Goal: Task Accomplishment & Management: Manage account settings

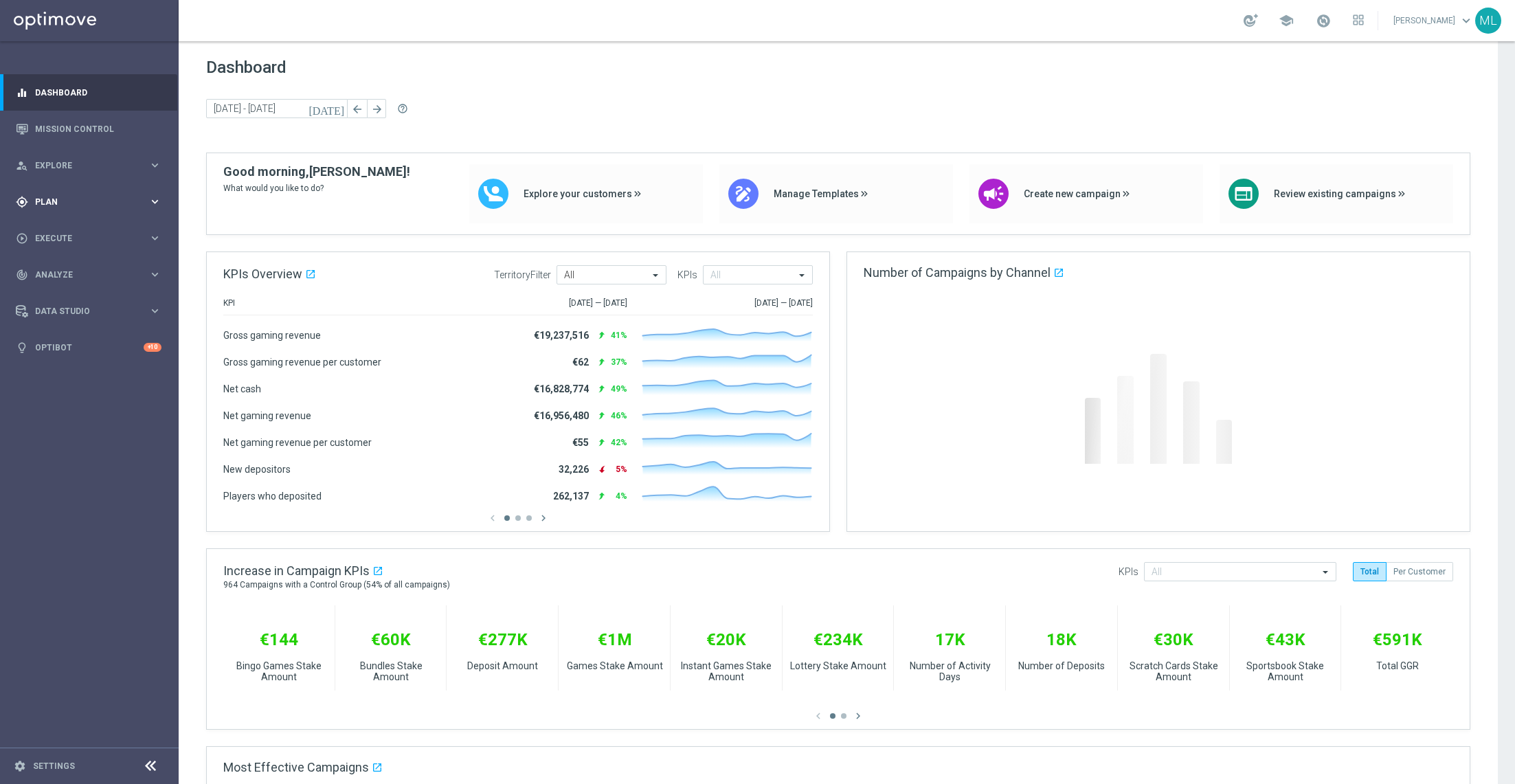
click at [152, 202] on icon "keyboard_arrow_right" at bounding box center [155, 202] width 13 height 13
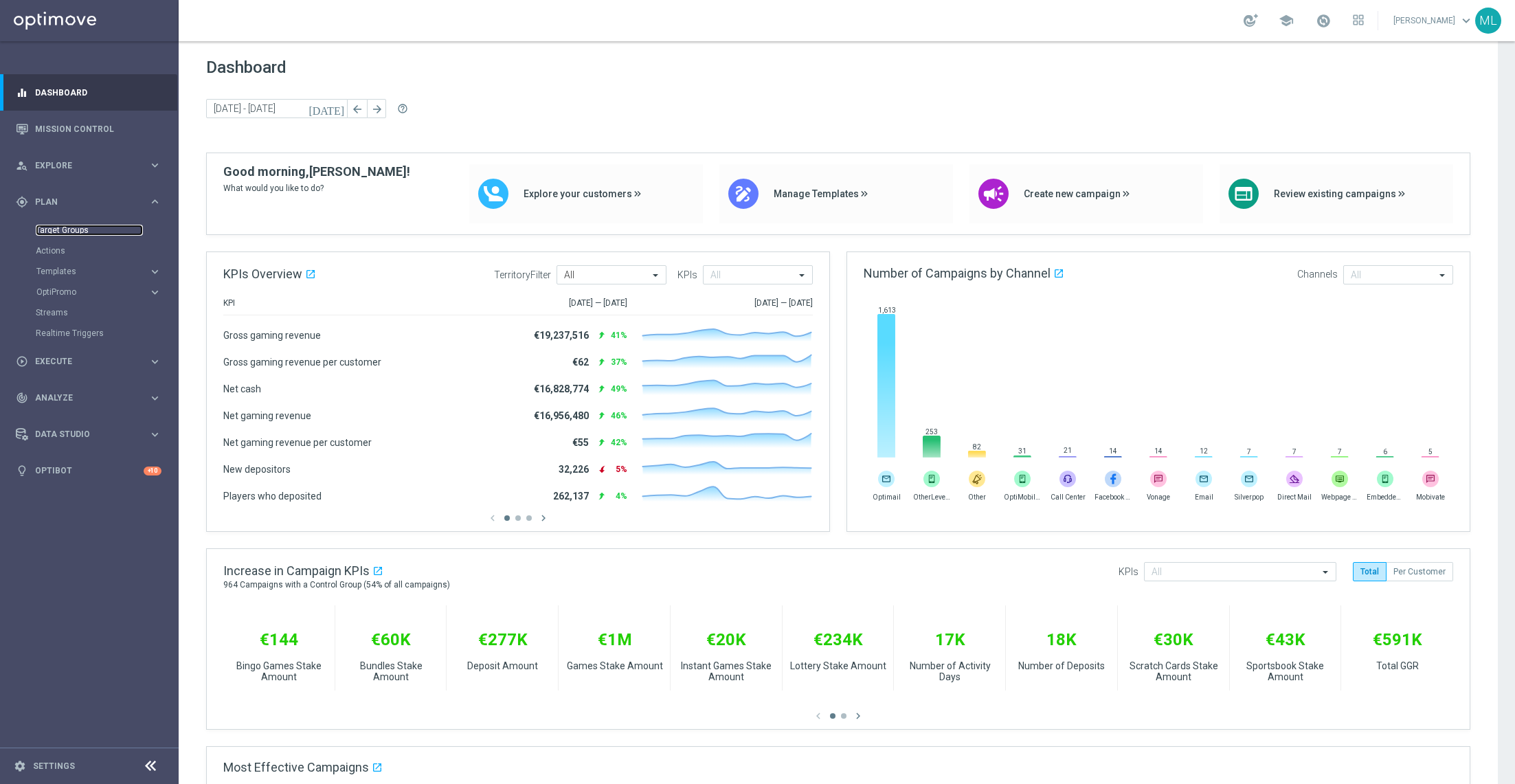
click at [74, 228] on link "Target Groups" at bounding box center [90, 231] width 108 height 11
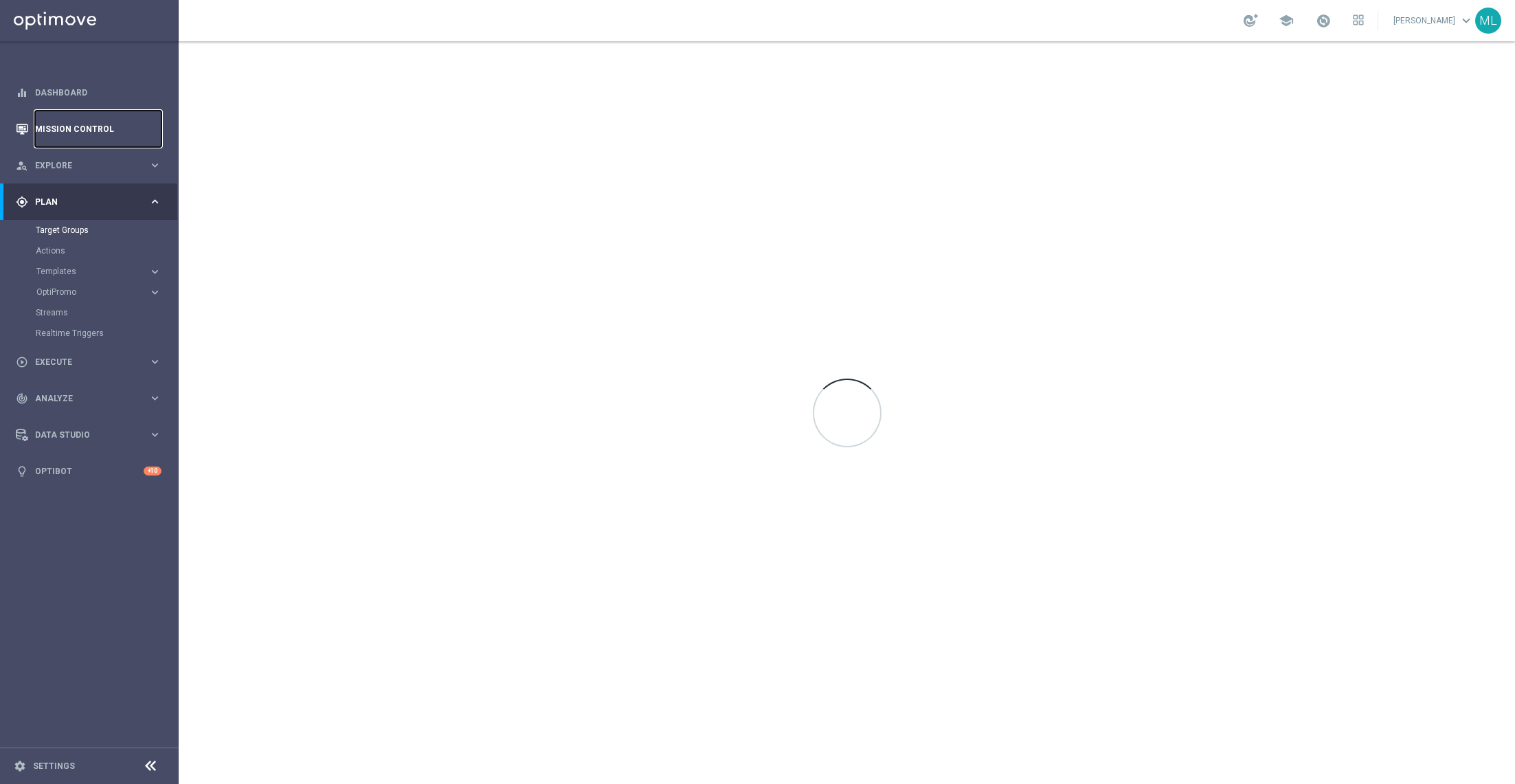
click at [55, 131] on link "Mission Control" at bounding box center [98, 129] width 127 height 36
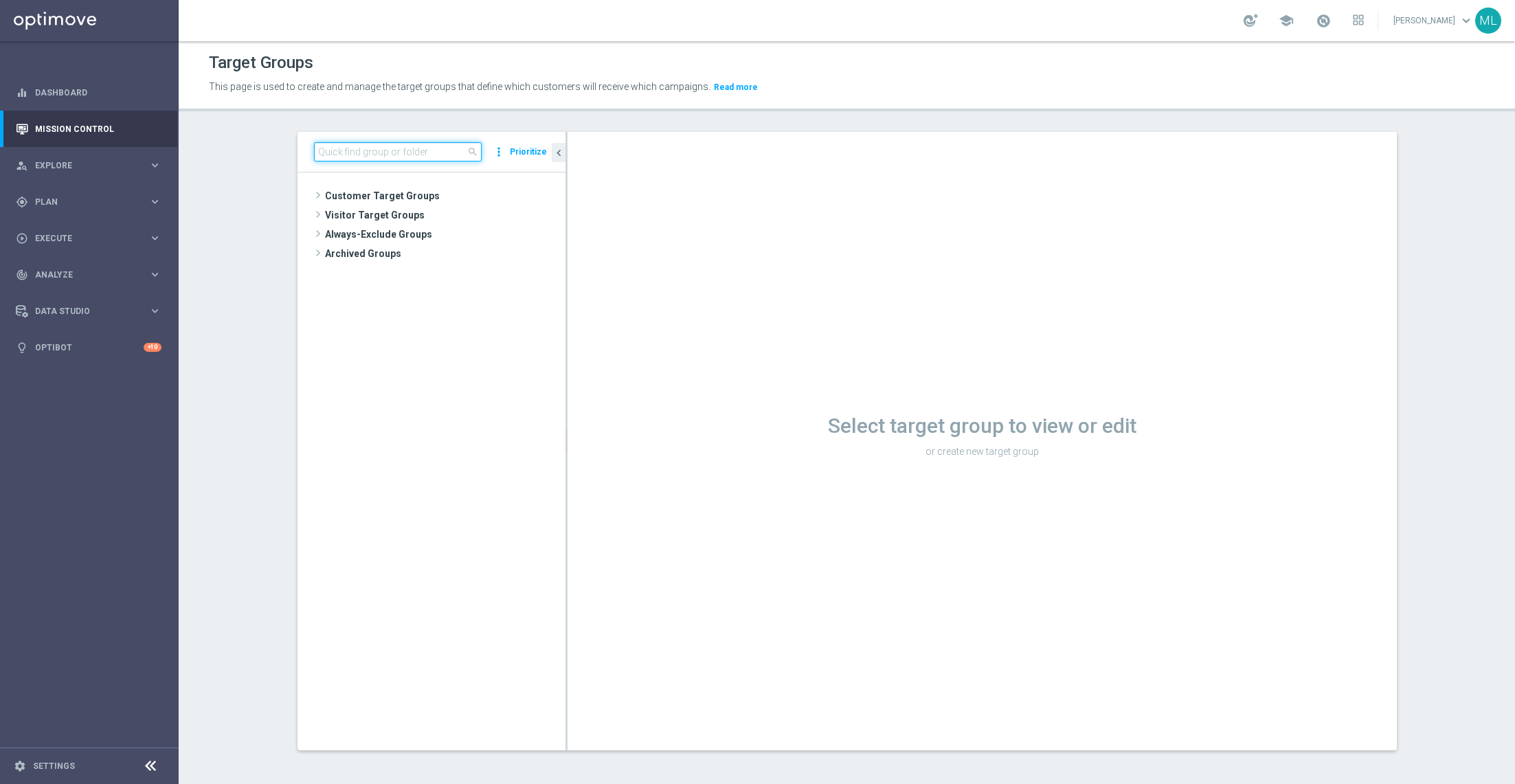
click at [349, 152] on input at bounding box center [398, 151] width 168 height 19
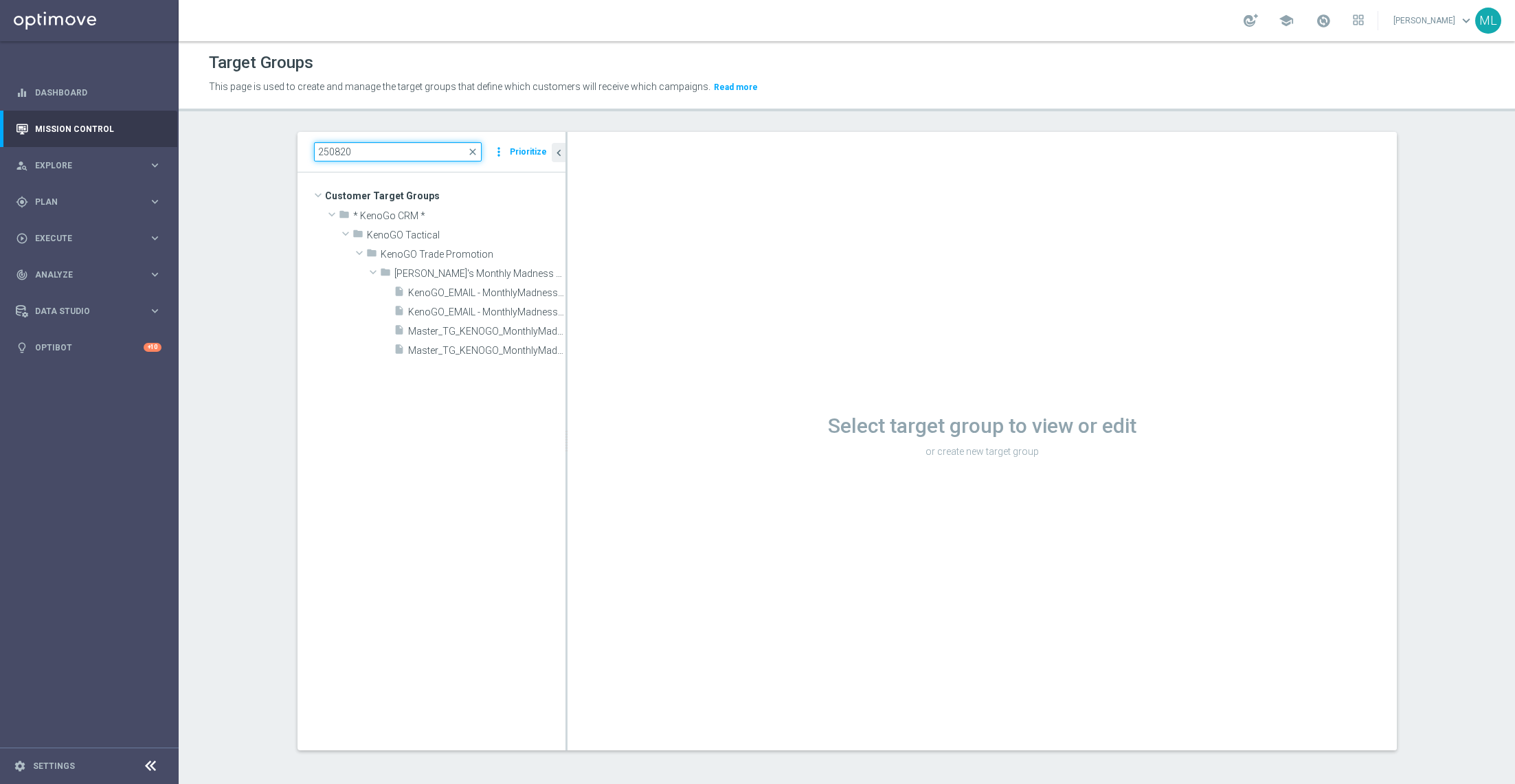
type input "250820"
click at [104, 123] on link "Mission Control" at bounding box center [98, 129] width 127 height 36
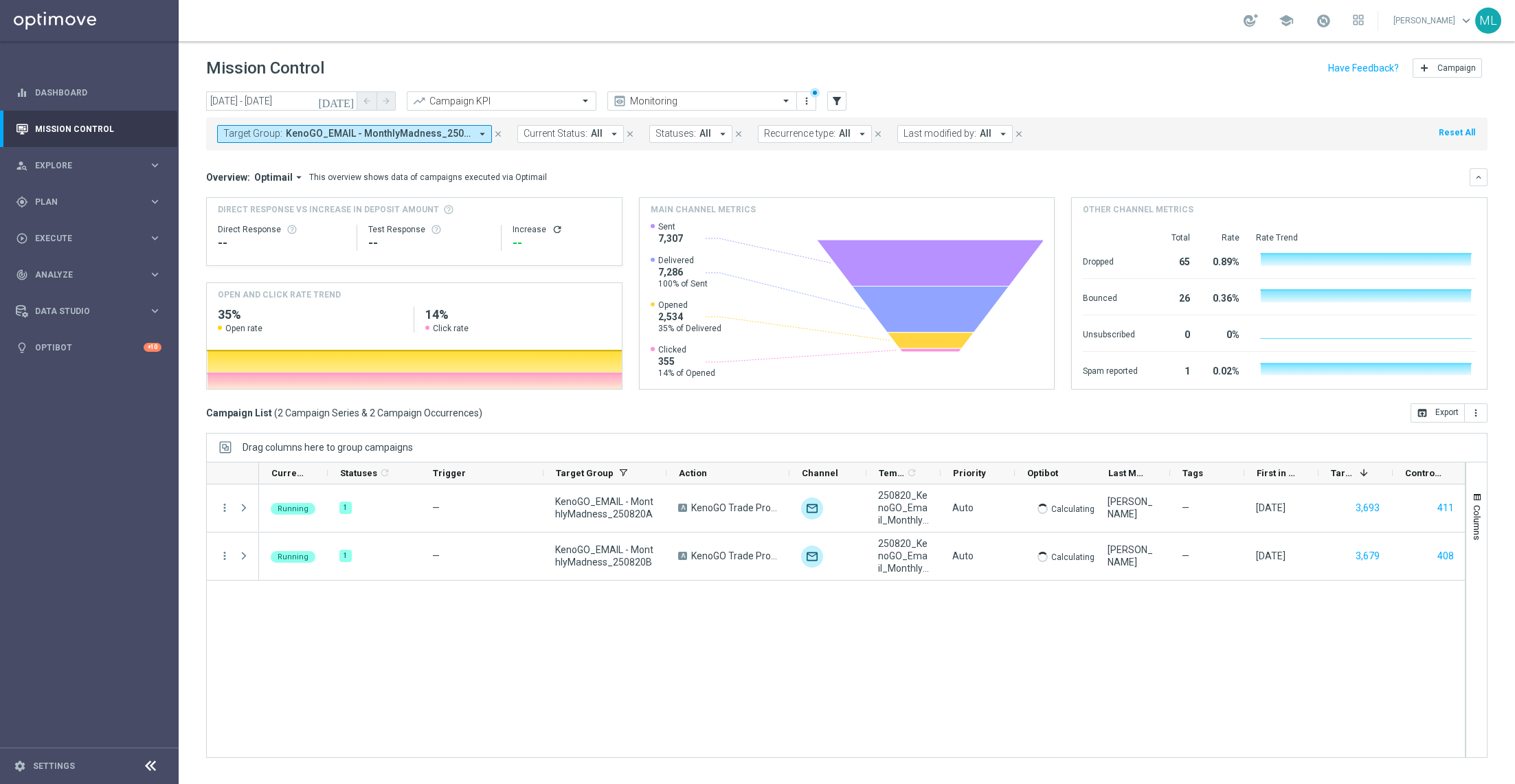
click at [348, 99] on icon "today" at bounding box center [336, 101] width 37 height 12
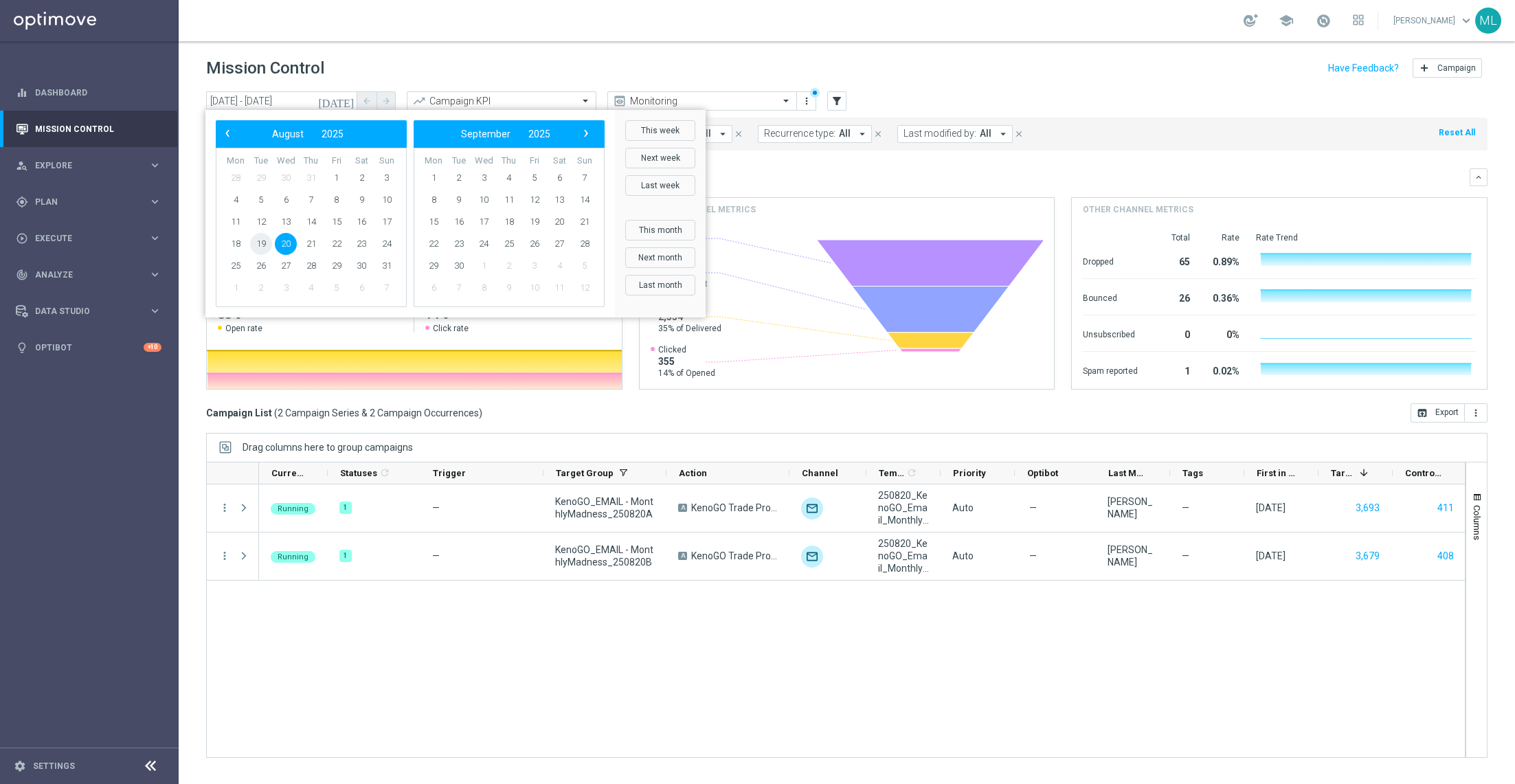
click at [263, 238] on span "19" at bounding box center [261, 244] width 22 height 22
type input "19 Aug 2025 - 19 Aug 2025"
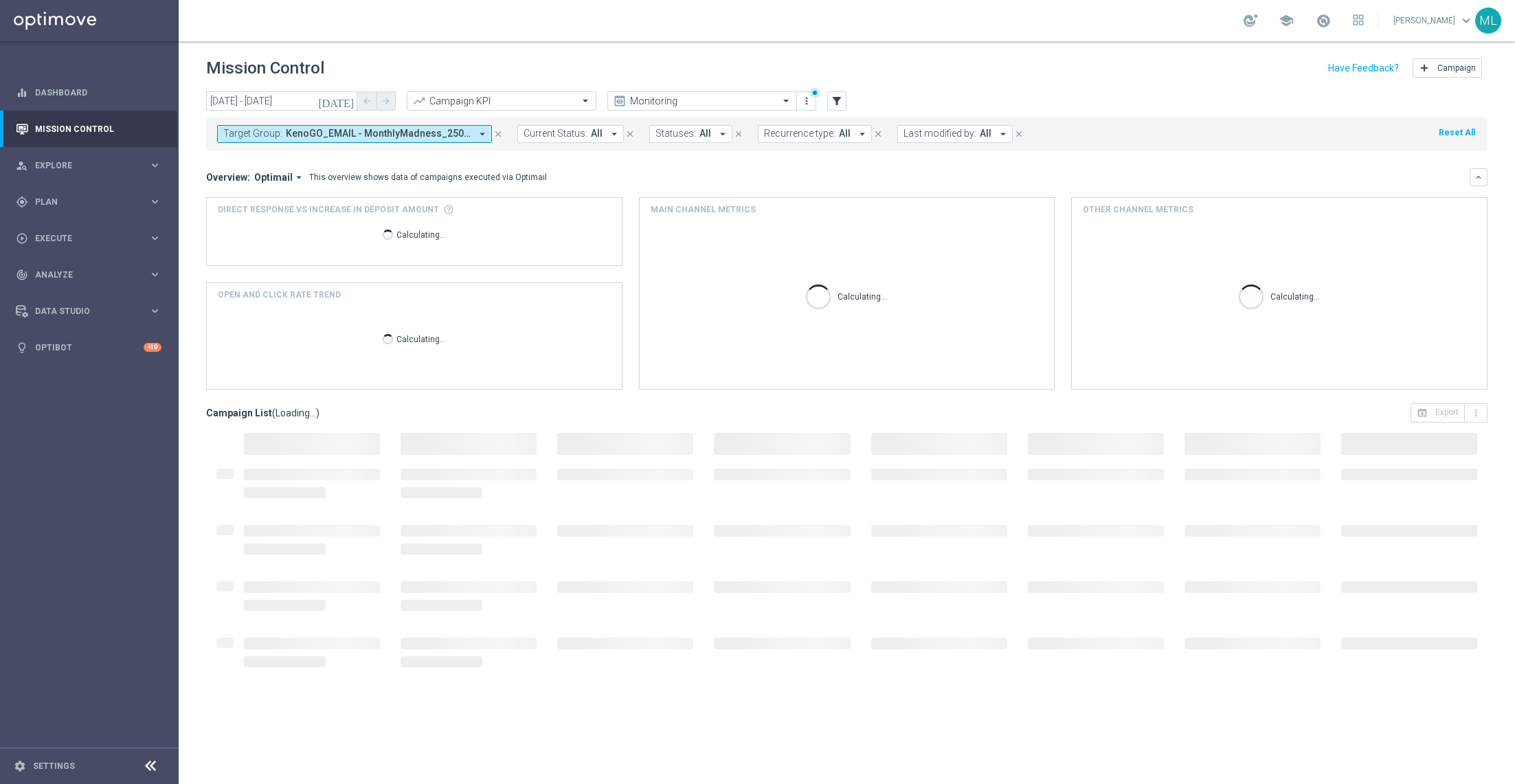
click at [475, 135] on button "Target Group: KenoGO_EMAIL - MonthlyMadness_250820A, KenoGO_EMAIL - MonthlyMadn…" at bounding box center [354, 133] width 275 height 18
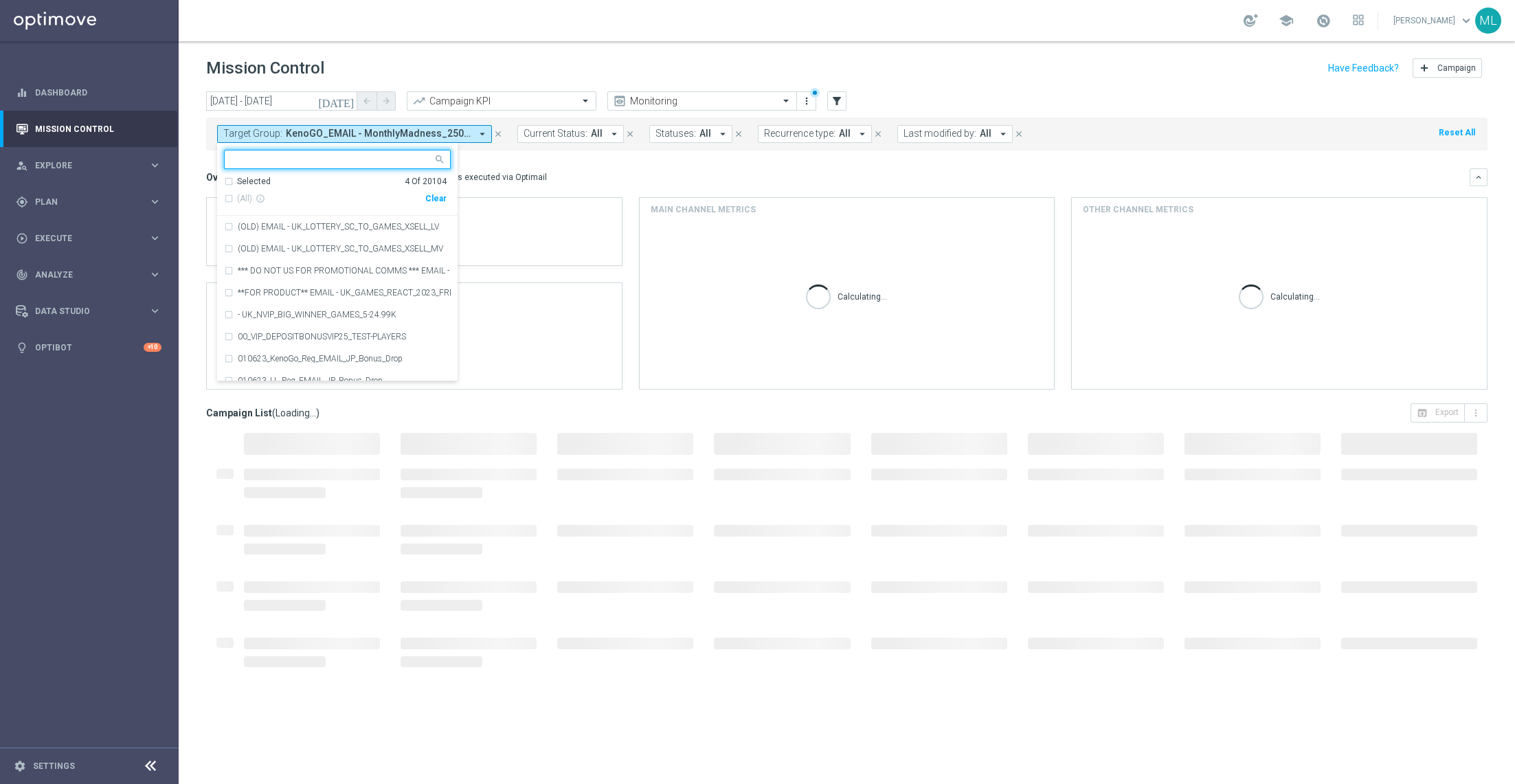
click at [0, 0] on div "Clear" at bounding box center [0, 0] width 0 height 0
click at [342, 161] on input "text" at bounding box center [332, 160] width 201 height 11
click at [228, 194] on div "(All Search Results)" at bounding box center [324, 199] width 201 height 11
type input "250819"
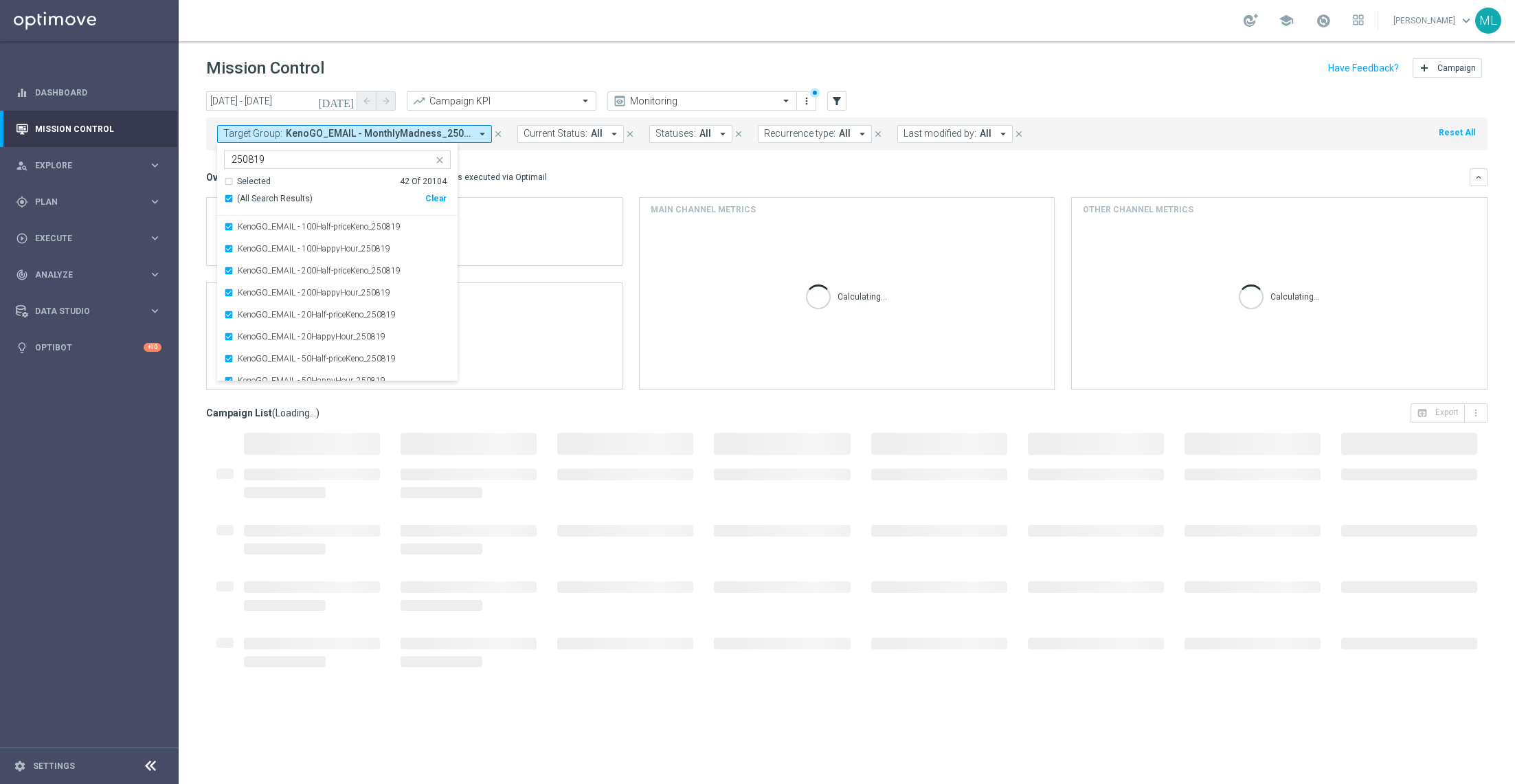
click at [580, 162] on mini-dashboard "Overview: Optimail arrow_drop_down This overview shows data of campaigns execut…" at bounding box center [846, 276] width 1282 height 252
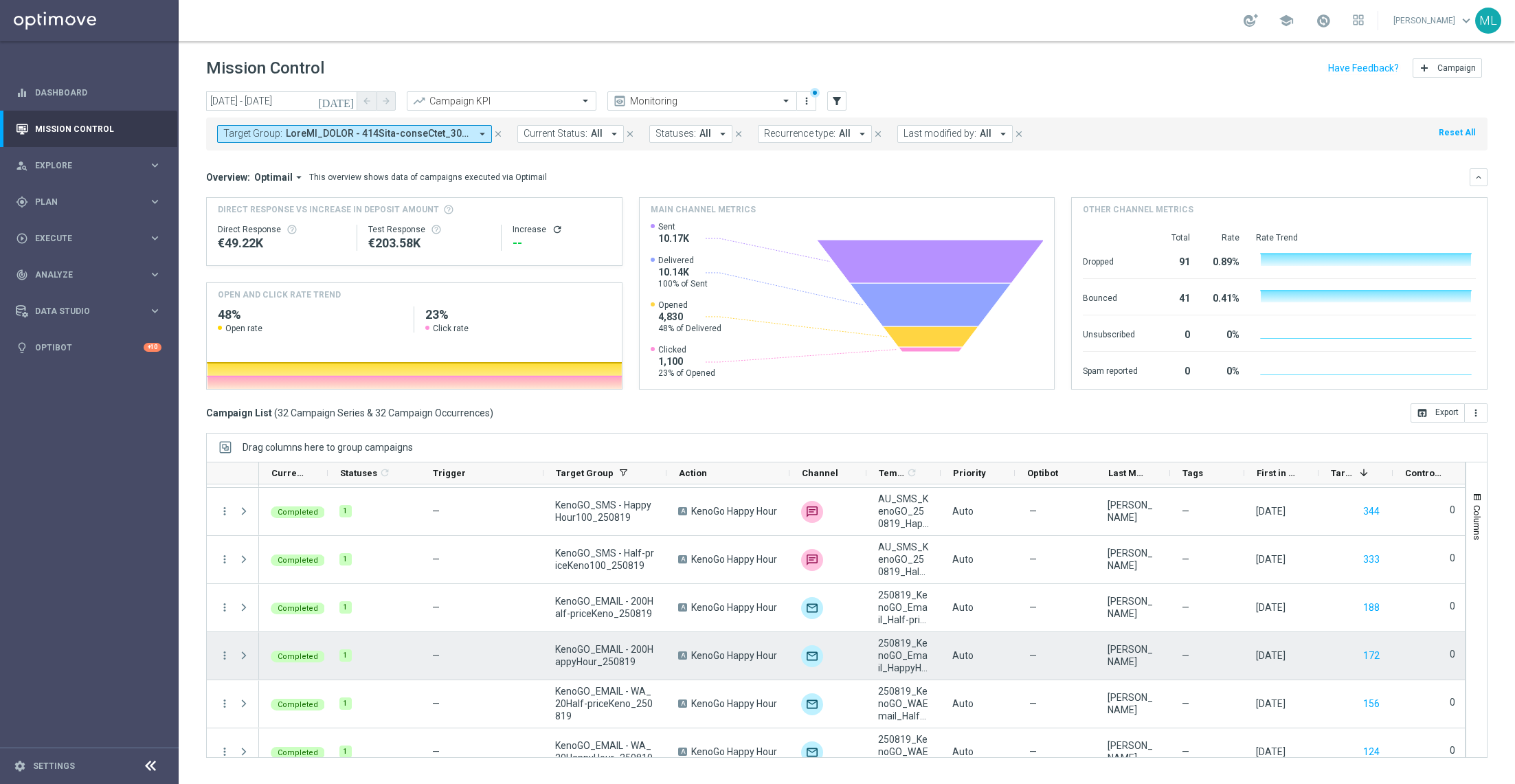
scroll to position [765, 0]
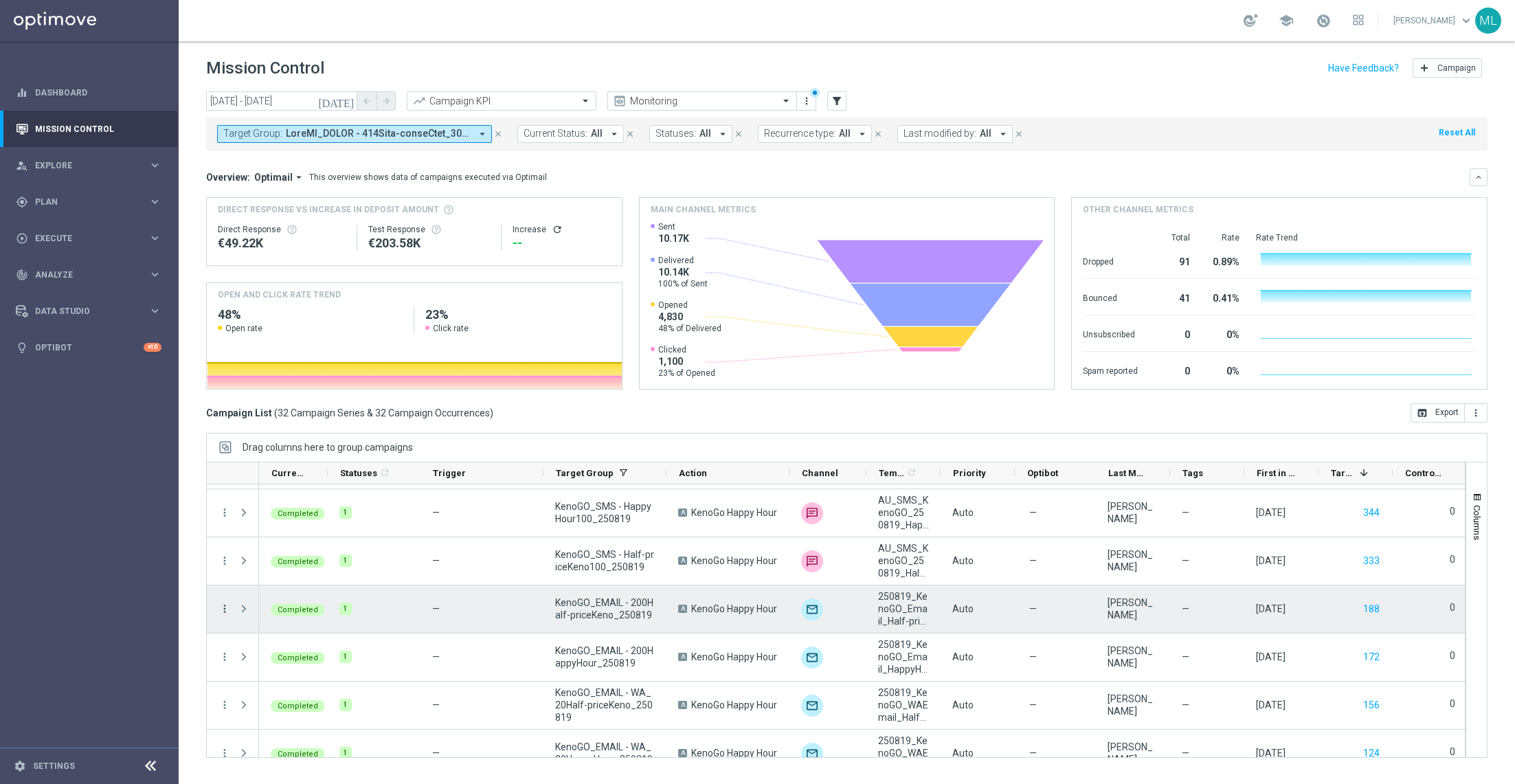
click at [221, 606] on icon "more_vert" at bounding box center [224, 609] width 12 height 12
click at [291, 658] on span "Channel Metrics" at bounding box center [283, 654] width 65 height 10
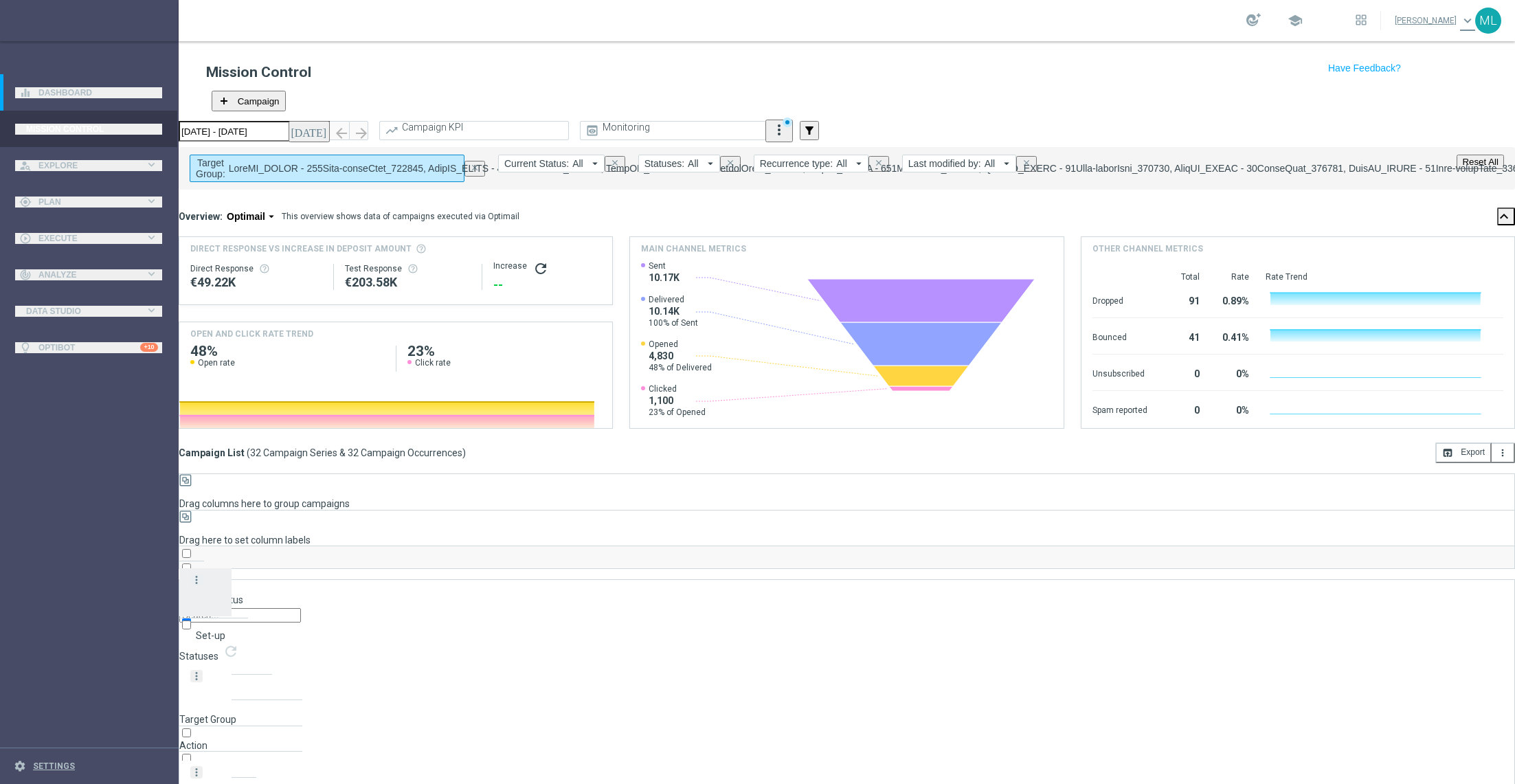
click at [218, 505] on icon "more_vert" at bounding box center [224, 508] width 12 height 12
click at [287, 559] on div "send Channel Metrics" at bounding box center [308, 554] width 154 height 19
click at [1151, 247] on icon "icon" at bounding box center [1150, 250] width 13 height 13
click at [221, 598] on icon "more_vert" at bounding box center [224, 604] width 12 height 12
click at [273, 655] on div "send Channel Metrics" at bounding box center [308, 651] width 154 height 19
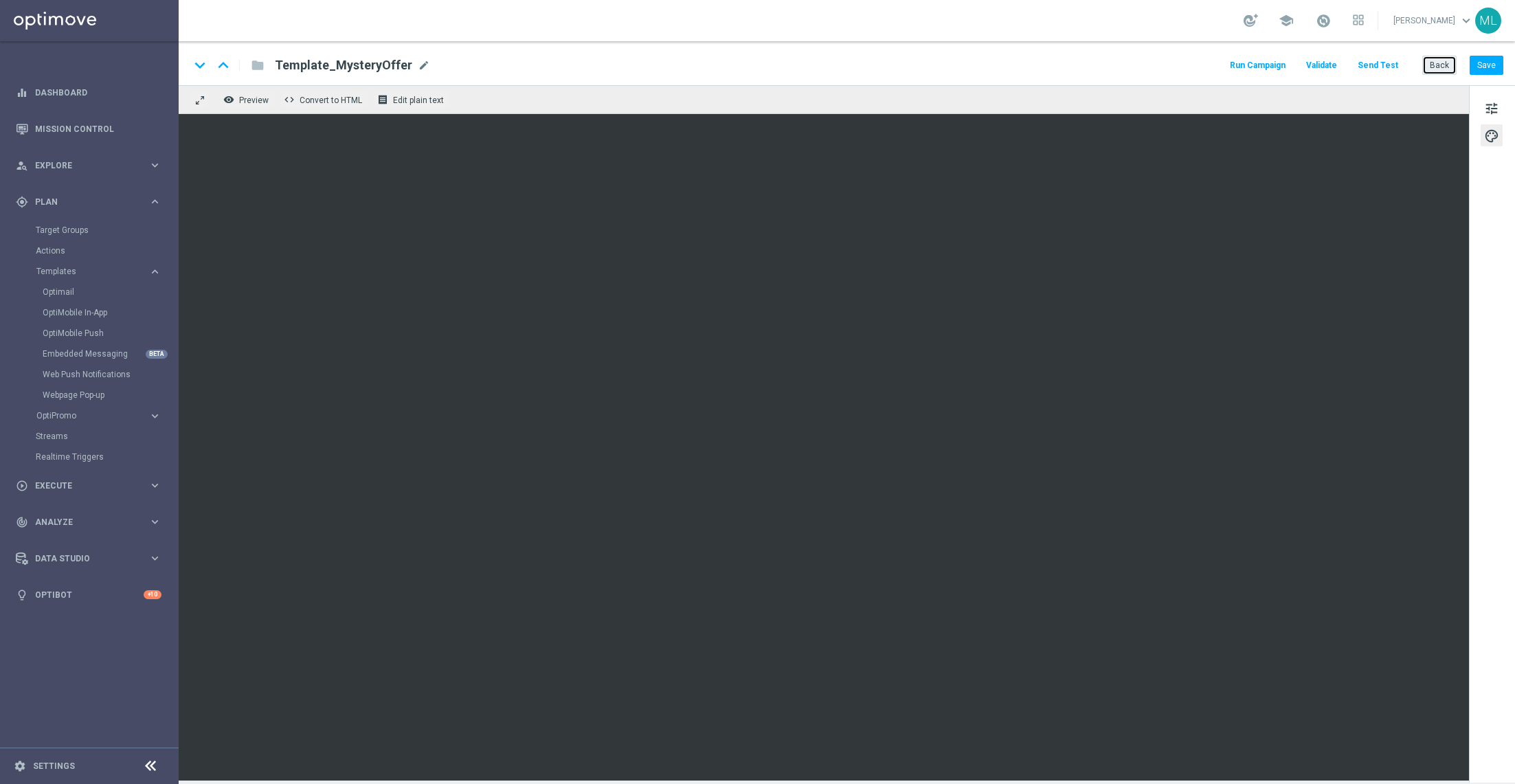
click at [1437, 66] on button "Back" at bounding box center [1440, 65] width 34 height 19
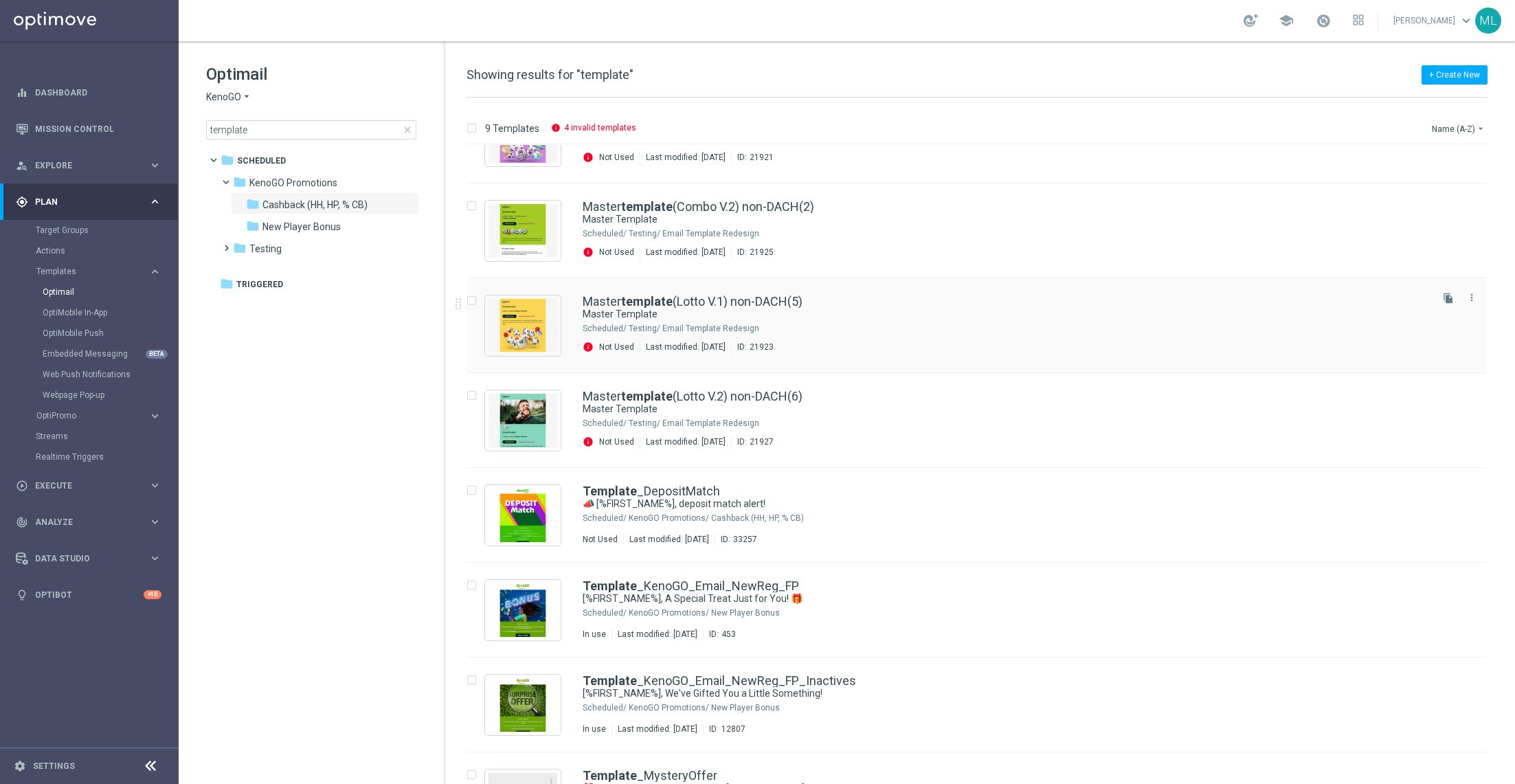
scroll to position [62, 0]
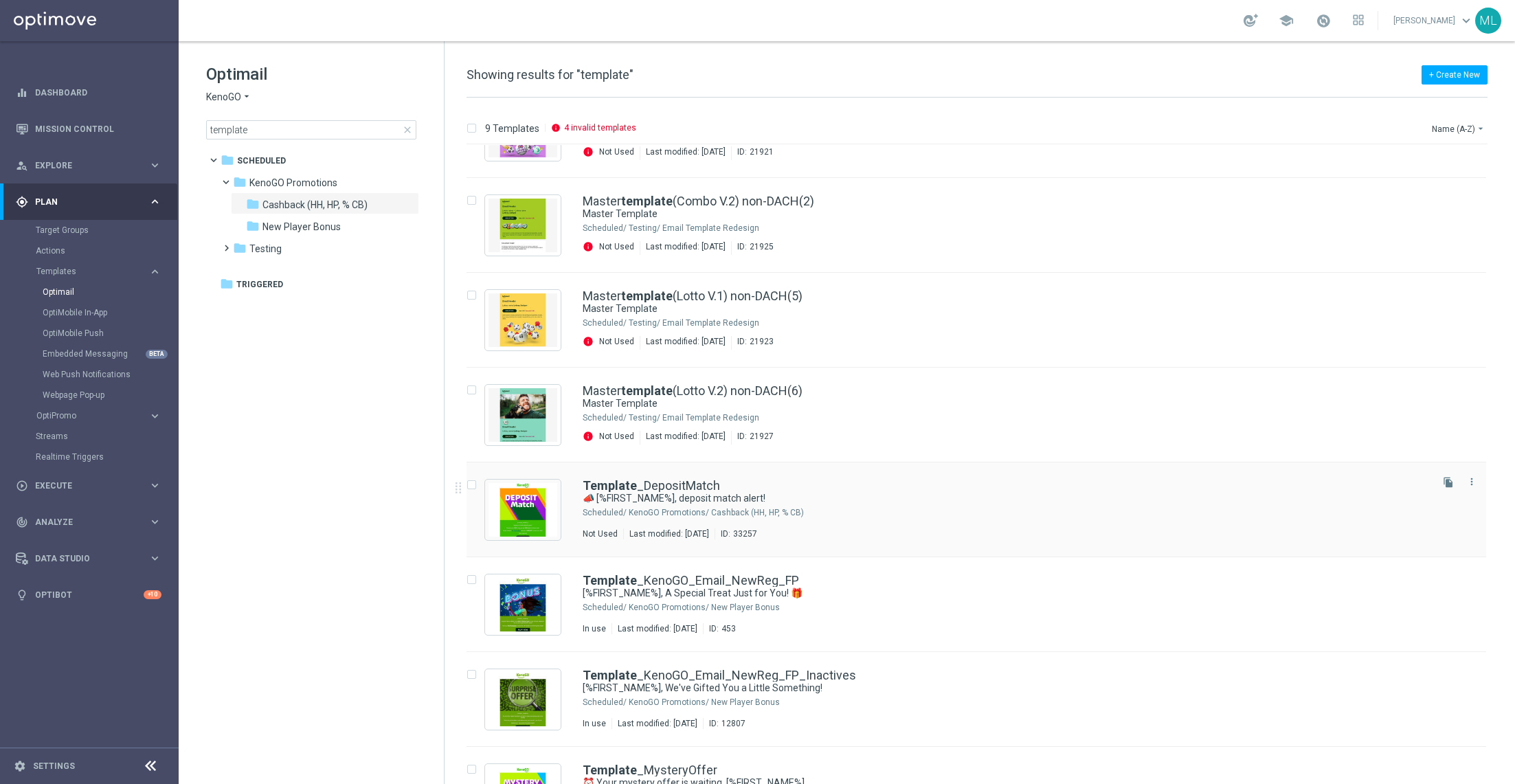
click at [897, 508] on div "KenoGO Promotions/ Cashback (HH, HP, % CB)" at bounding box center [1029, 513] width 800 height 11
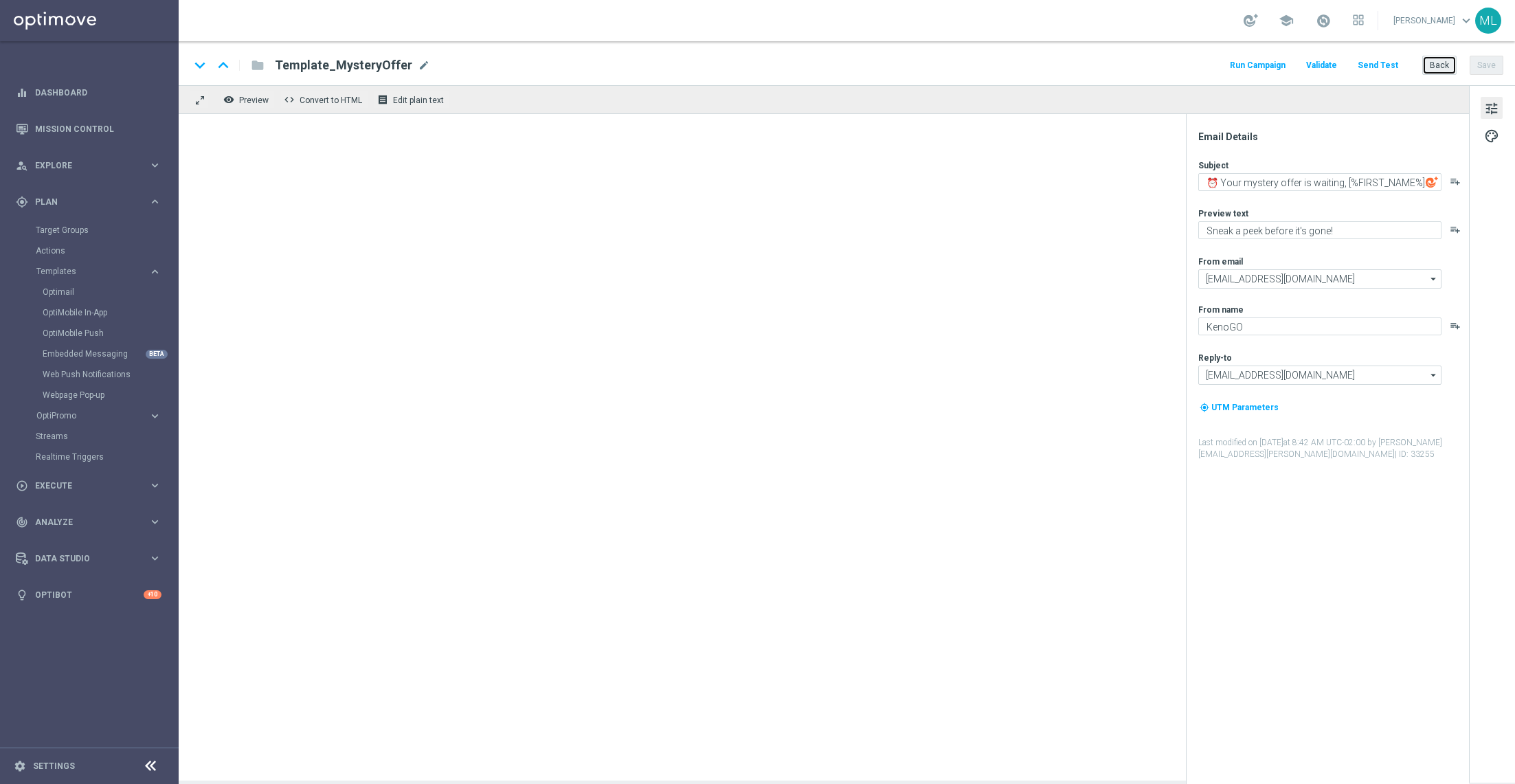
click at [1448, 70] on button "Back" at bounding box center [1440, 65] width 34 height 19
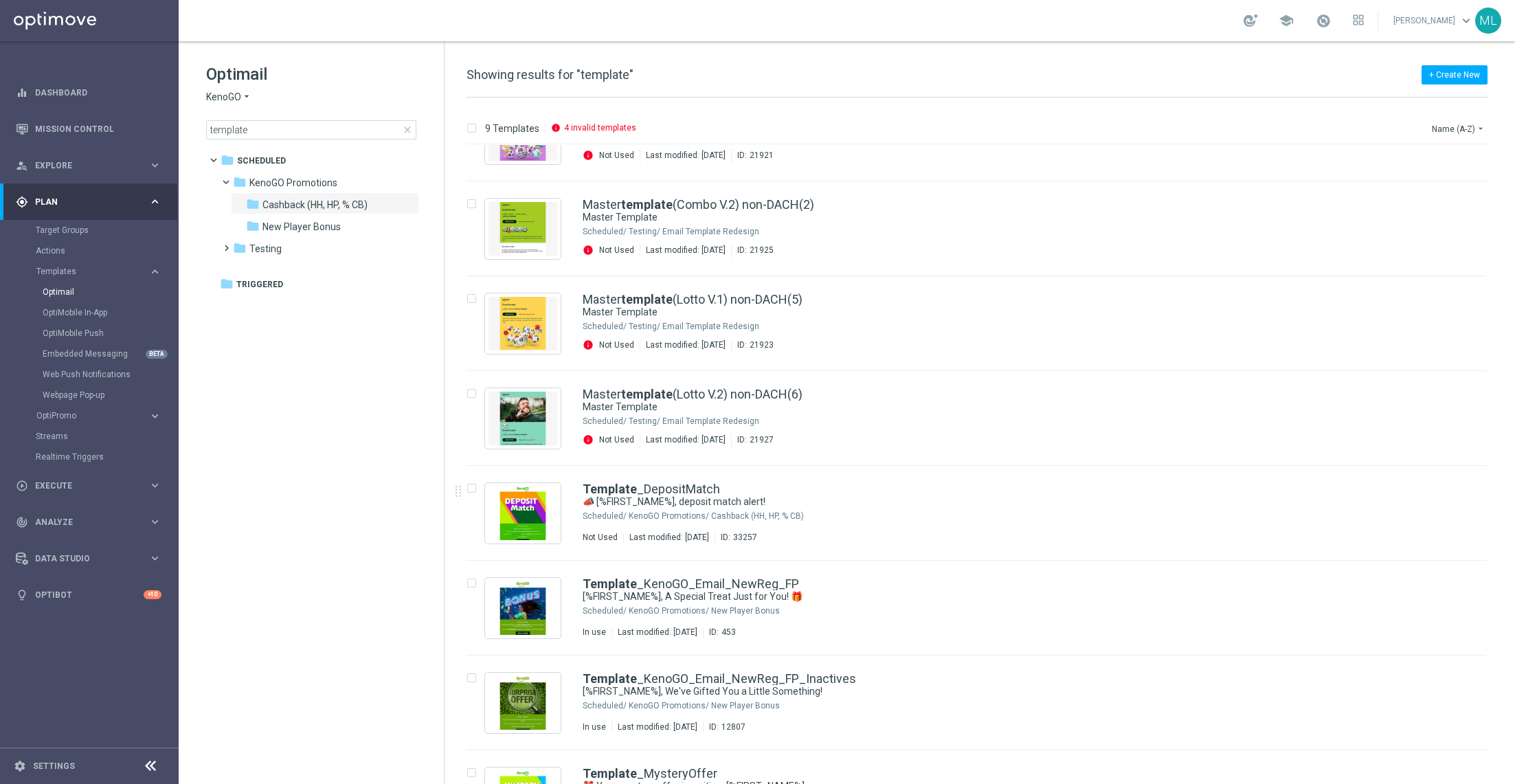
scroll to position [60, 0]
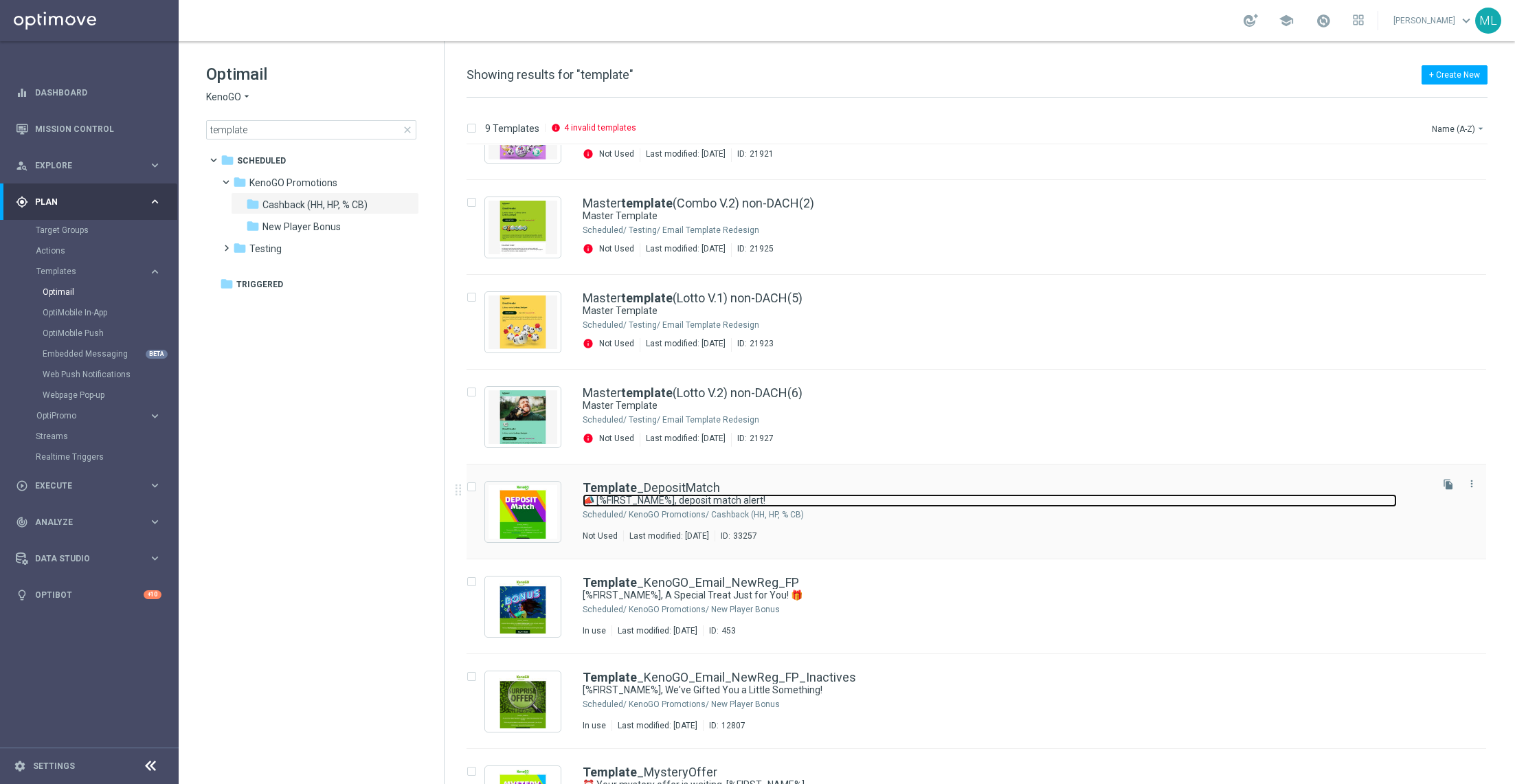
click at [895, 504] on link "📣 [%FIRST_NAME%], deposit match alert!" at bounding box center [990, 501] width 815 height 13
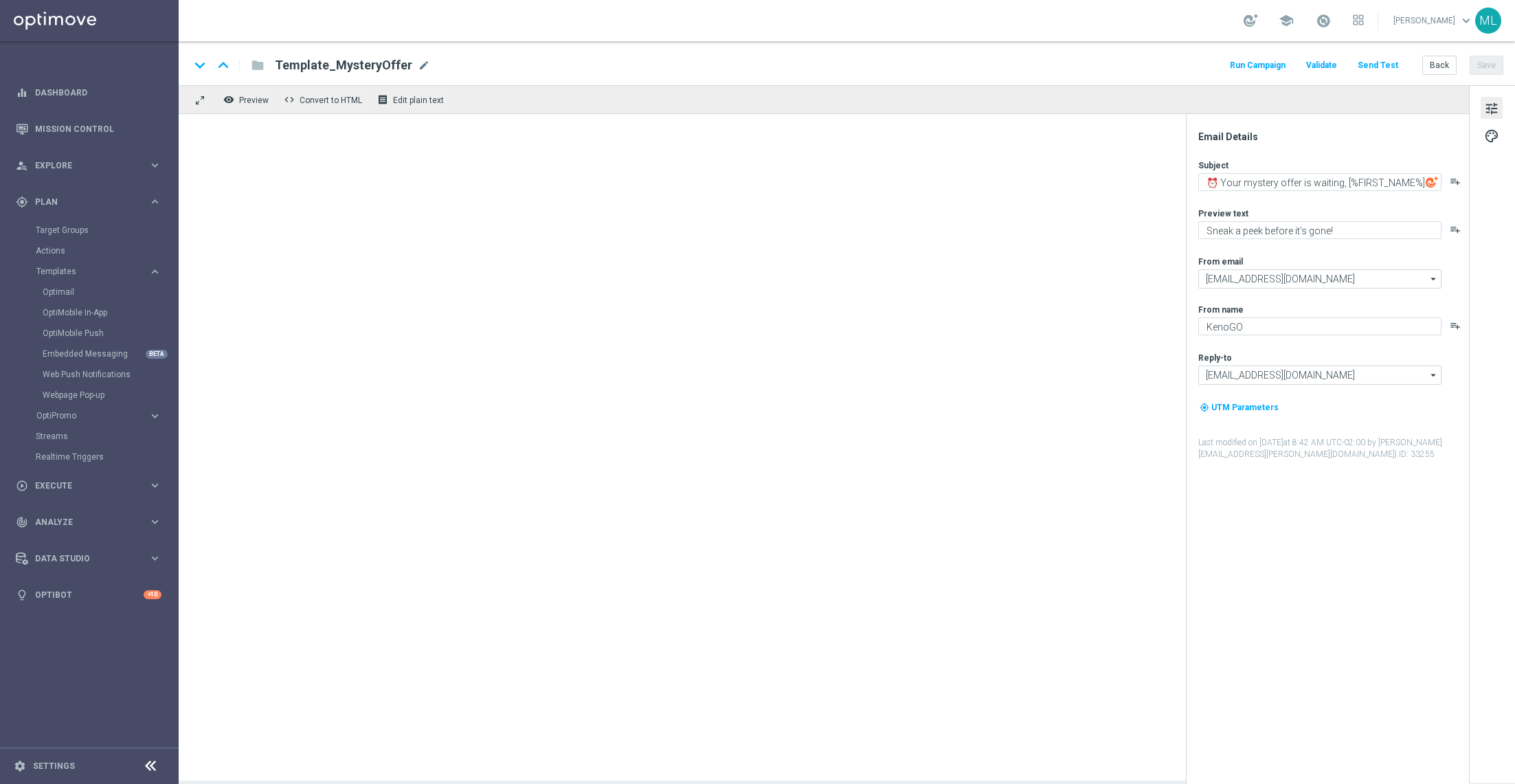
type textarea "📣 [%FIRST_NAME%], deposit match alert!"
type textarea "Your turn to get matched!"
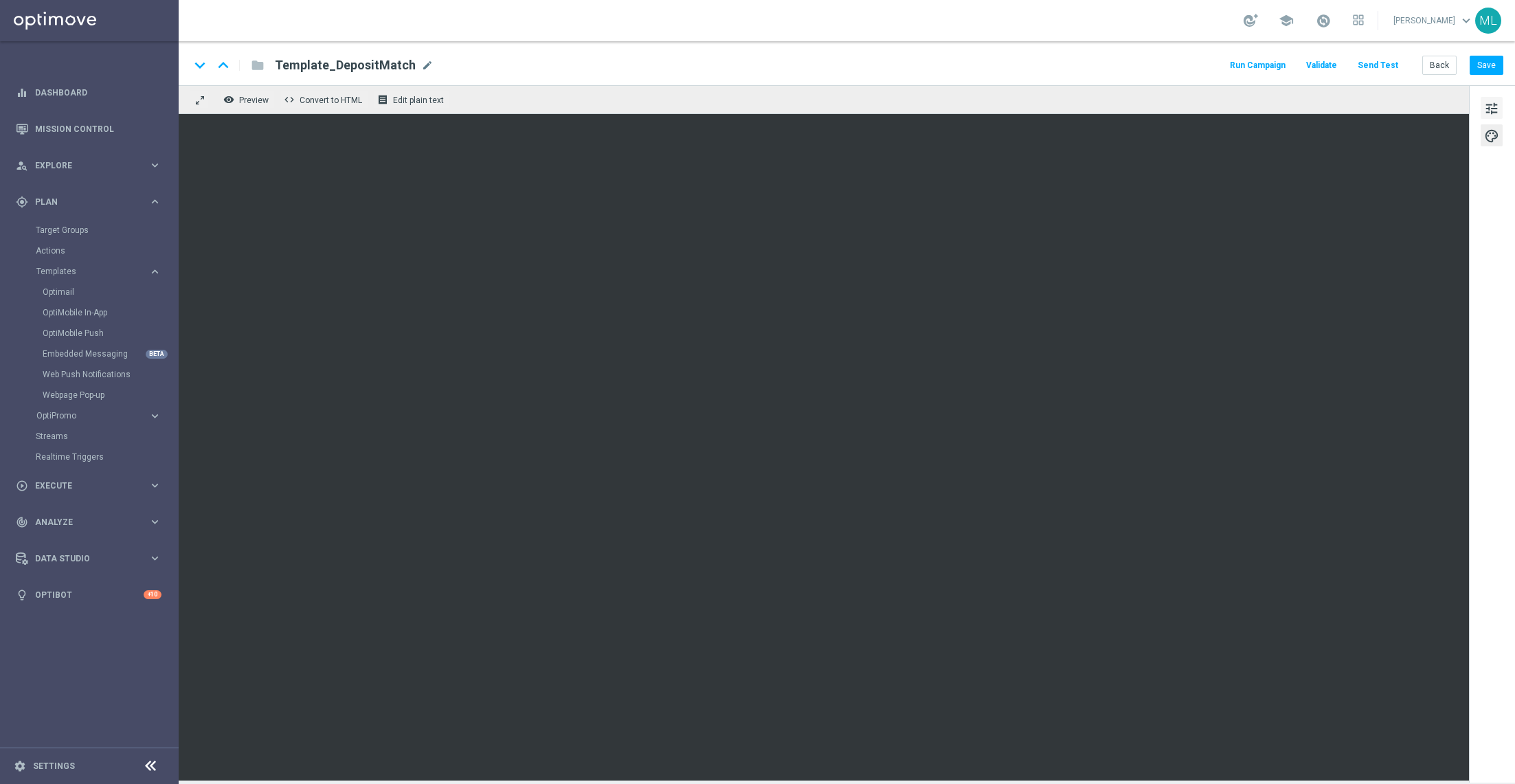
click at [1483, 104] on button "tune" at bounding box center [1491, 108] width 22 height 22
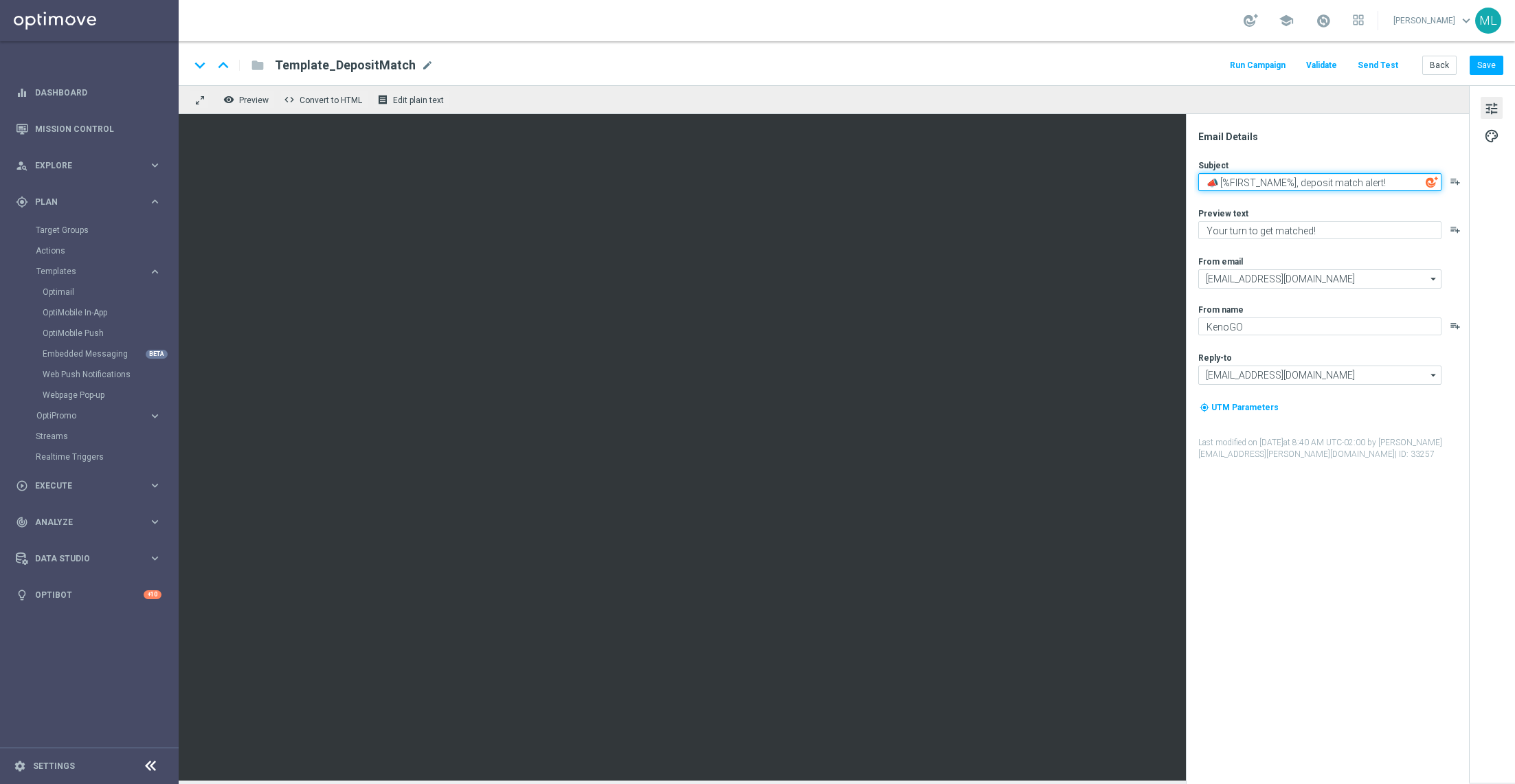
click at [1268, 177] on textarea "📣 [%FIRST_NAME%], deposit match alert!" at bounding box center [1320, 182] width 243 height 18
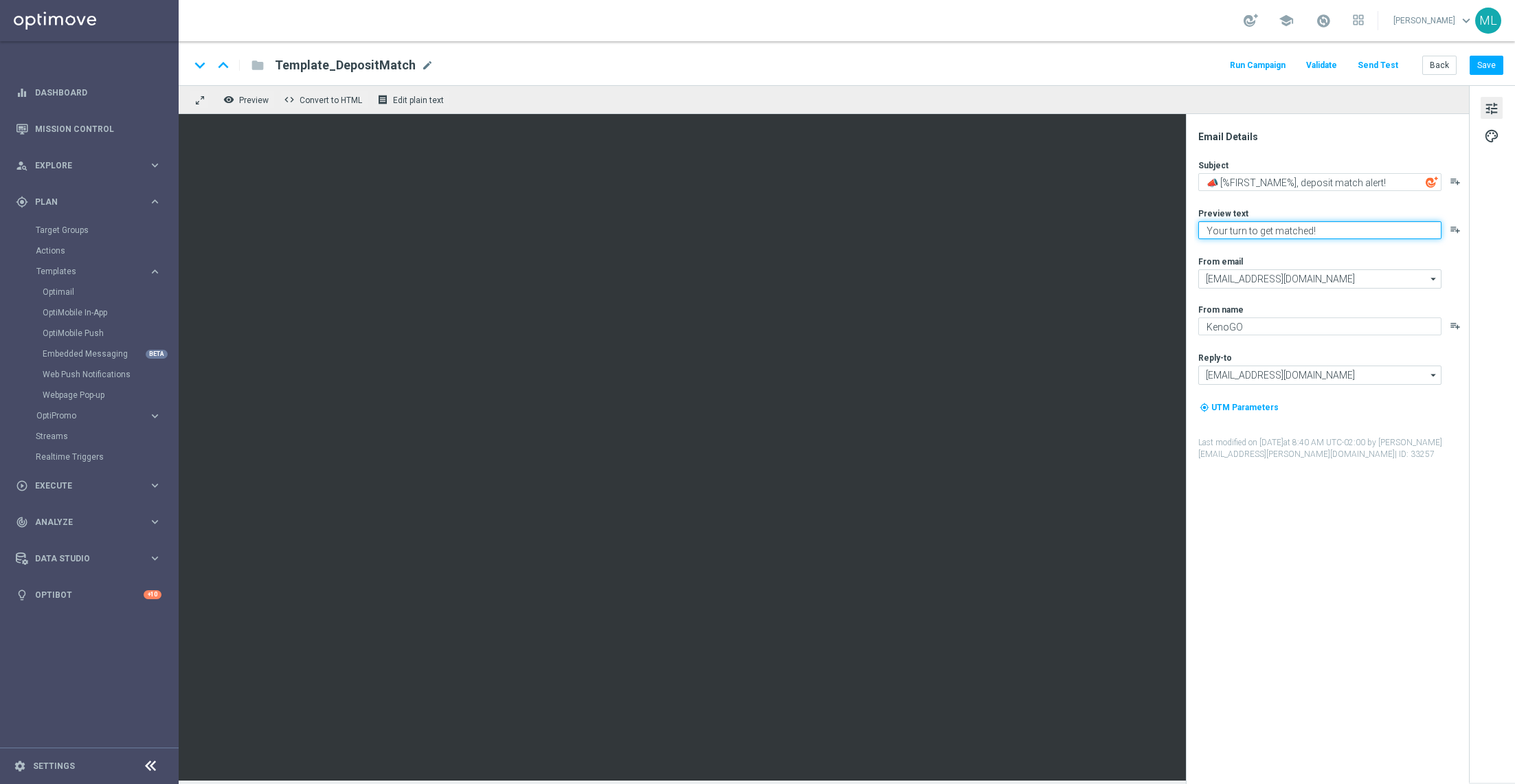
click at [1242, 231] on textarea "Your turn to get matched!" at bounding box center [1320, 230] width 243 height 18
click at [1441, 69] on button "Back" at bounding box center [1440, 65] width 34 height 19
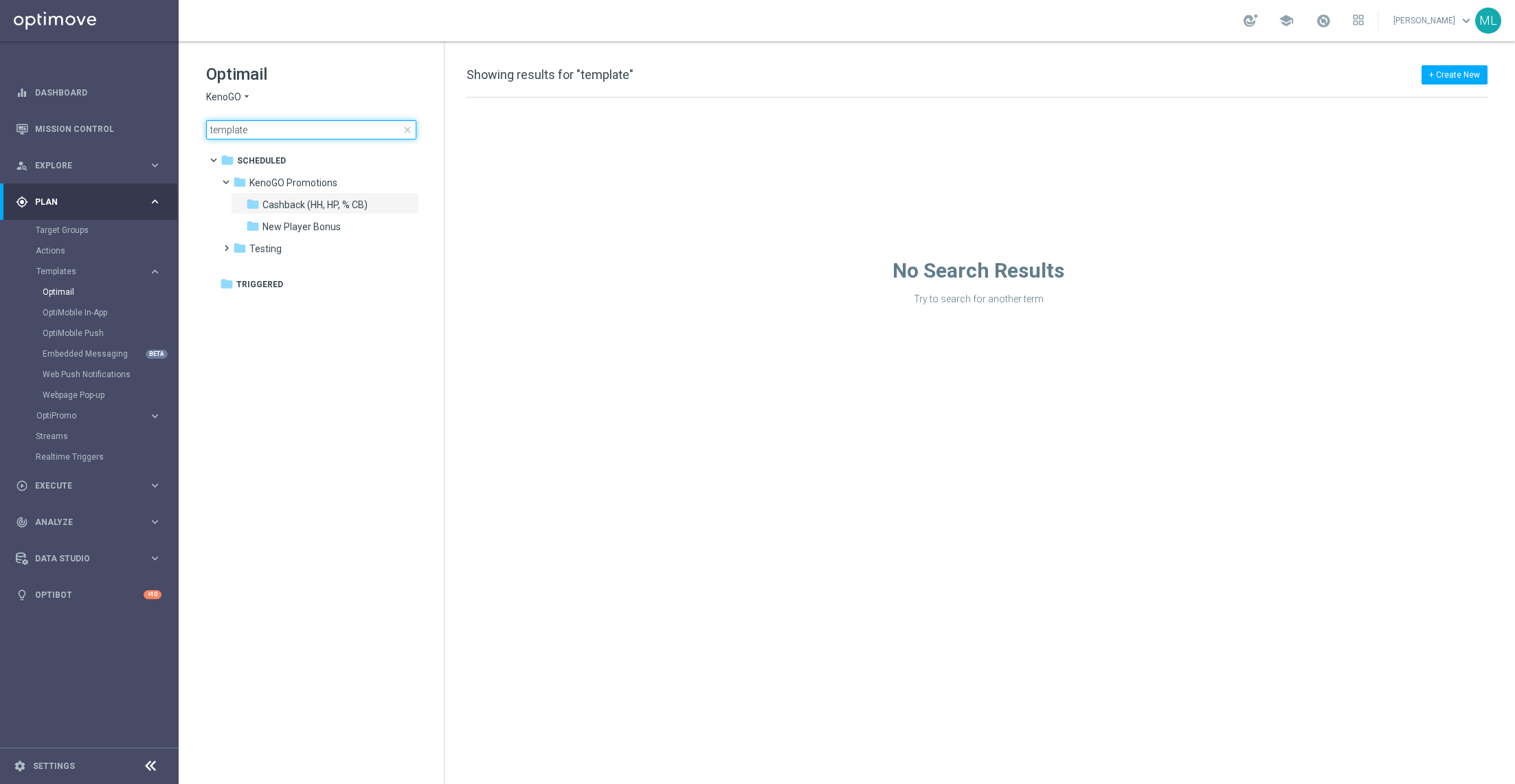
click at [244, 134] on input "template" at bounding box center [311, 130] width 211 height 19
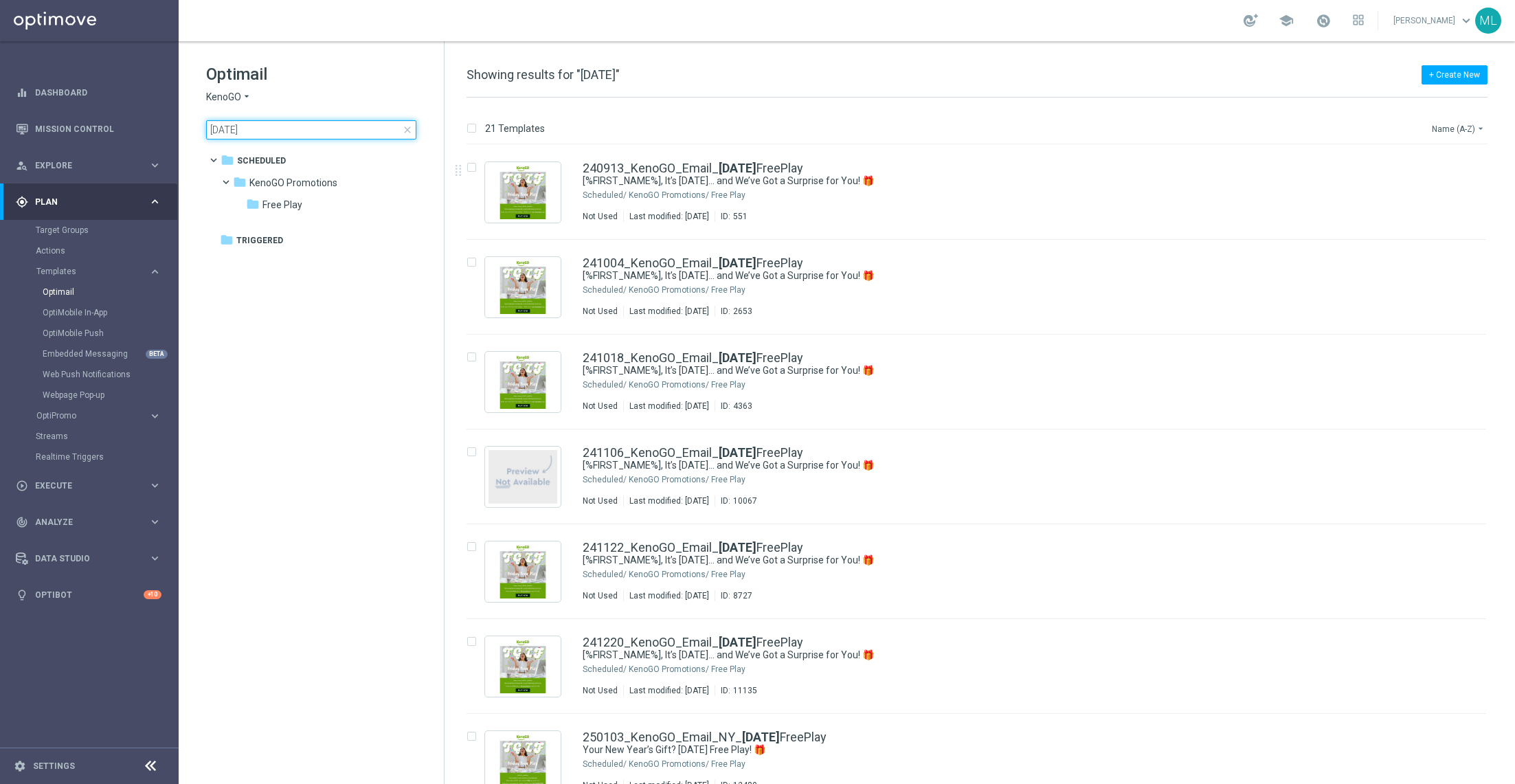
type input "friday"
click at [1464, 126] on button "Name (A-Z) arrow_drop_down" at bounding box center [1460, 128] width 57 height 16
click at [1444, 189] on span "Date Modified (Newest)" at bounding box center [1435, 190] width 92 height 10
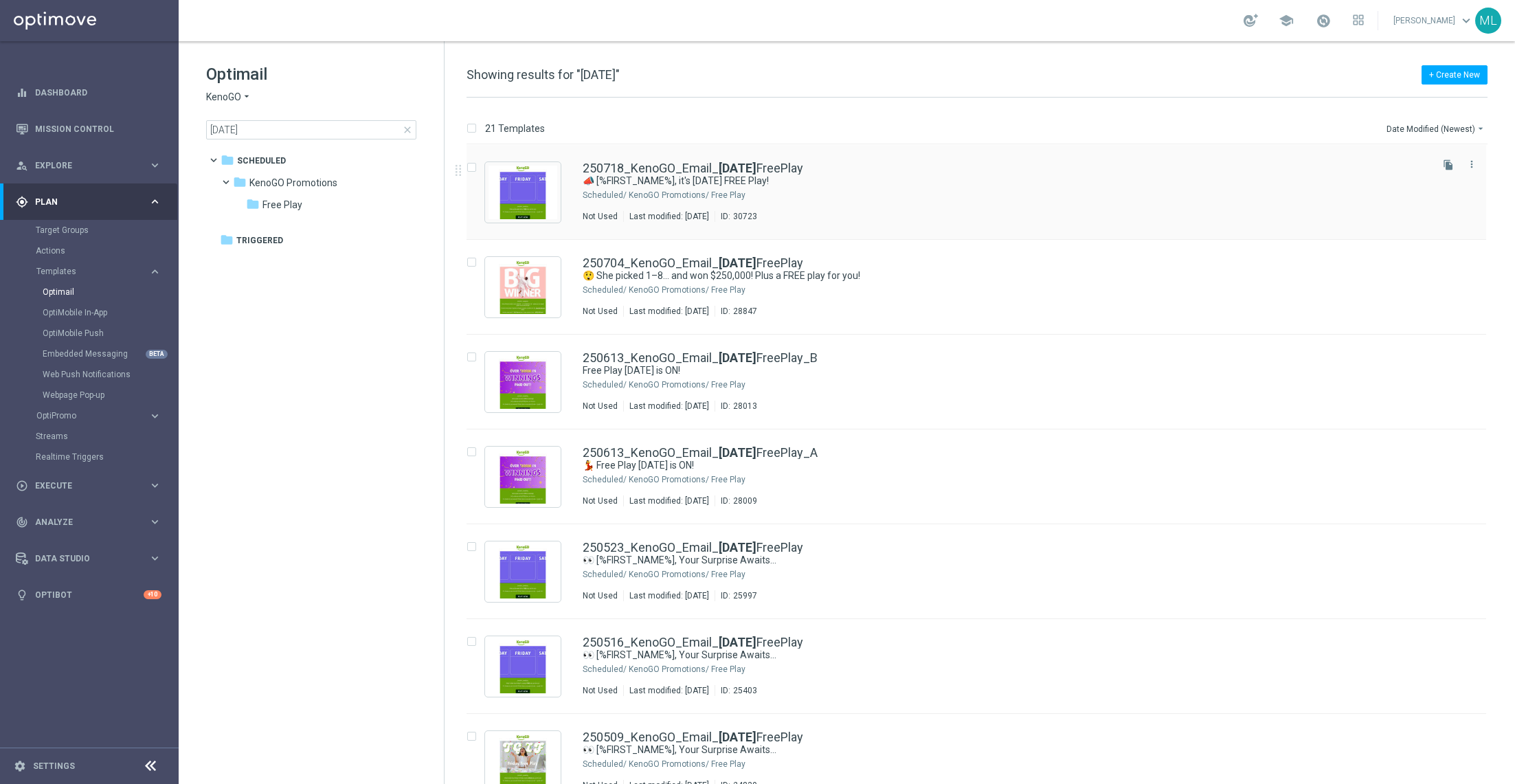
click at [918, 215] on div "Not Used Last modified: Friday, July 18, 2025 ID: 30723" at bounding box center [1006, 216] width 846 height 11
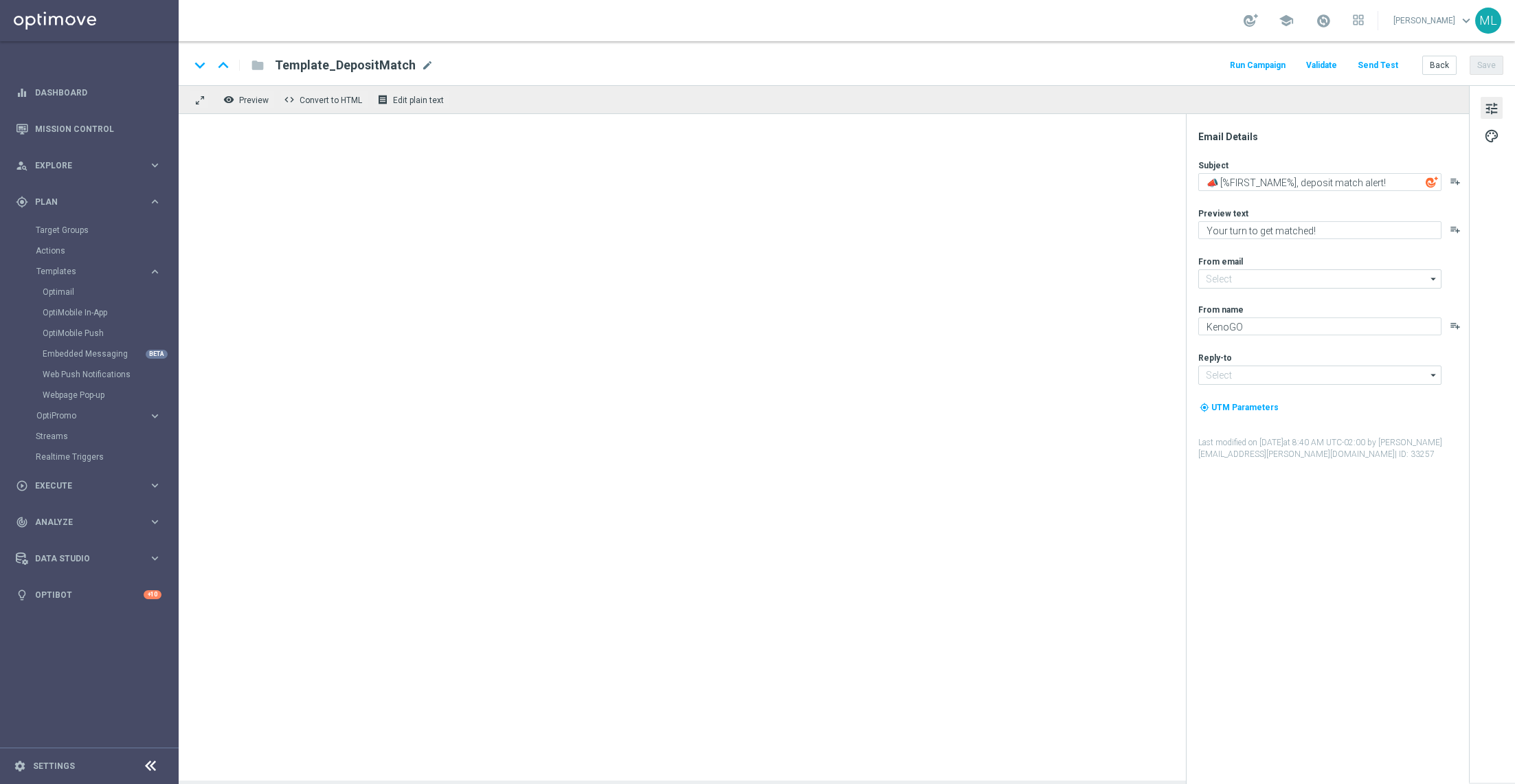
type input "mail@crm.kenogo.com.au"
type input "support@kenogo.com.au"
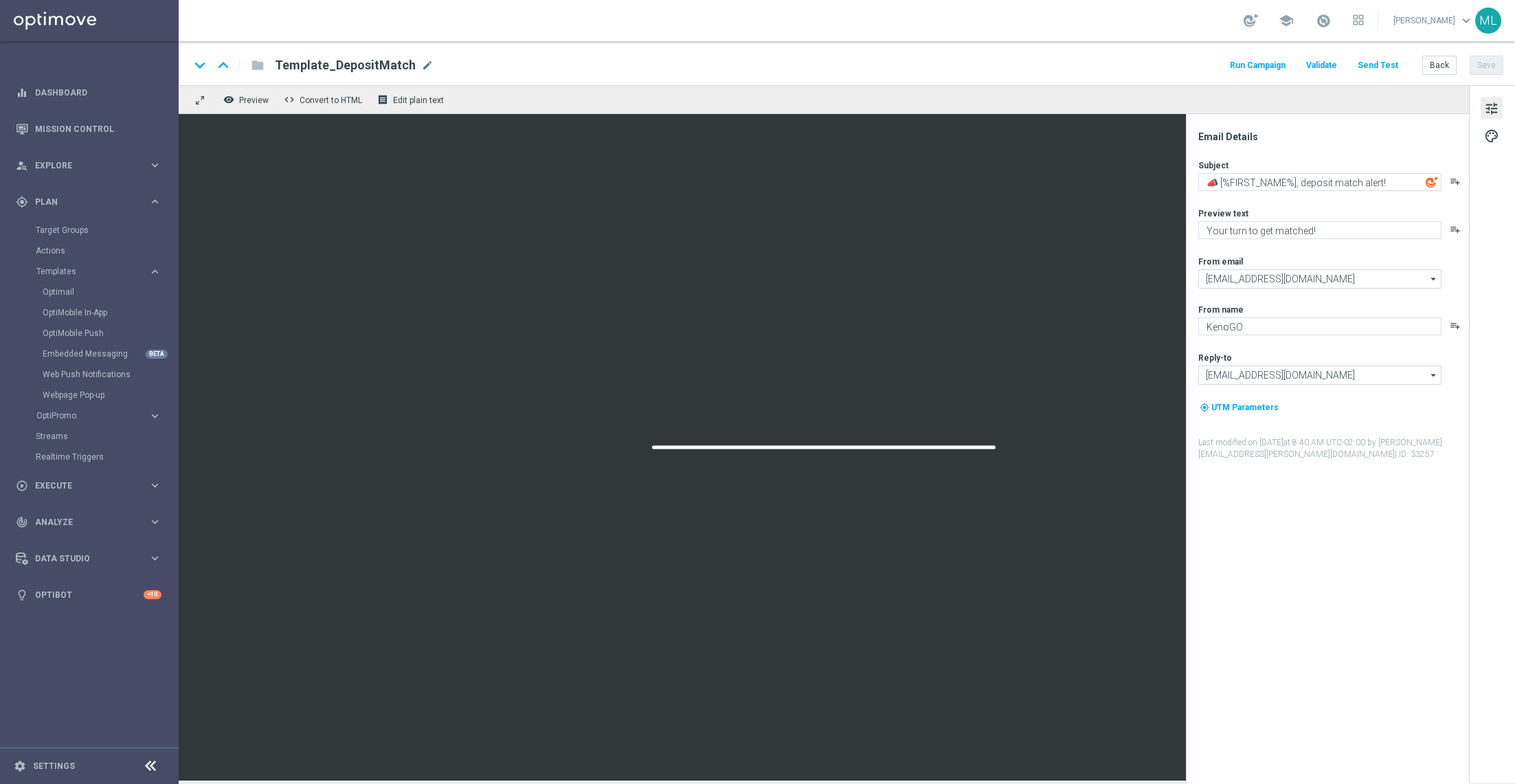
type textarea "📣 [%FIRST_NAME%], it's Friday FREE Play!"
type textarea "A little Friday fun, on us!"
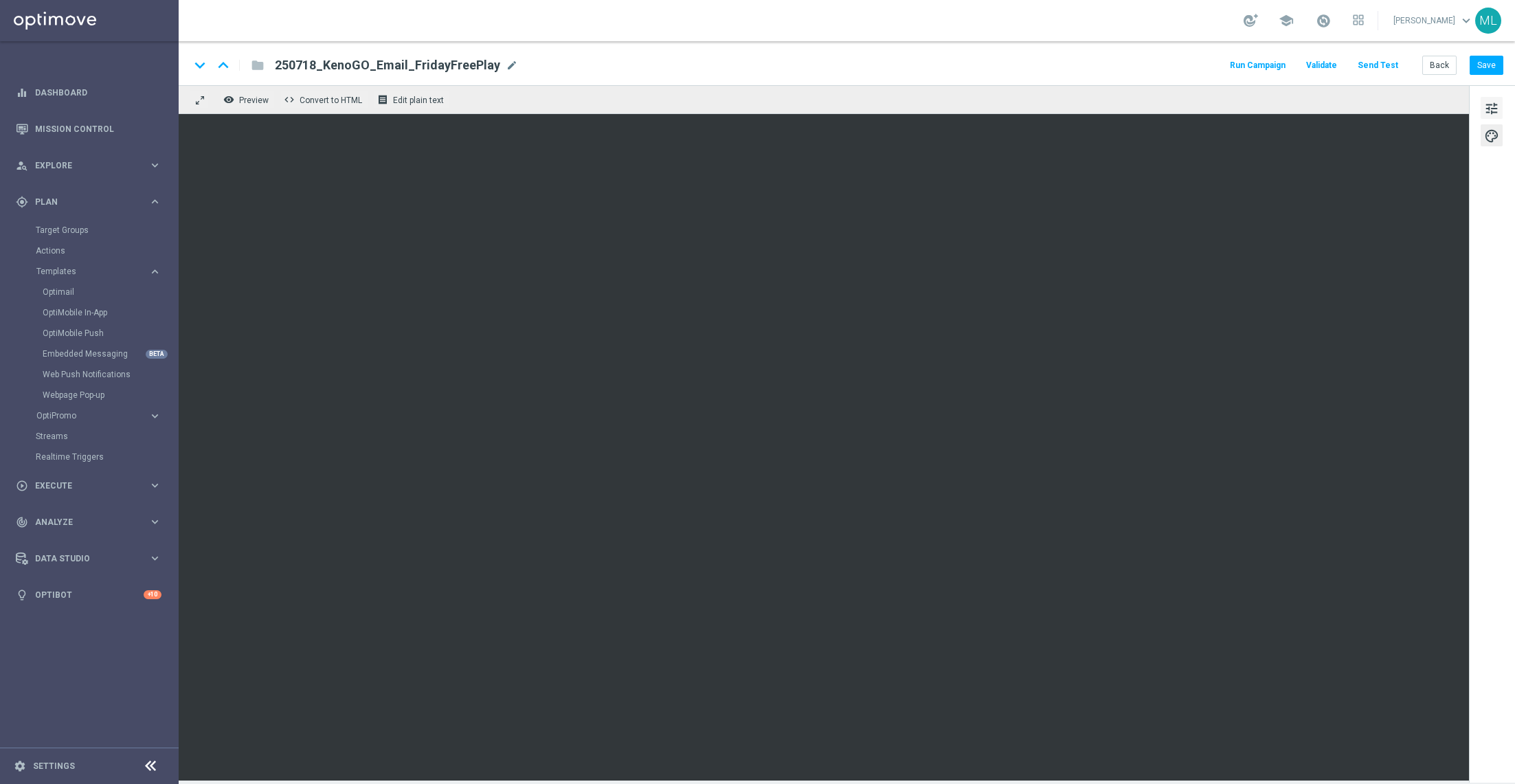
click at [1496, 108] on span "tune" at bounding box center [1492, 109] width 15 height 18
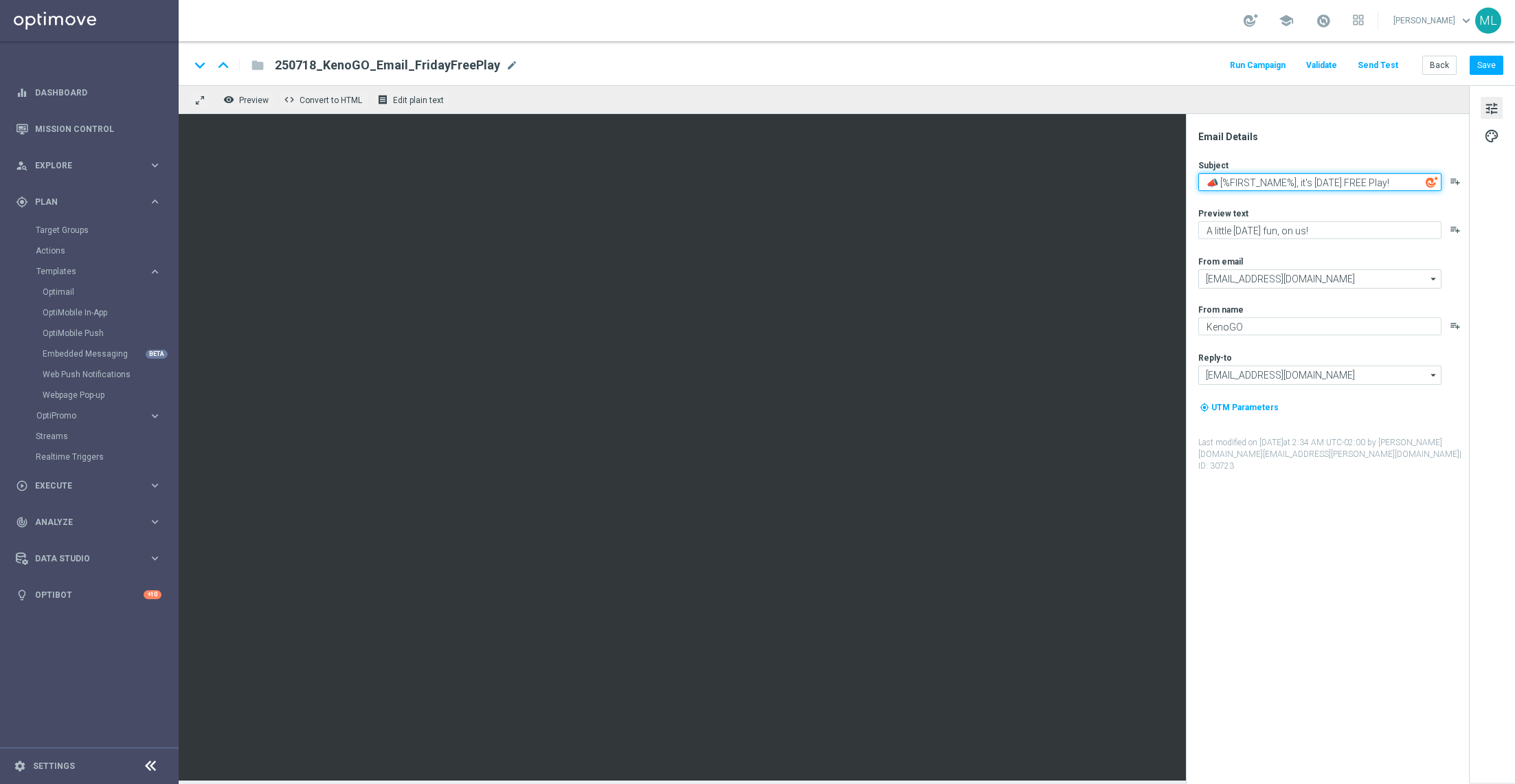
click at [1280, 176] on textarea "📣 [%FIRST_NAME%], it's Friday FREE Play!" at bounding box center [1320, 182] width 243 height 18
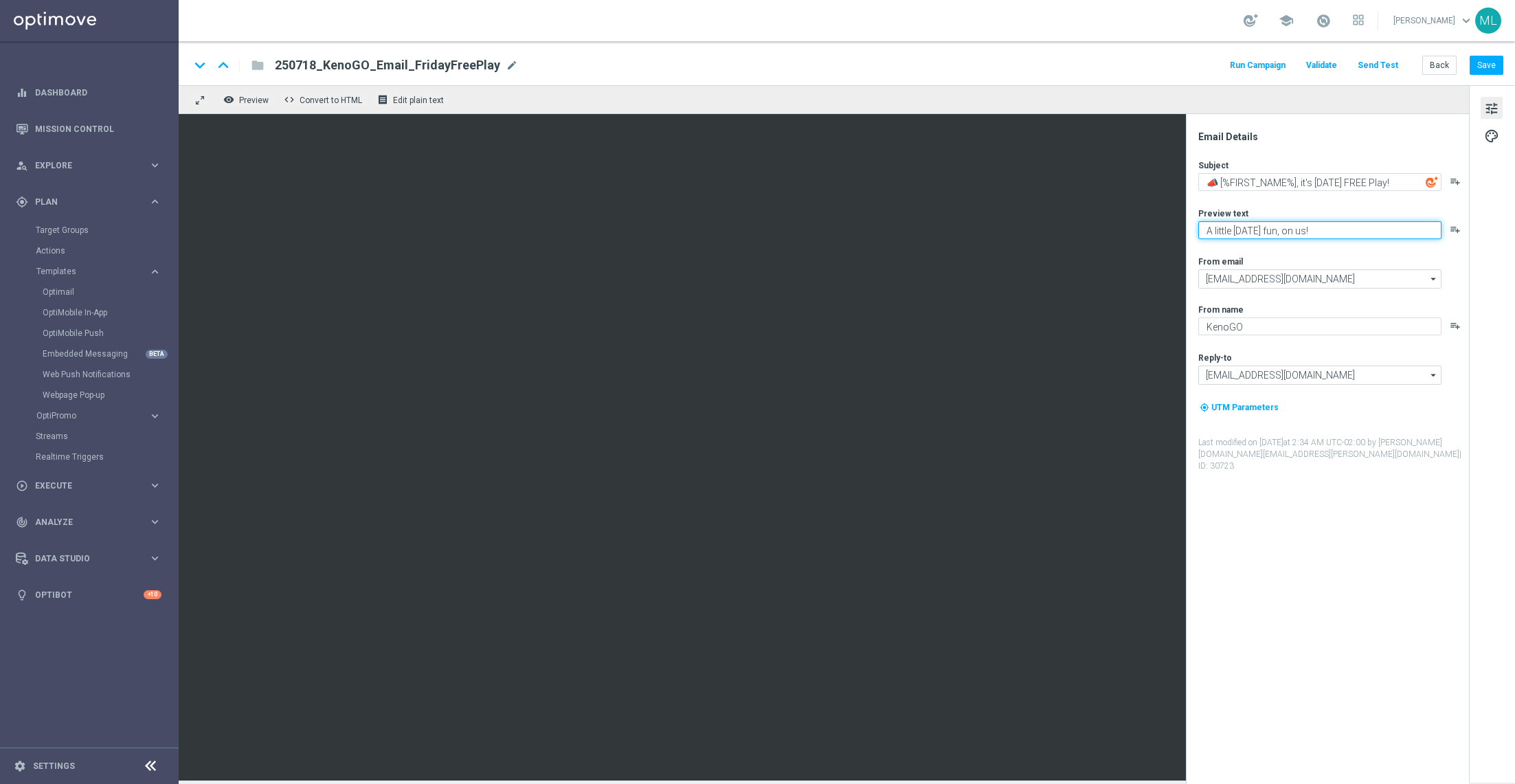
click at [1278, 232] on textarea "A little Friday fun, on us!" at bounding box center [1320, 230] width 243 height 18
click at [69, 235] on link "Target Groups" at bounding box center [90, 231] width 108 height 11
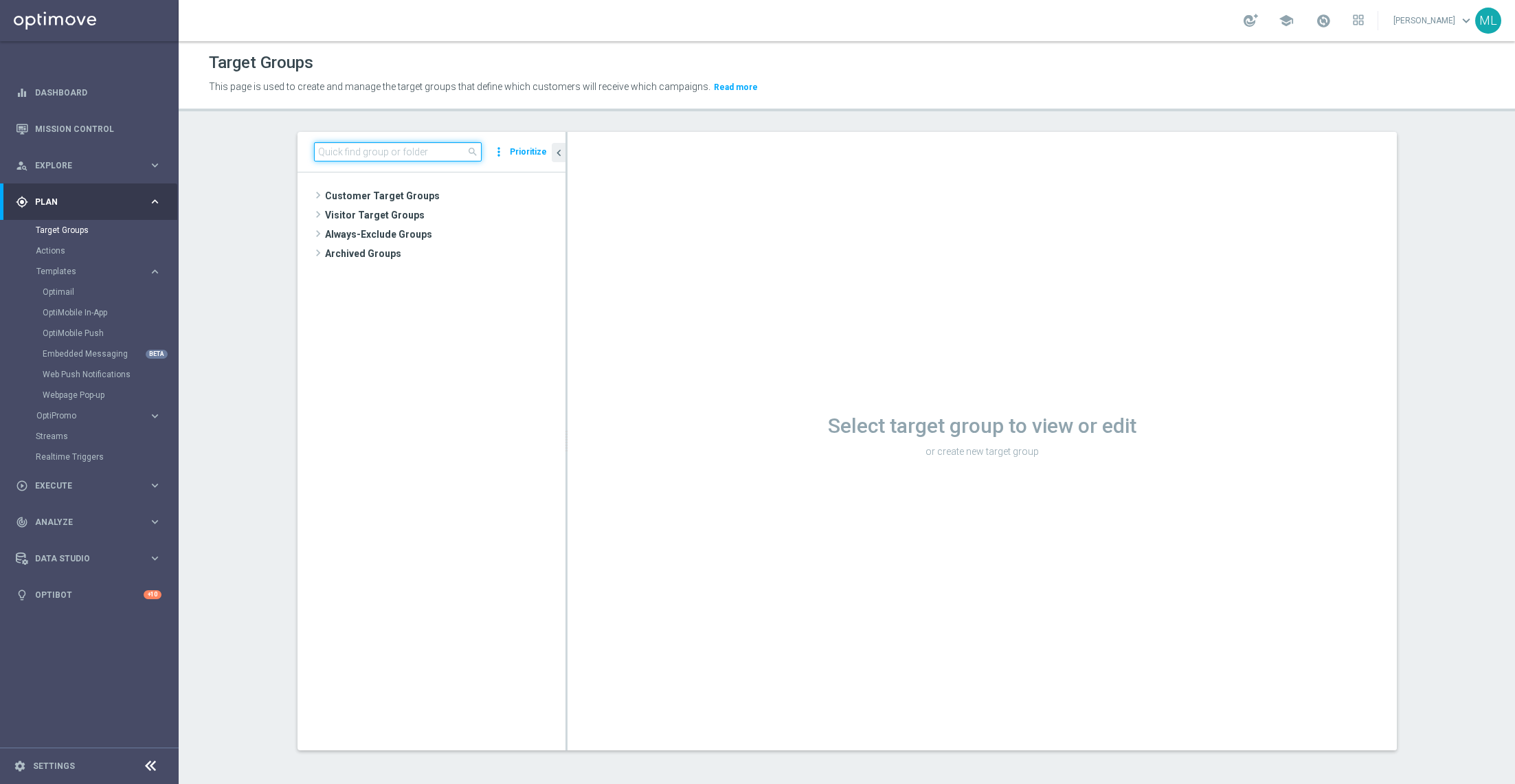
click at [364, 154] on input at bounding box center [398, 151] width 168 height 19
type input "d"
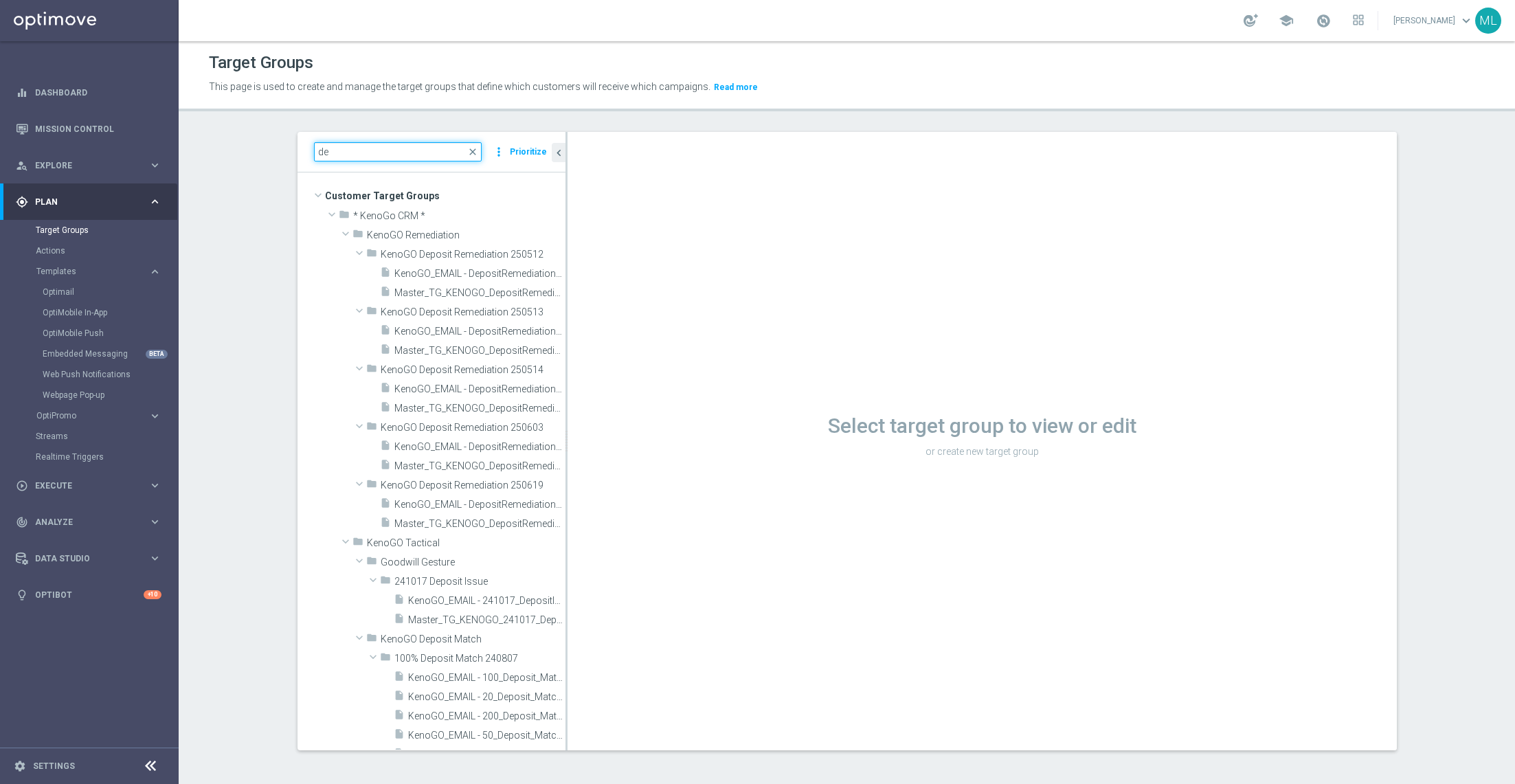
type input "d"
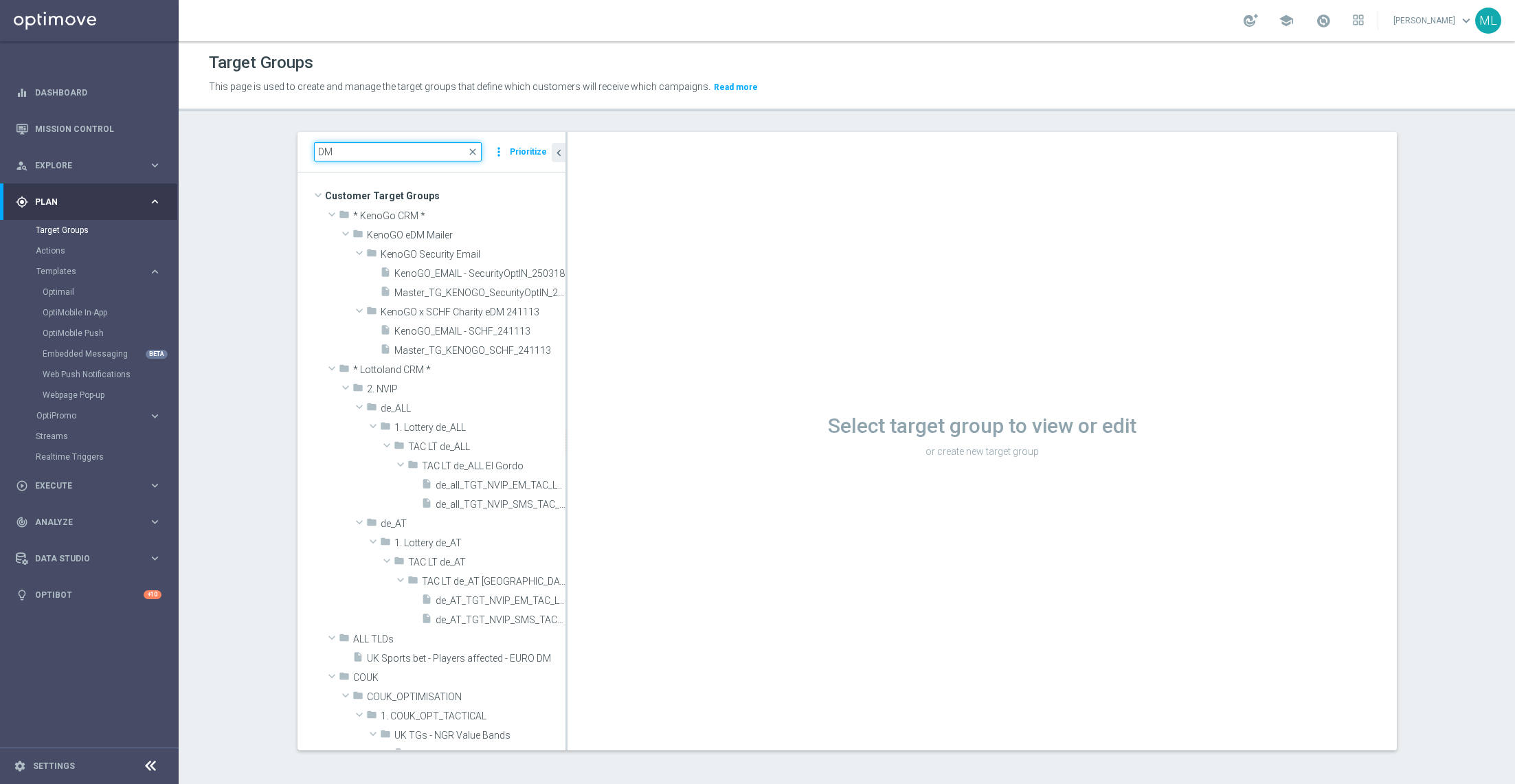
type input "D"
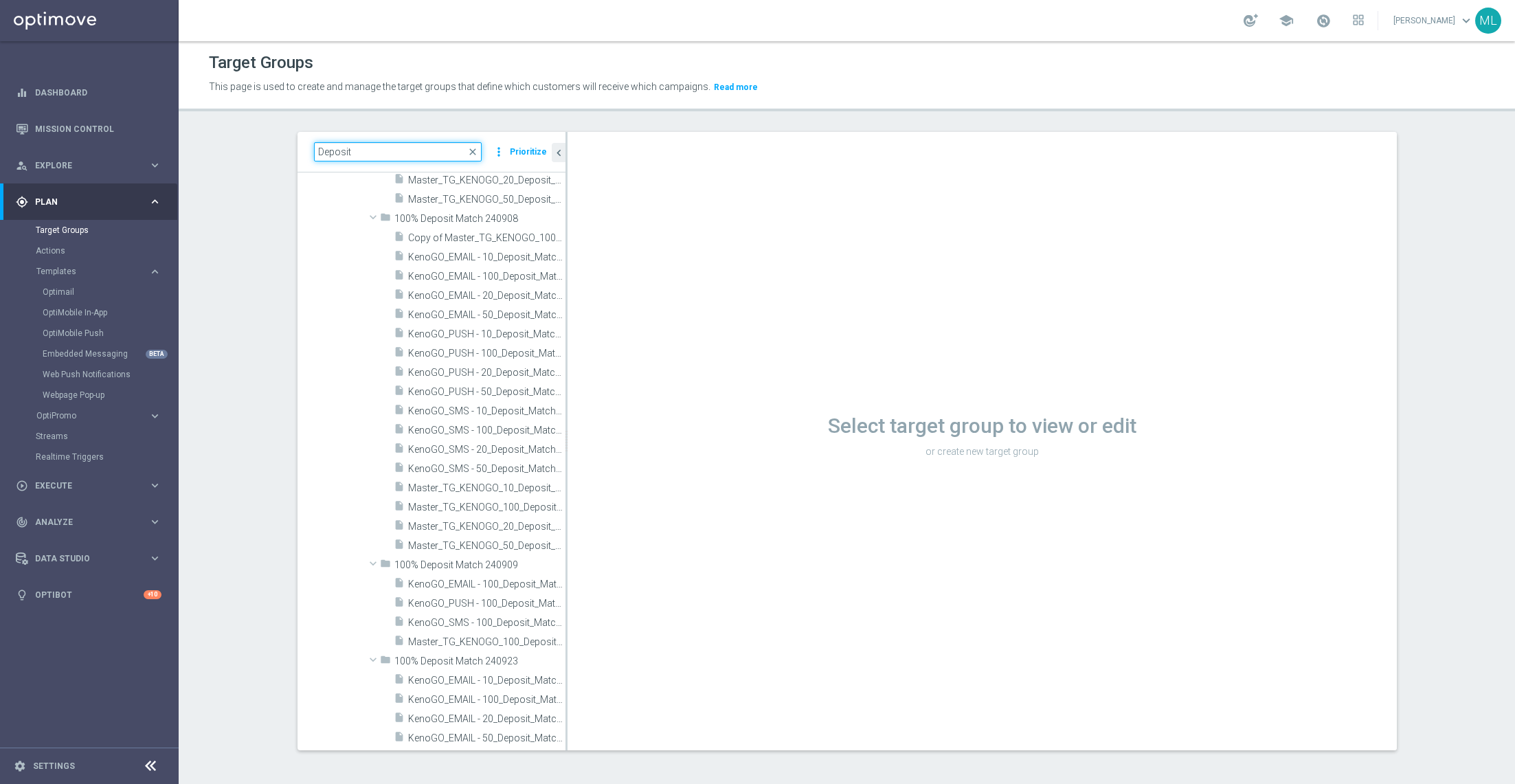
scroll to position [1425, 0]
click at [317, 151] on input "Deposit" at bounding box center [398, 151] width 168 height 19
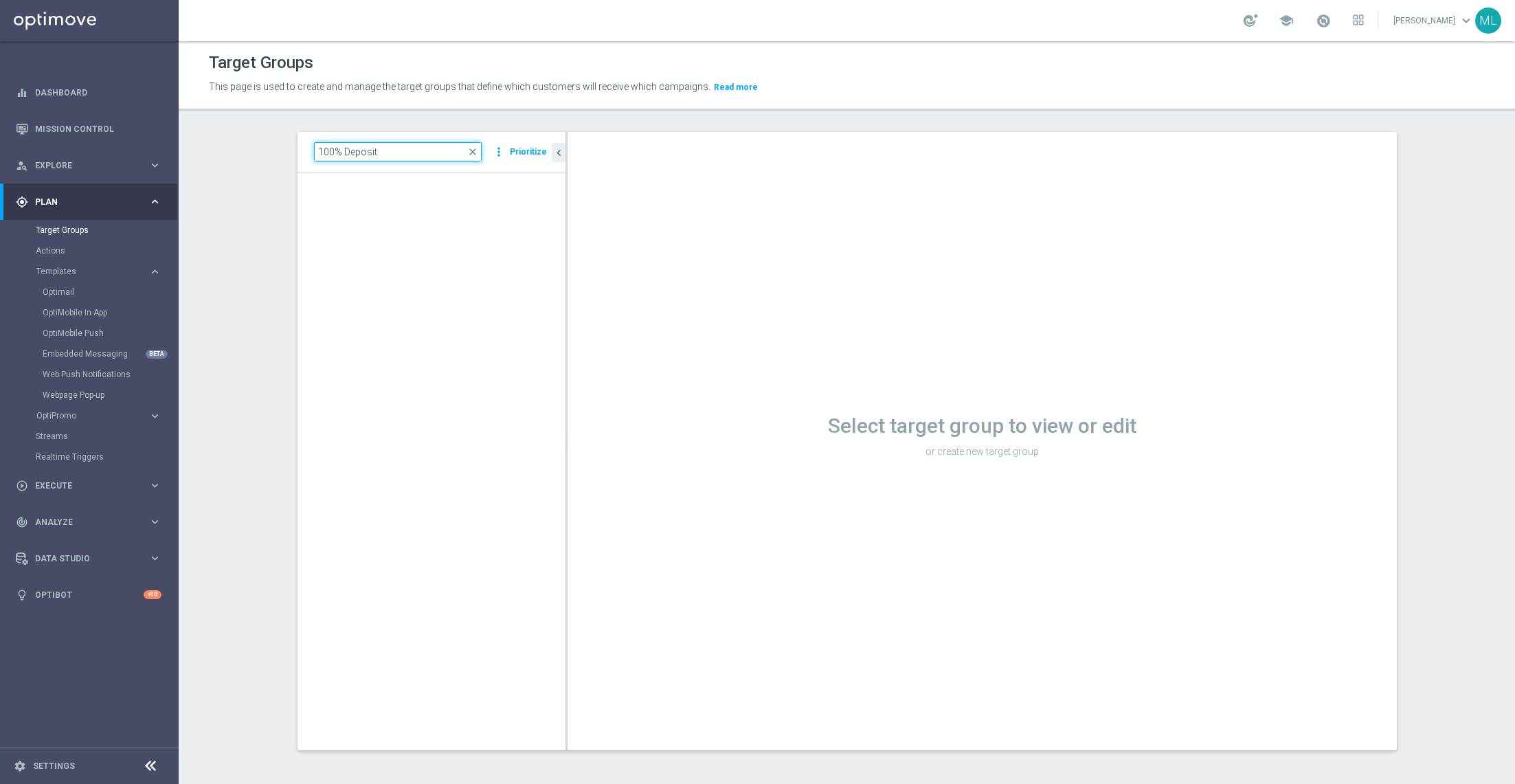
click at [434, 154] on input "100% Deposit" at bounding box center [398, 151] width 168 height 19
type input "1"
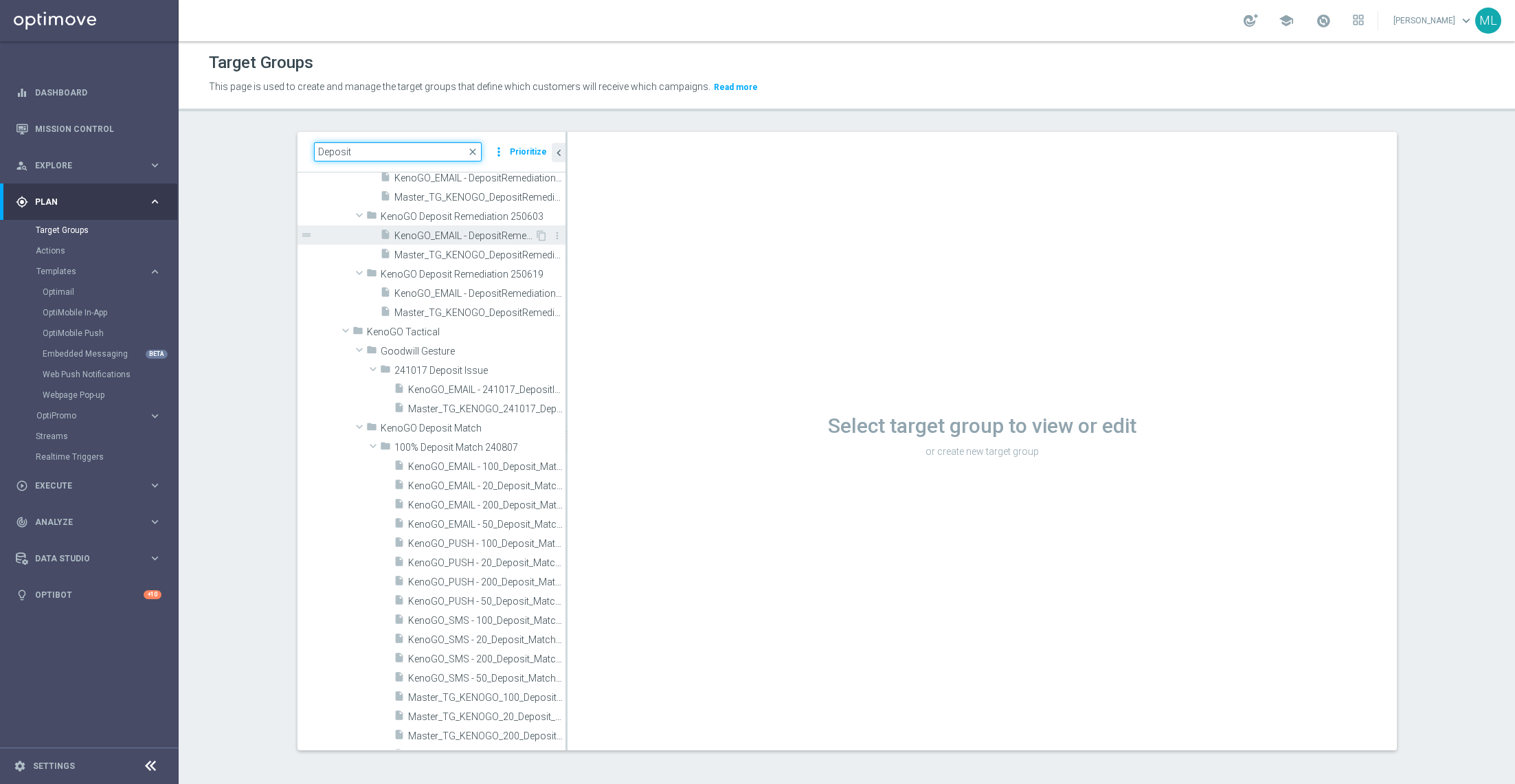
scroll to position [215, 0]
type input "Deposit"
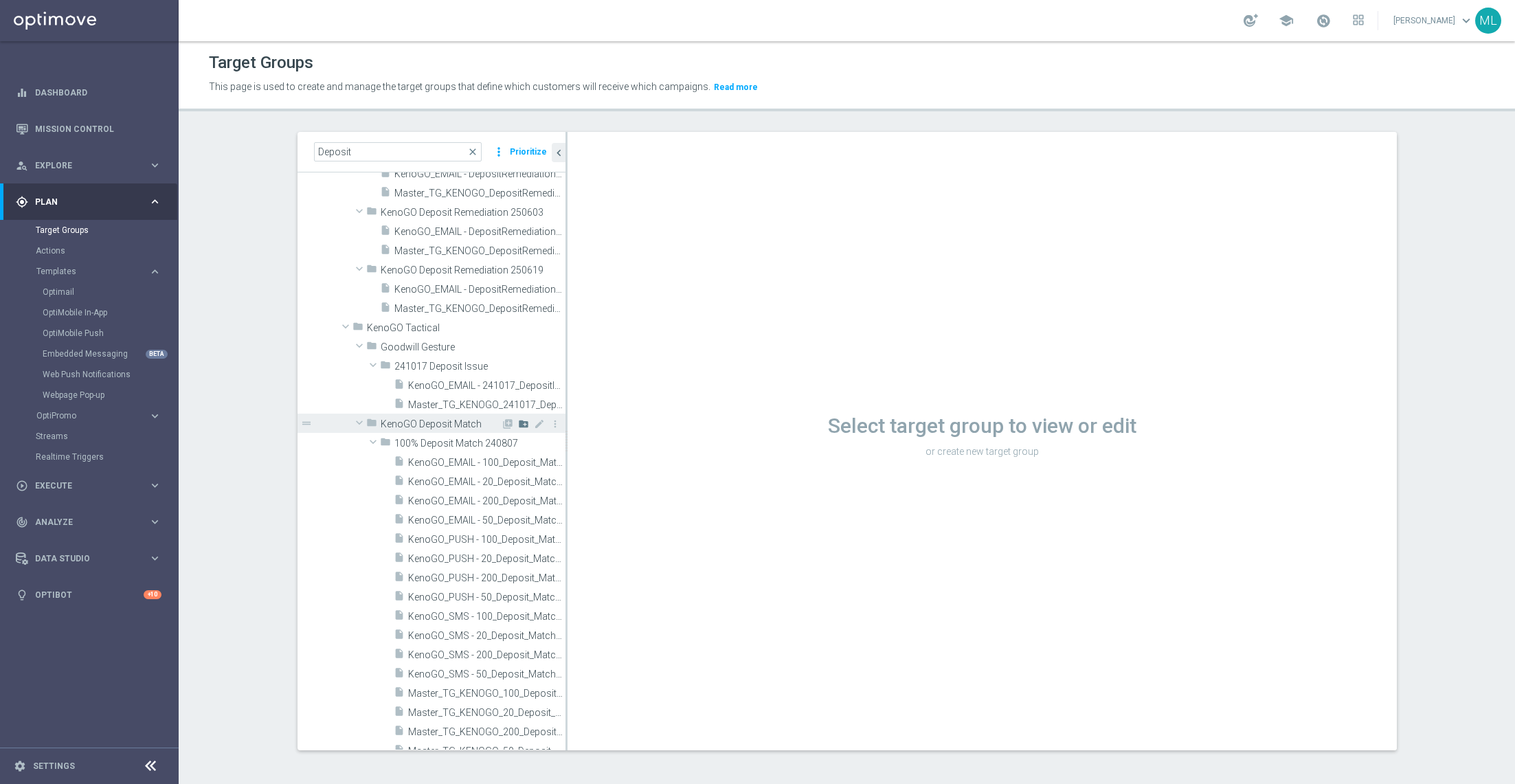
click at [527, 424] on icon "create_new_folder" at bounding box center [524, 424] width 11 height 11
type input "100% Deposit Match 250822"
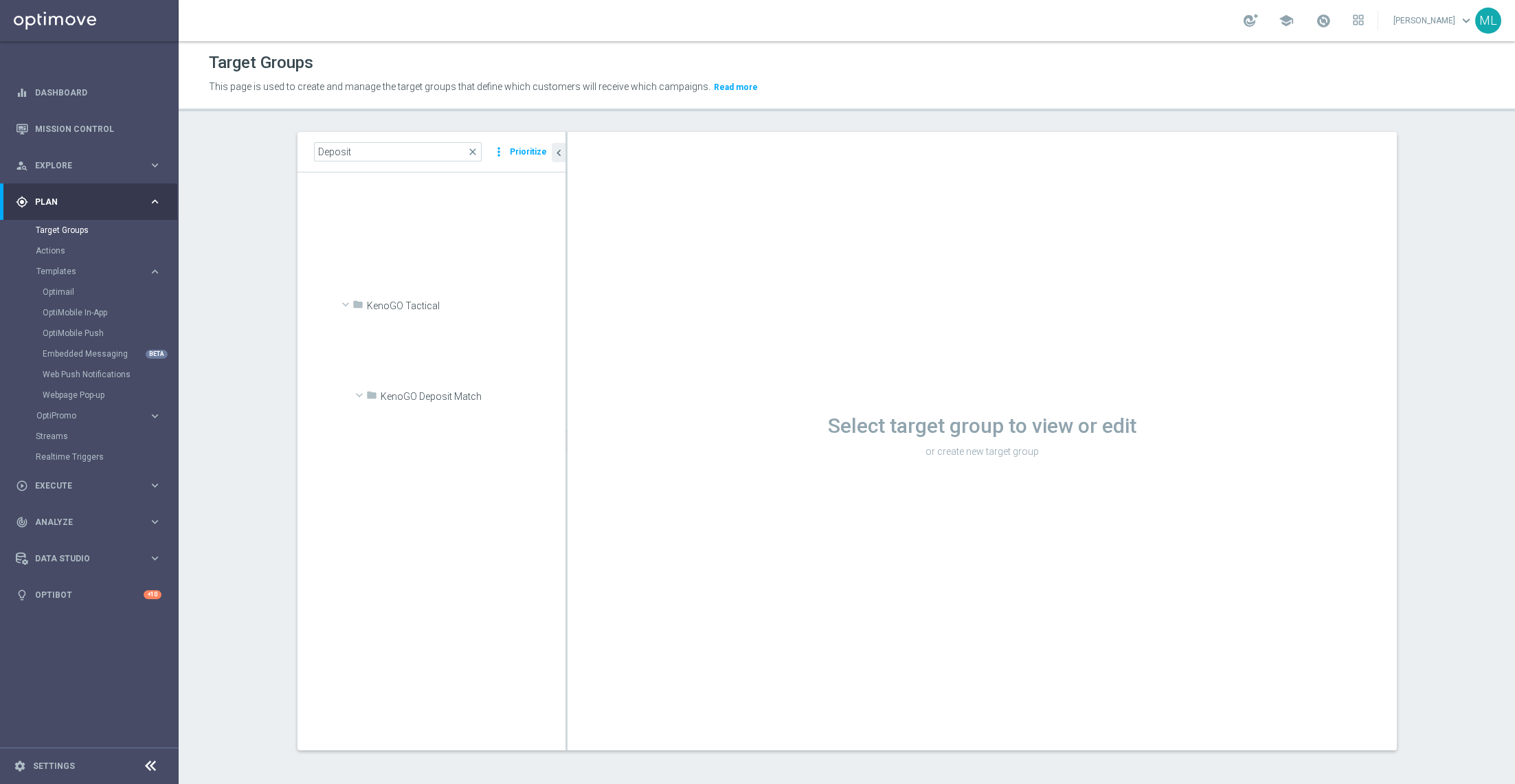
scroll to position [5017, 0]
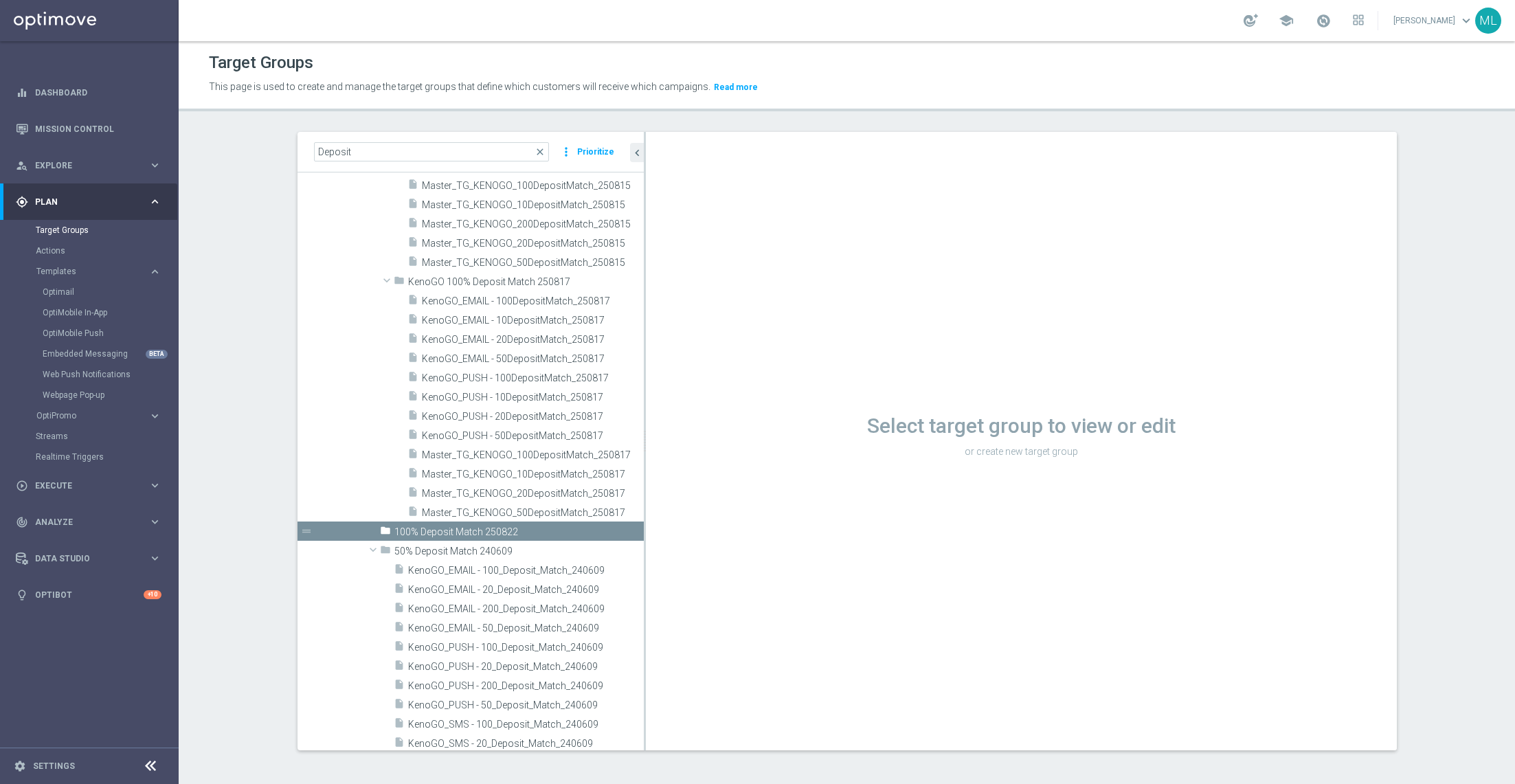
drag, startPoint x: 566, startPoint y: 460, endPoint x: 645, endPoint y: 479, distance: 81.3
click at [645, 479] on div at bounding box center [645, 440] width 2 height 618
click at [558, 490] on span "Master_TG_KENOGO_20DepositMatch_250817" at bounding box center [517, 493] width 192 height 11
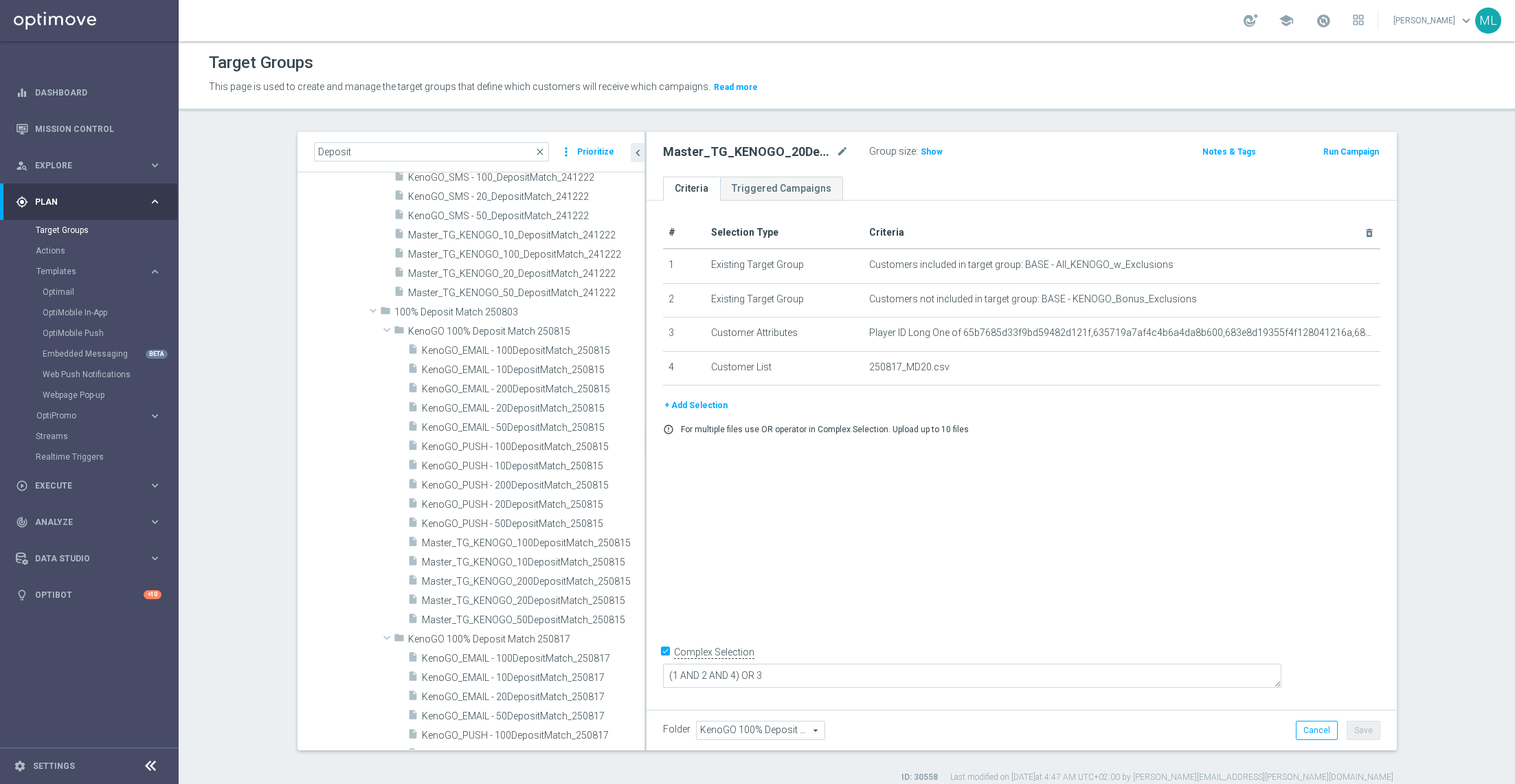
scroll to position [4667, 0]
click at [560, 596] on span "Master_TG_KENOGO_200DepositMatch_250815" at bounding box center [517, 598] width 192 height 11
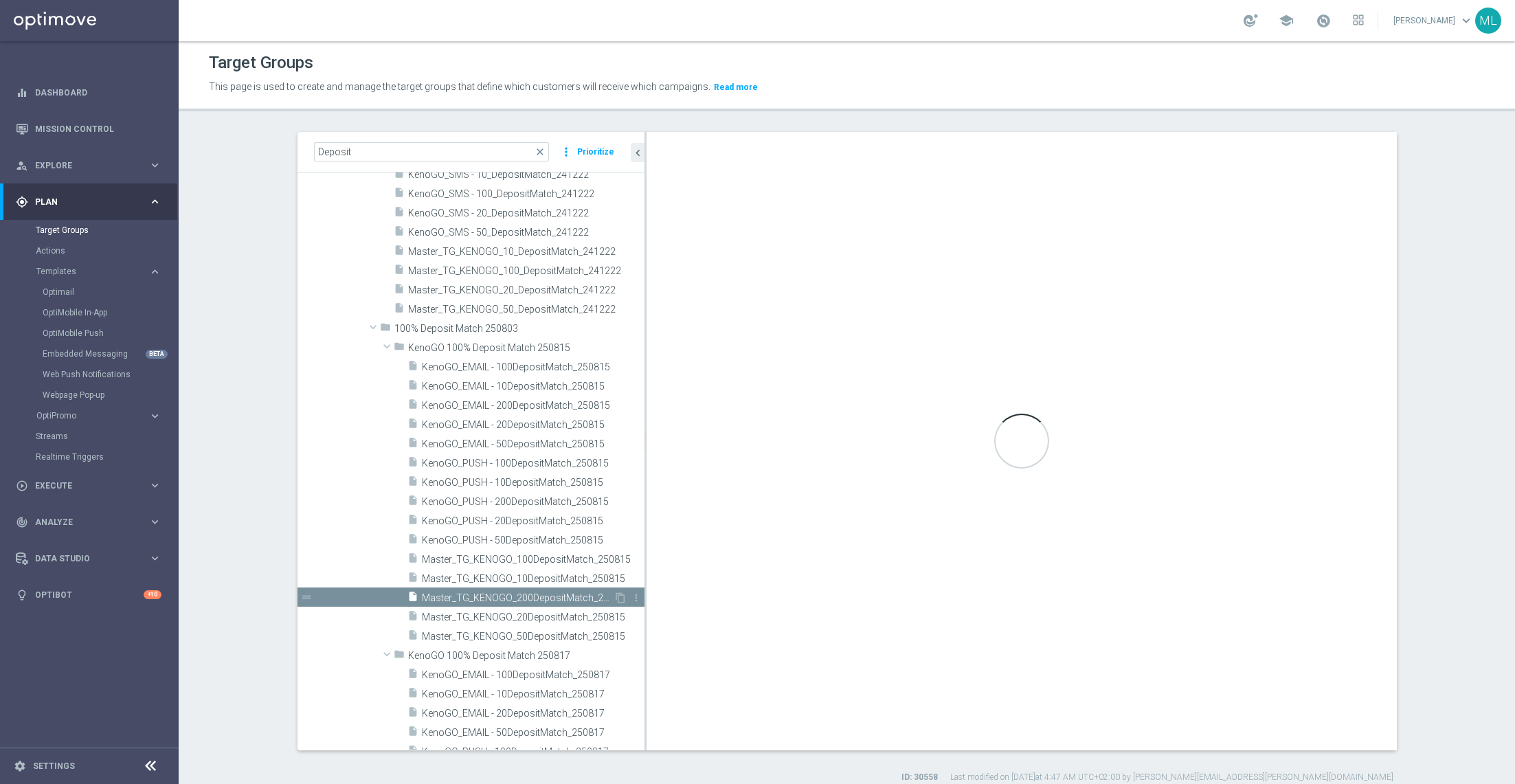
checkbox input "false"
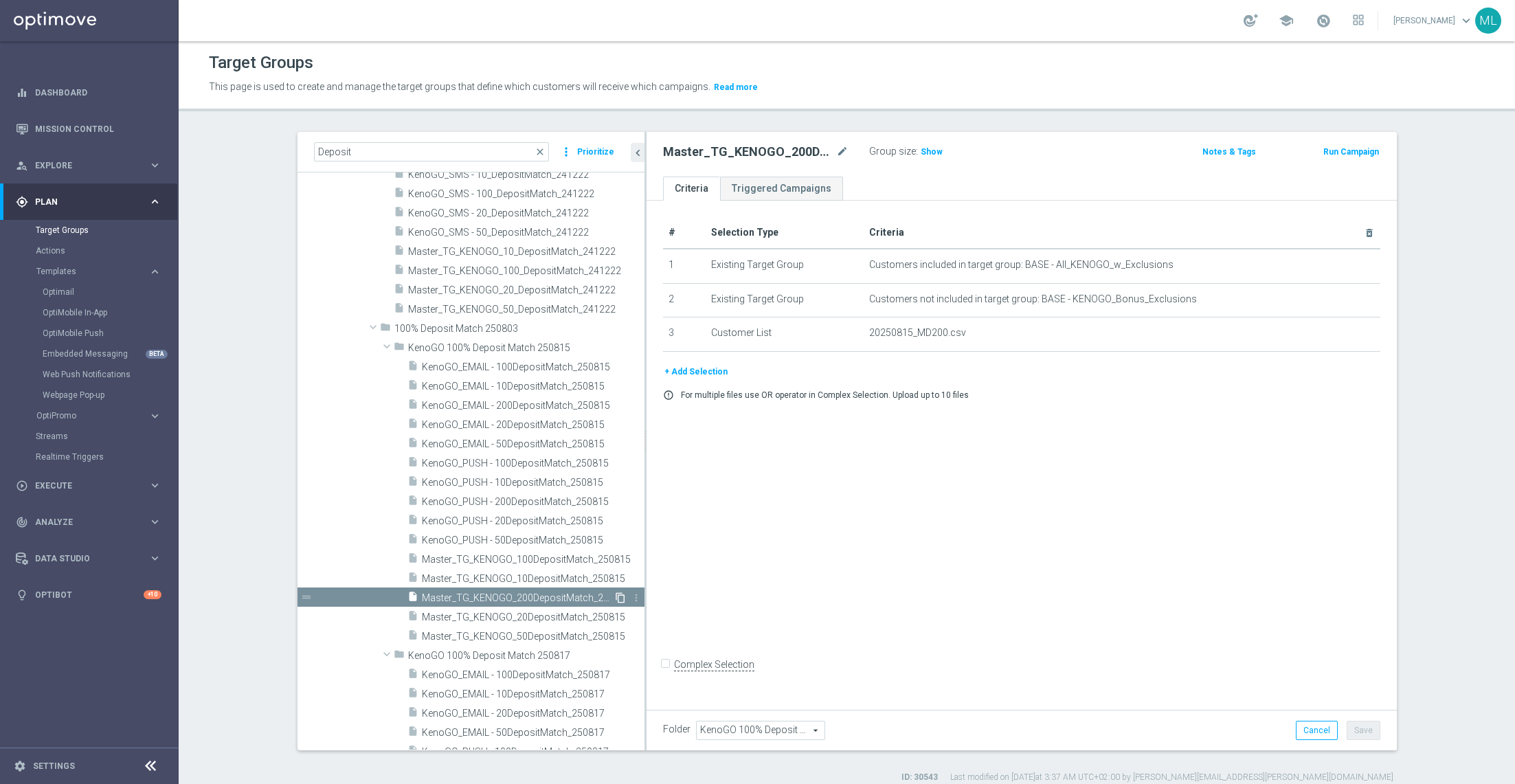
click at [620, 596] on icon "content_copy" at bounding box center [621, 598] width 11 height 11
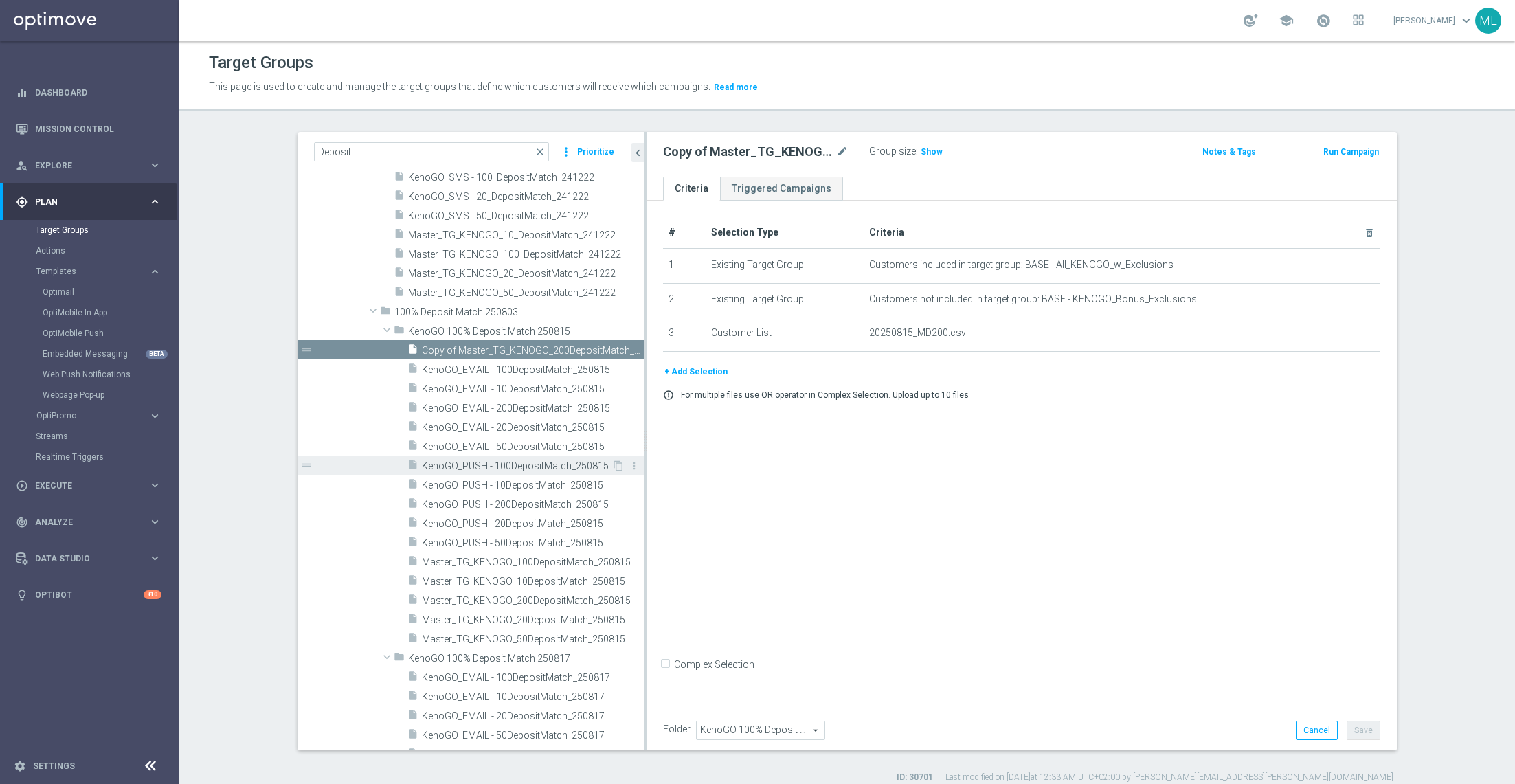
scroll to position [4691, 0]
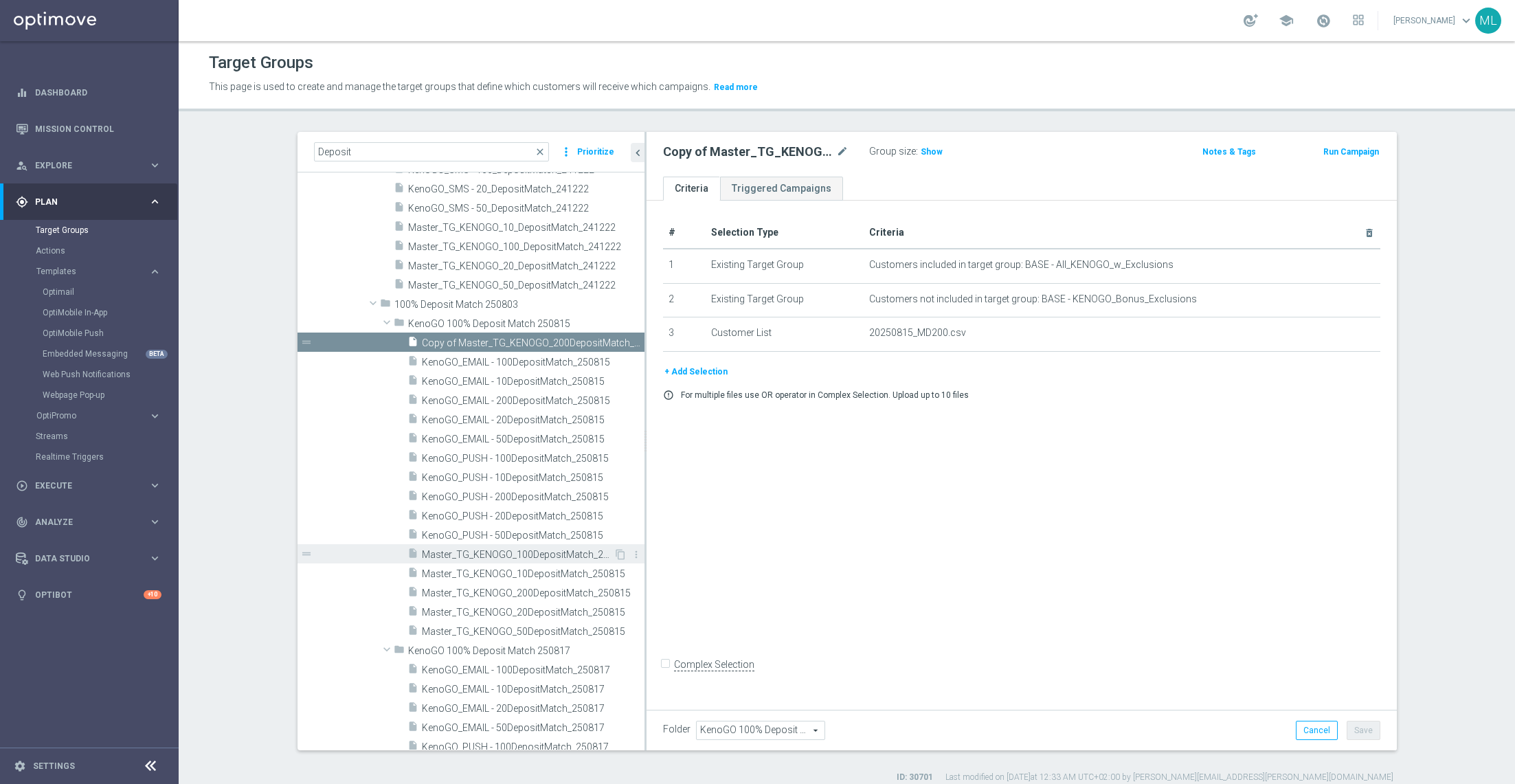
click at [576, 560] on div "insert_drive_file Master_TG_KENOGO_100DepositMatch_250815" at bounding box center [511, 553] width 206 height 19
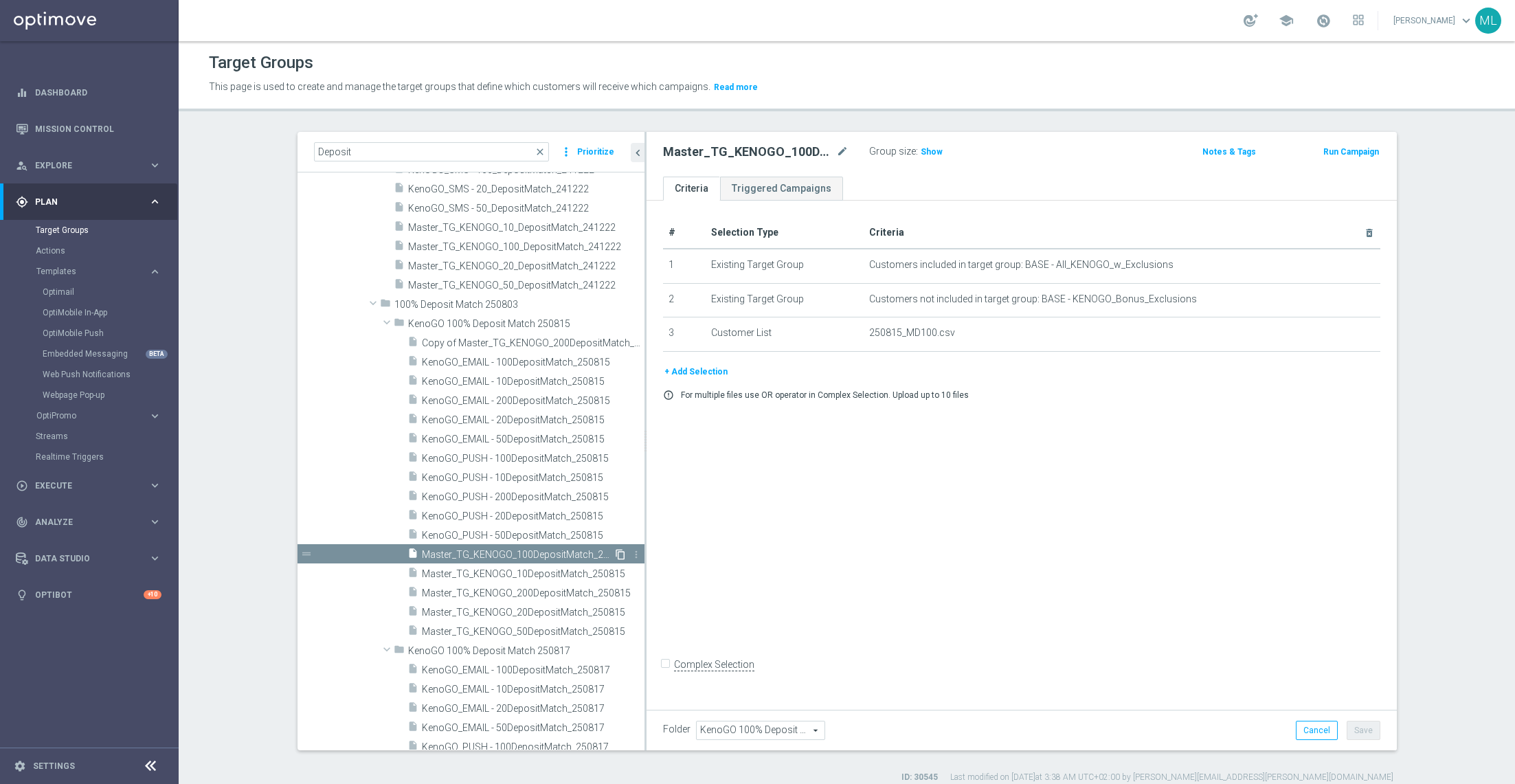
click at [620, 551] on icon "content_copy" at bounding box center [621, 554] width 11 height 11
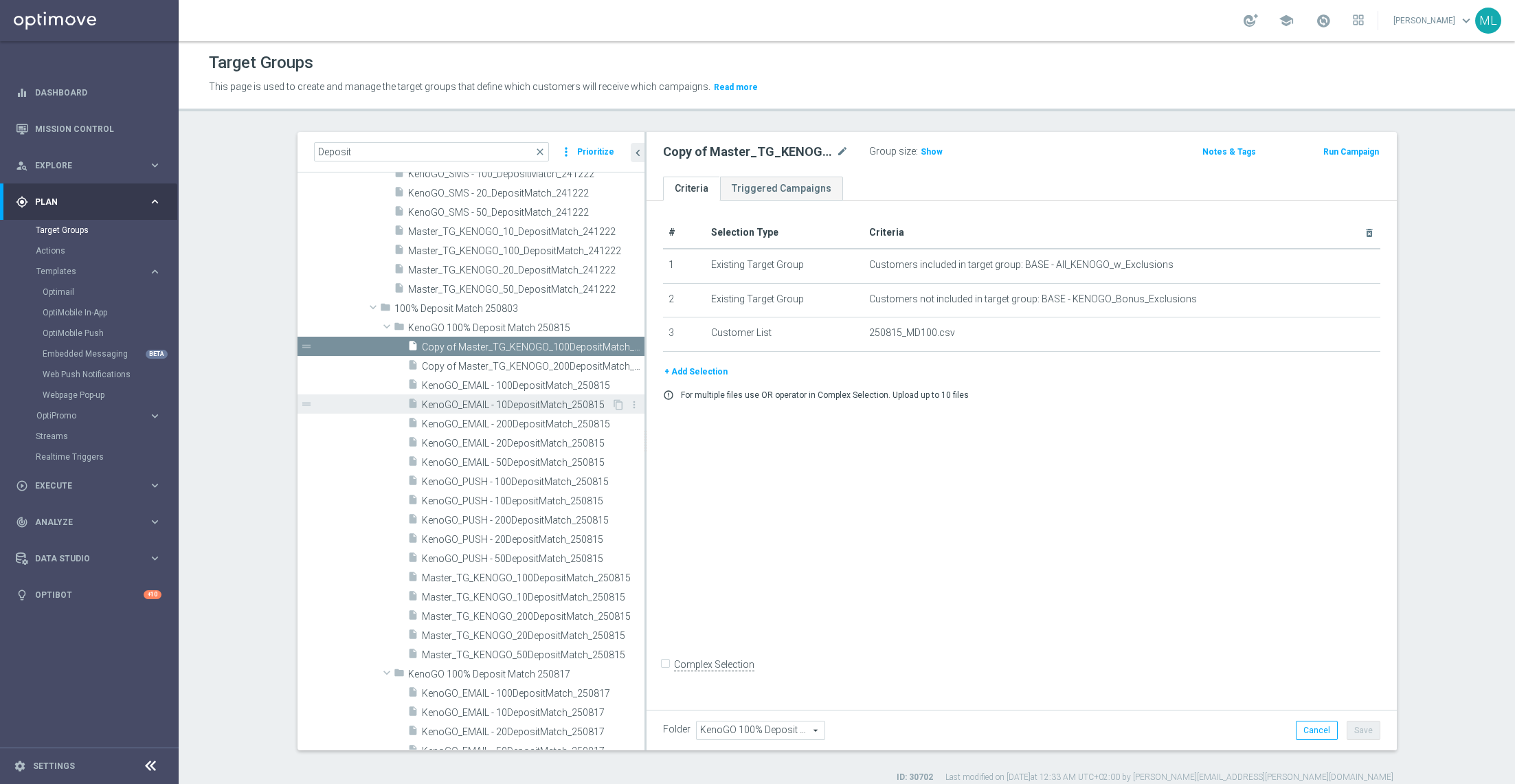
scroll to position [4690, 0]
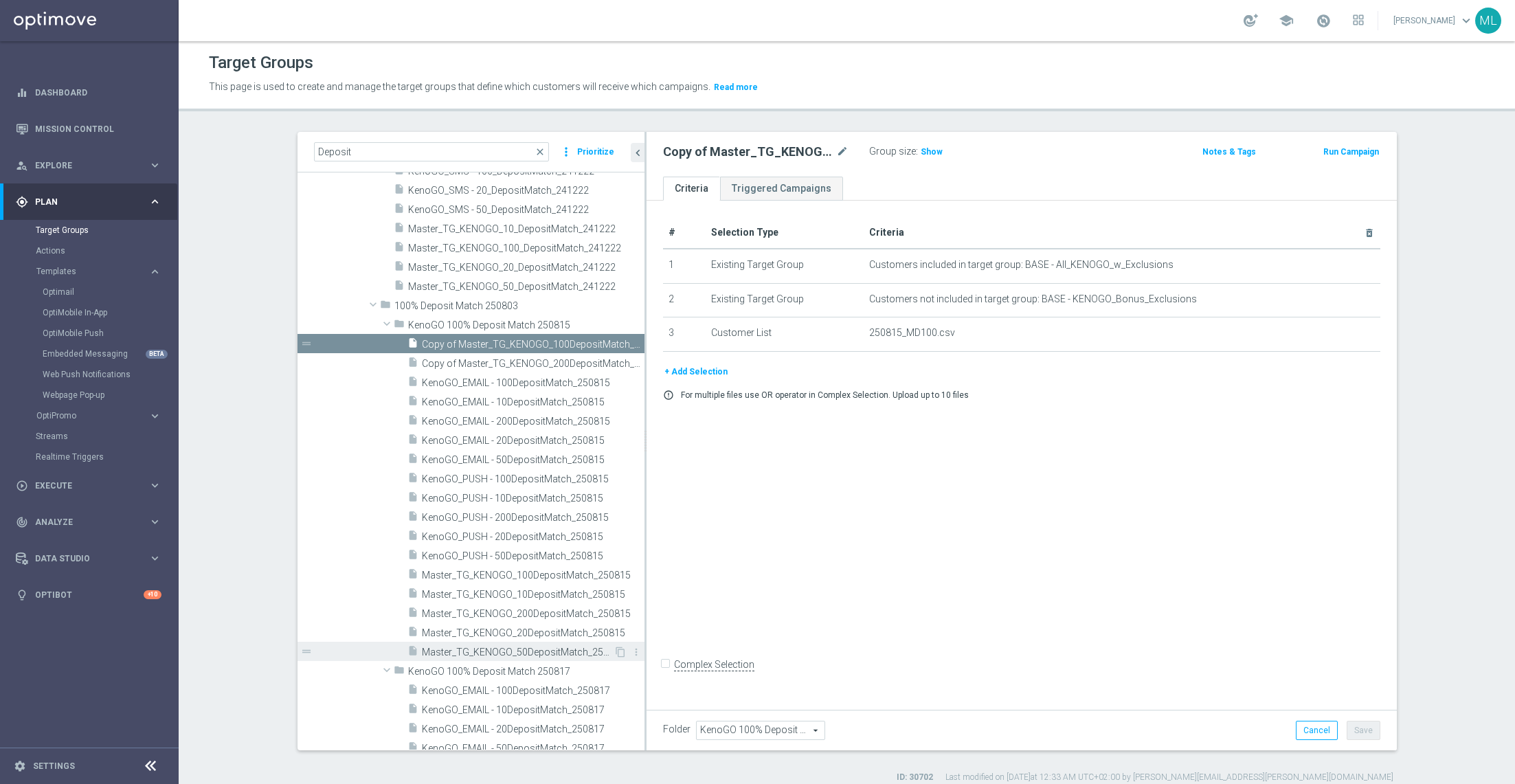
click at [552, 650] on span "Master_TG_KENOGO_50DepositMatch_250815" at bounding box center [517, 653] width 192 height 11
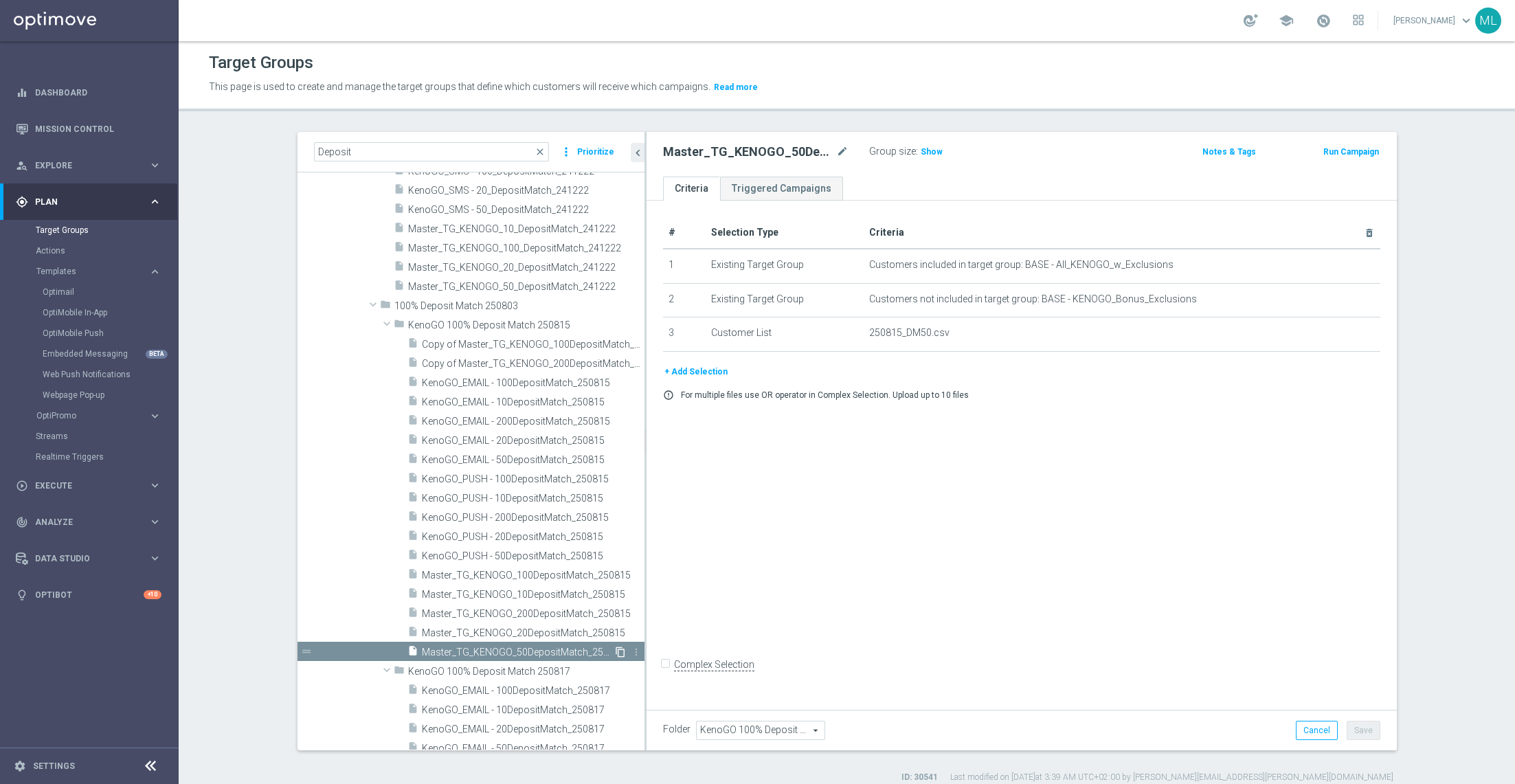
click at [618, 647] on icon "content_copy" at bounding box center [621, 653] width 11 height 11
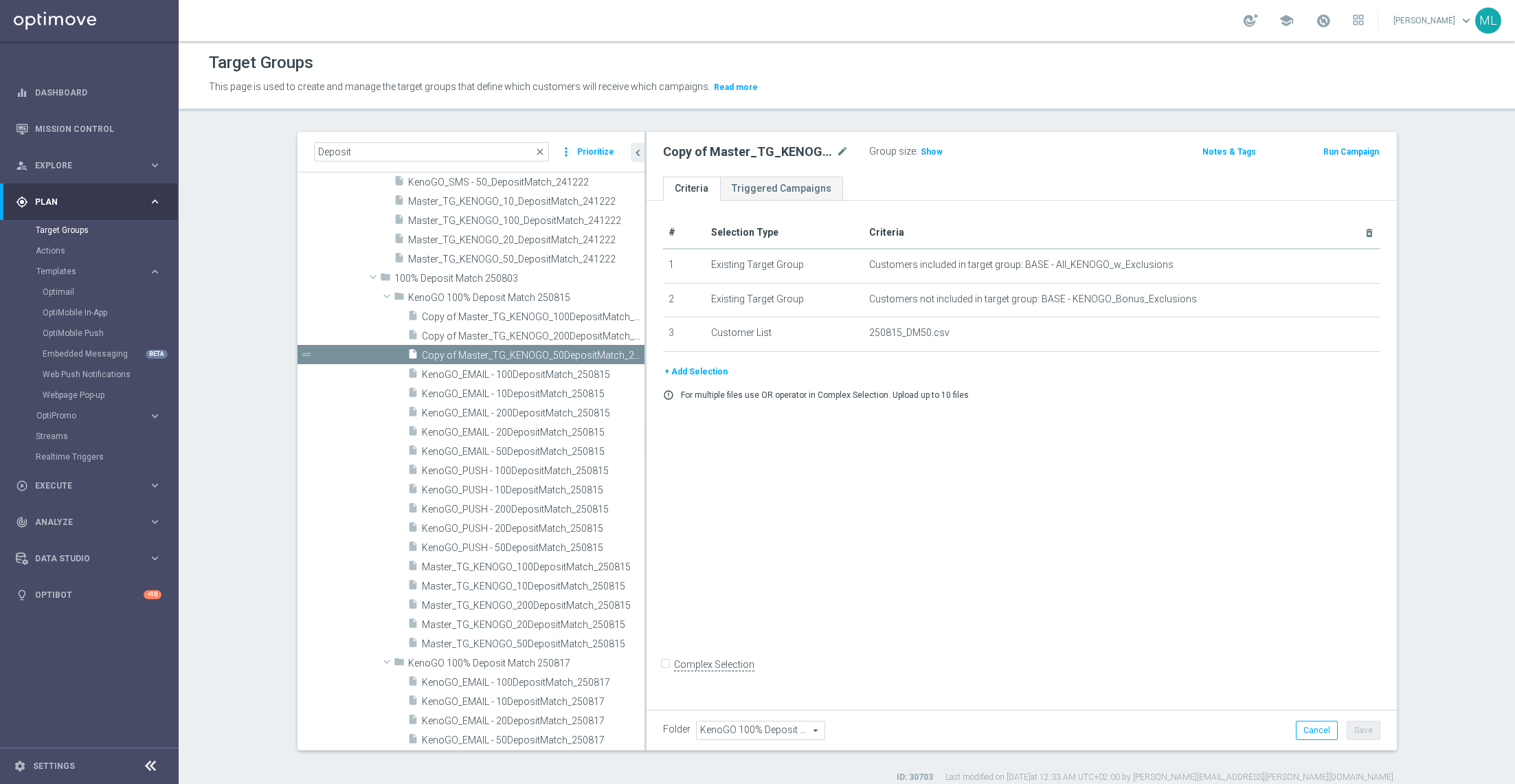
scroll to position [4716, 0]
click at [566, 529] on span "KenoGO_PUSH - 20DepositMatch_250815" at bounding box center [516, 530] width 190 height 11
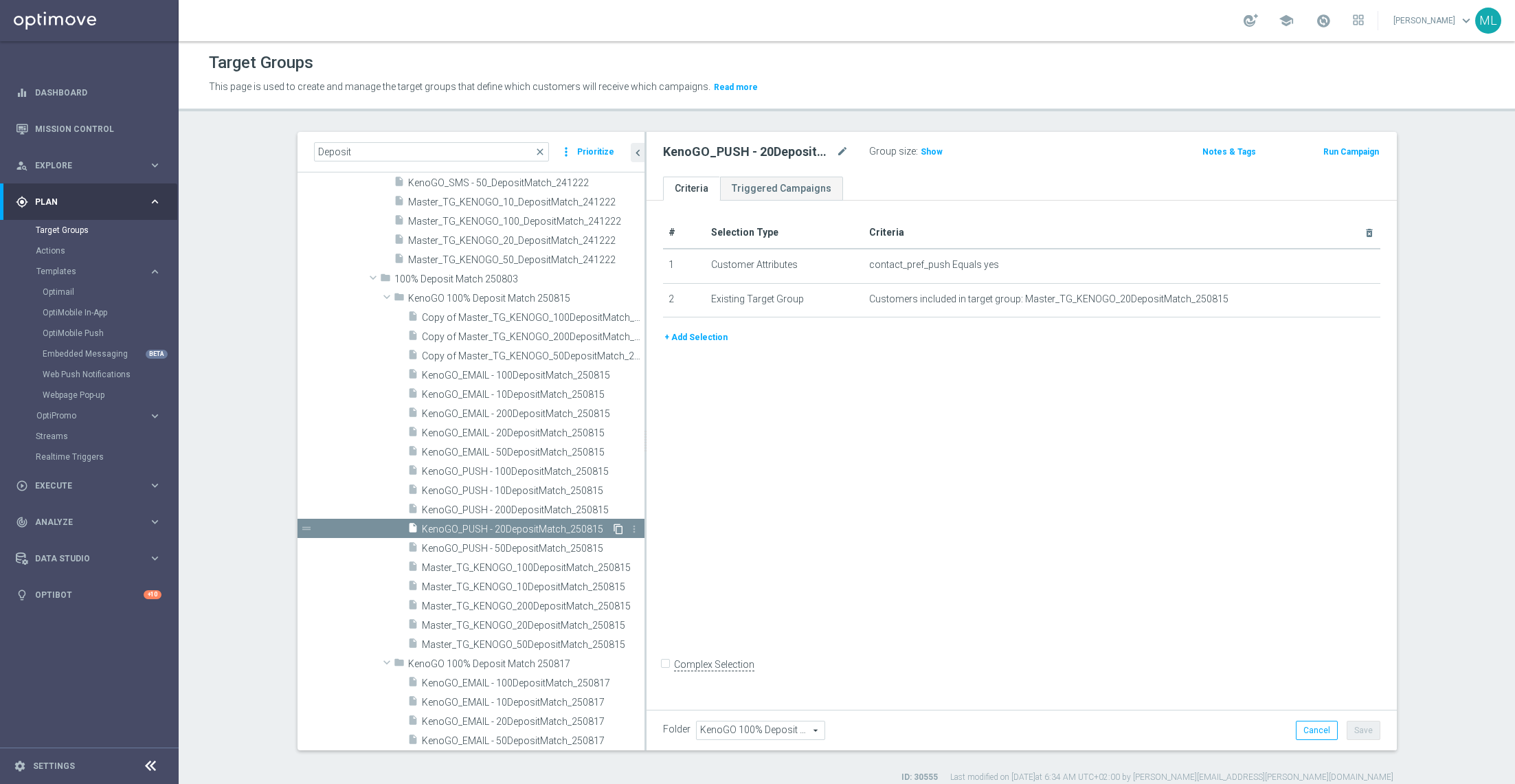
click at [616, 529] on icon "content_copy" at bounding box center [618, 530] width 11 height 11
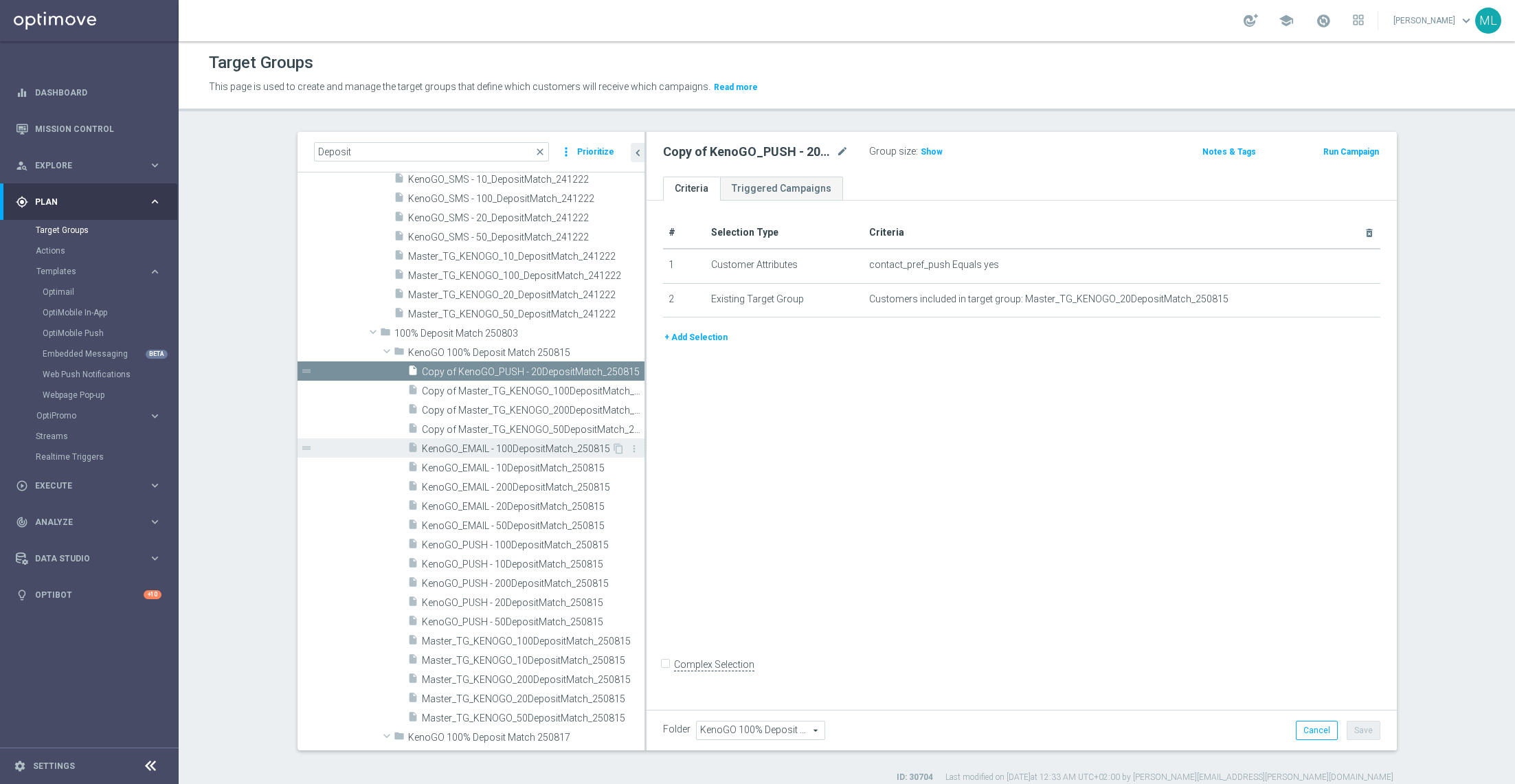
scroll to position [4673, 0]
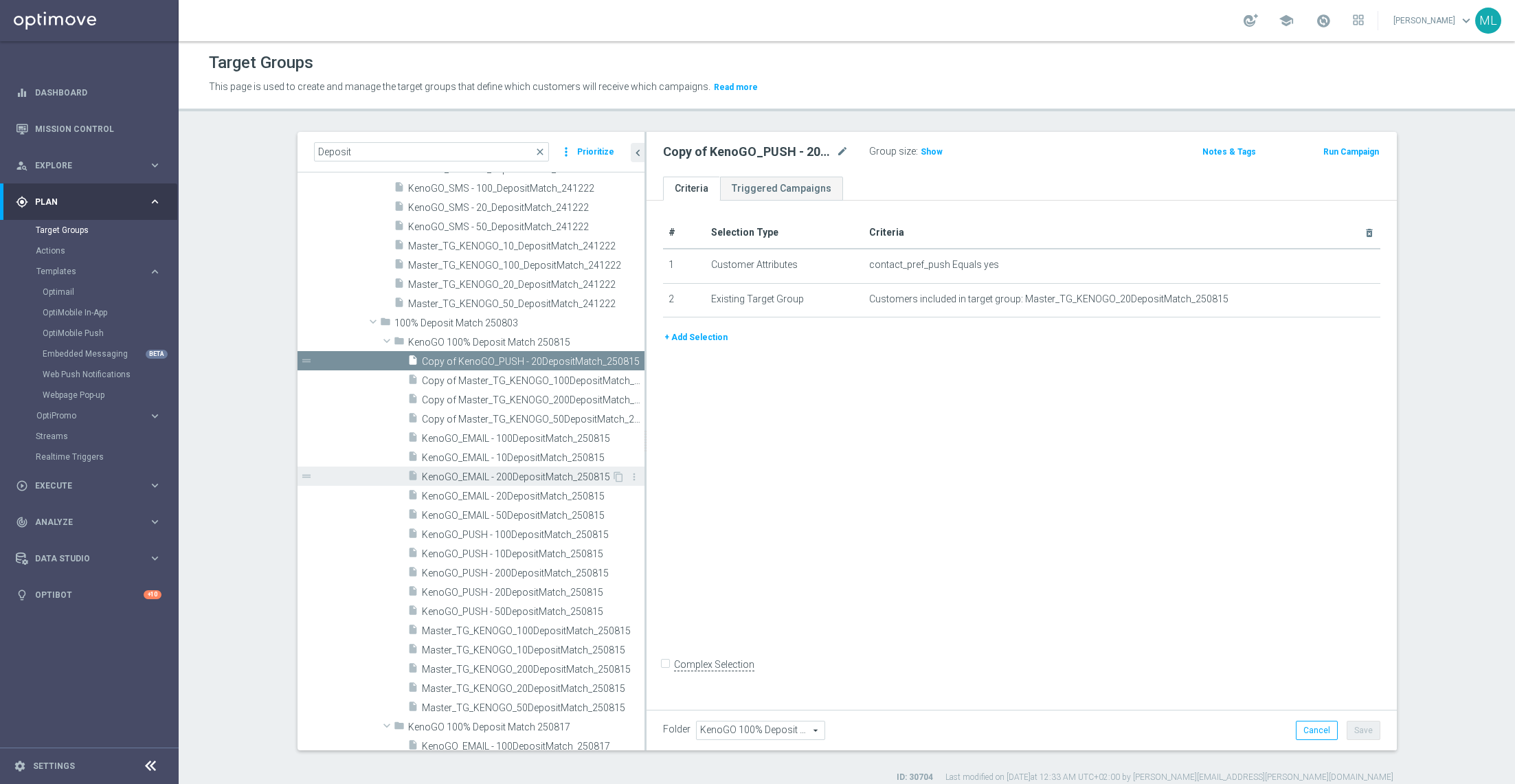
click at [558, 472] on span "KenoGO_EMAIL - 200DepositMatch_250815" at bounding box center [516, 477] width 190 height 11
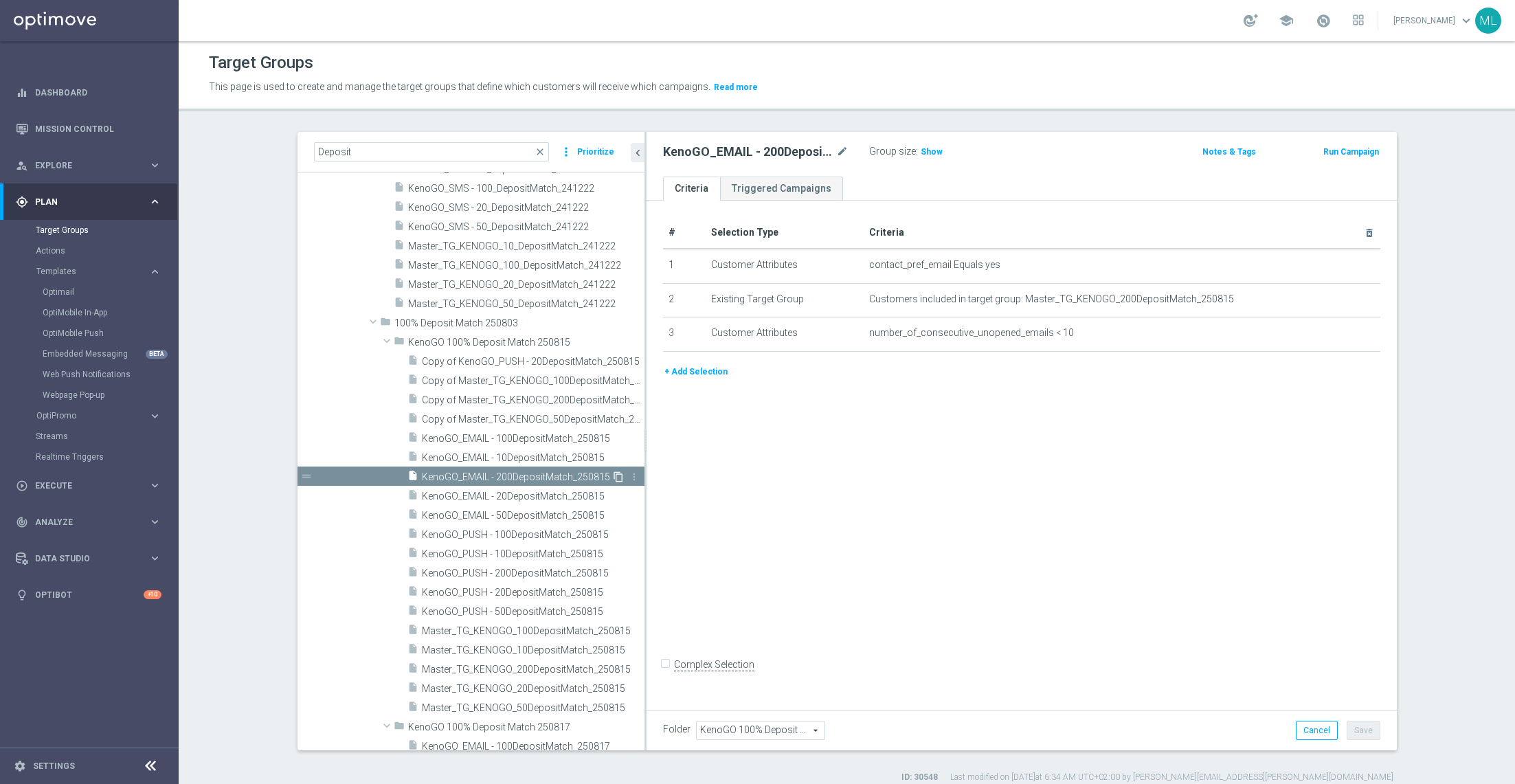
click at [617, 474] on icon "content_copy" at bounding box center [618, 477] width 11 height 11
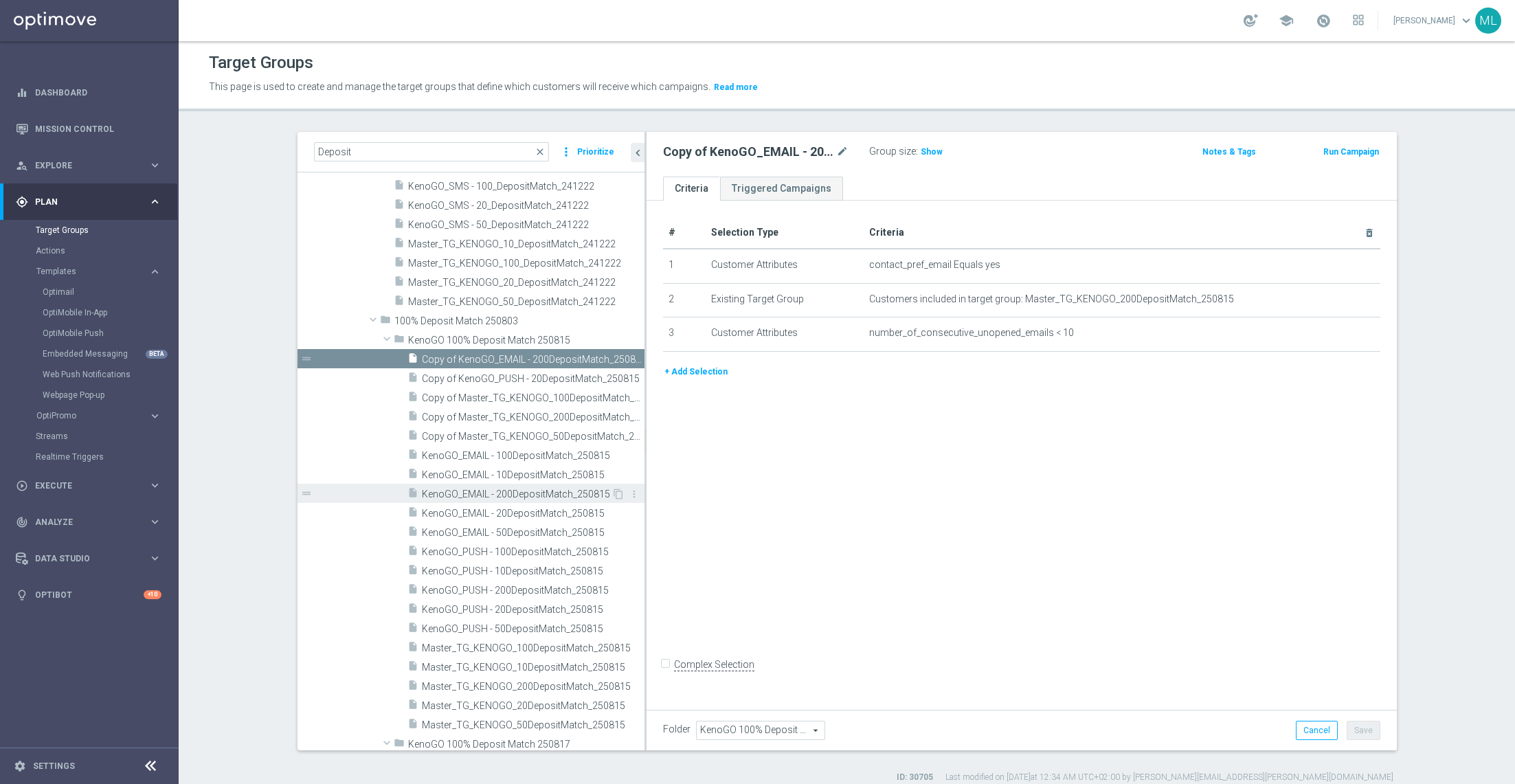
scroll to position [4676, 0]
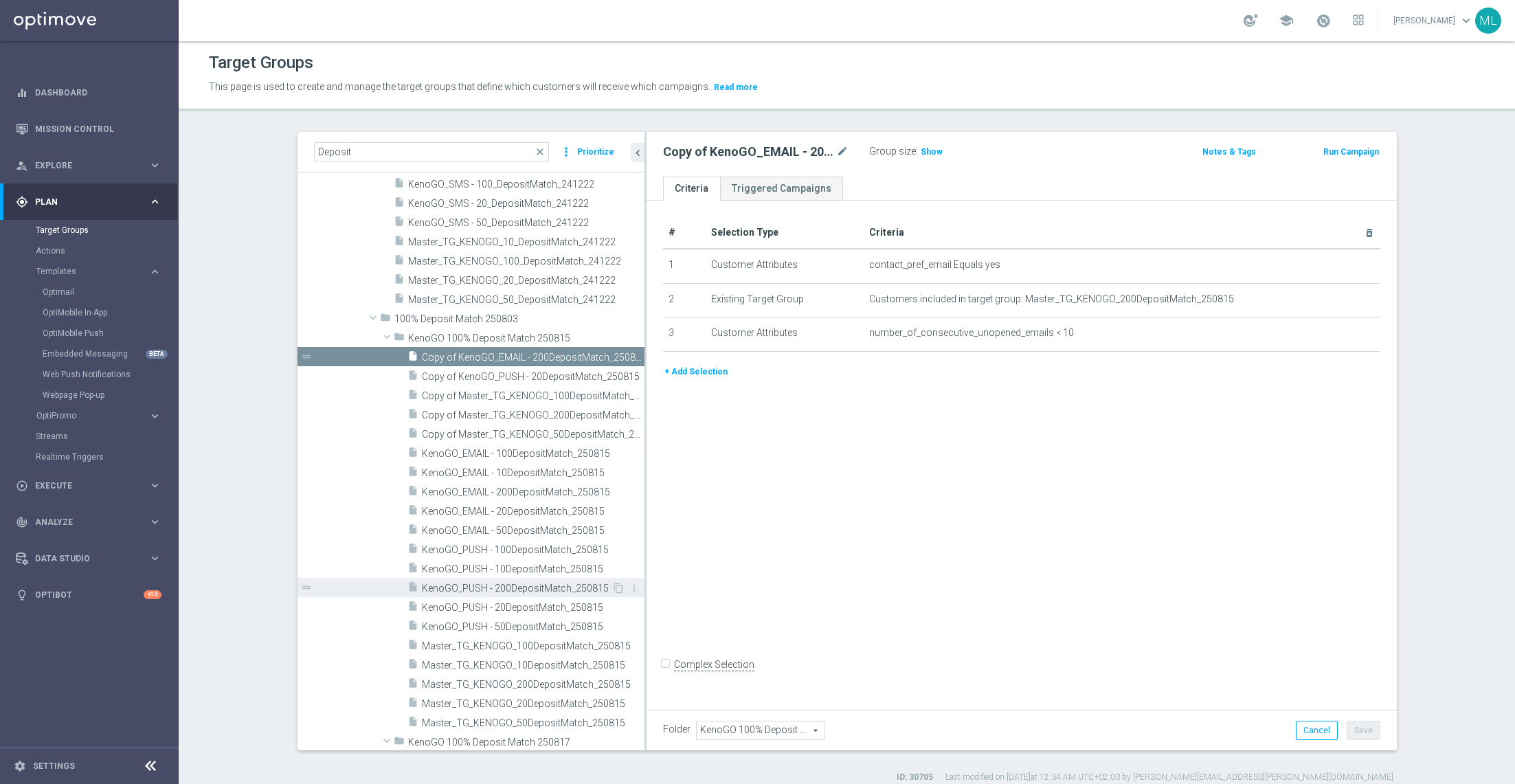
click at [561, 583] on span "KenoGO_PUSH - 200DepositMatch_250815" at bounding box center [516, 589] width 190 height 11
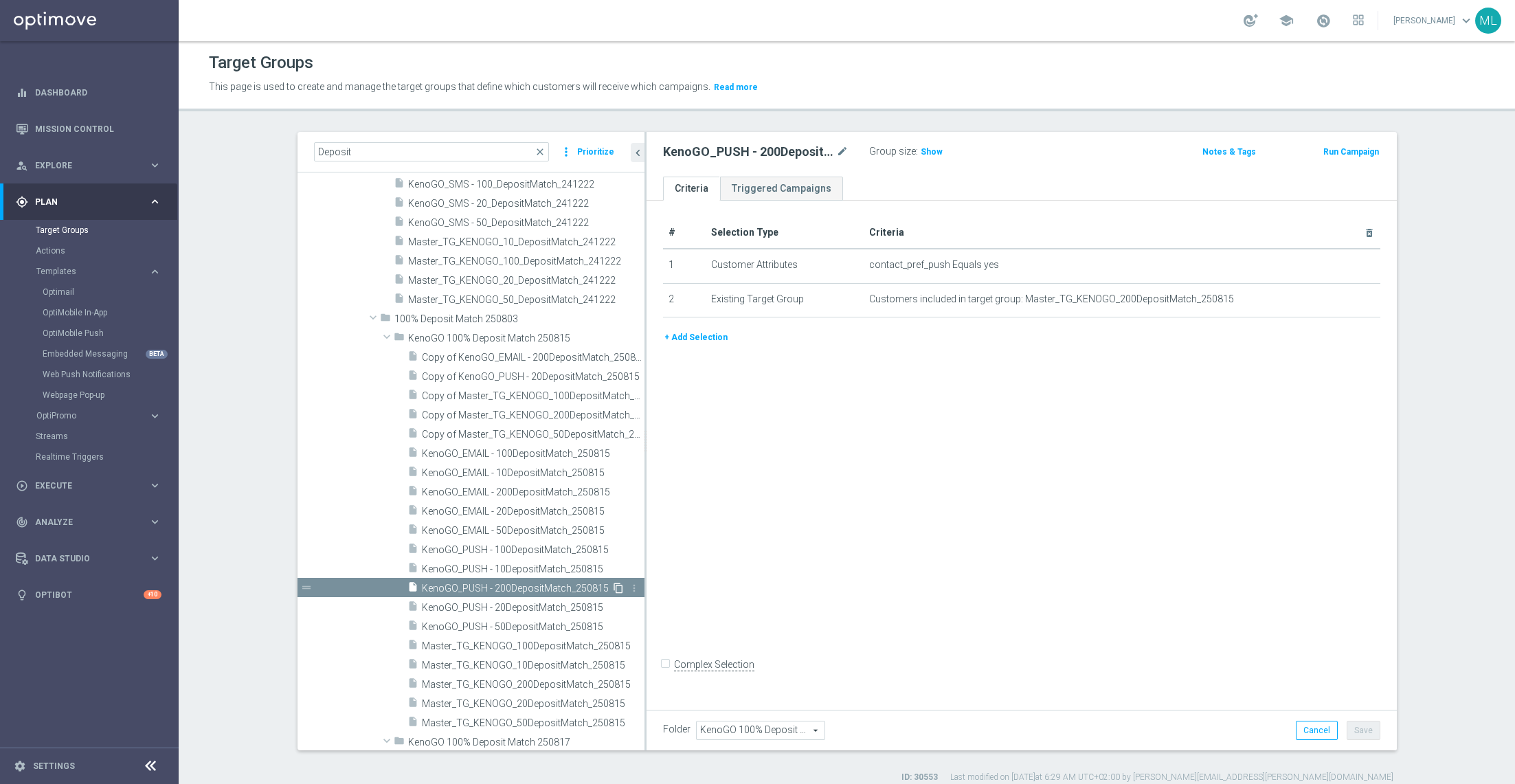
click at [617, 588] on icon "content_copy" at bounding box center [618, 589] width 11 height 11
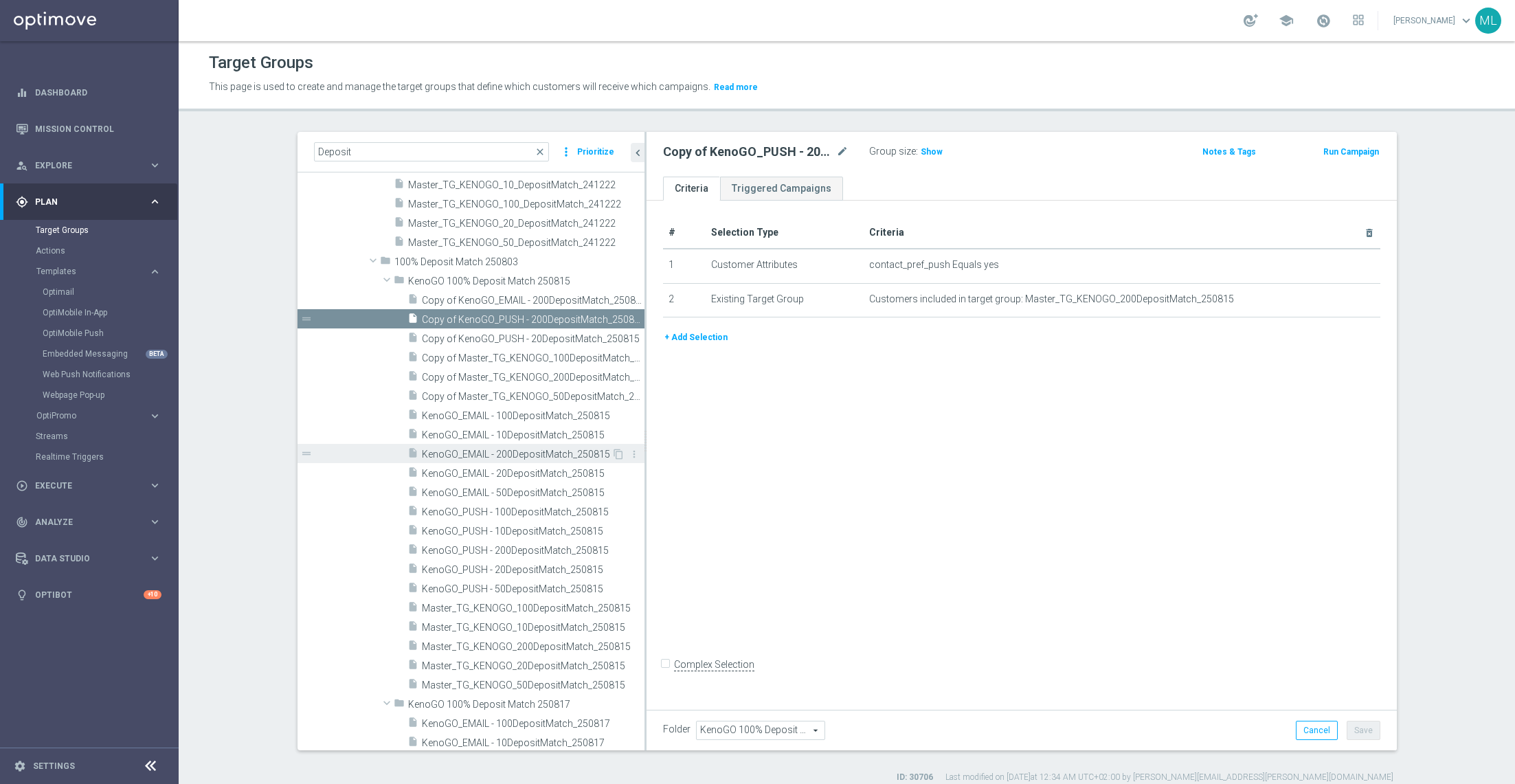
scroll to position [4750, 0]
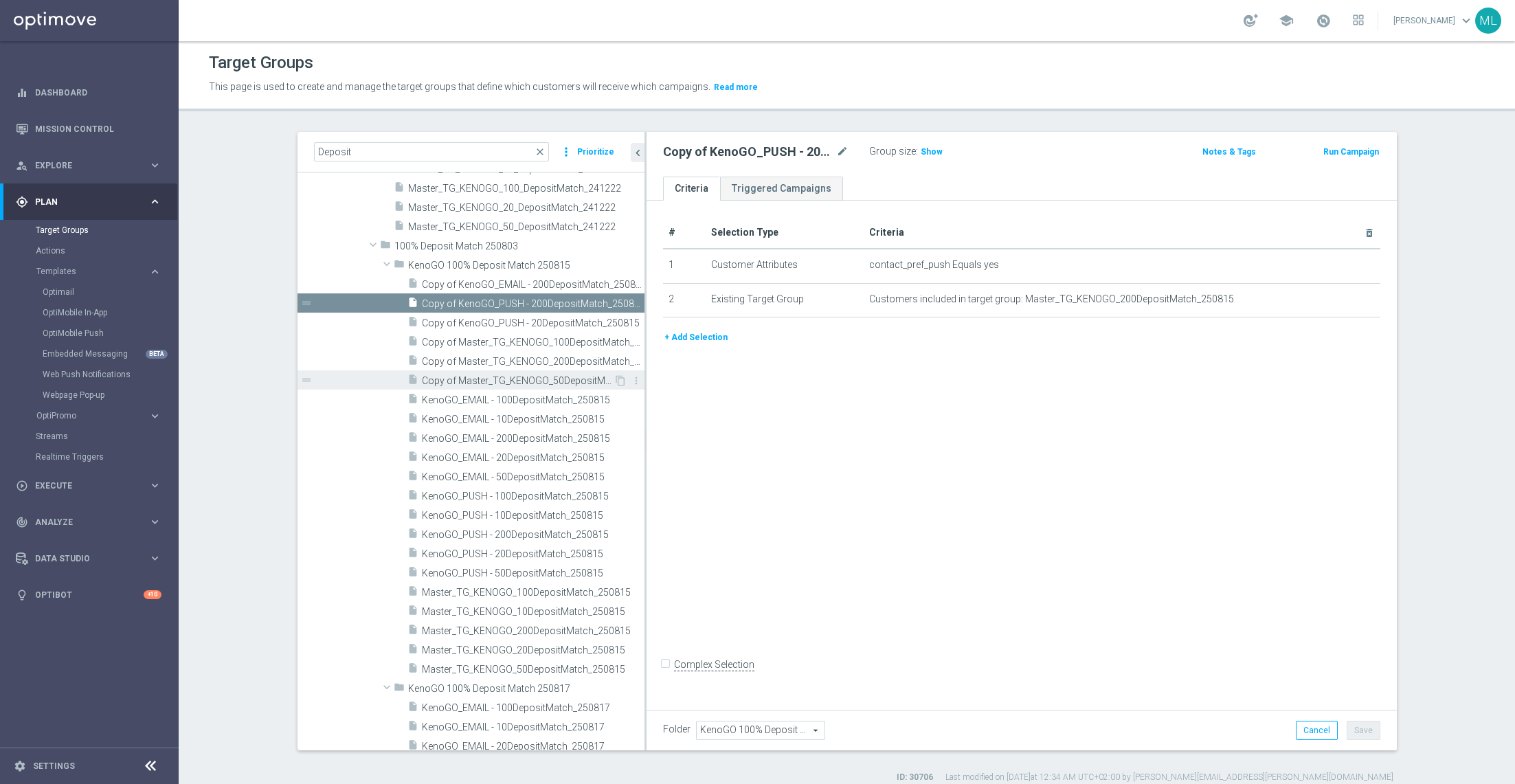
click at [473, 386] on span "Copy of Master_TG_KENOGO_50DepositMatch_250815" at bounding box center [517, 381] width 192 height 11
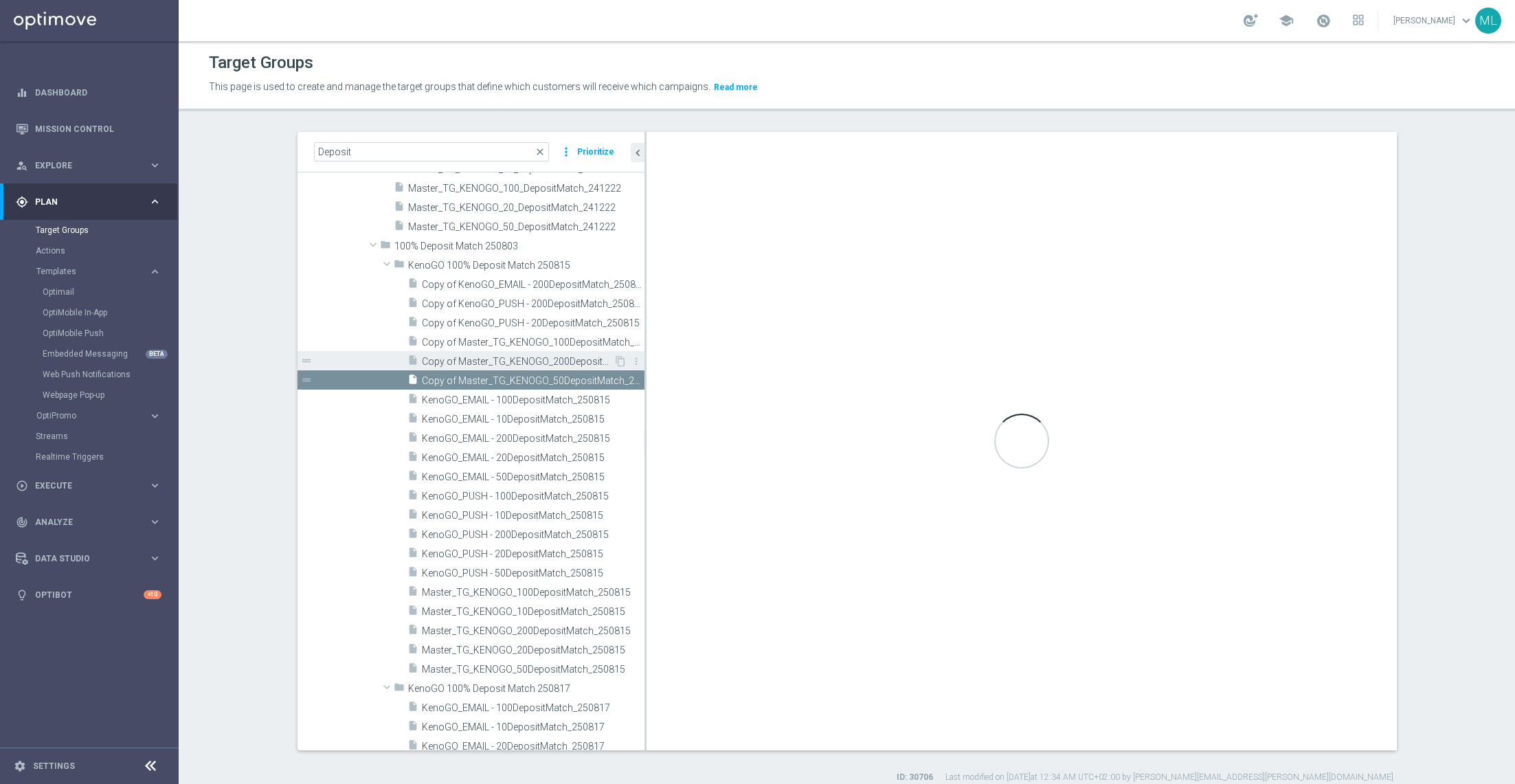
click at [455, 356] on span "Copy of Master_TG_KENOGO_200DepositMatch_250815" at bounding box center [517, 362] width 192 height 11
click at [449, 344] on span "Copy of Master_TG_KENOGO_100DepositMatch_250815" at bounding box center [517, 342] width 192 height 11
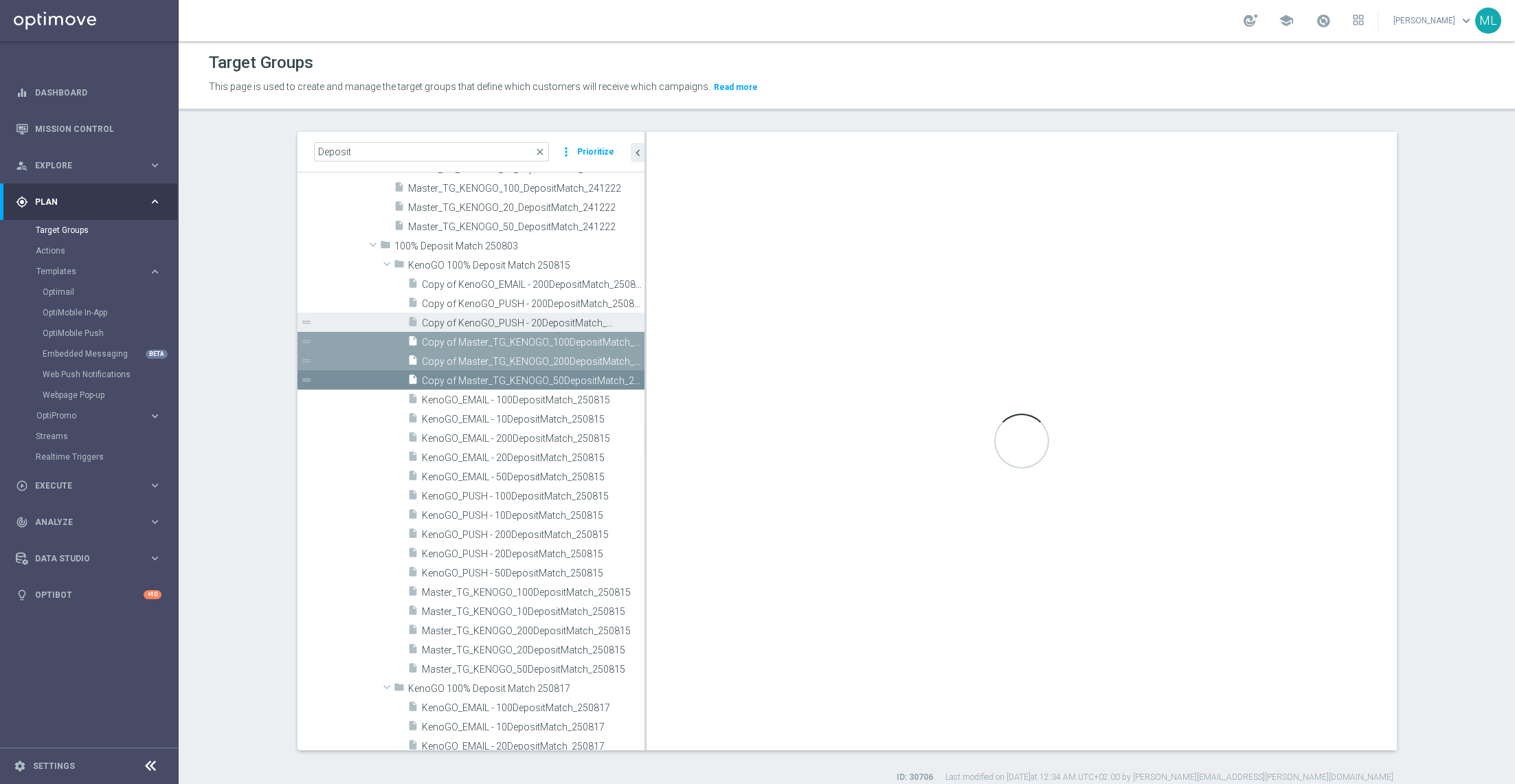
click at [448, 327] on span "Copy of KenoGO_PUSH - 20DepositMatch_250815" at bounding box center [517, 323] width 192 height 11
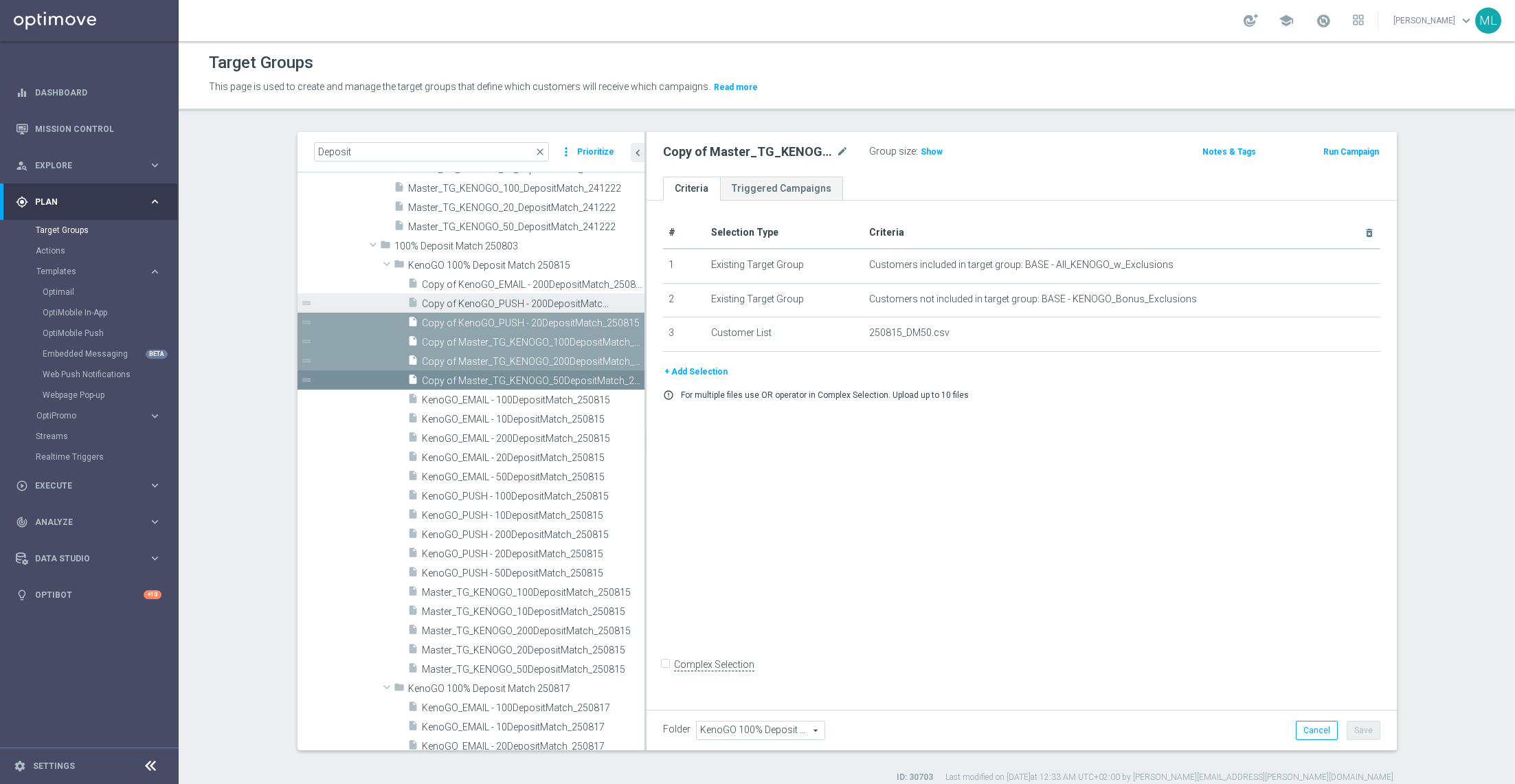
click at [443, 305] on span "Copy of KenoGO_PUSH - 200DepositMatch_250815" at bounding box center [517, 304] width 192 height 11
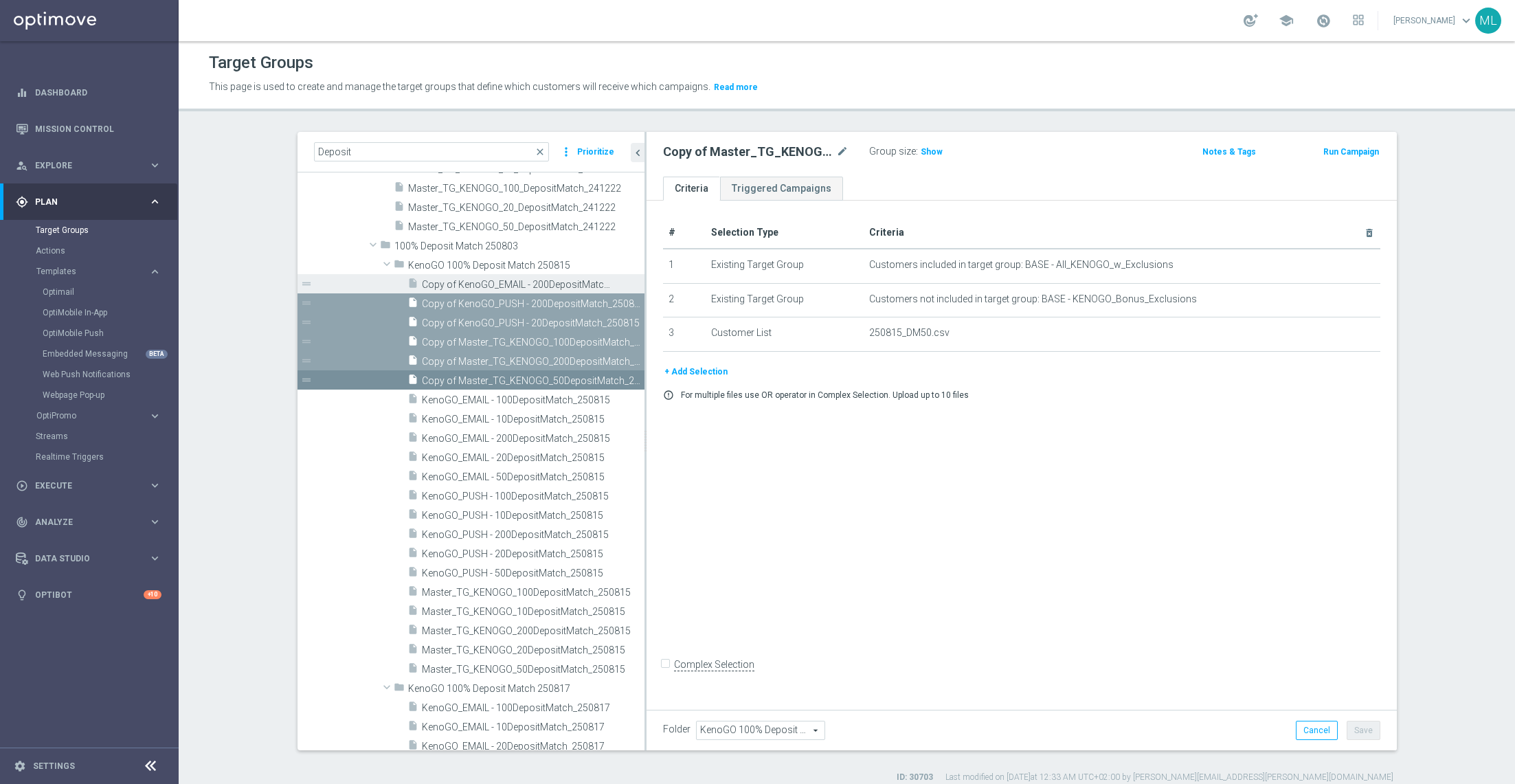
click at [438, 274] on div "insert_drive_file Copy of KenoGO_EMAIL - 200DepositMatch_250815" at bounding box center [511, 284] width 206 height 19
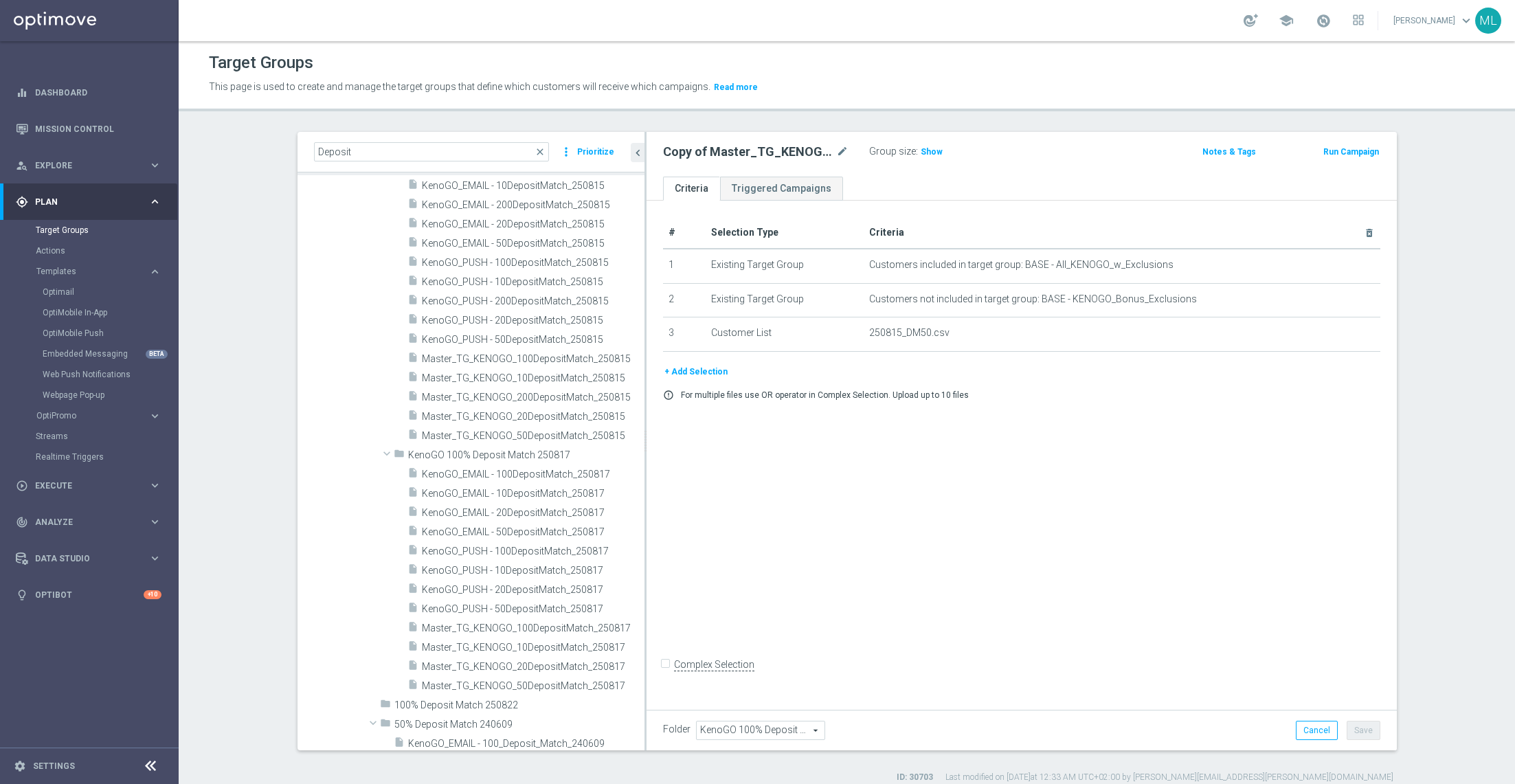
scroll to position [4985, 0]
click at [388, 430] on span at bounding box center [386, 428] width 16 height 13
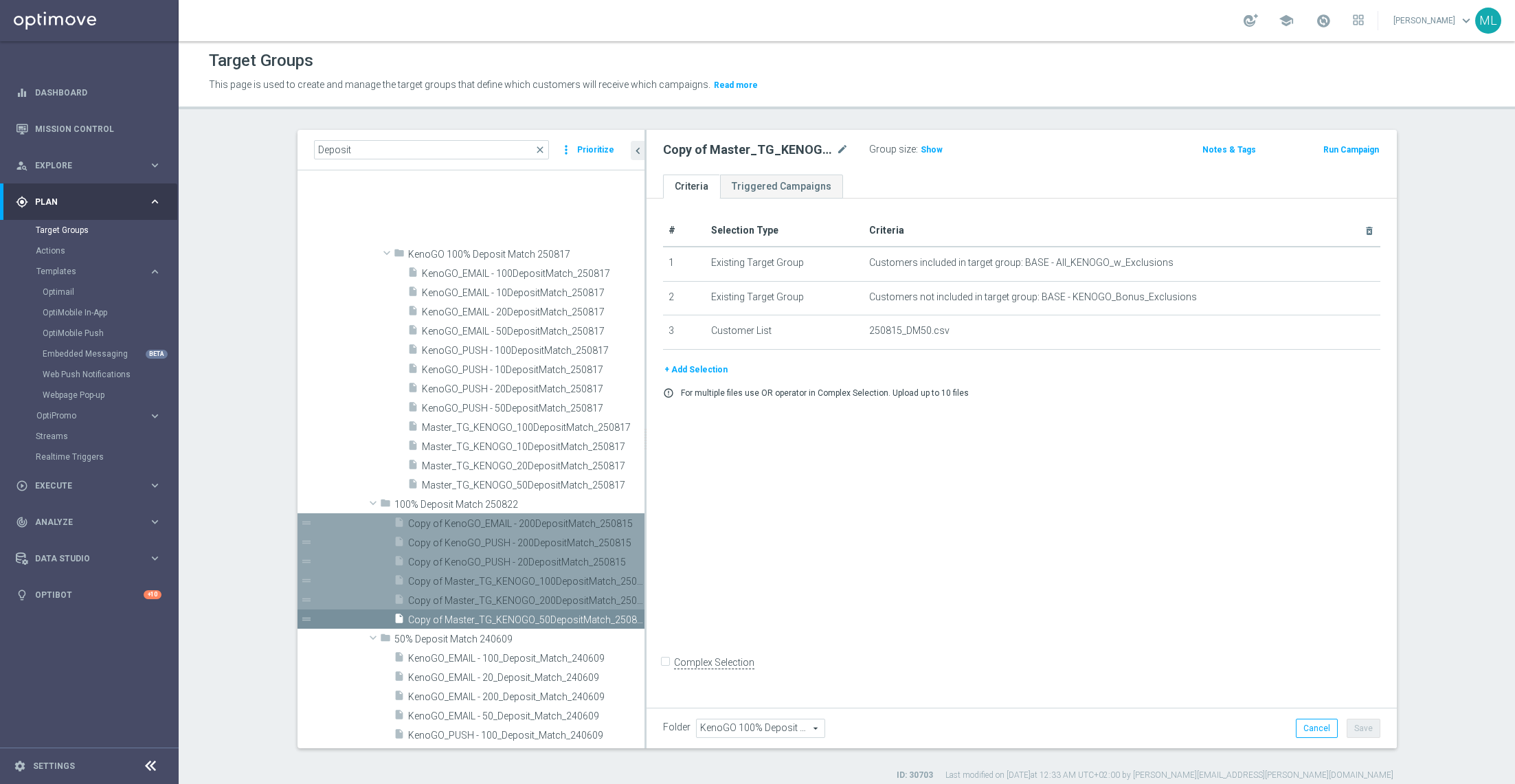
scroll to position [5124, 0]
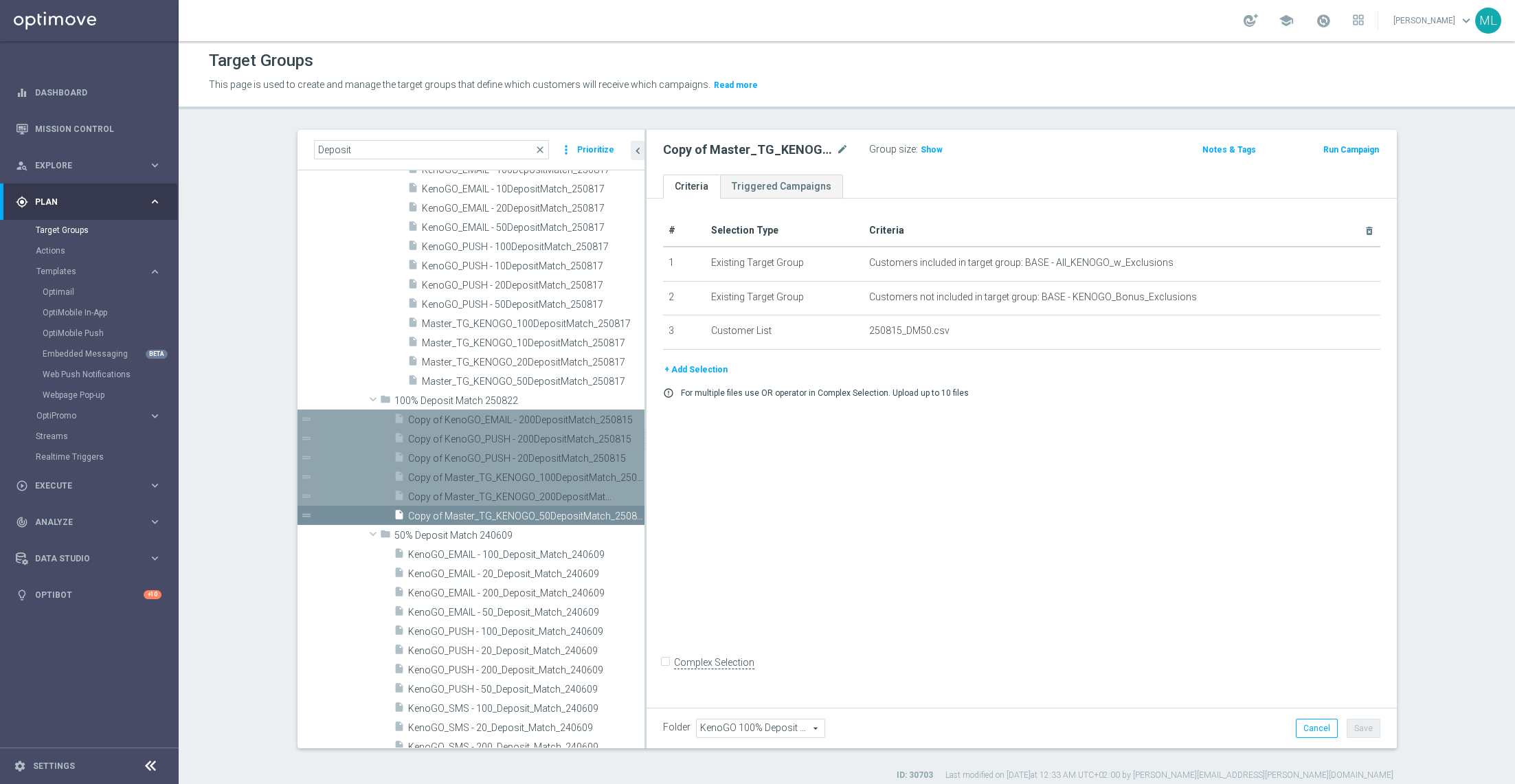
click at [562, 493] on span "Copy of Master_TG_KENOGO_200DepositMatch_250815" at bounding box center [511, 497] width 206 height 11
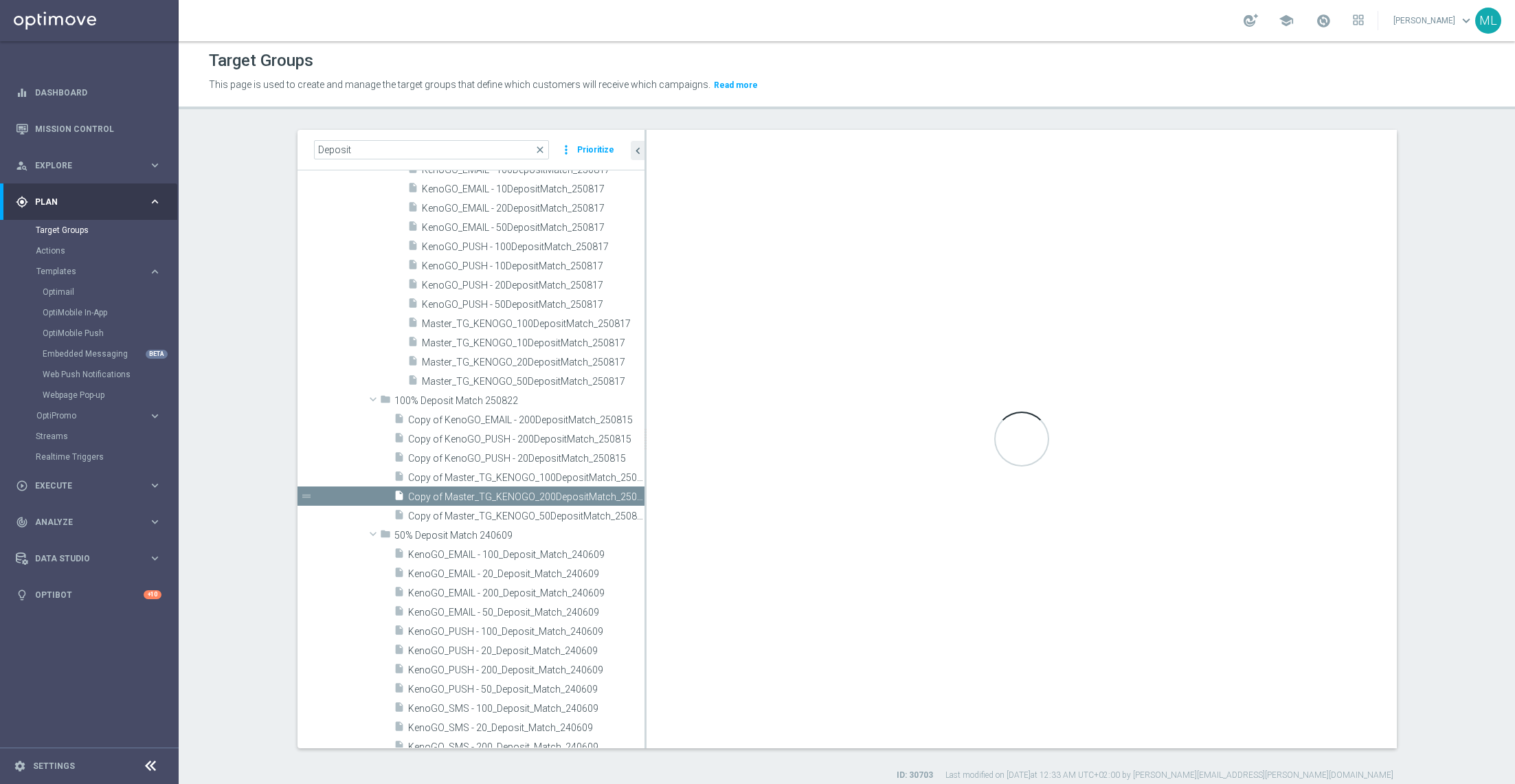
type input "100% Deposit Match 250822"
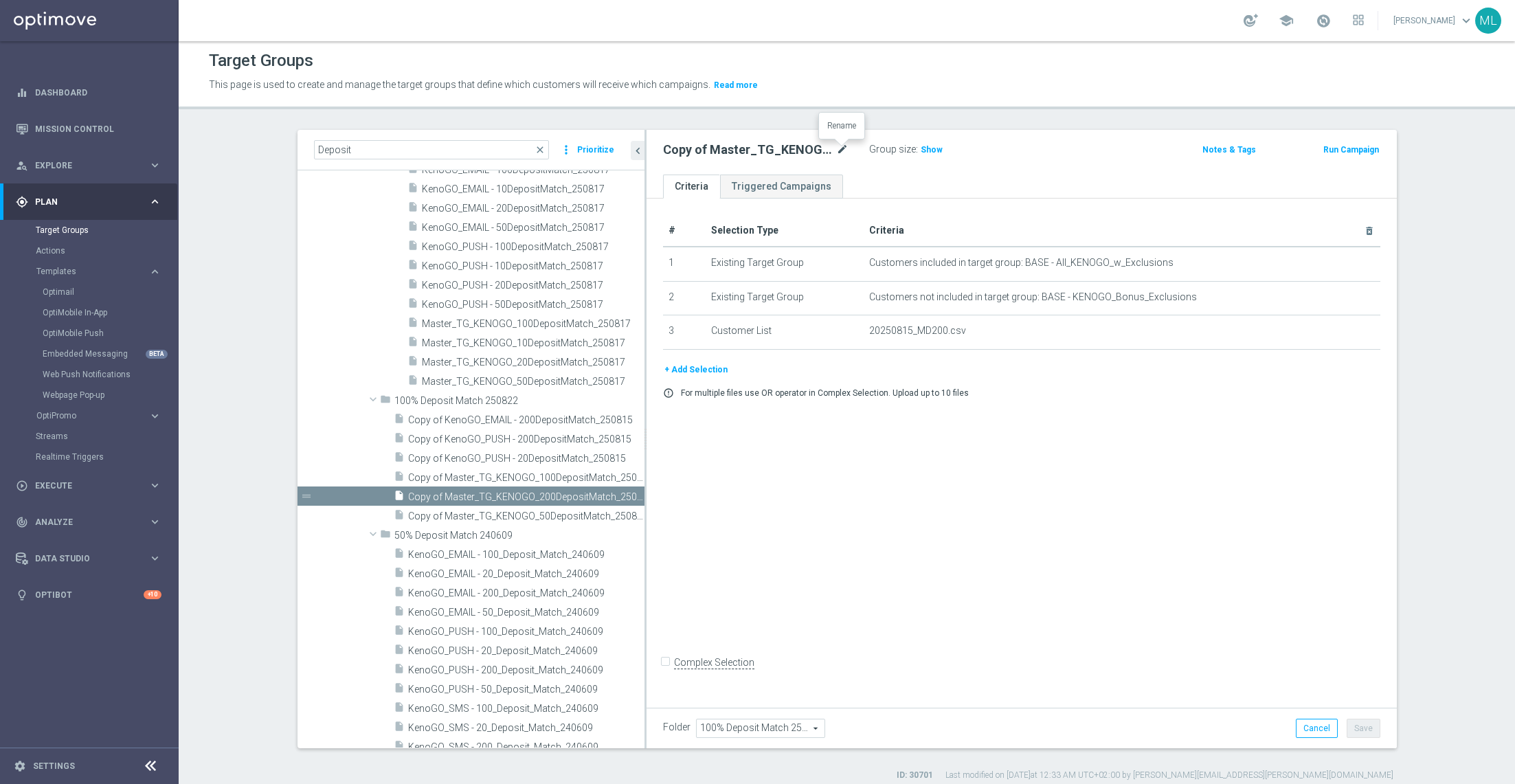
click at [842, 151] on icon "mode_edit" at bounding box center [842, 150] width 12 height 16
click at [847, 151] on input "Copy of Master_TG_KENOGO_200DepositMatch_250815" at bounding box center [756, 151] width 186 height 19
click at [682, 149] on input "Copy of Master_TG_KENOGO_200DepositMatch_250822" at bounding box center [756, 151] width 186 height 19
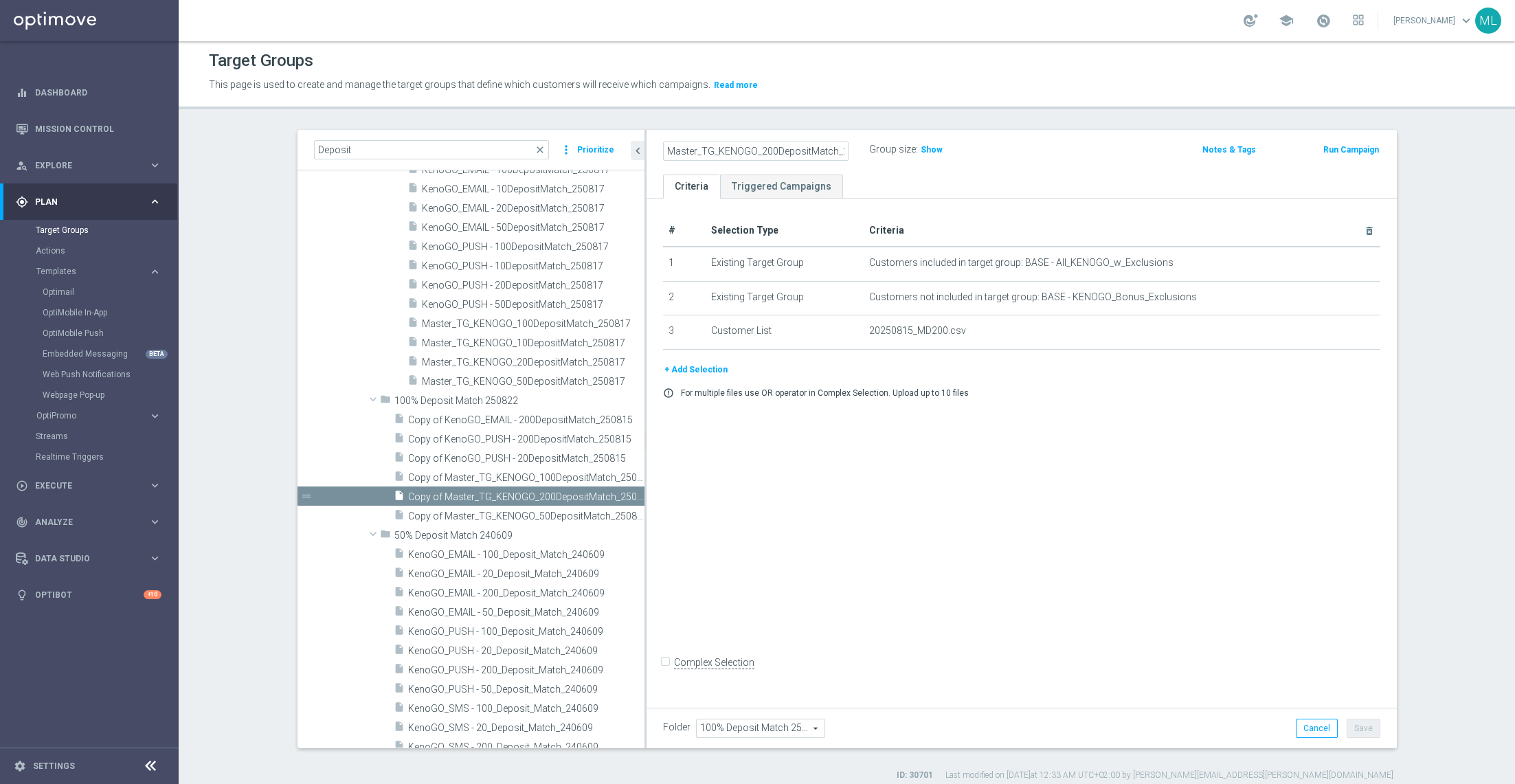
type input "Master_TG_KENOGO_200DepositMatch_250822"
click at [1015, 140] on div "Master_TG_KENOGO_200DepositMatch_250822 Group size : Show" at bounding box center [899, 151] width 492 height 21
click at [553, 477] on span "Copy of Master_TG_KENOGO_100DepositMatch_250815" at bounding box center [511, 478] width 206 height 11
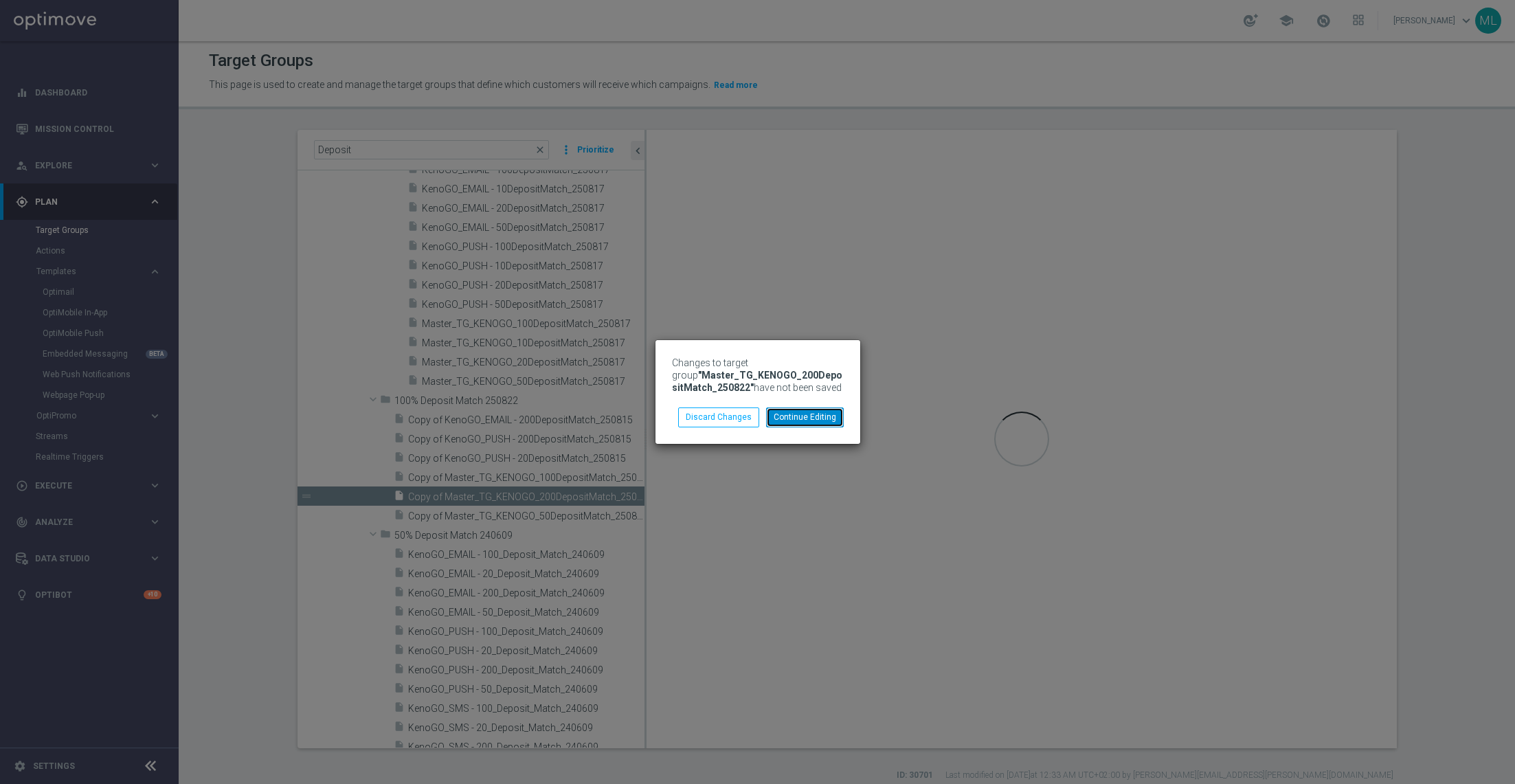
click at [818, 420] on button "Continue Editing" at bounding box center [805, 417] width 78 height 19
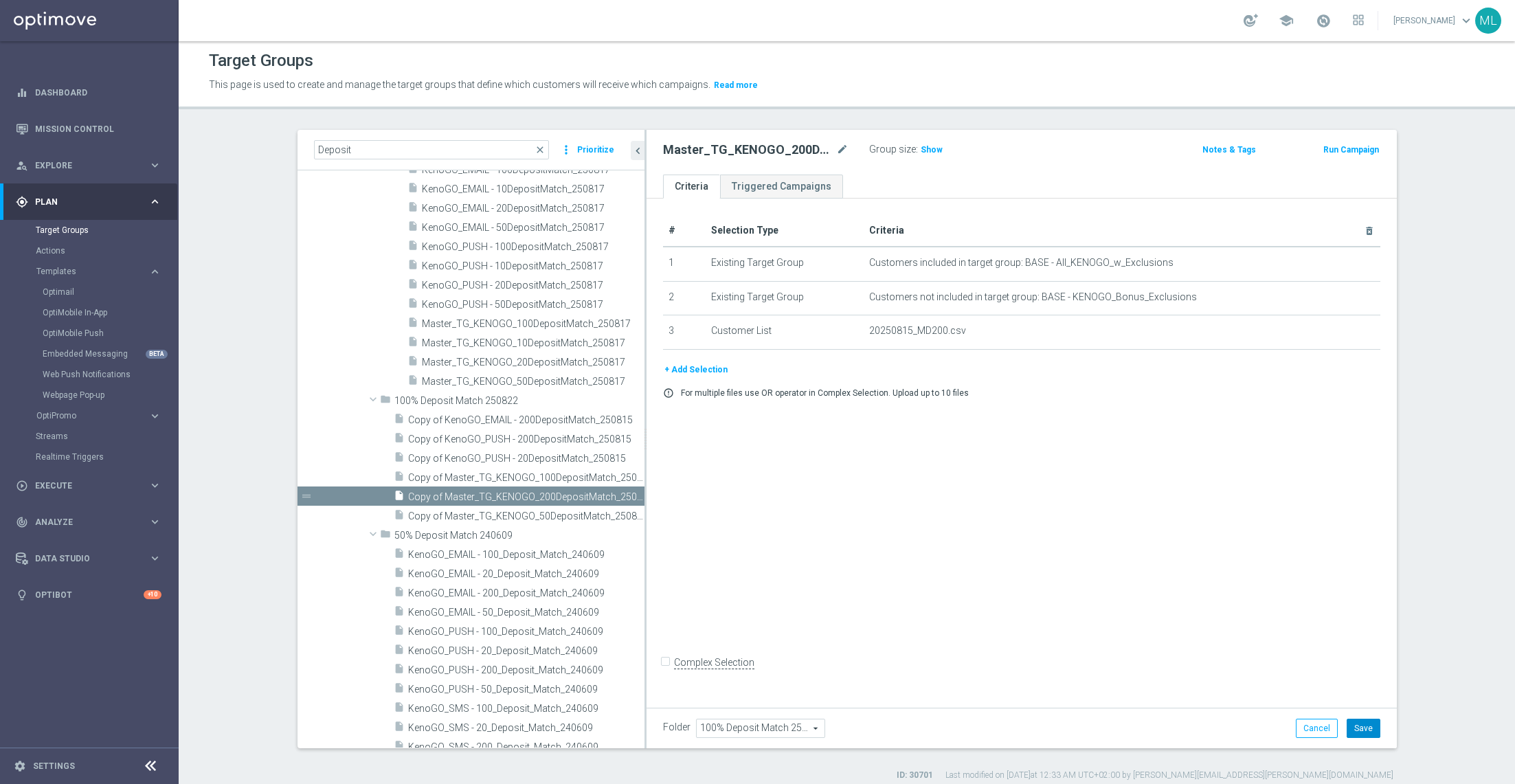
click at [1364, 724] on button "Save" at bounding box center [1364, 728] width 33 height 19
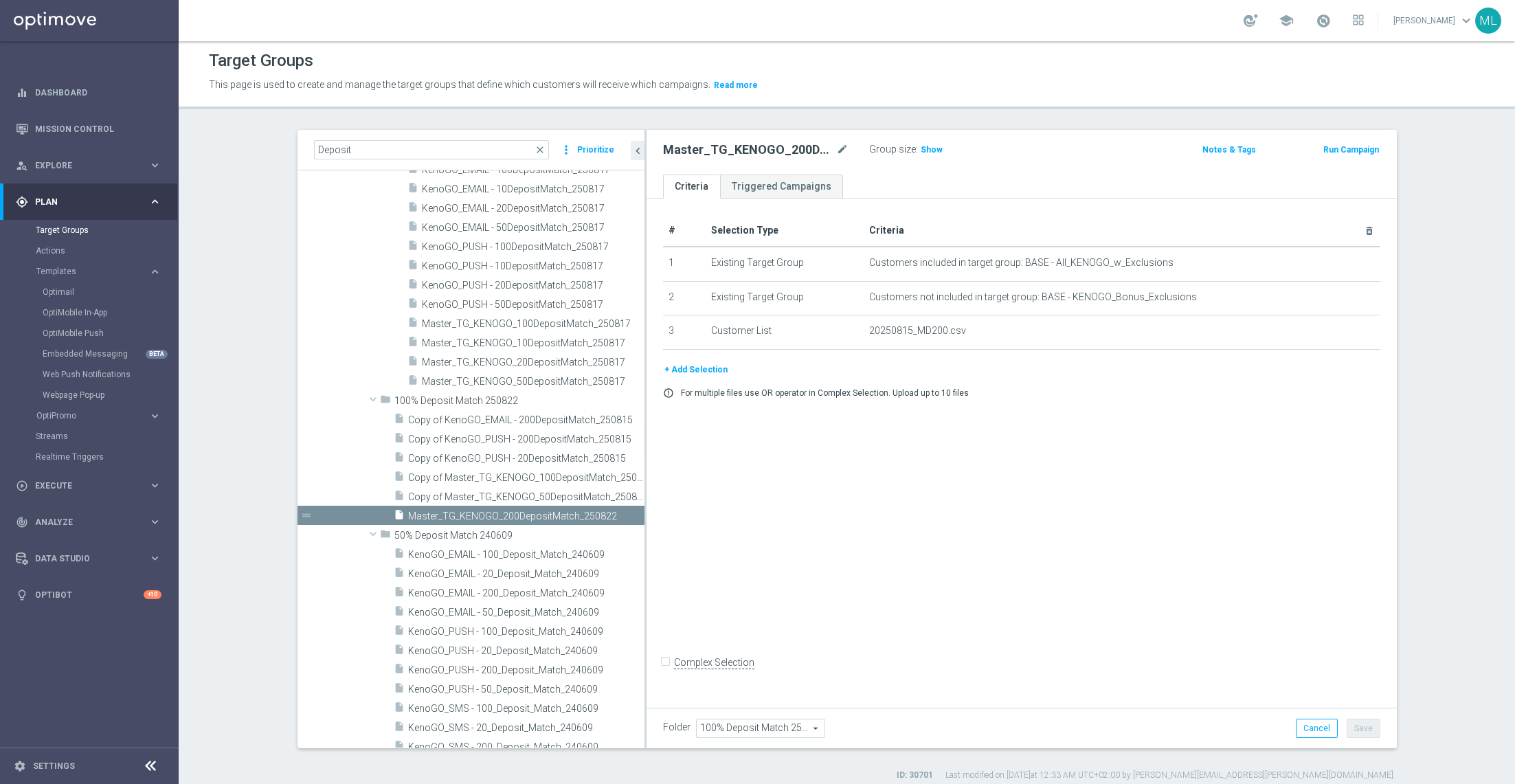
scroll to position [5124, 0]
click at [535, 472] on span "Copy of Master_TG_KENOGO_100DepositMatch_250815" at bounding box center [511, 478] width 206 height 11
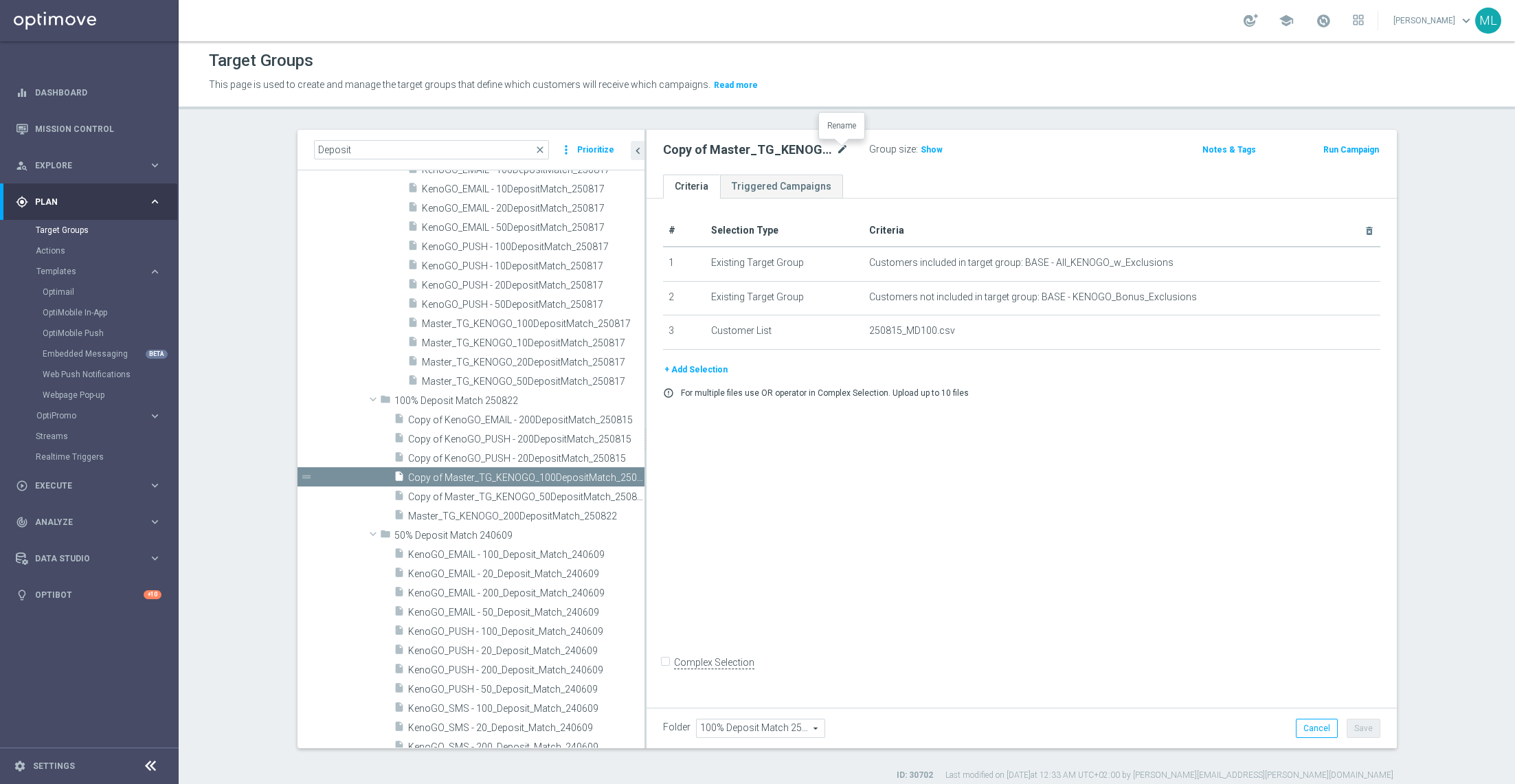
click at [845, 148] on icon "mode_edit" at bounding box center [842, 150] width 12 height 16
click at [843, 147] on input "Copy of Master_TG_KENOGO_100DepositMatch_250815" at bounding box center [756, 151] width 186 height 19
click at [684, 147] on input "Copy of Master_TG_KENOGO_100DepositMatch_250822" at bounding box center [756, 151] width 186 height 19
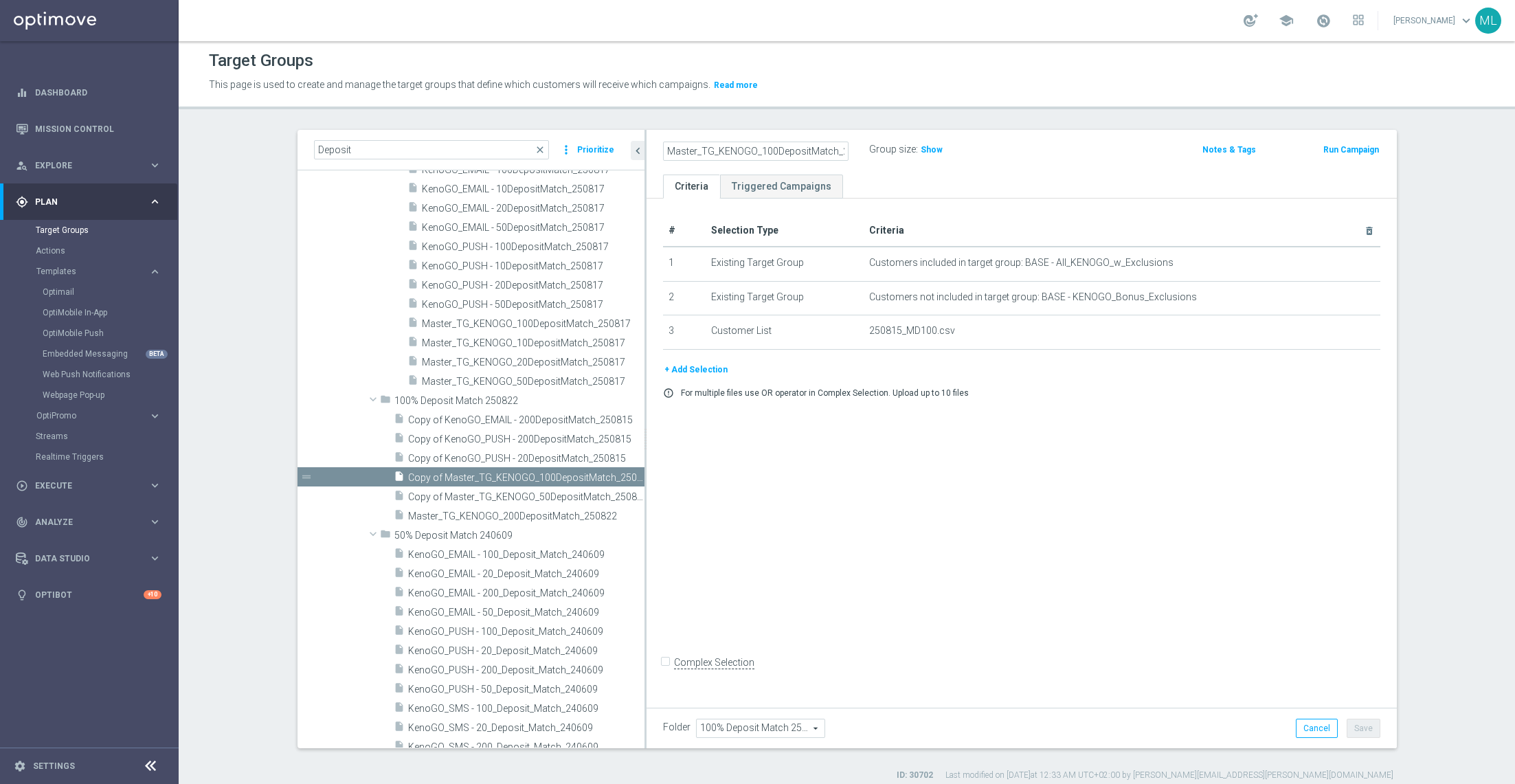
type input "Master_TG_KENOGO_100DepositMatch_250822"
click at [1063, 171] on div "Master_TG_KENOGO_100DepositMatch_250822 Group size : Show Notes & Tags Run Camp…" at bounding box center [1022, 151] width 751 height 45
click at [1360, 724] on button "Save" at bounding box center [1364, 728] width 33 height 19
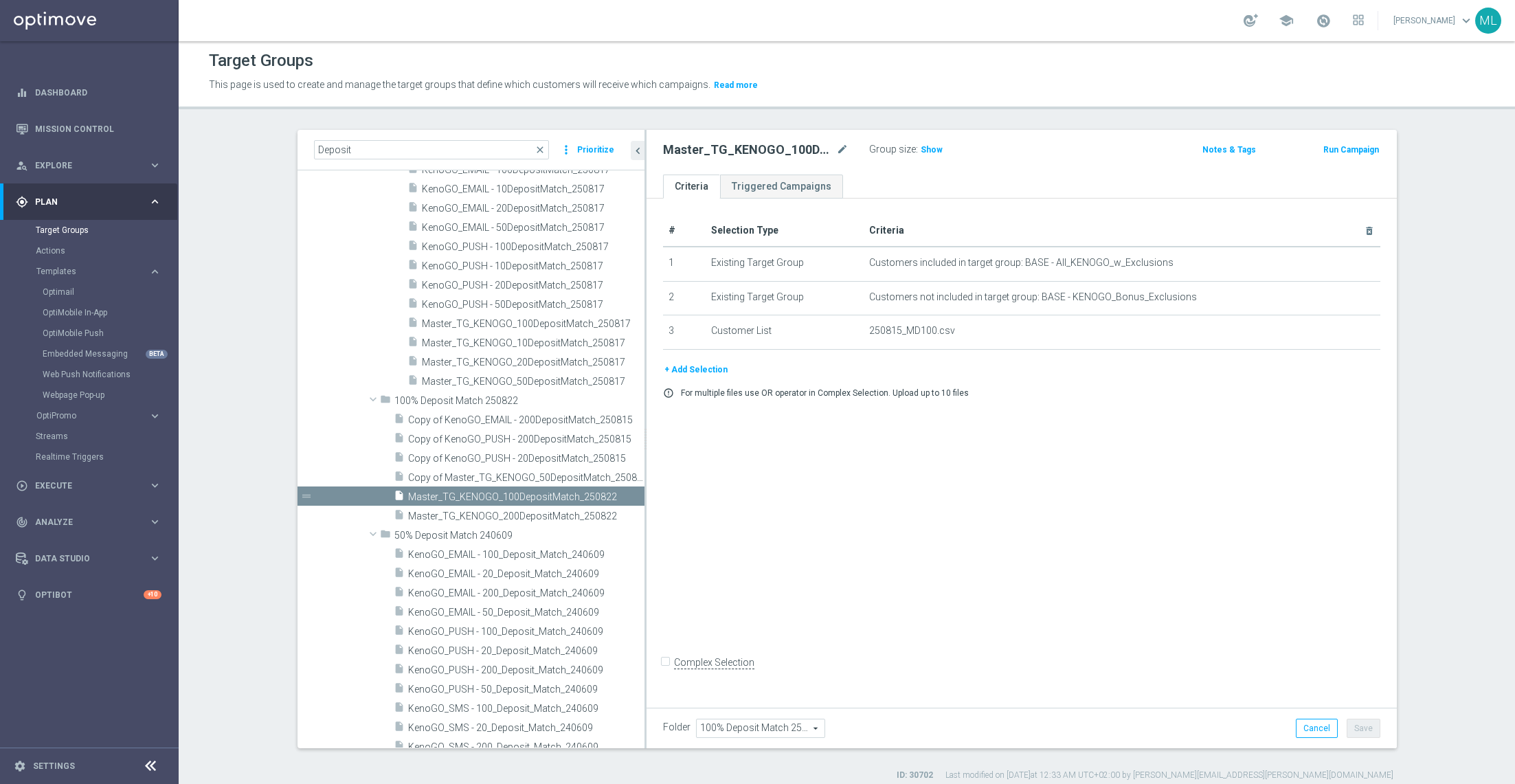
scroll to position [5106, 0]
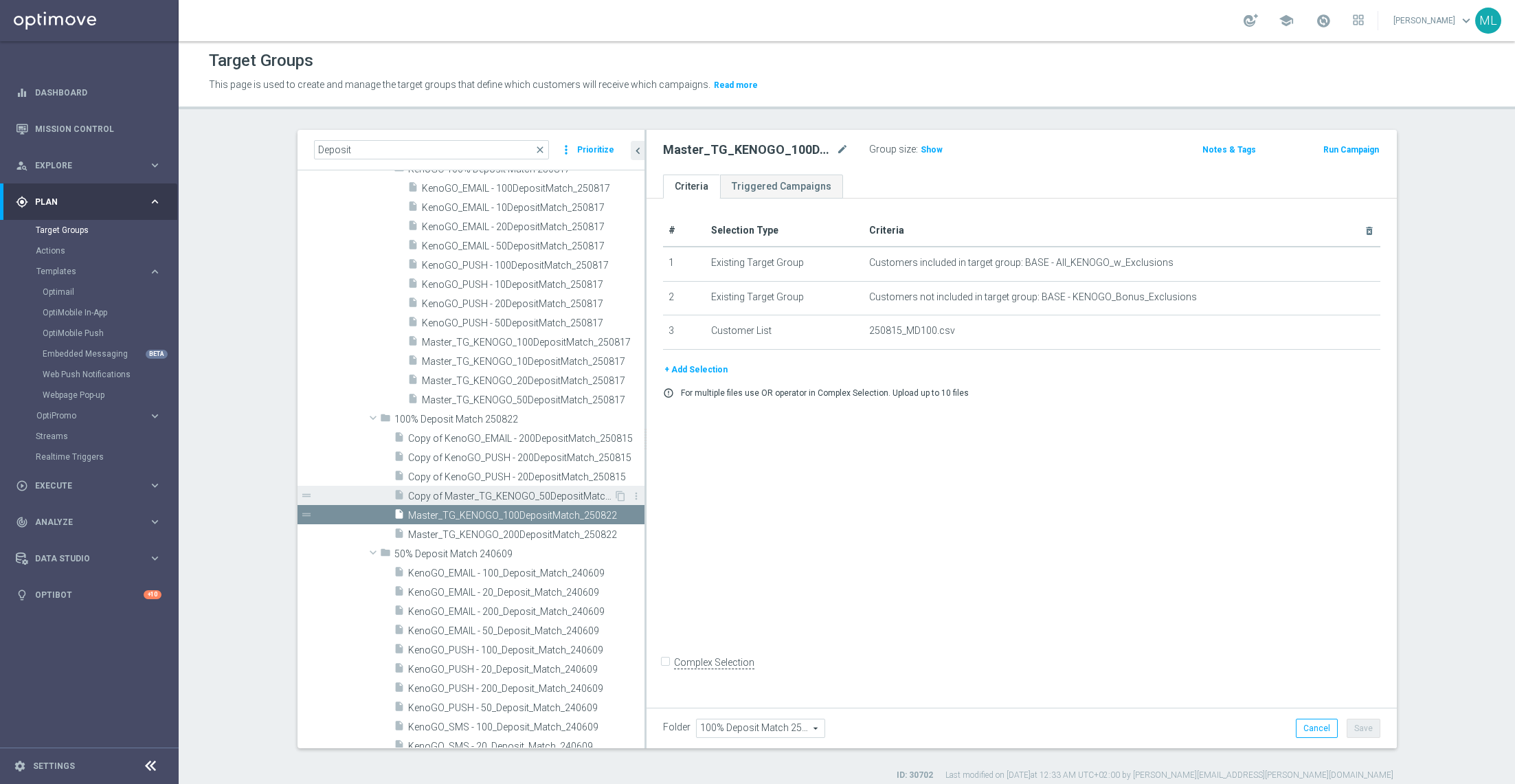
click at [535, 495] on span "Copy of Master_TG_KENOGO_50DepositMatch_250815" at bounding box center [511, 496] width 206 height 11
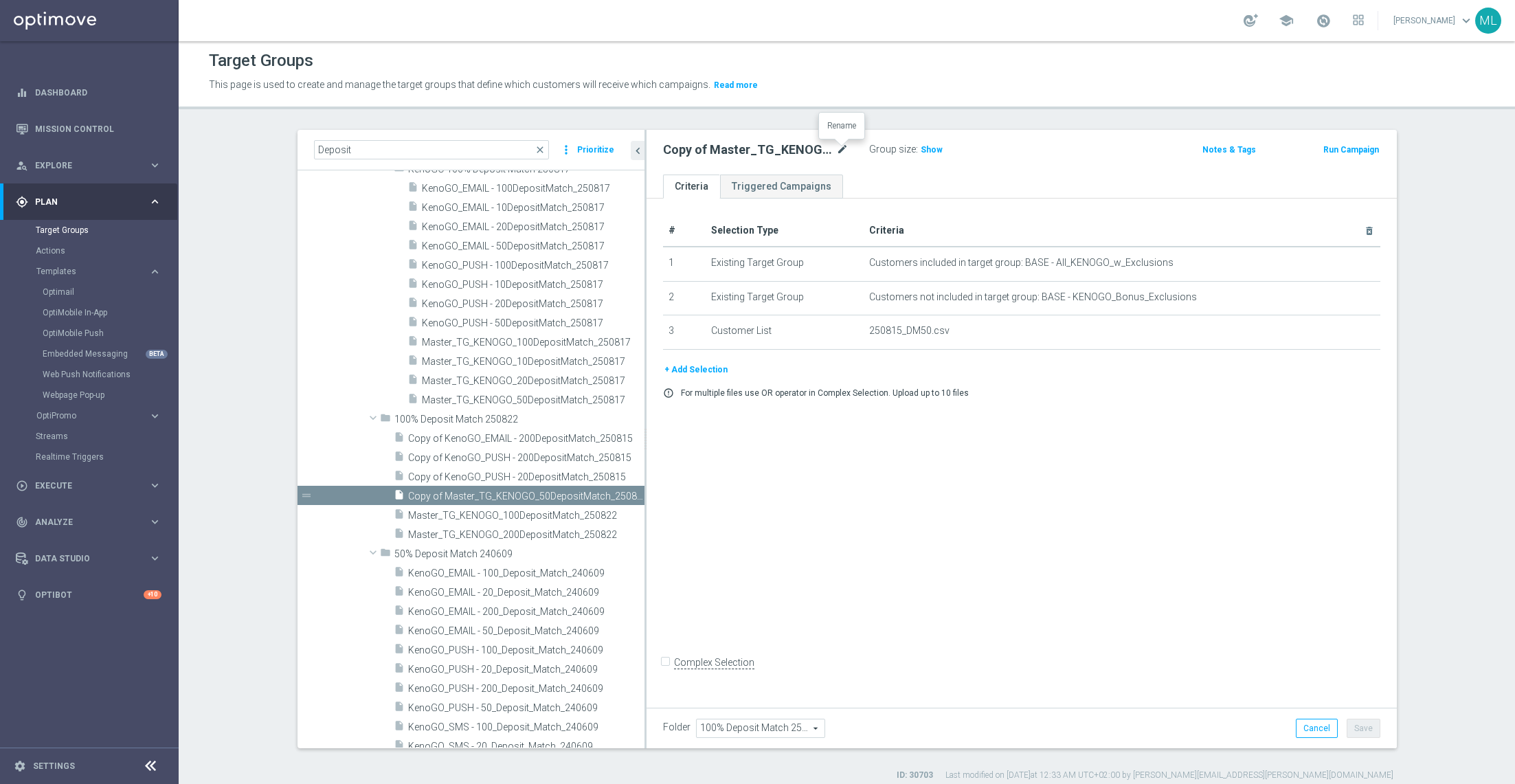
click at [839, 153] on icon "mode_edit" at bounding box center [842, 150] width 12 height 16
click at [843, 149] on input "Copy of Master_TG_KENOGO_50DepositMatch_250815" at bounding box center [756, 151] width 186 height 19
click at [668, 150] on input "Copy of Master_TG_KENOGO_50DepositMatch_250822" at bounding box center [756, 151] width 186 height 19
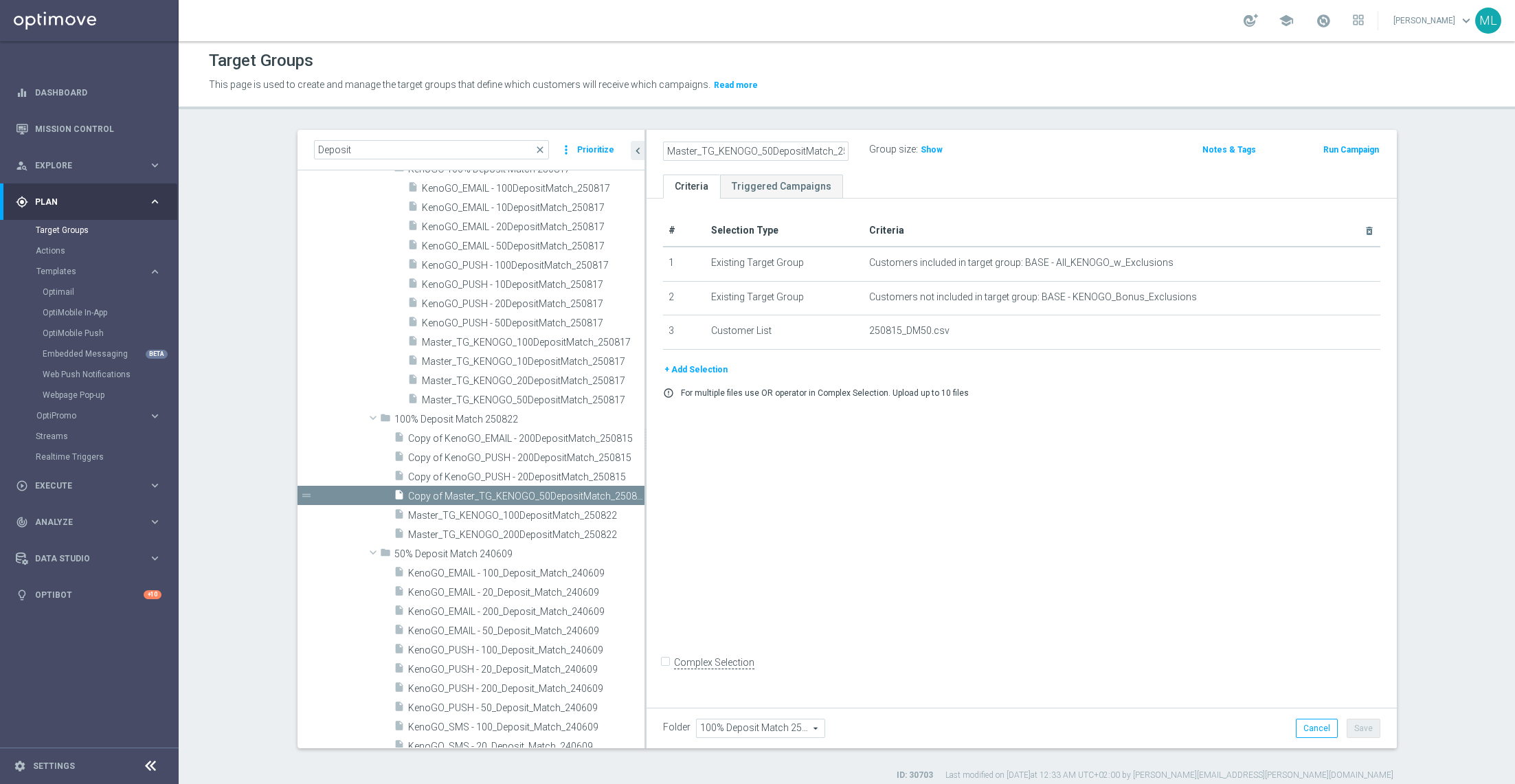
type input "Master_TG_KENOGO_50DepositMatch_250822"
click at [1103, 160] on div "Master_TG_KENOGO_50DepositMatch_250822 Group size : Show Notes & Tags Run Campa…" at bounding box center [1022, 151] width 751 height 45
click at [1370, 729] on button "Save" at bounding box center [1364, 728] width 33 height 19
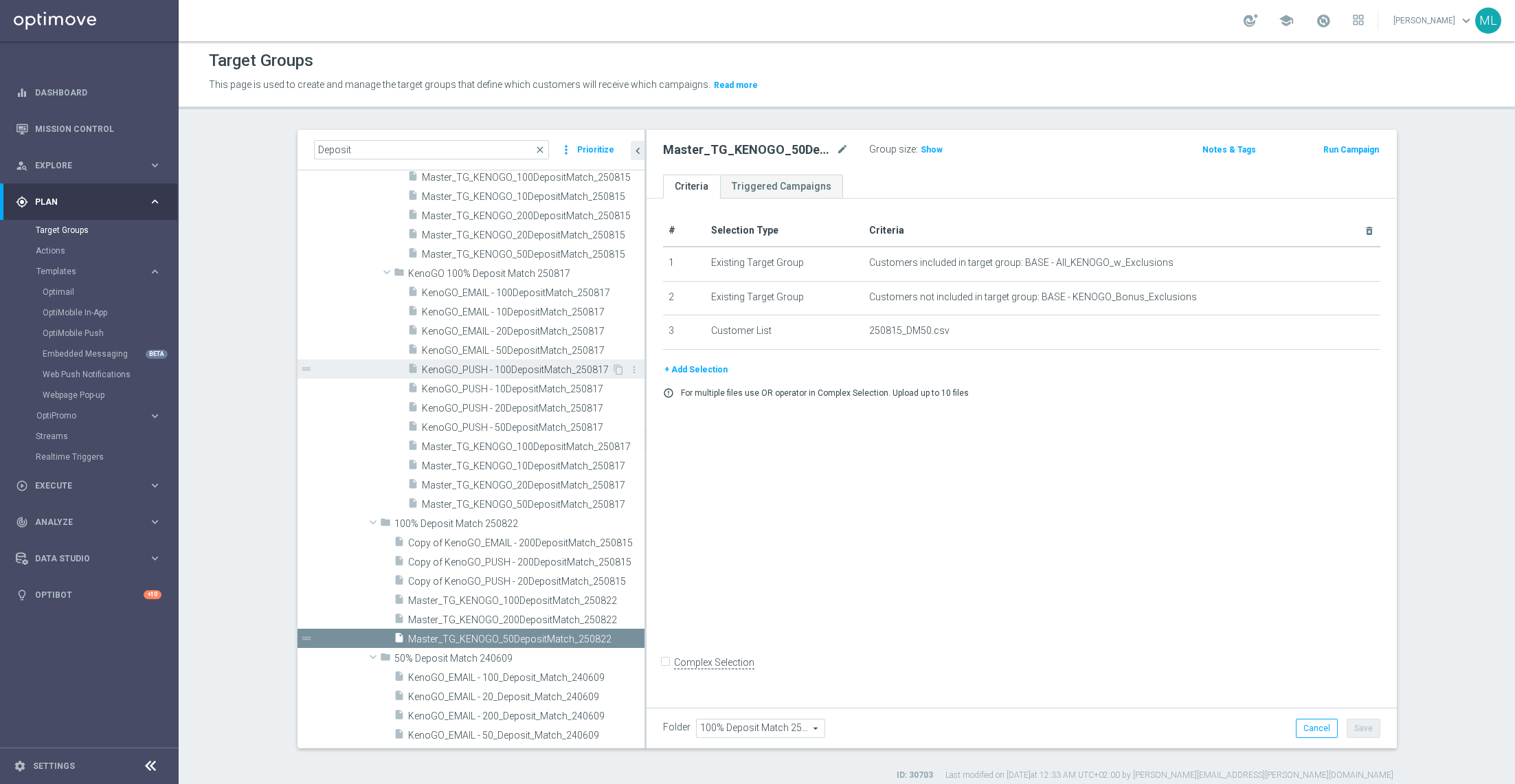
scroll to position [5032, 0]
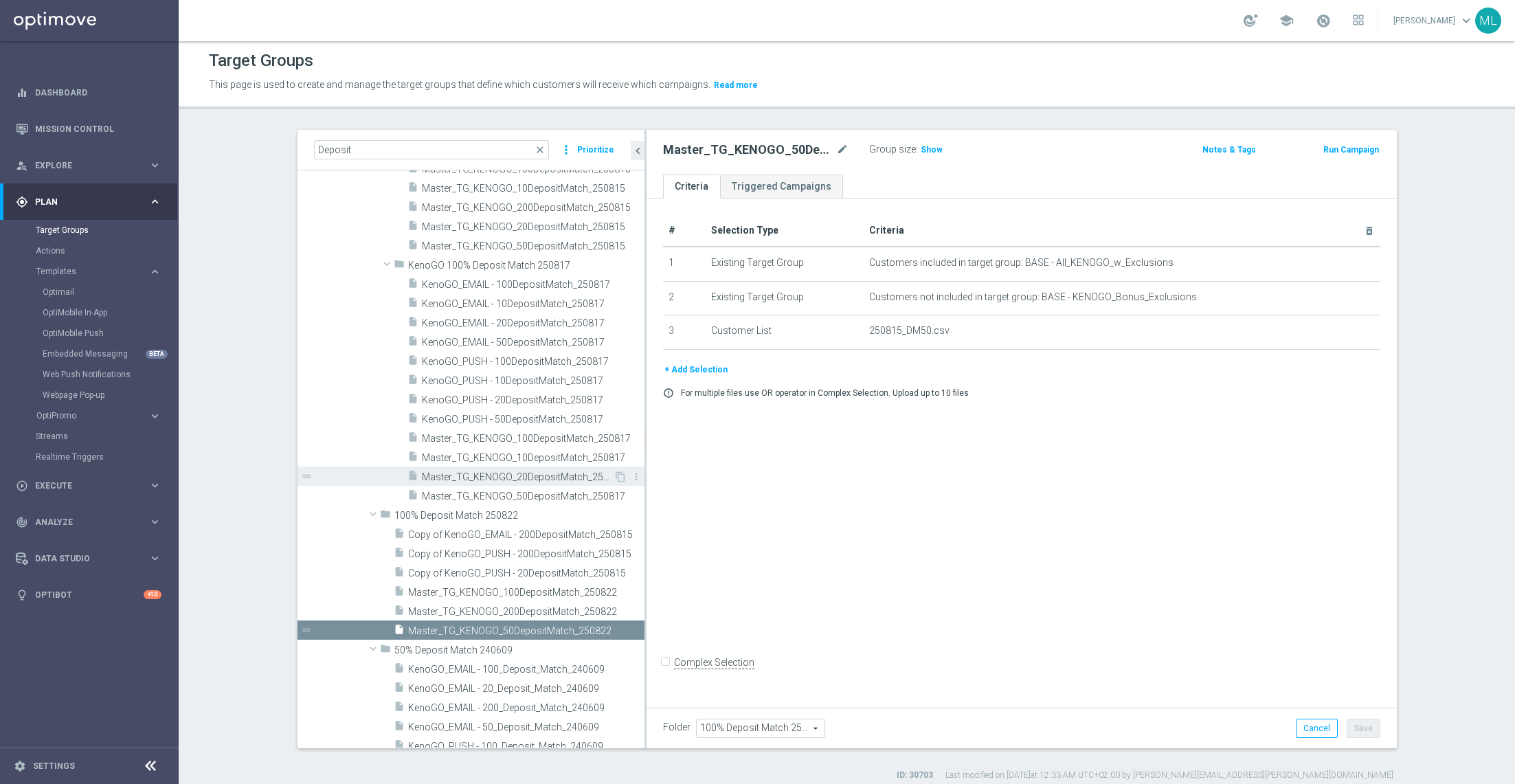
click at [576, 472] on span "Master_TG_KENOGO_20DepositMatch_250817" at bounding box center [517, 477] width 192 height 11
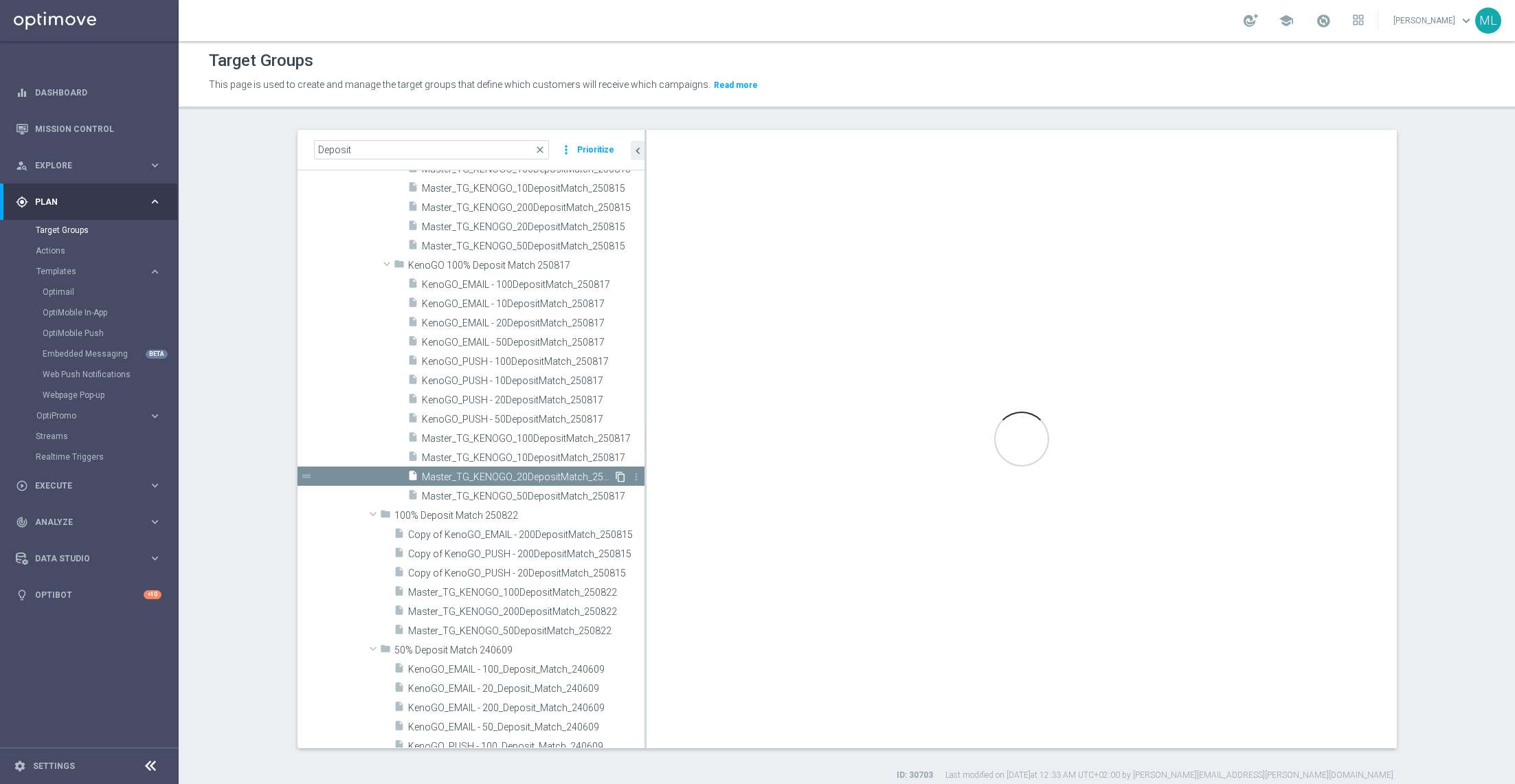
checkbox input "true"
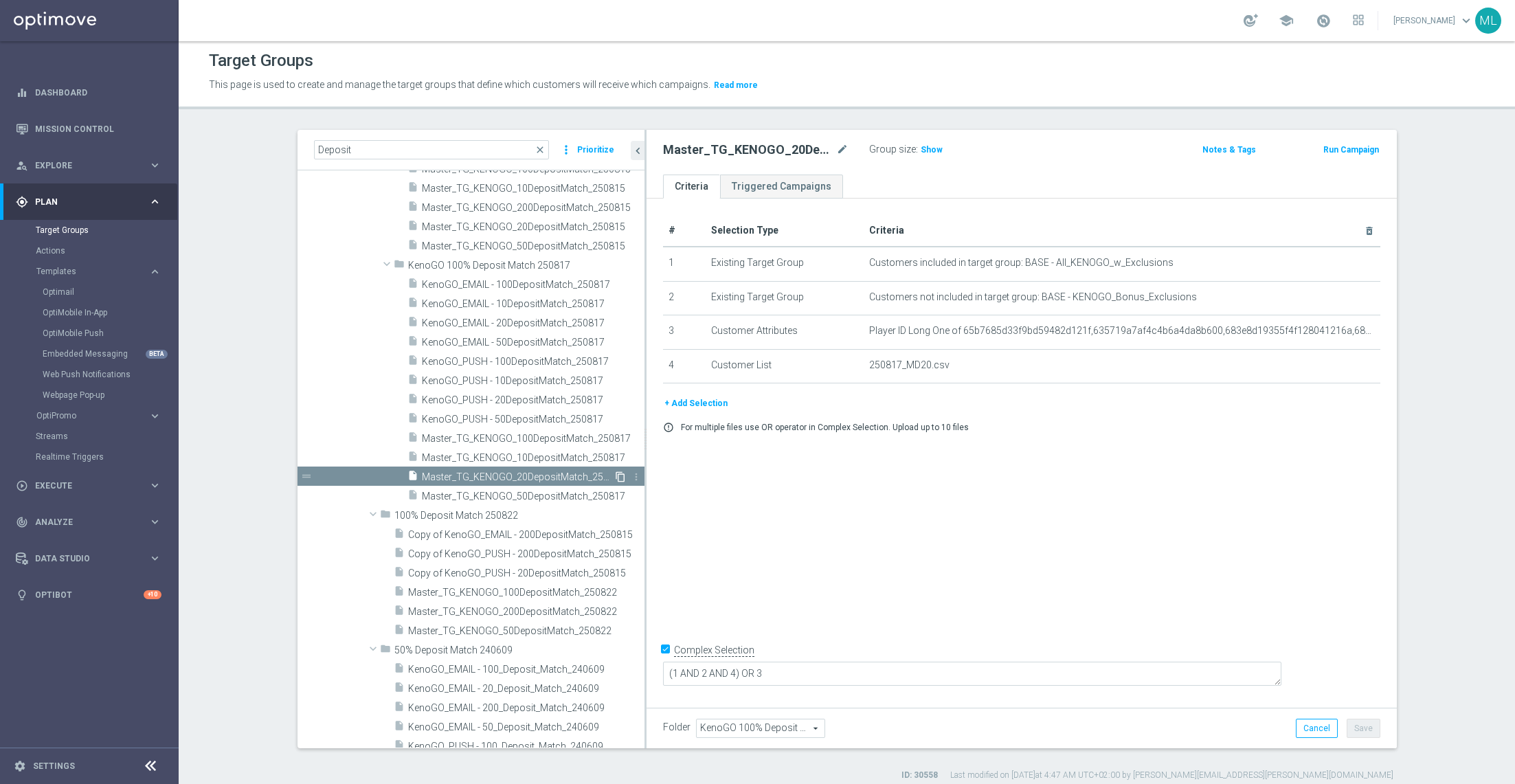
click at [620, 473] on icon "content_copy" at bounding box center [621, 477] width 11 height 11
click at [617, 476] on icon "content_copy" at bounding box center [621, 477] width 11 height 11
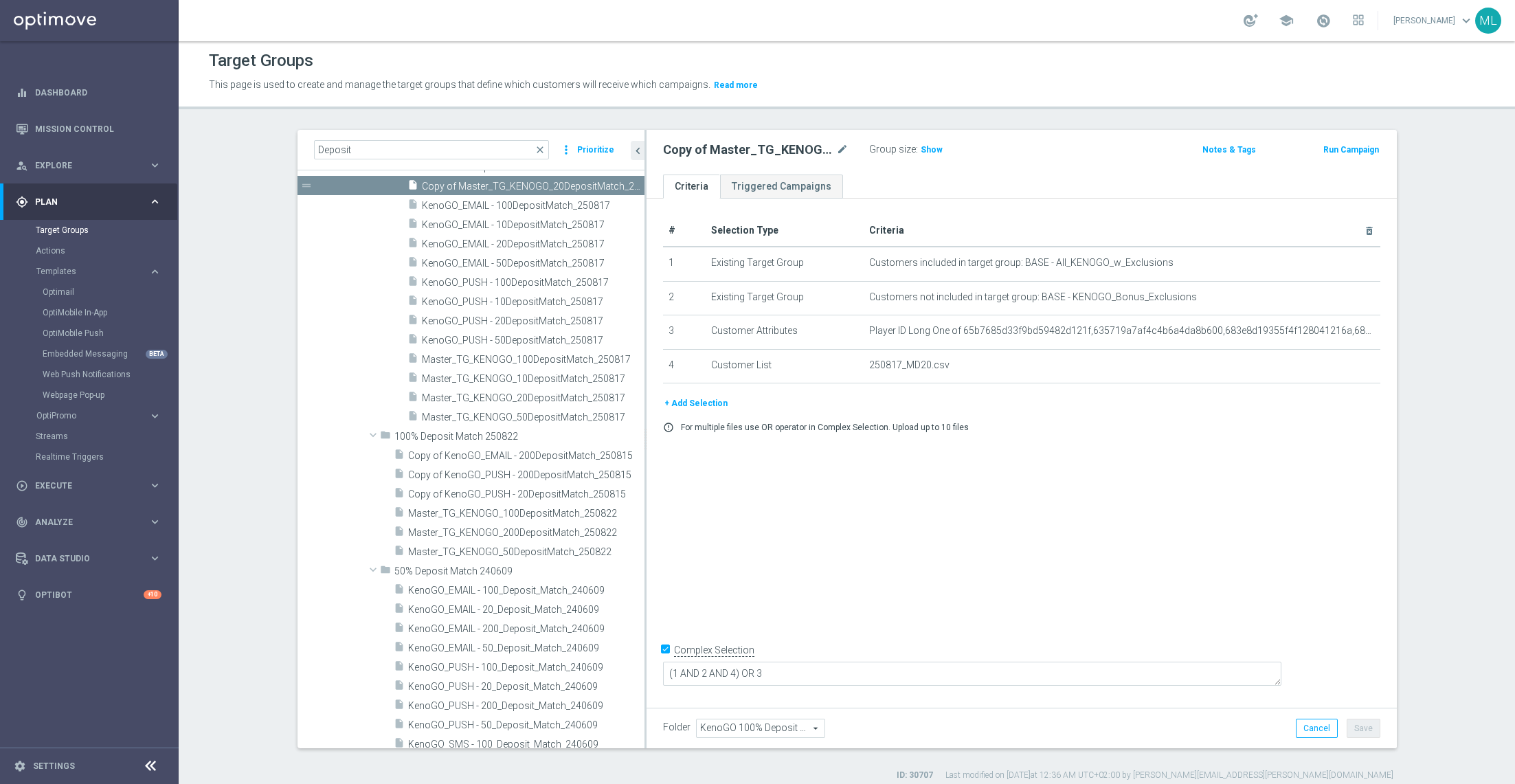
scroll to position [5110, 0]
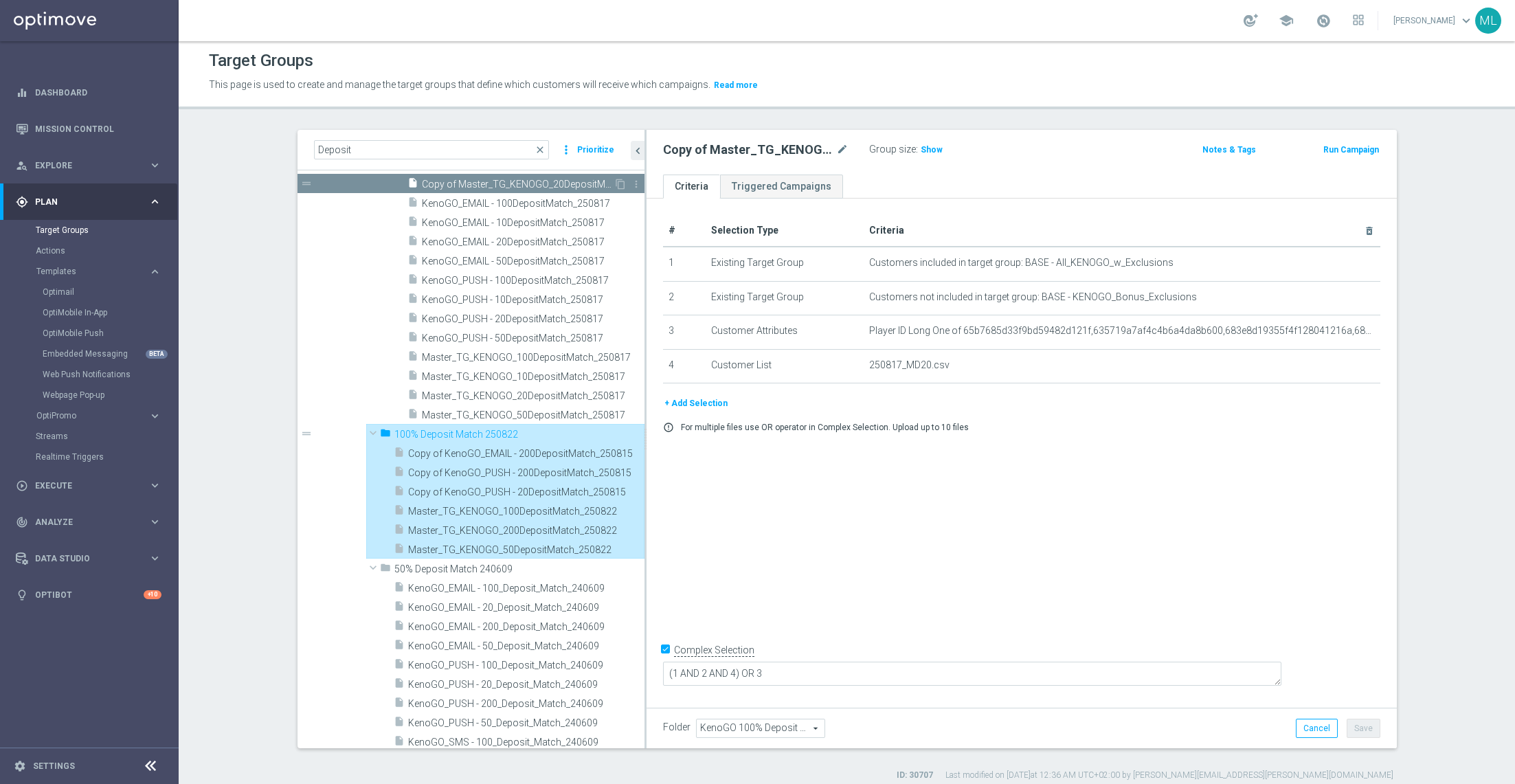
type input "100% Deposit Match 250822"
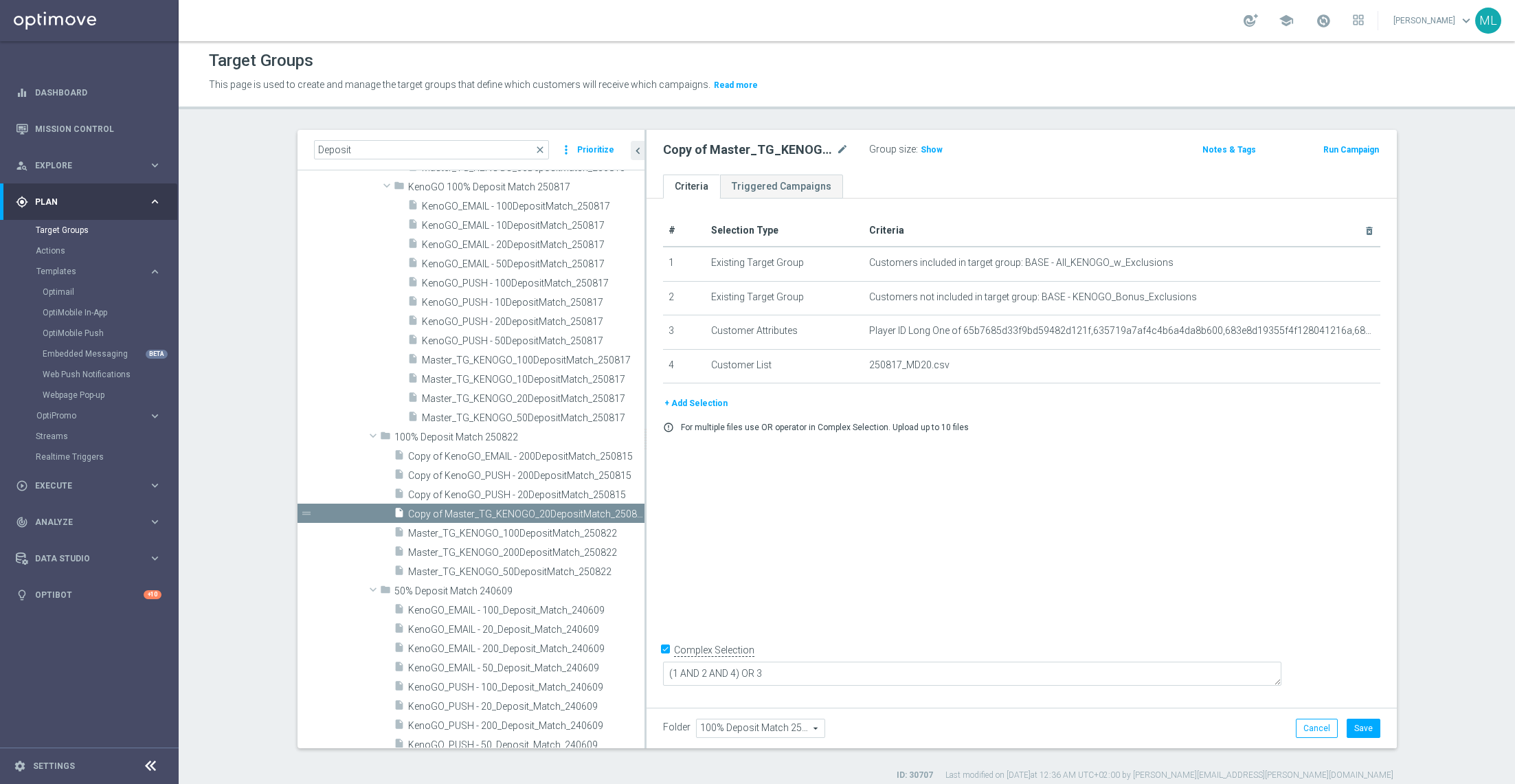
scroll to position [5088, 0]
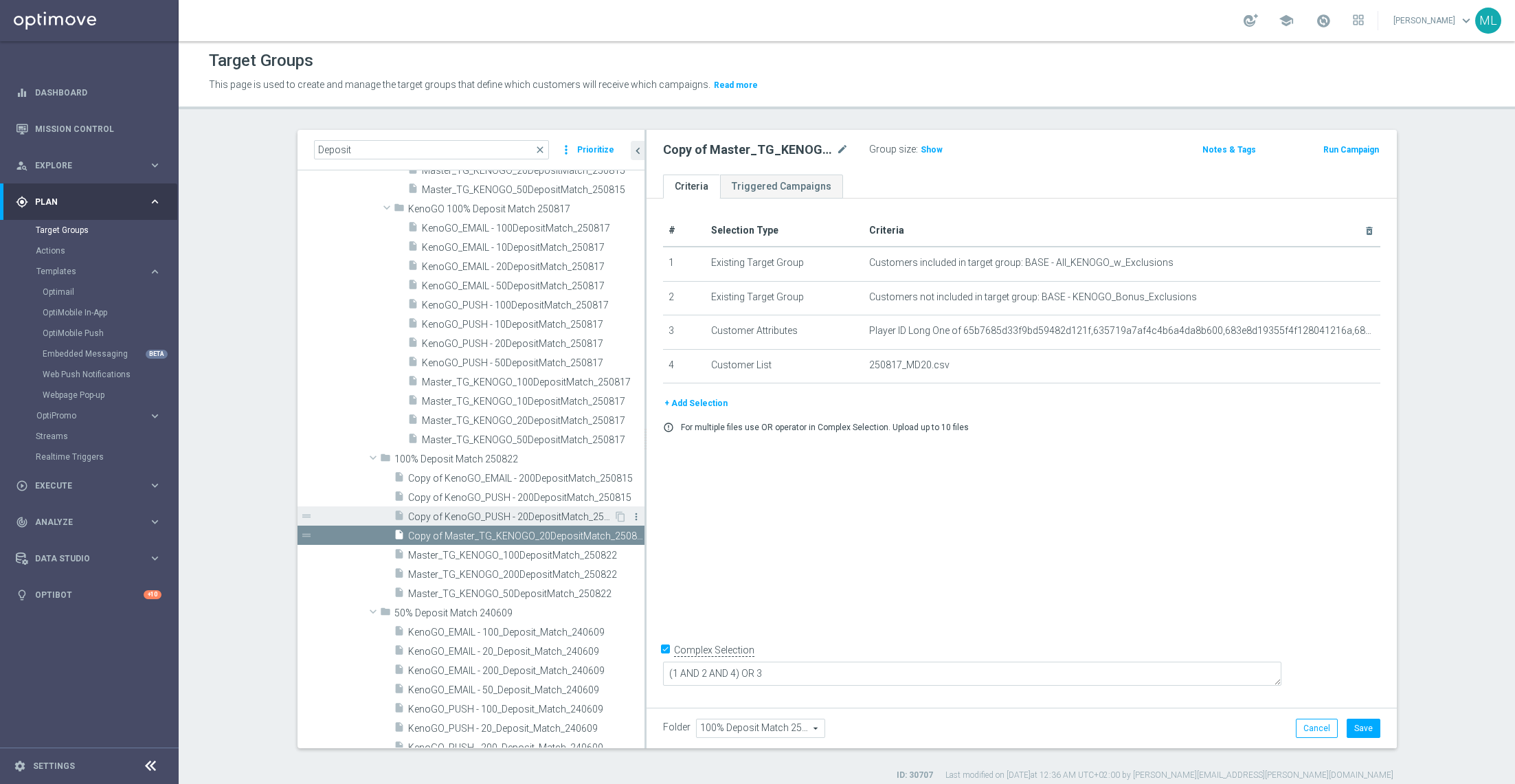
click at [635, 513] on icon "more_vert" at bounding box center [636, 517] width 11 height 11
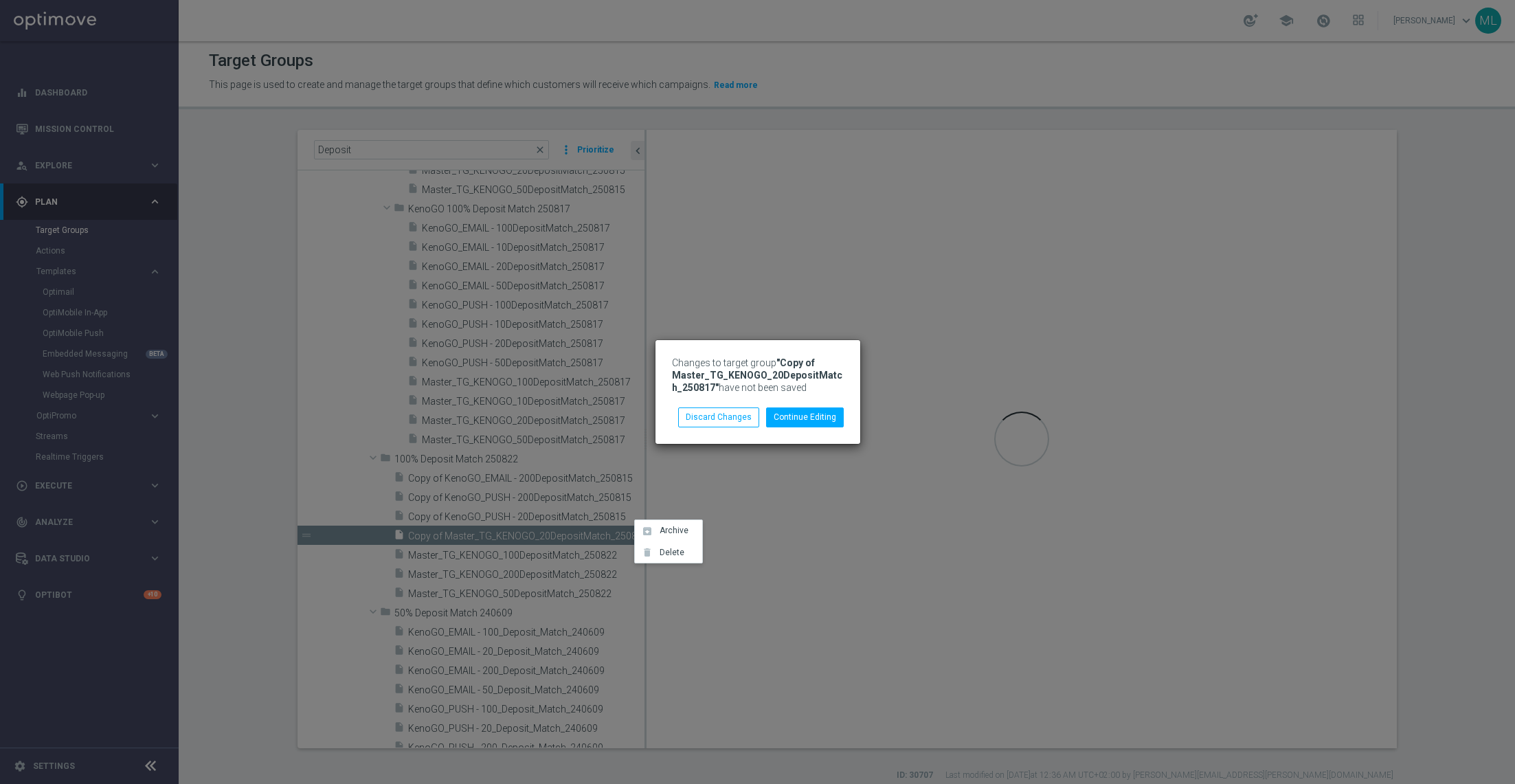
click at [562, 511] on div "Changes to target group "Copy of Master_TG_KENOGO_20DepositMatch_250817" have n…" at bounding box center [758, 392] width 1515 height 784
click at [561, 529] on div "Changes to target group "Copy of Master_TG_KENOGO_20DepositMatch_250817" have n…" at bounding box center [758, 392] width 1515 height 784
click at [727, 415] on button "Discard Changes" at bounding box center [718, 417] width 81 height 19
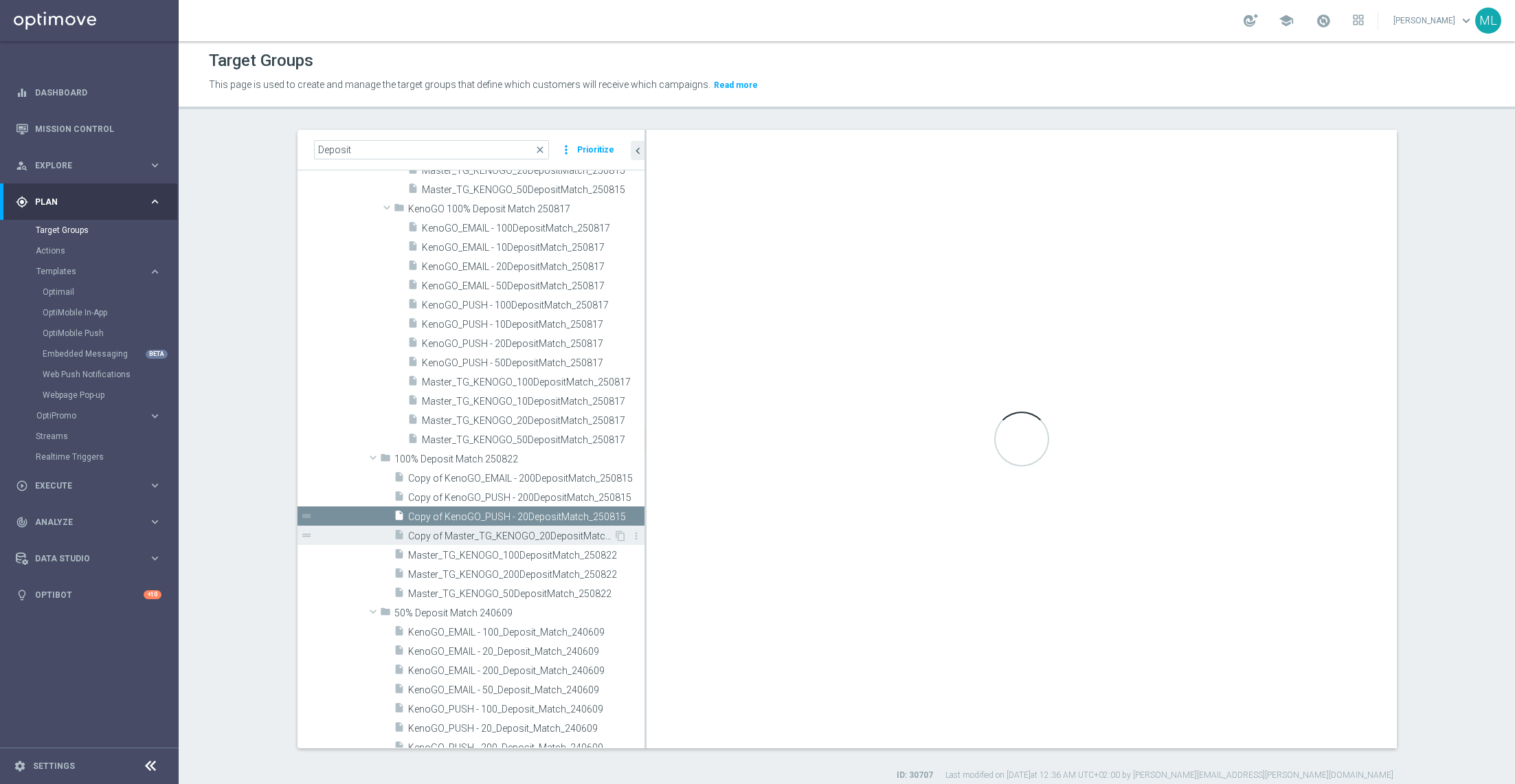
click at [524, 531] on span "Copy of Master_TG_KENOGO_20DepositMatch_250817" at bounding box center [511, 536] width 206 height 11
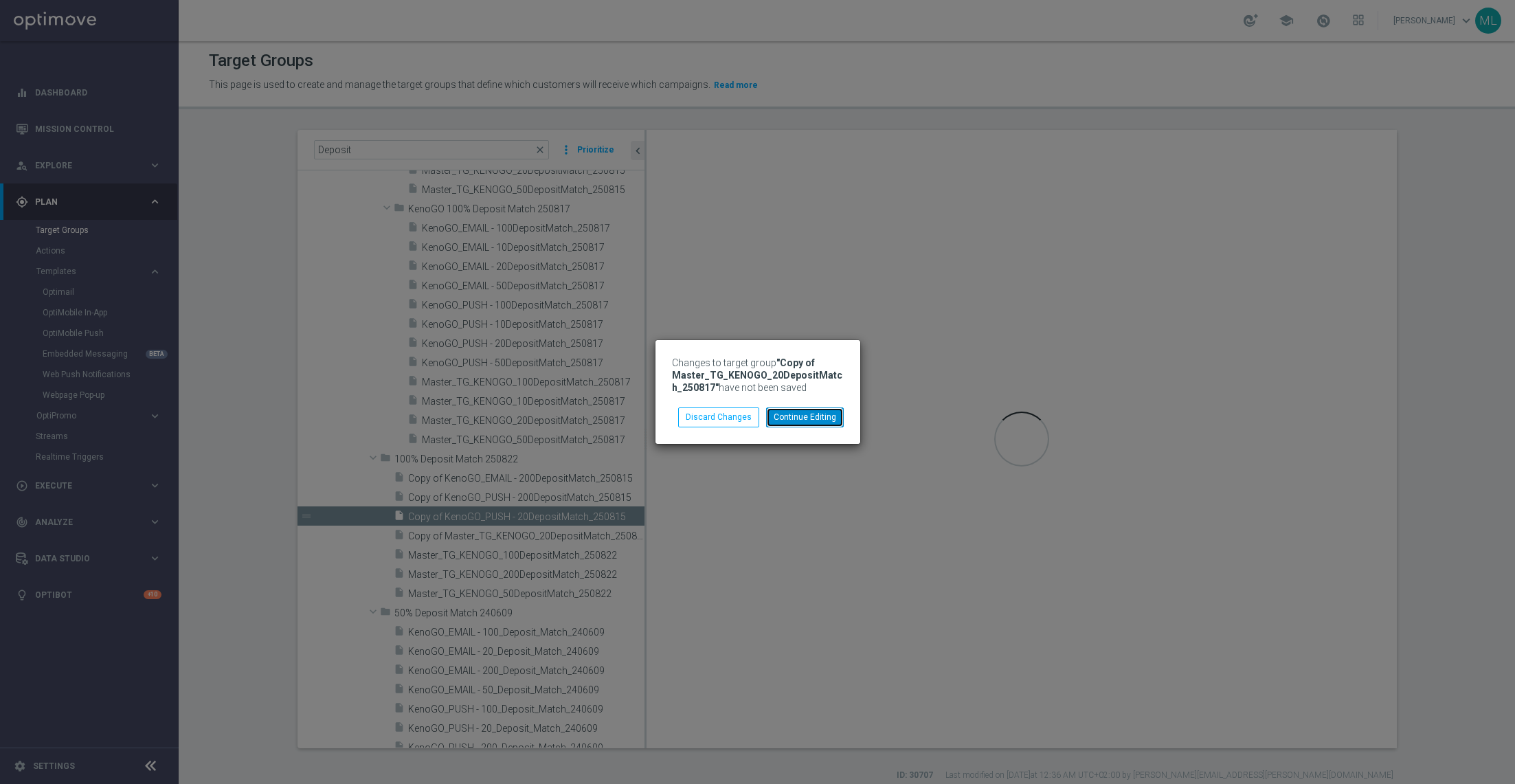
click at [805, 412] on button "Continue Editing" at bounding box center [805, 417] width 78 height 19
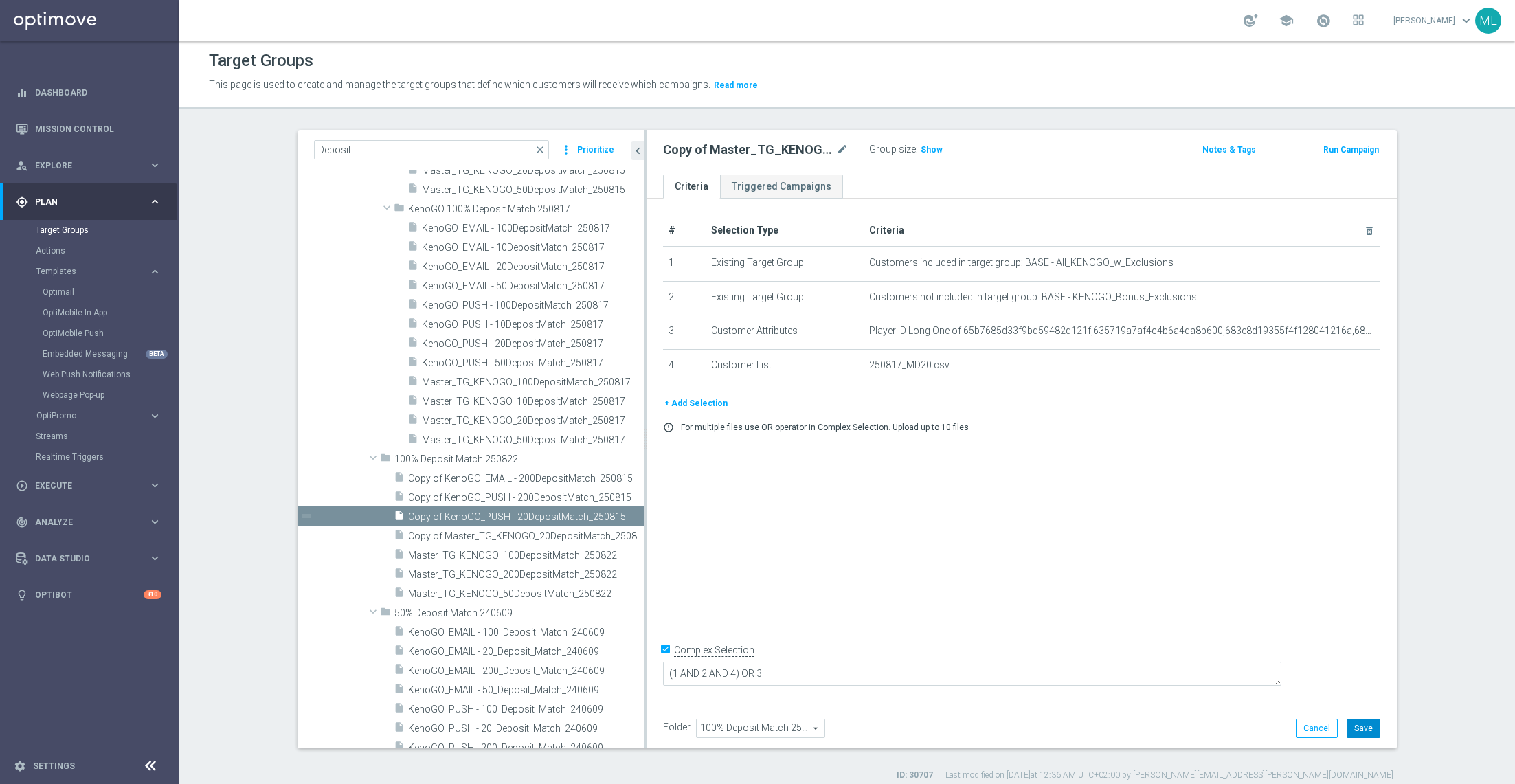
click at [1367, 726] on button "Save" at bounding box center [1364, 728] width 33 height 19
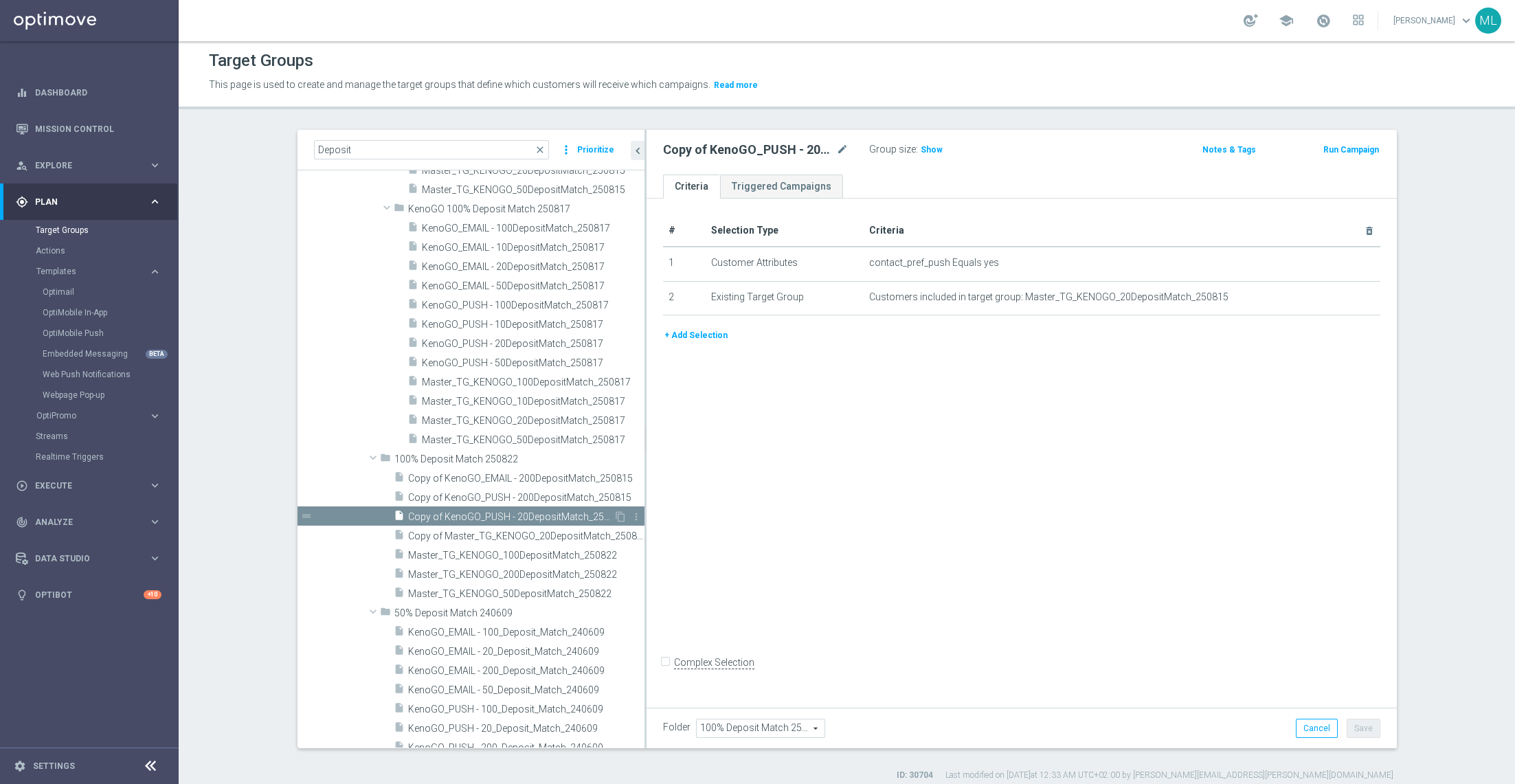
scroll to position [5071, 0]
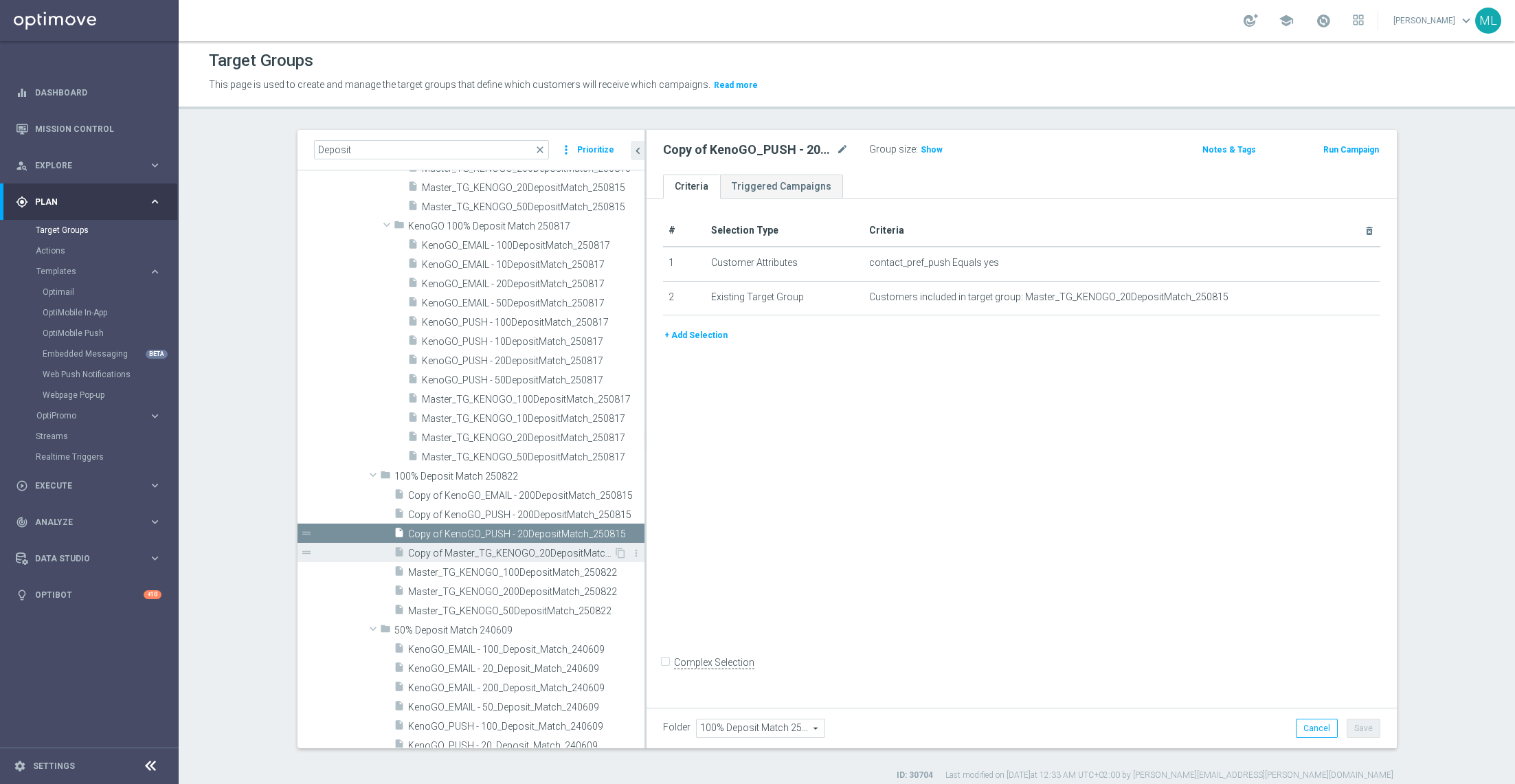
click at [532, 558] on div "insert_drive_file Copy of Master_TG_KENOGO_20DepositMatch_250817" at bounding box center [503, 553] width 220 height 19
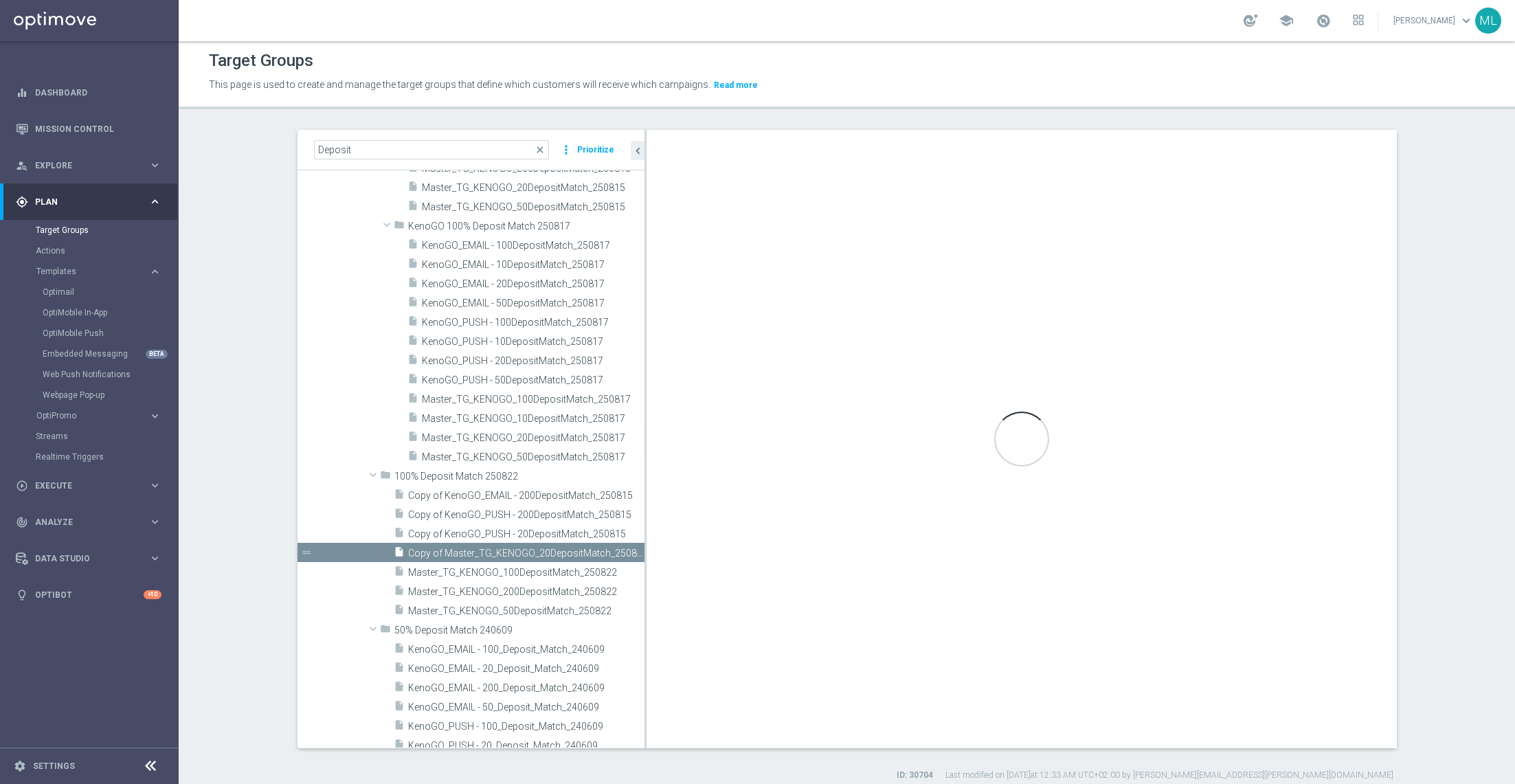
checkbox input "true"
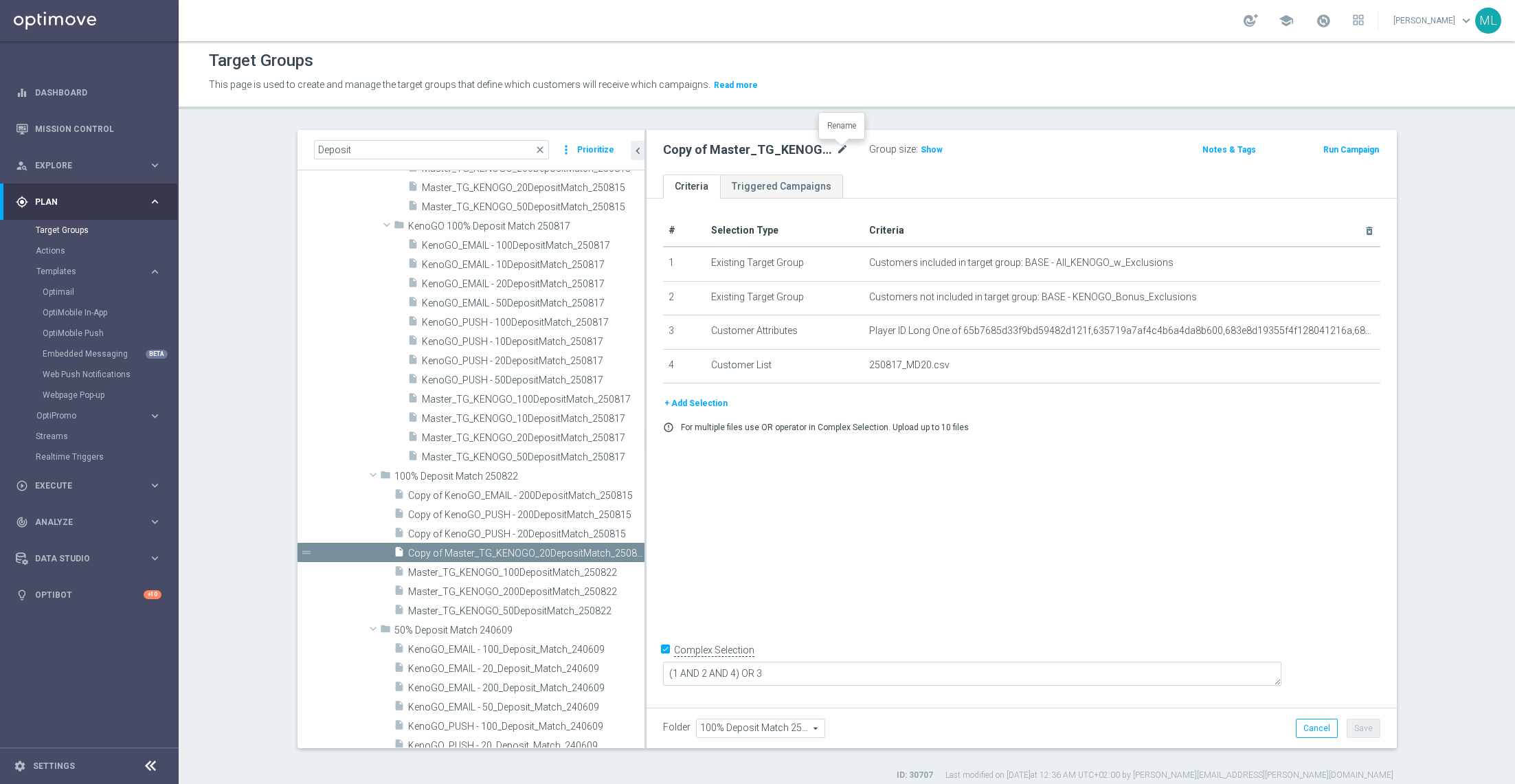
click at [844, 150] on icon "mode_edit" at bounding box center [842, 150] width 12 height 16
click at [844, 150] on input "Copy of Master_TG_KENOGO_20DepositMatch_250817" at bounding box center [756, 151] width 186 height 19
type input "Master_TG_KENOGO_20DepositMatch_250822"
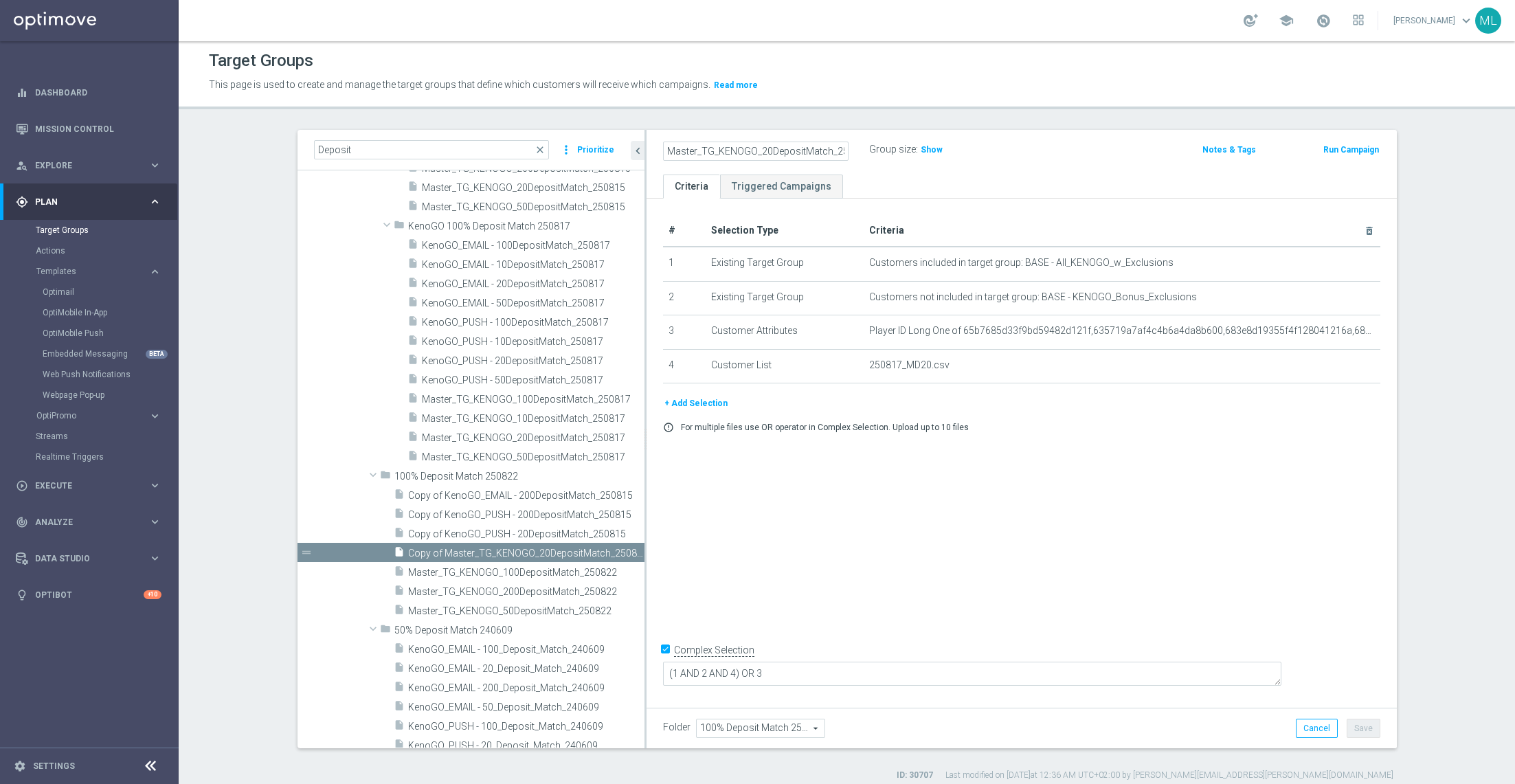
click at [1105, 146] on div "Master_TG_KENOGO_20DepositMatch_250822 Group size : Show" at bounding box center [899, 151] width 492 height 21
click at [1366, 736] on button "Save" at bounding box center [1364, 728] width 33 height 19
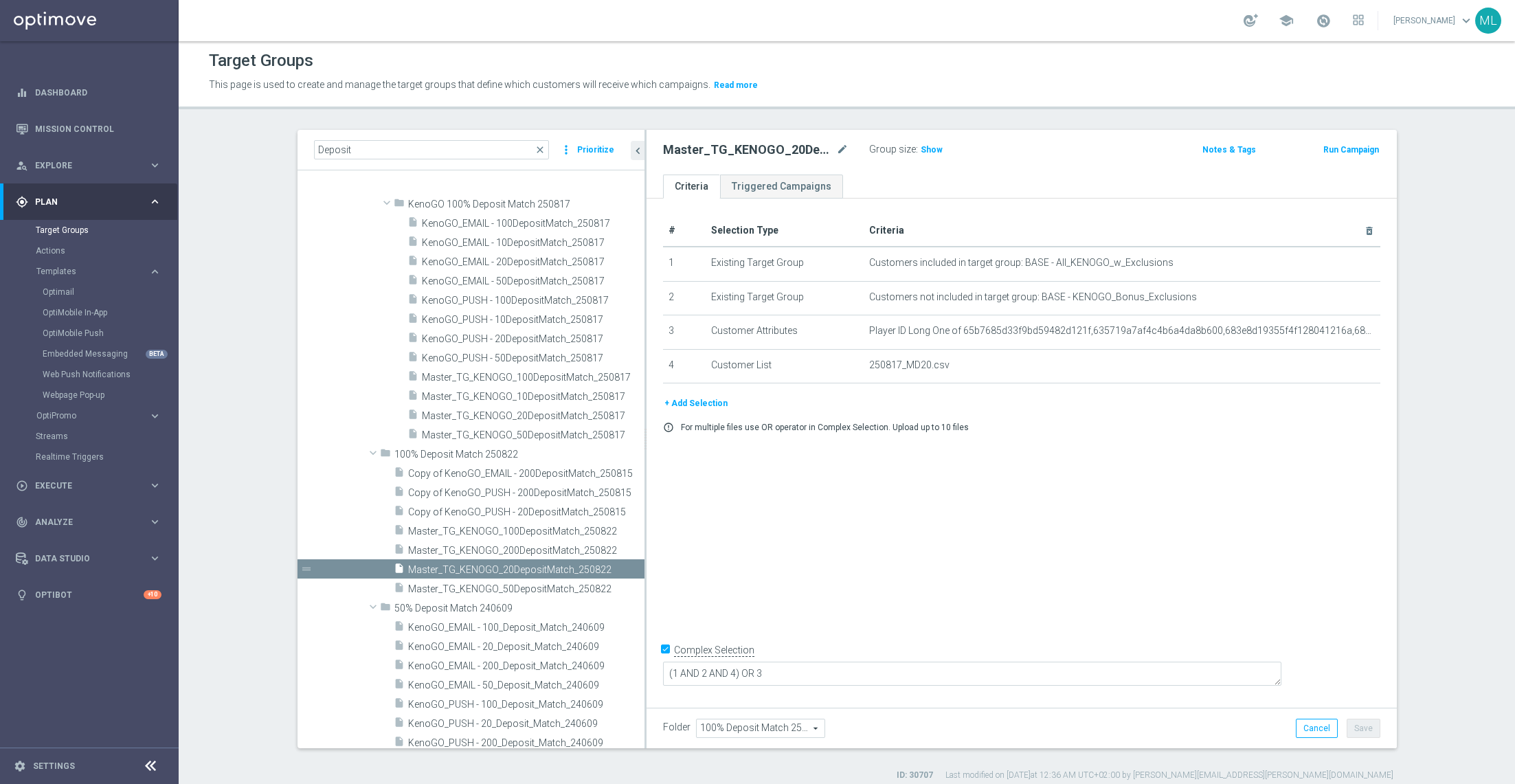
scroll to position [5124, 0]
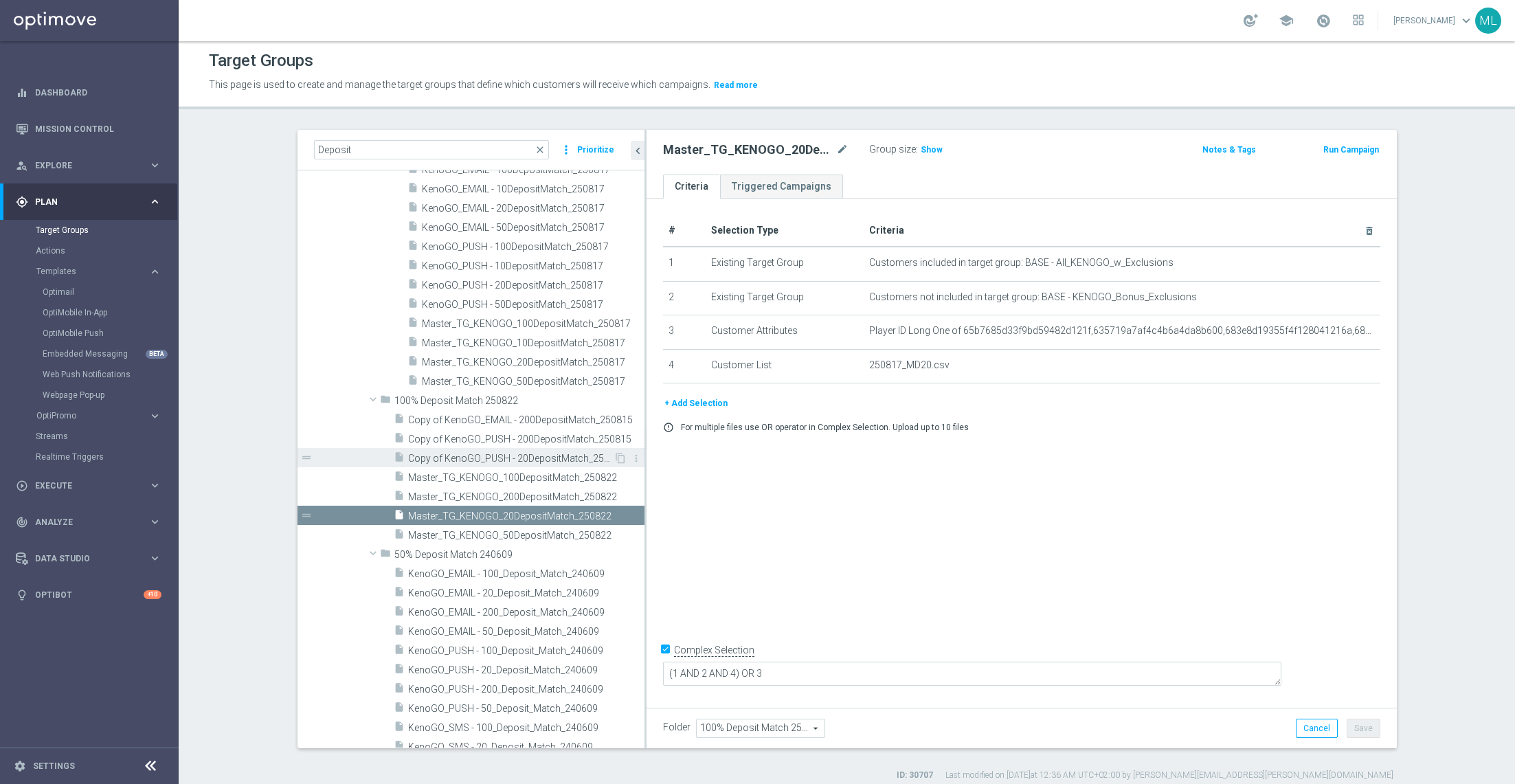
click at [569, 455] on span "Copy of KenoGO_PUSH - 20DepositMatch_250815" at bounding box center [511, 458] width 206 height 11
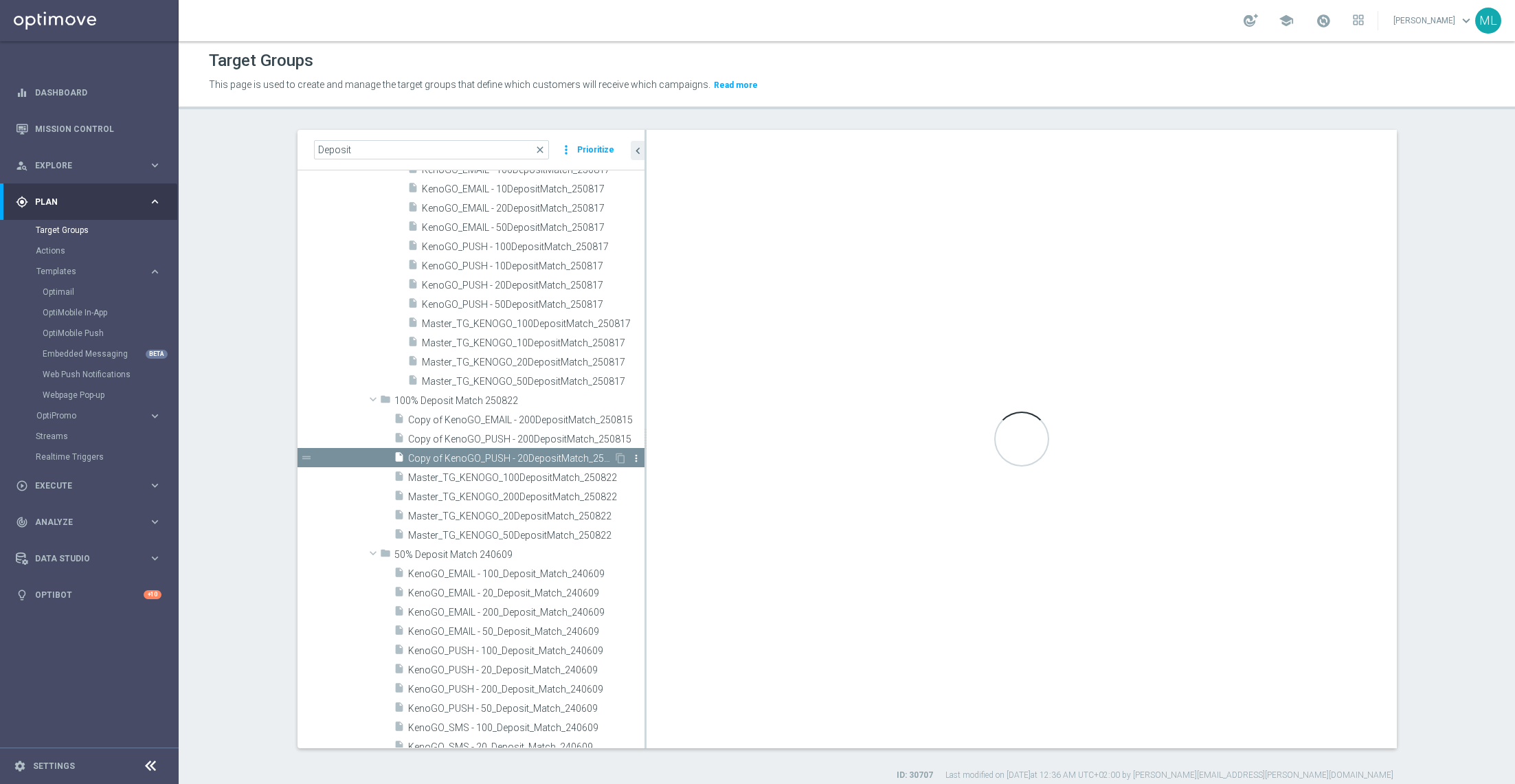
checkbox input "false"
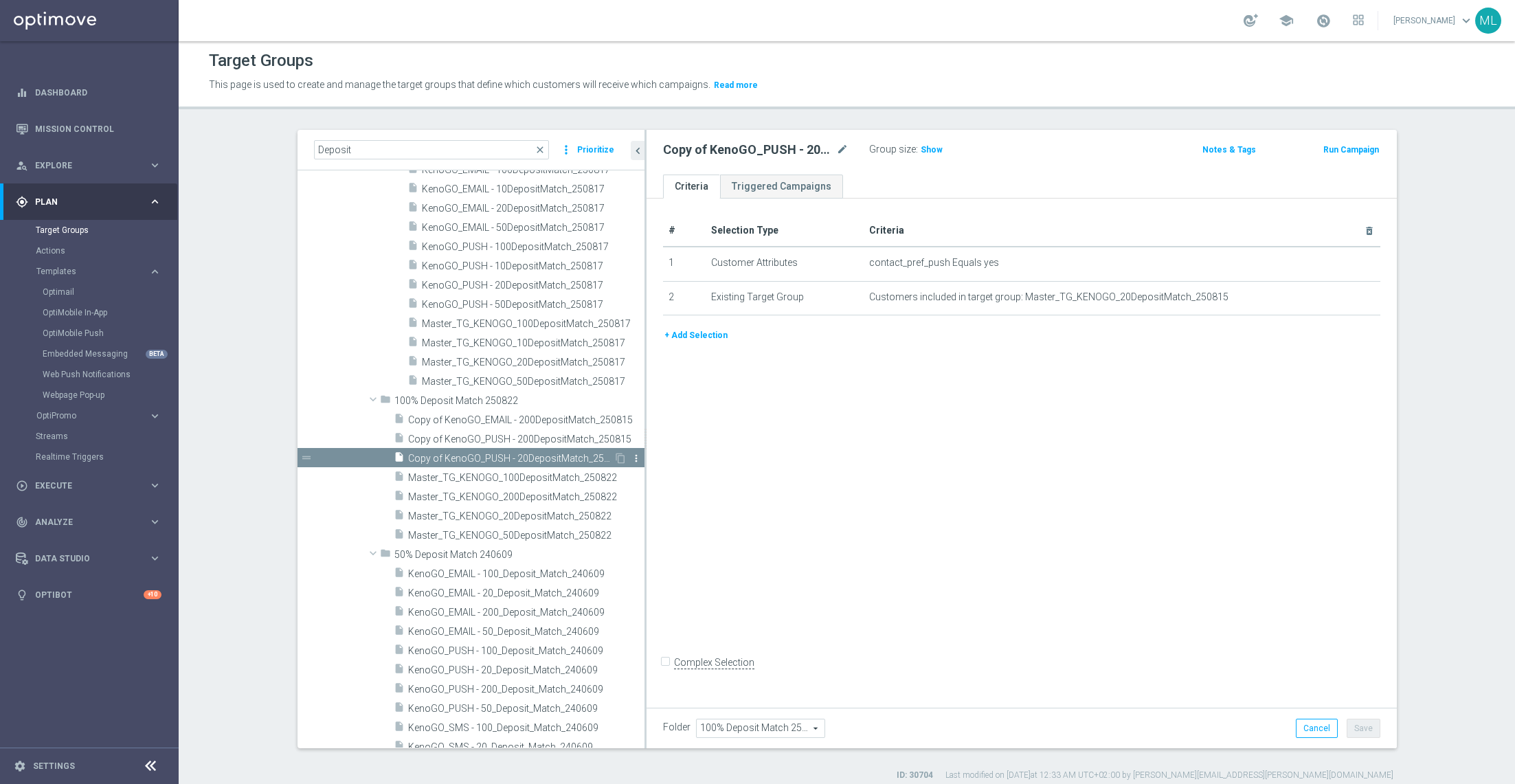
click at [637, 457] on icon "more_vert" at bounding box center [636, 458] width 11 height 11
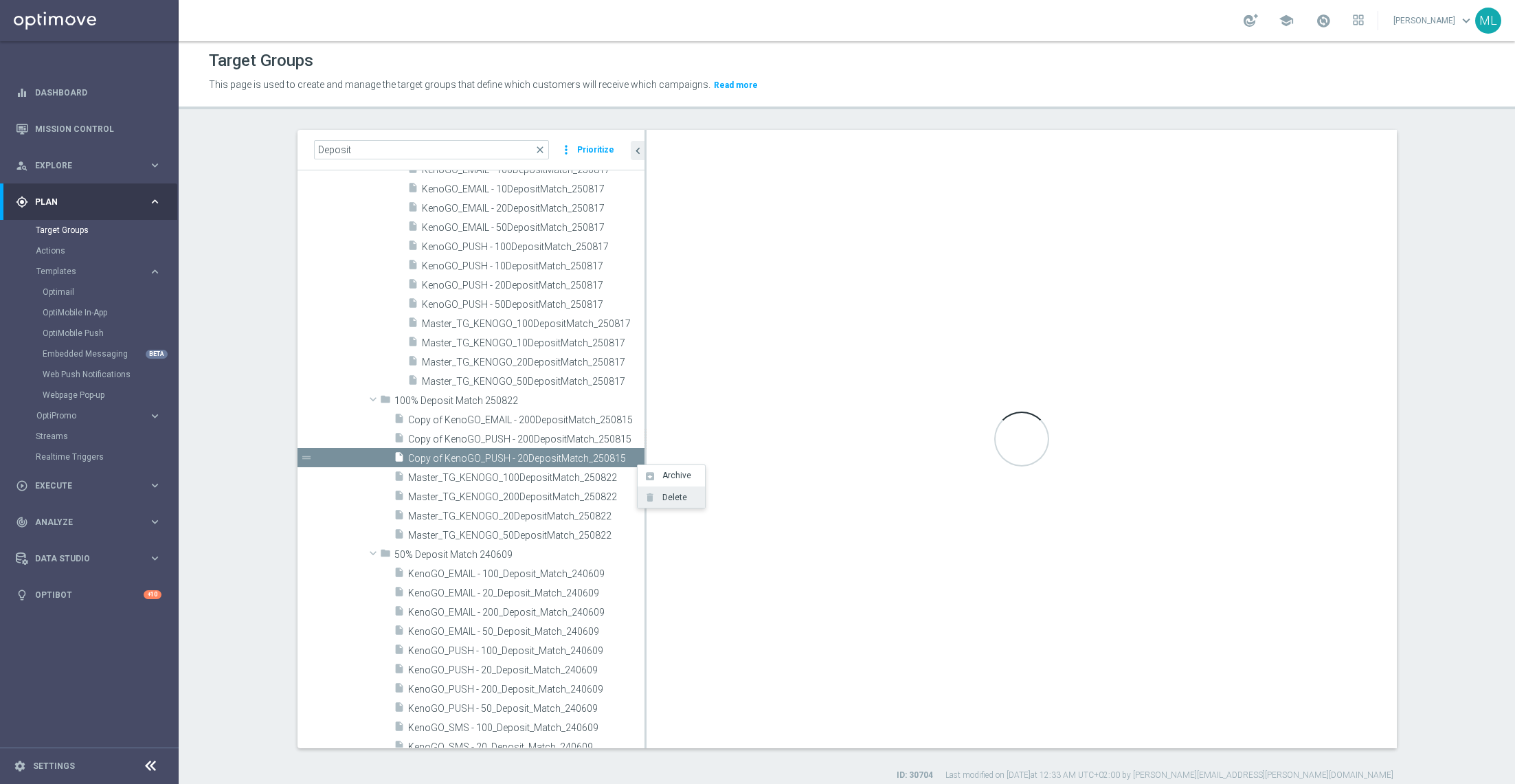
click at [657, 496] on li "delete Delete" at bounding box center [671, 497] width 68 height 21
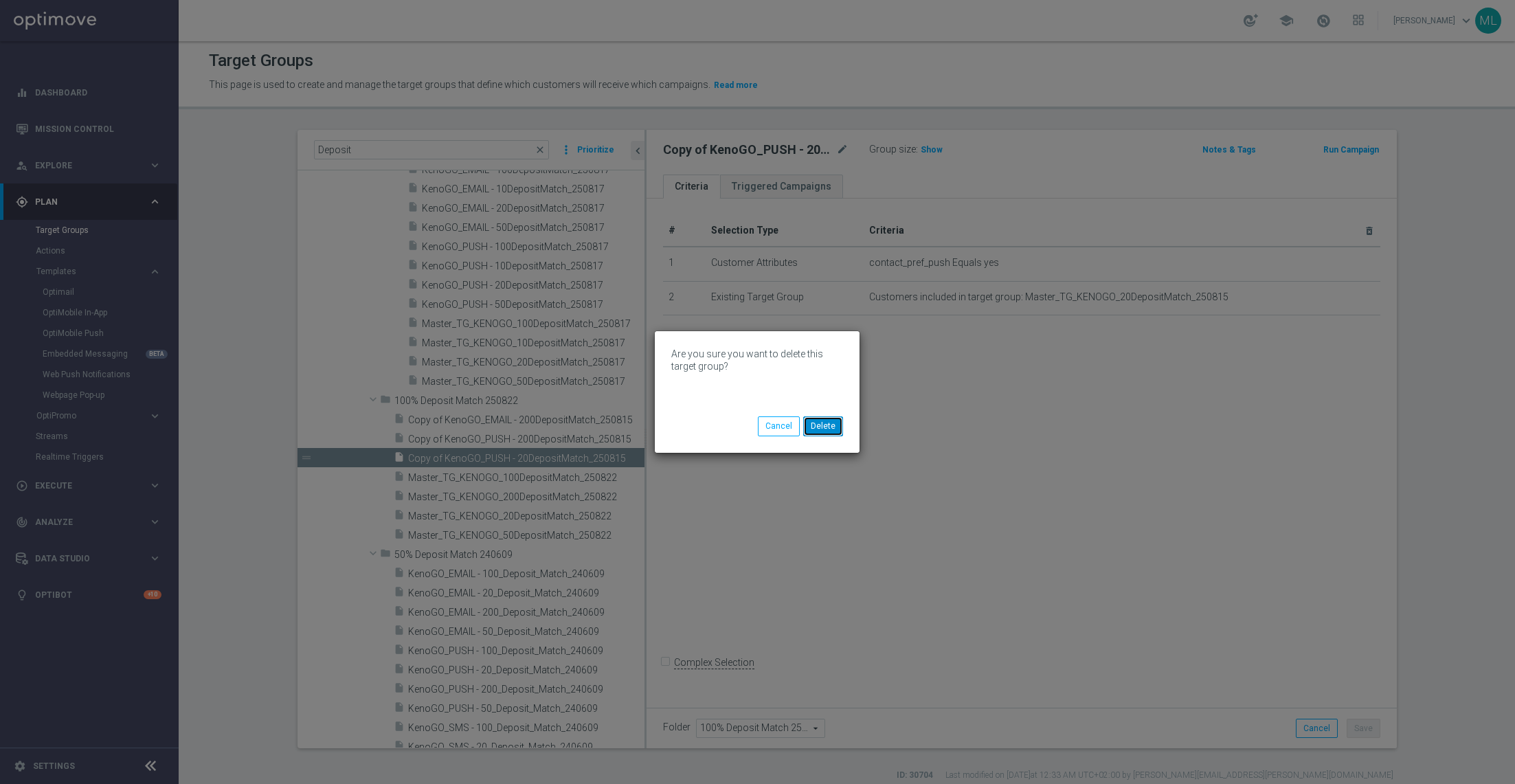
click at [830, 431] on button "Delete" at bounding box center [823, 426] width 40 height 19
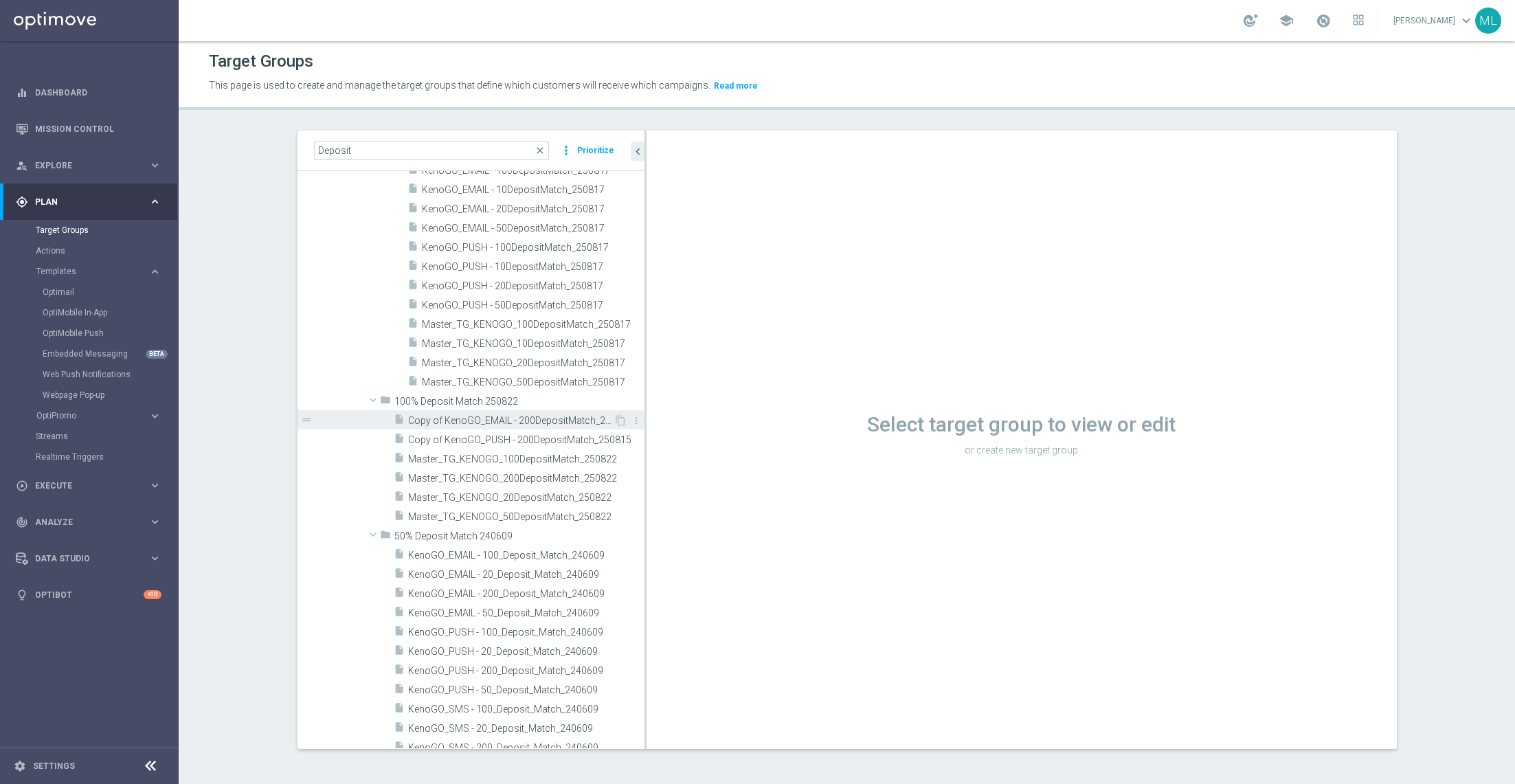
scroll to position [1, 0]
click at [543, 420] on span "Copy of KenoGO_EMAIL - 200DepositMatch_250815" at bounding box center [511, 421] width 206 height 11
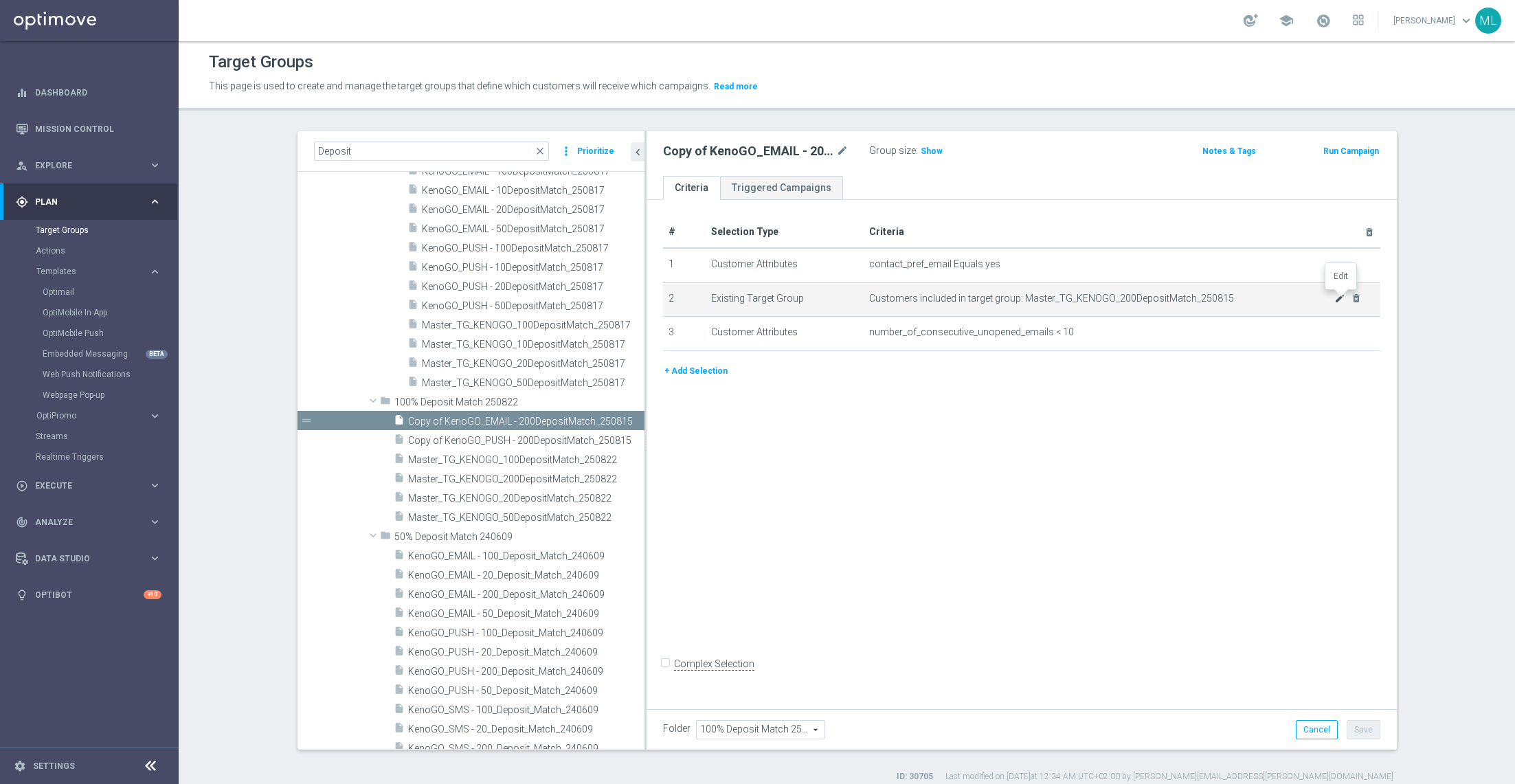
click at [1340, 299] on icon "mode_edit" at bounding box center [1341, 298] width 11 height 11
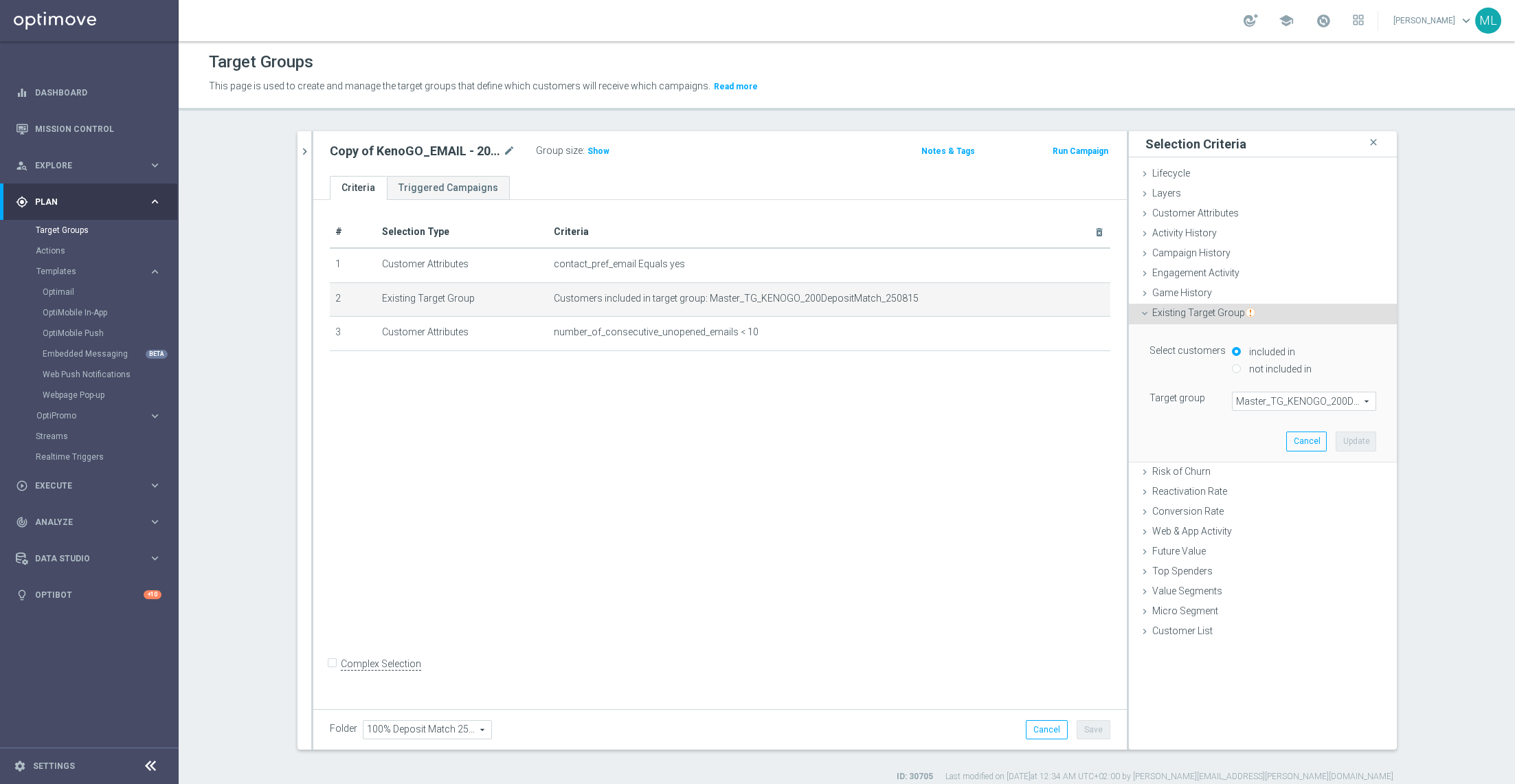
click at [1282, 397] on span "Master_TG_KENOGO_200DepositMatch_250815" at bounding box center [1304, 401] width 143 height 18
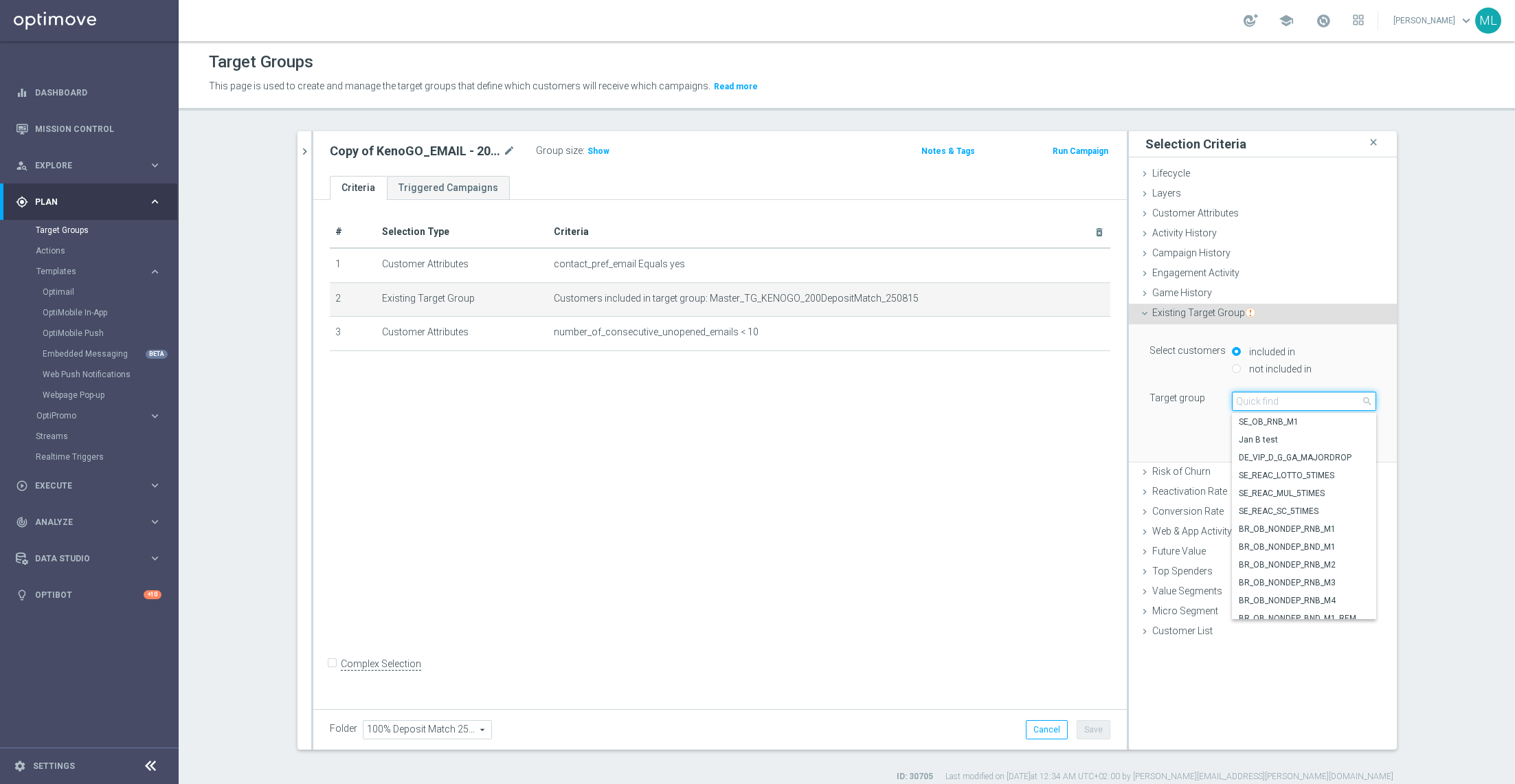
click at [1265, 398] on input "search" at bounding box center [1303, 401] width 144 height 19
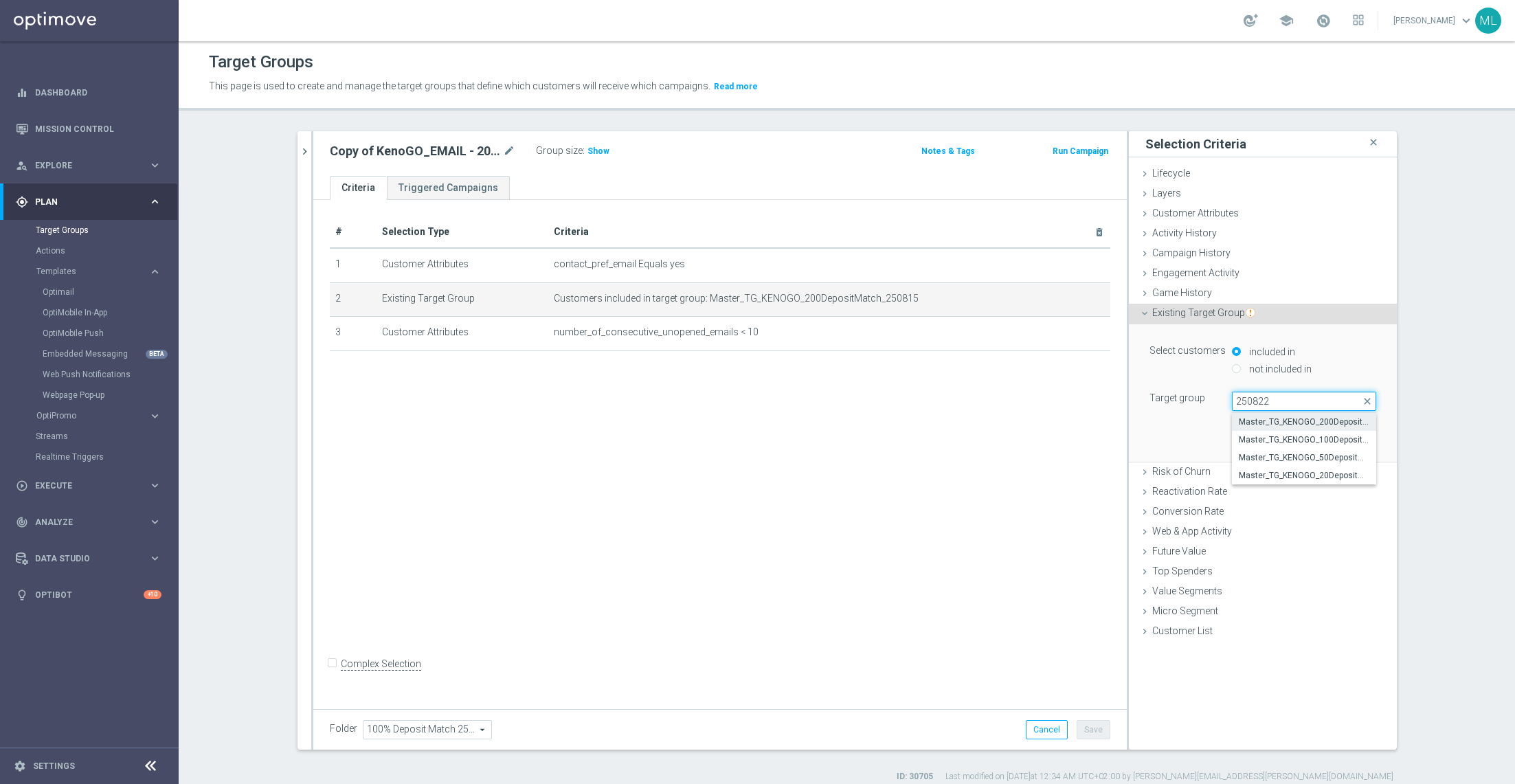
type input "250822"
click at [1284, 418] on span "Master_TG_KENOGO_200DepositMatch_250822" at bounding box center [1303, 422] width 131 height 11
type input "Master_TG_KENOGO_200DepositMatch_250822"
click at [1365, 439] on button "Update" at bounding box center [1356, 441] width 41 height 19
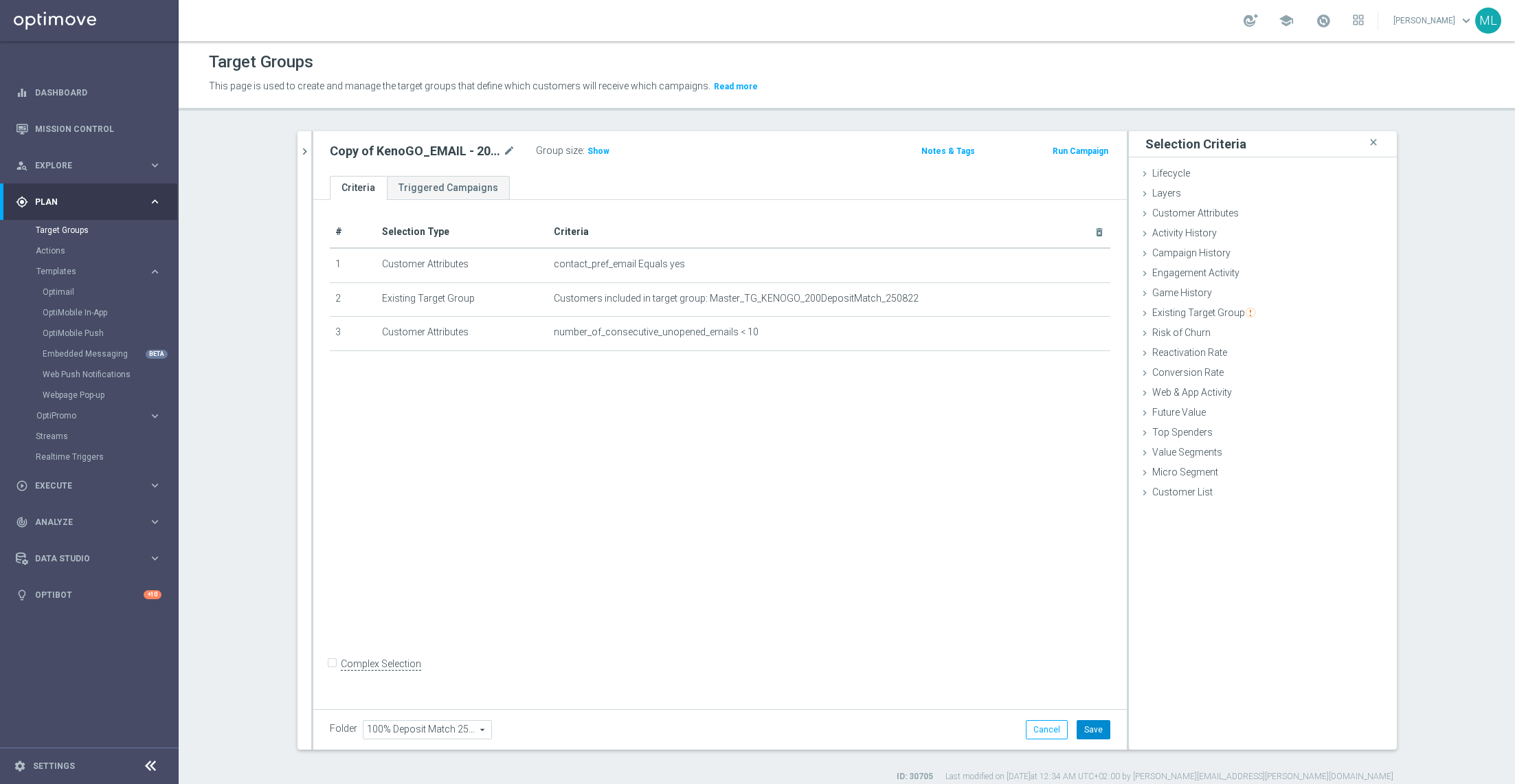
click at [1096, 721] on button "Save" at bounding box center [1093, 730] width 33 height 19
click at [508, 153] on icon "mode_edit" at bounding box center [509, 151] width 12 height 16
click at [514, 152] on input "Copy of KenoGO_EMAIL - 200DepositMatch_250815" at bounding box center [422, 152] width 186 height 19
click at [374, 153] on input "Copy of KenoGO_EMAIL - 200DepositMatch_250822" at bounding box center [422, 152] width 186 height 19
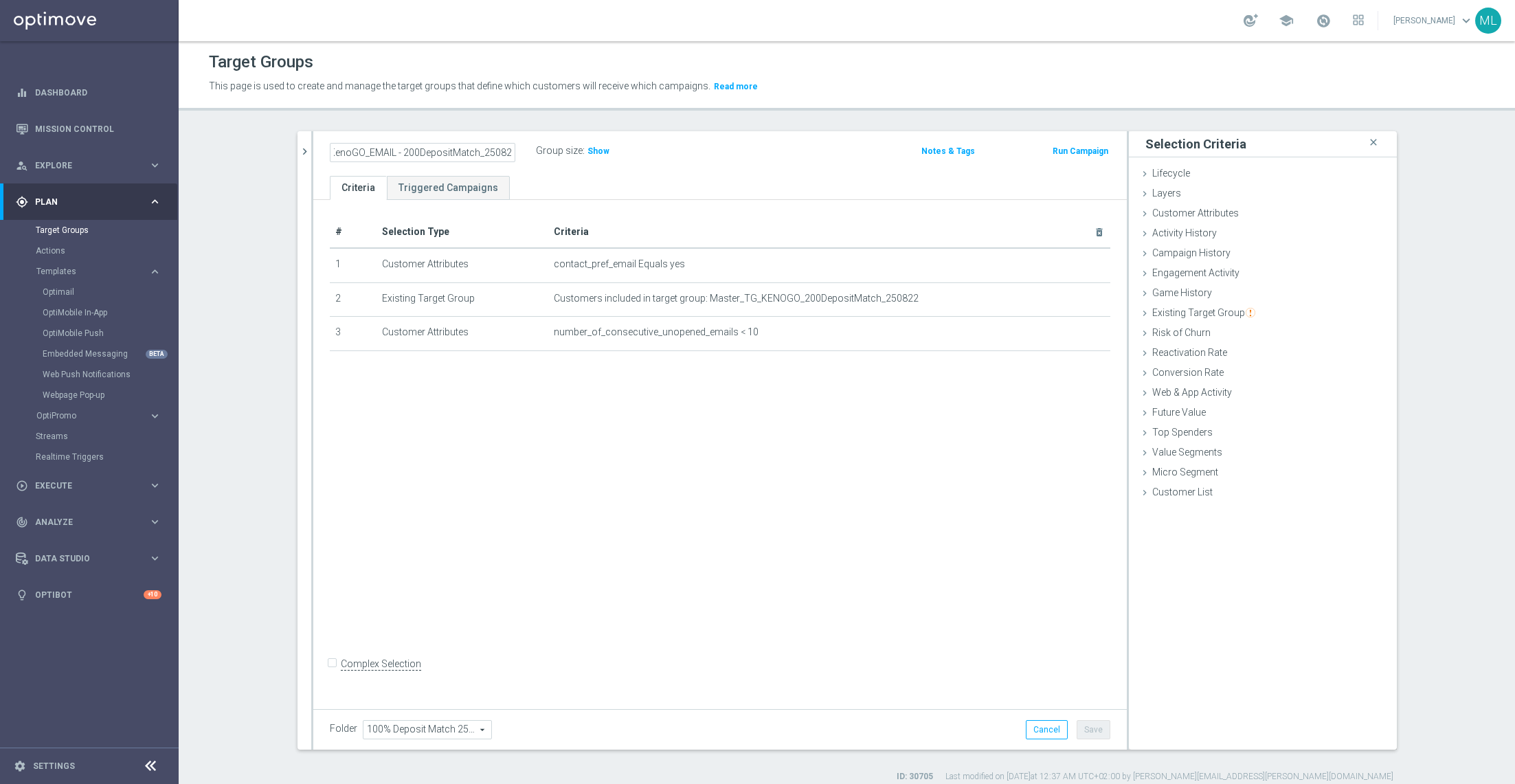
scroll to position [0, 0]
type input "KenoGO_EMAIL - 200DepositMatch_250822"
click at [637, 440] on div "# Selection Type Criteria delete_forever 1 Customer Attributes contact_pref_ema…" at bounding box center [720, 452] width 814 height 504
click at [1095, 731] on button "Save" at bounding box center [1093, 730] width 33 height 19
click at [305, 155] on icon "chevron_right" at bounding box center [305, 151] width 13 height 13
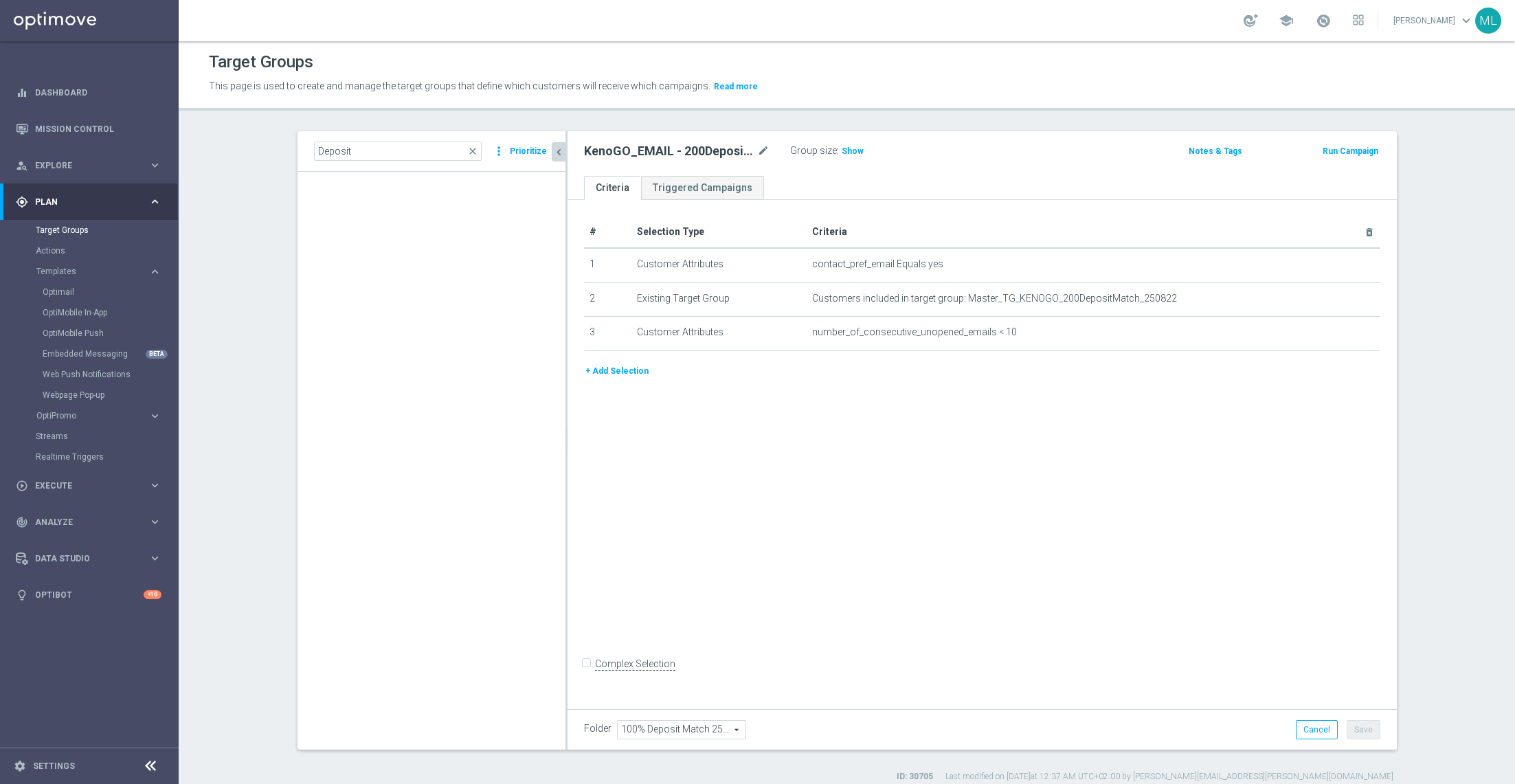
click at [725, 566] on div "# Selection Type Criteria delete_forever 1 Customer Attributes contact_pref_ema…" at bounding box center [982, 452] width 830 height 504
click at [995, 586] on div "# Selection Type Criteria delete_forever 1 Customer Attributes contact_pref_ema…" at bounding box center [982, 452] width 830 height 504
click at [561, 150] on icon "chevron_left" at bounding box center [559, 152] width 13 height 13
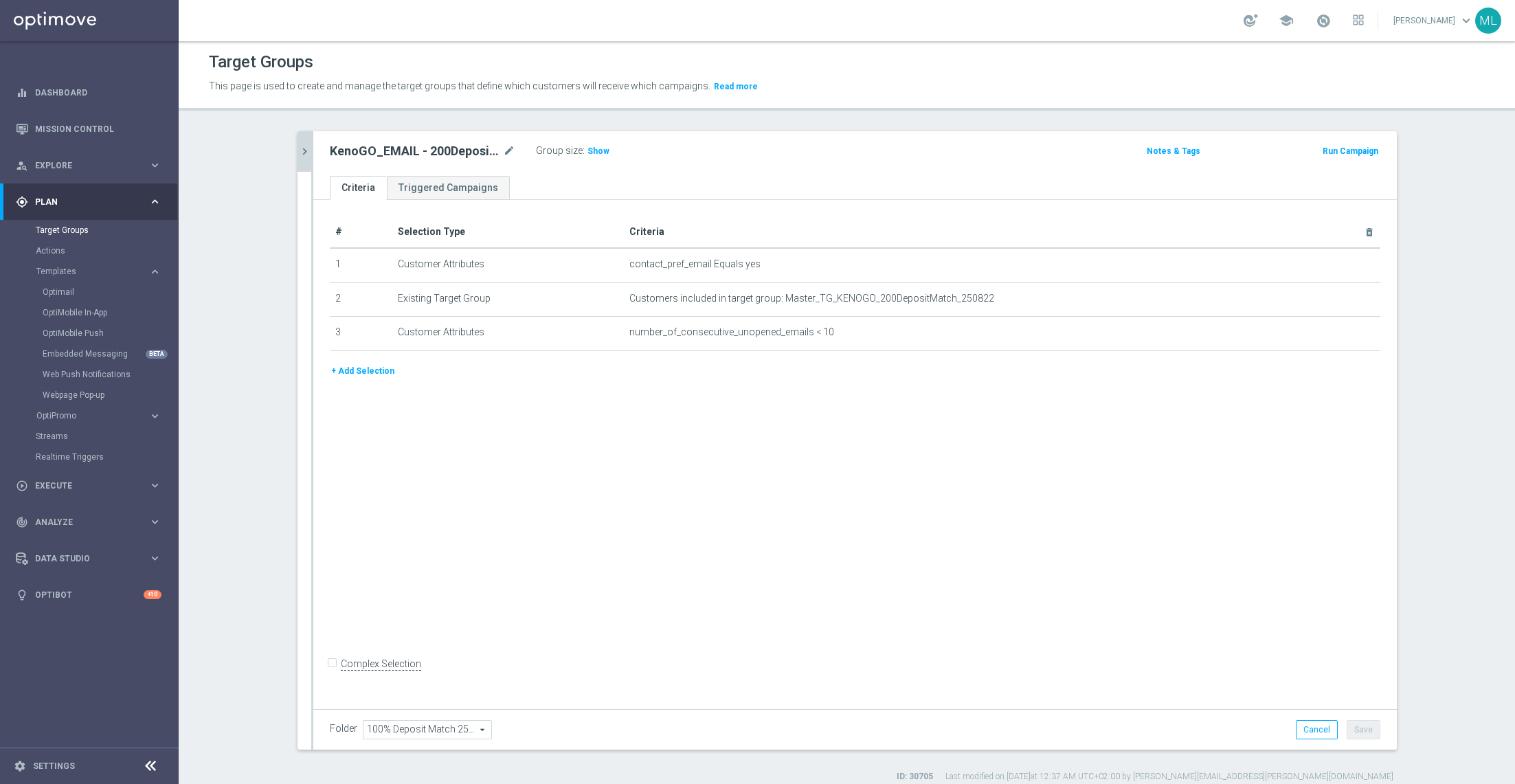
click at [490, 486] on div "# Selection Type Criteria delete_forever 1 Customer Attributes contact_pref_ema…" at bounding box center [855, 452] width 1083 height 504
click at [667, 578] on div "# Selection Type Criteria delete_forever 1 Customer Attributes contact_pref_ema…" at bounding box center [855, 452] width 1083 height 504
click at [302, 159] on button "chevron_right" at bounding box center [304, 151] width 13 height 41
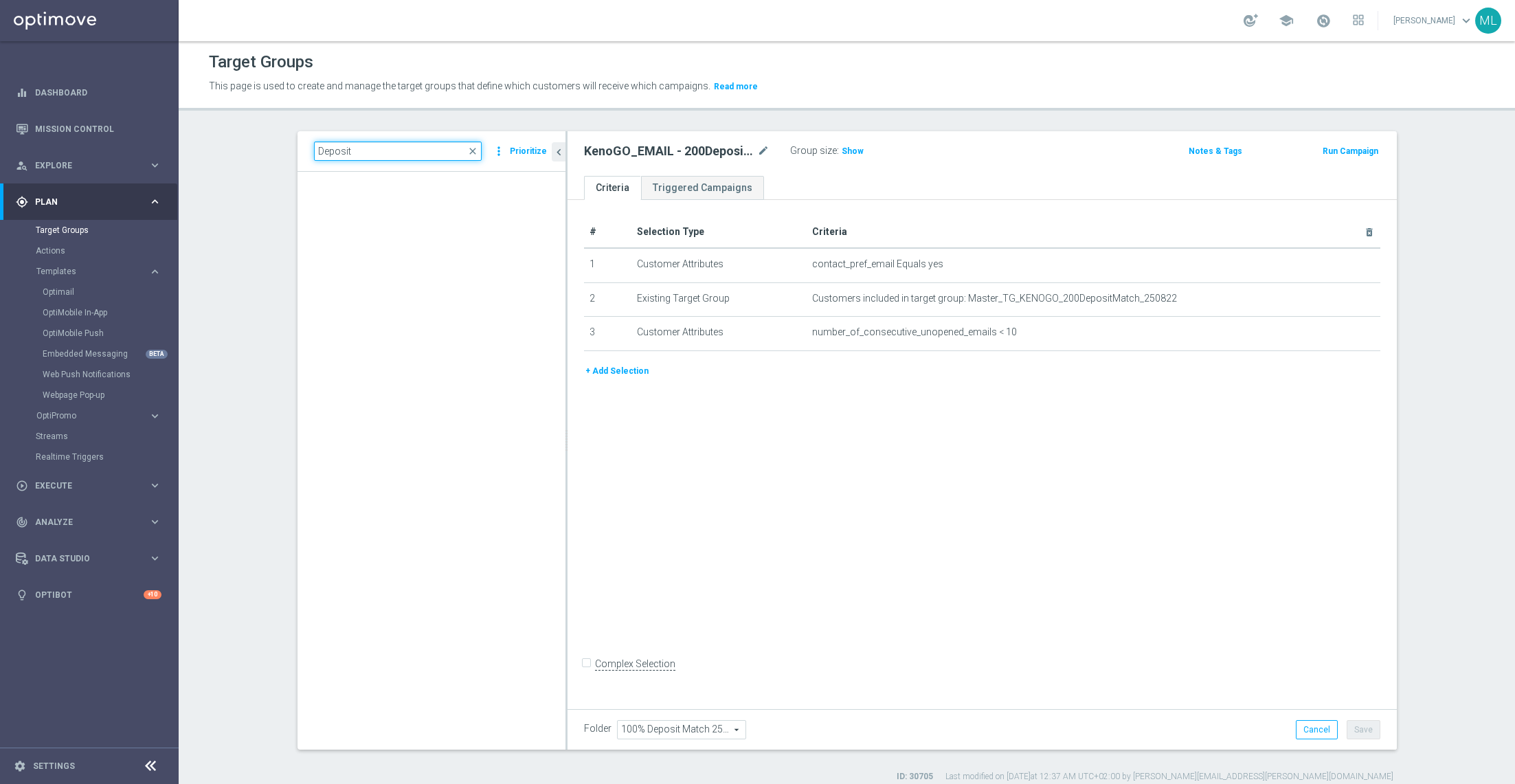
click at [366, 151] on input "Deposit" at bounding box center [398, 151] width 168 height 19
drag, startPoint x: 366, startPoint y: 151, endPoint x: 265, endPoint y: 134, distance: 102.4
click at [265, 133] on section "Deposit close more_vert Prioritize Customer Target Groups library_add create_ne…" at bounding box center [847, 457] width 1337 height 652
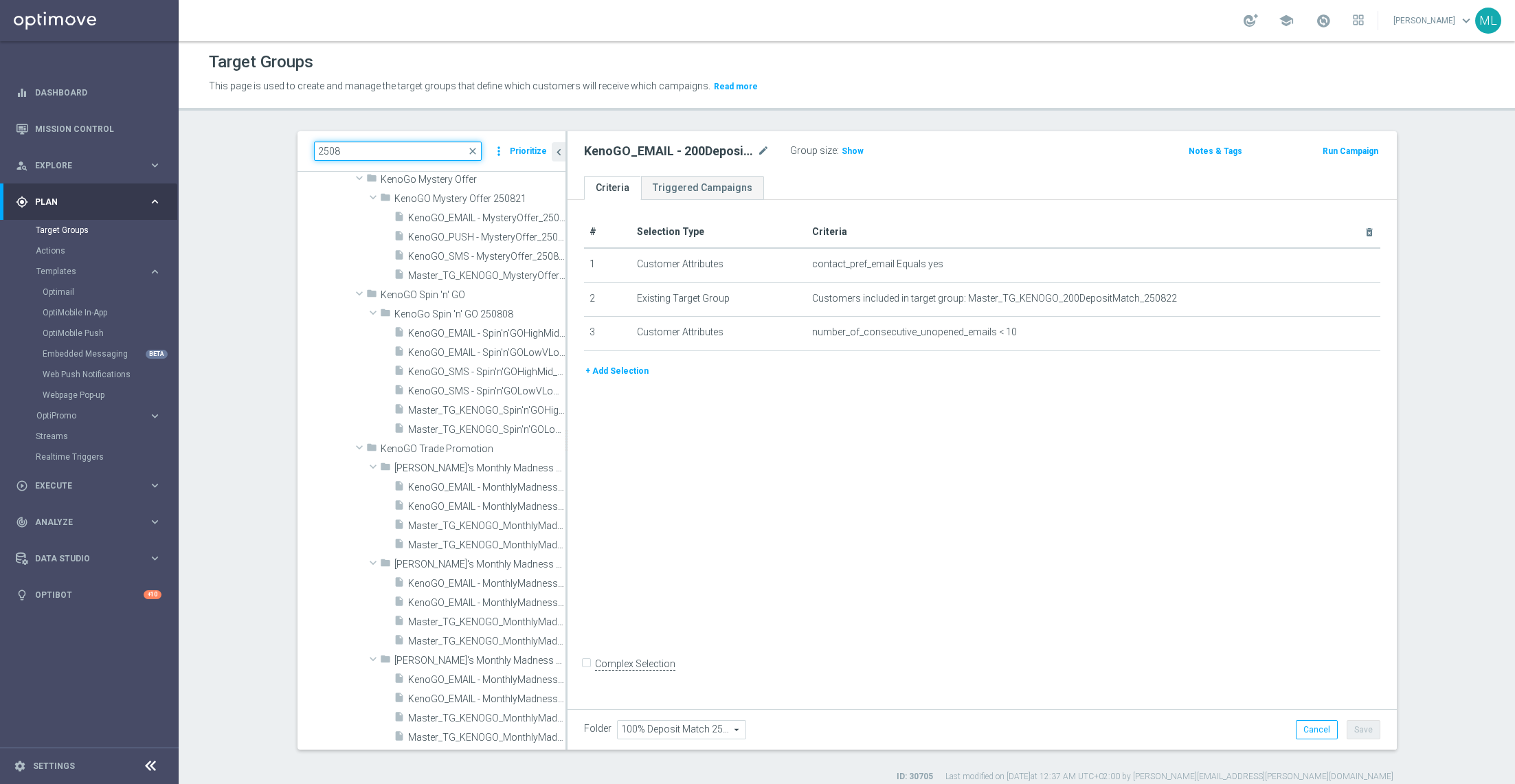
scroll to position [2920, 0]
type input "2"
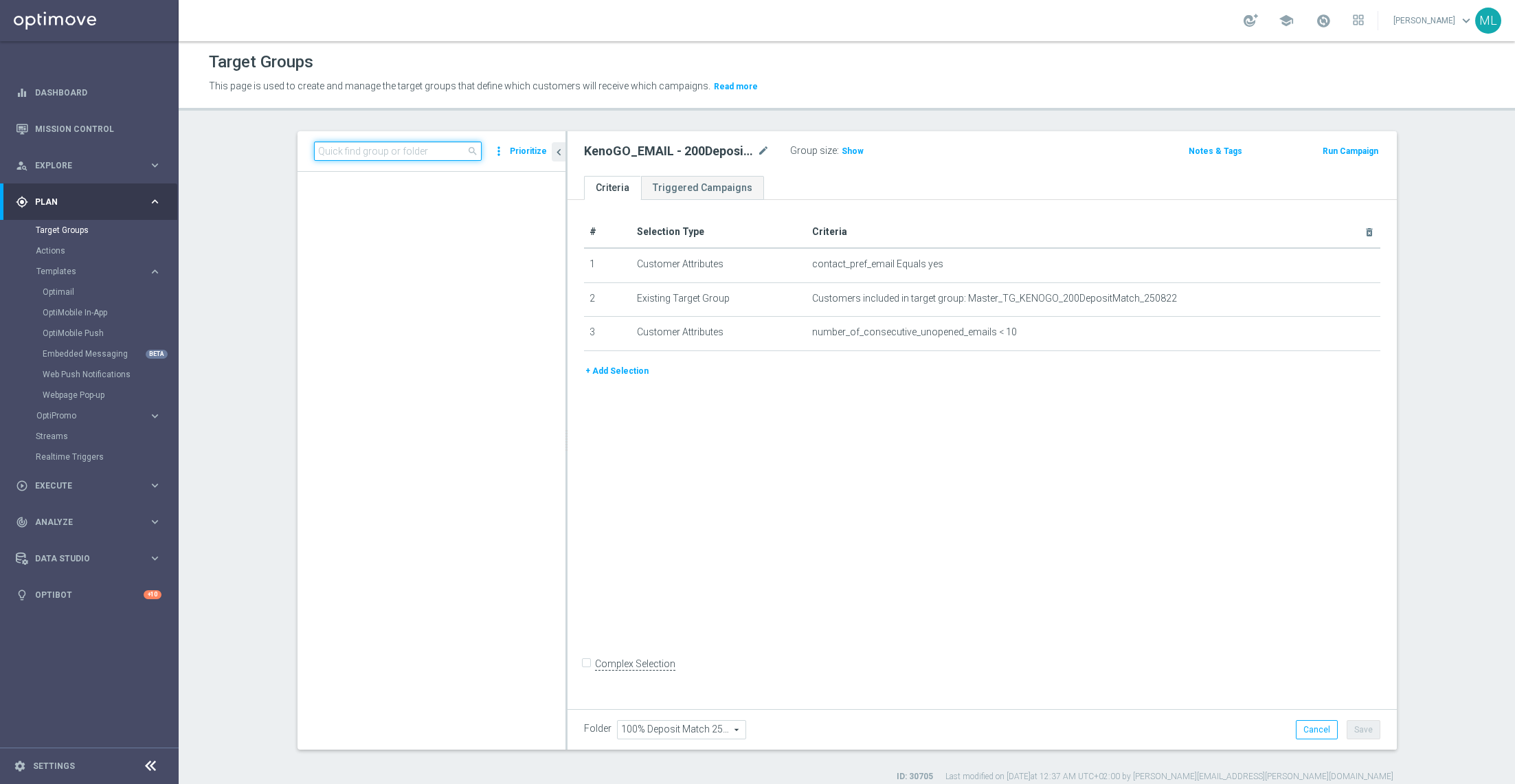
scroll to position [17398, 0]
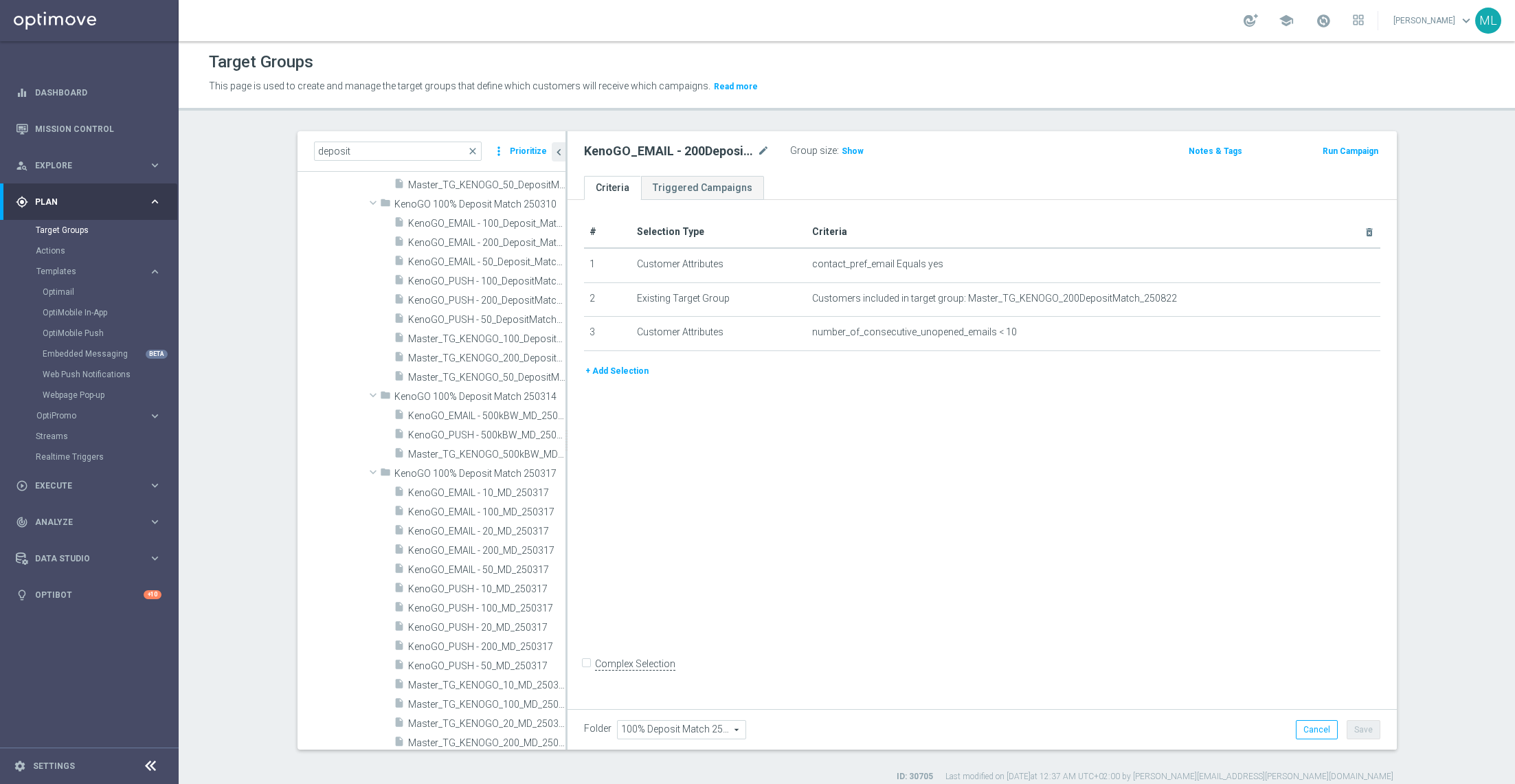
click at [568, 452] on div "# Selection Type Criteria delete_forever 1 Customer Attributes contact_pref_ema…" at bounding box center [982, 452] width 830 height 504
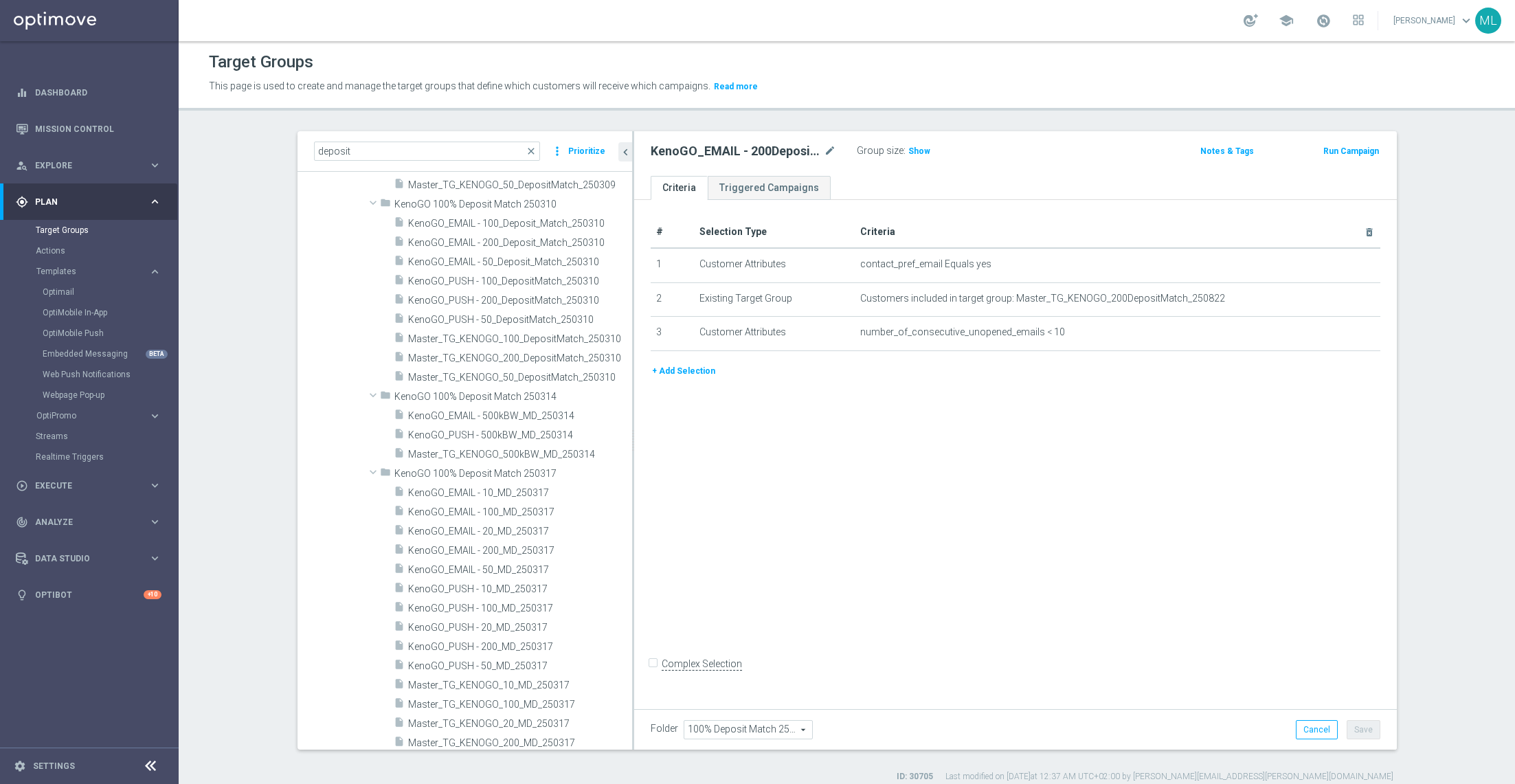
drag, startPoint x: 566, startPoint y: 452, endPoint x: 636, endPoint y: 467, distance: 71.6
click at [635, 467] on div at bounding box center [634, 440] width 2 height 618
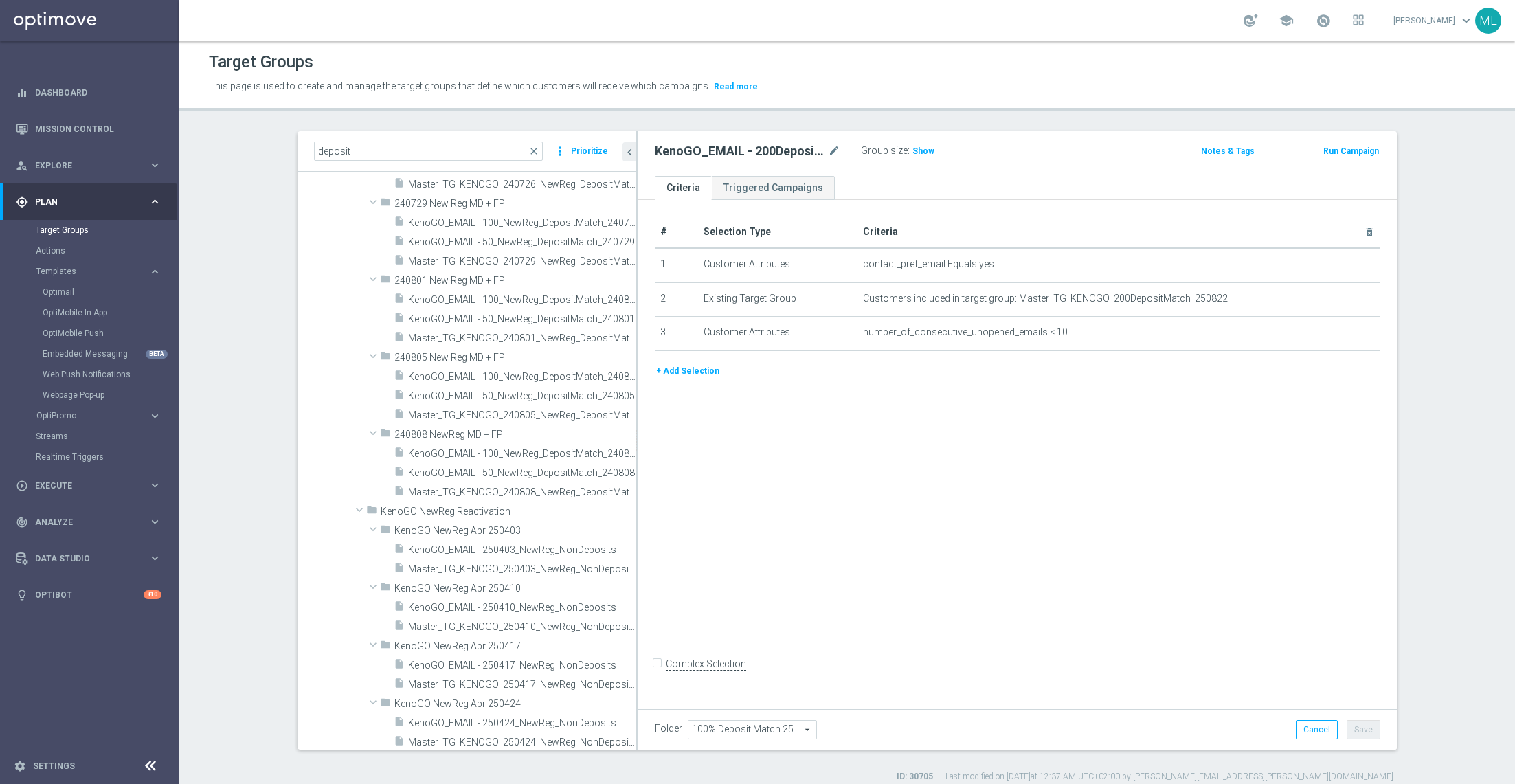
scroll to position [32030, 0]
click at [389, 151] on input "deposit" at bounding box center [429, 151] width 230 height 19
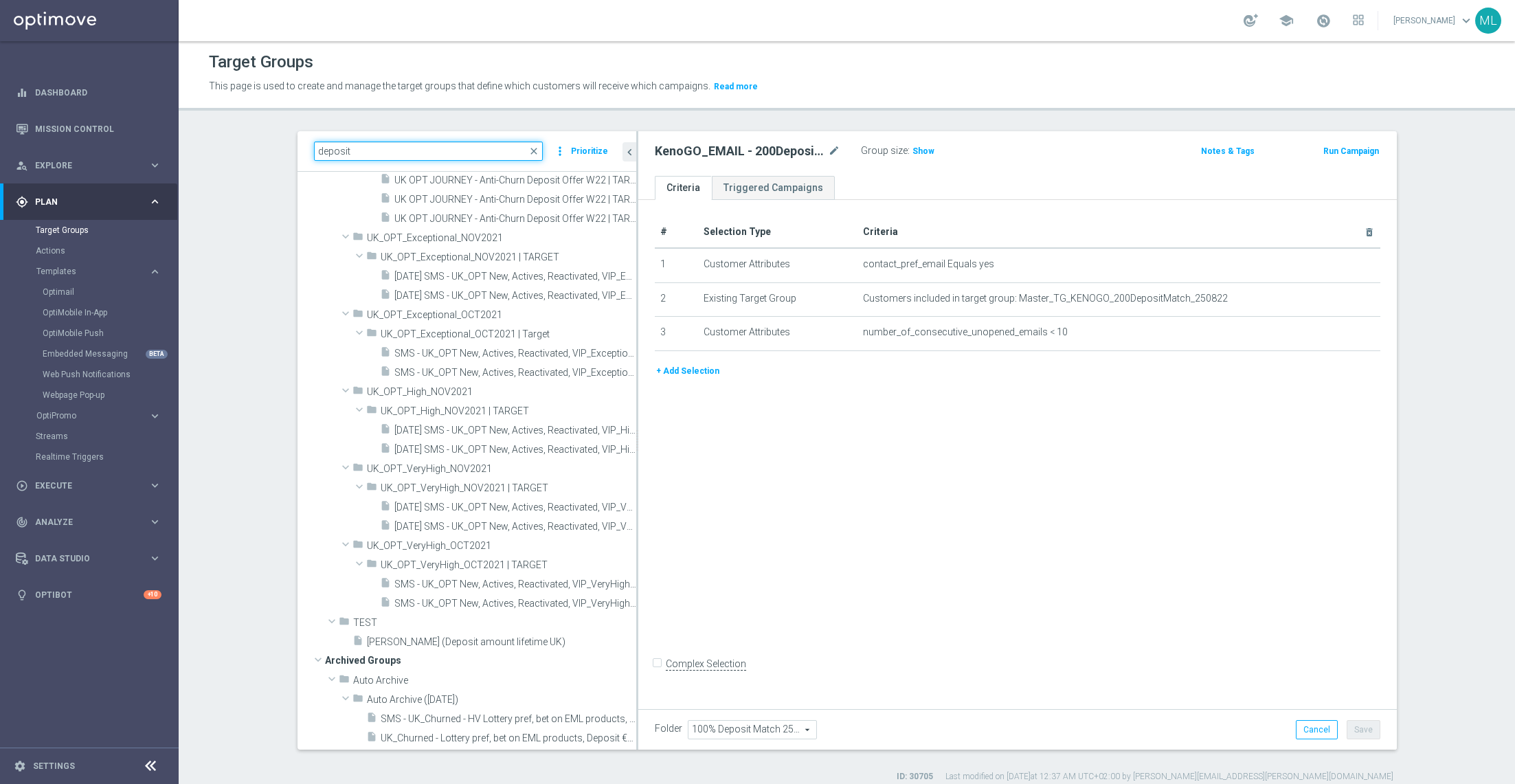
scroll to position [0, 0]
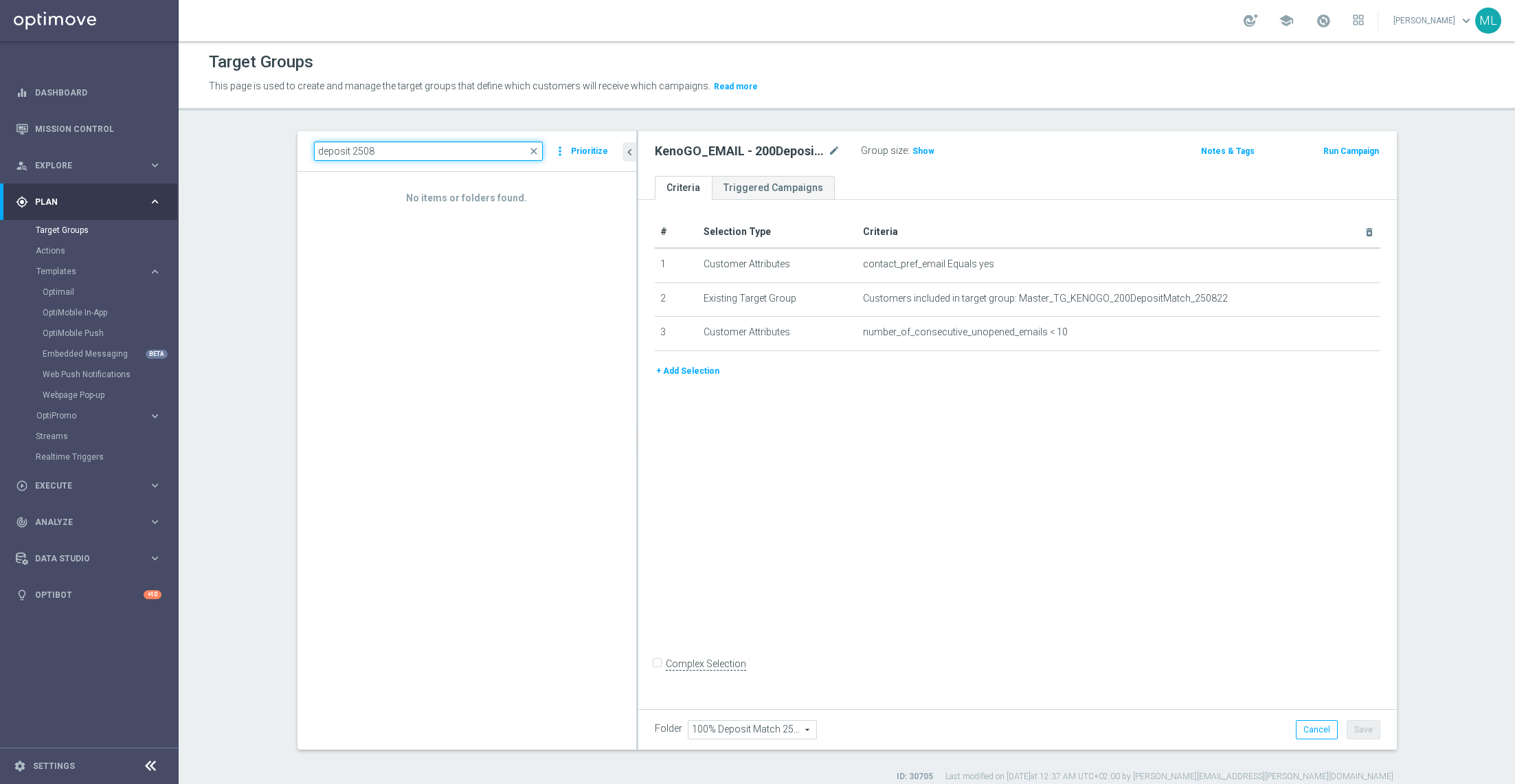
click at [350, 151] on input "deposit 2508" at bounding box center [429, 151] width 230 height 19
click at [354, 148] on input "deposit 2508" at bounding box center [429, 151] width 230 height 19
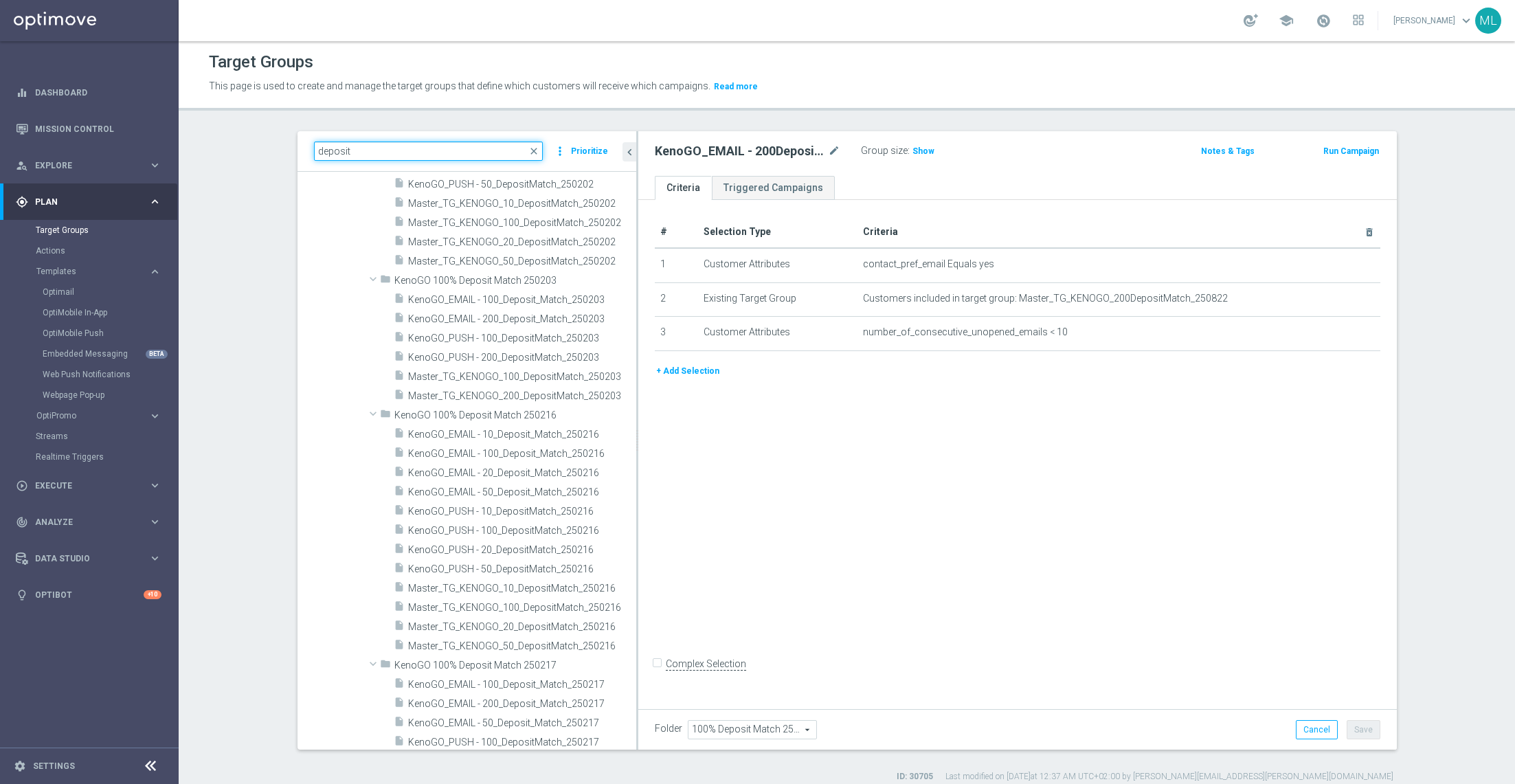
scroll to position [15856, 0]
drag, startPoint x: 360, startPoint y: 147, endPoint x: 286, endPoint y: 147, distance: 74.0
click at [286, 147] on div "deposit close more_vert Prioritize Customer Target Groups library_add create_ne…" at bounding box center [847, 457] width 1155 height 652
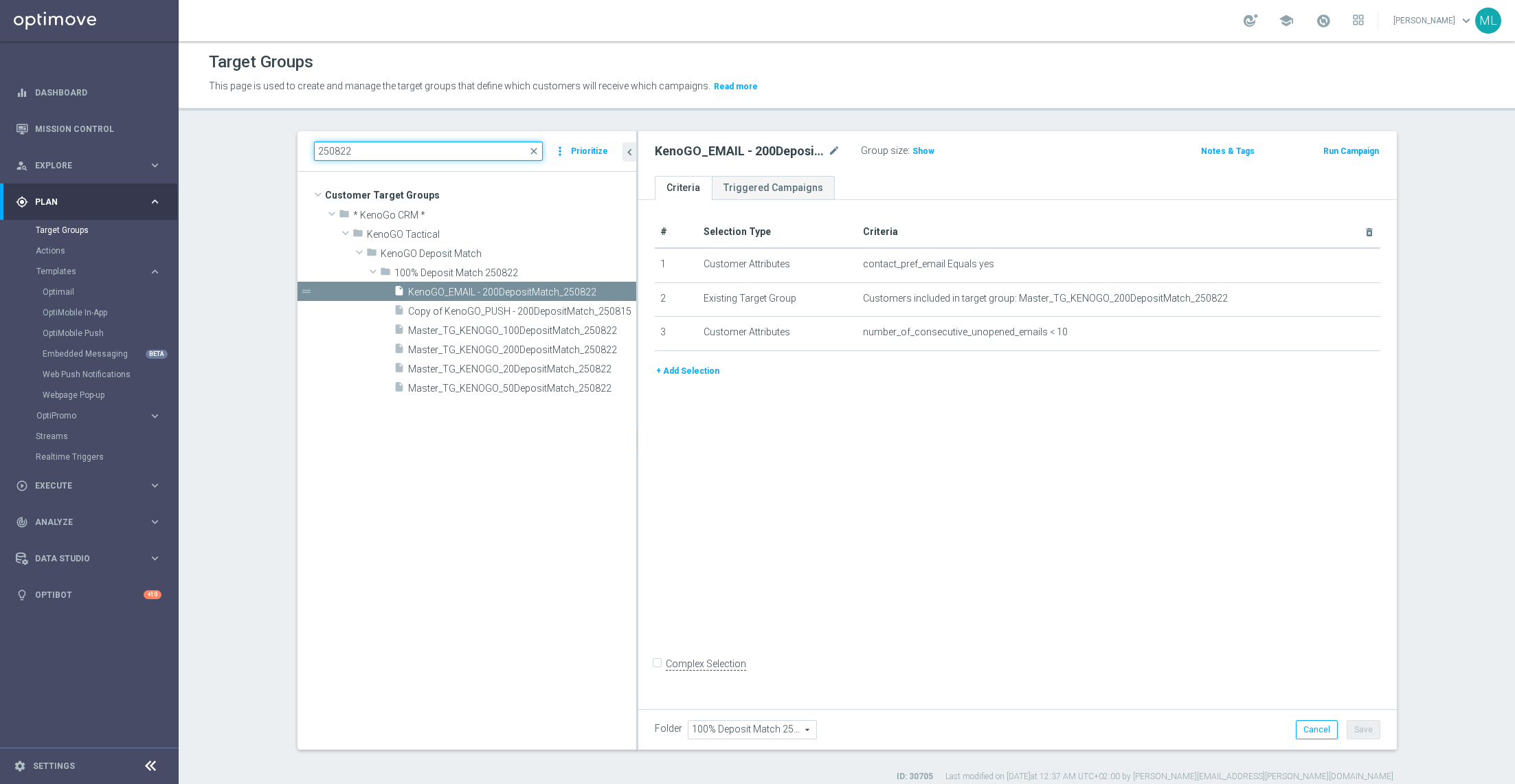
scroll to position [0, 0]
type input "250822"
click at [608, 271] on icon "mode_edit" at bounding box center [611, 273] width 11 height 11
click at [397, 266] on input "100% Deposit Match 250822" at bounding box center [463, 271] width 137 height 15
type input "KenoGO 100% Deposit Match 250822"
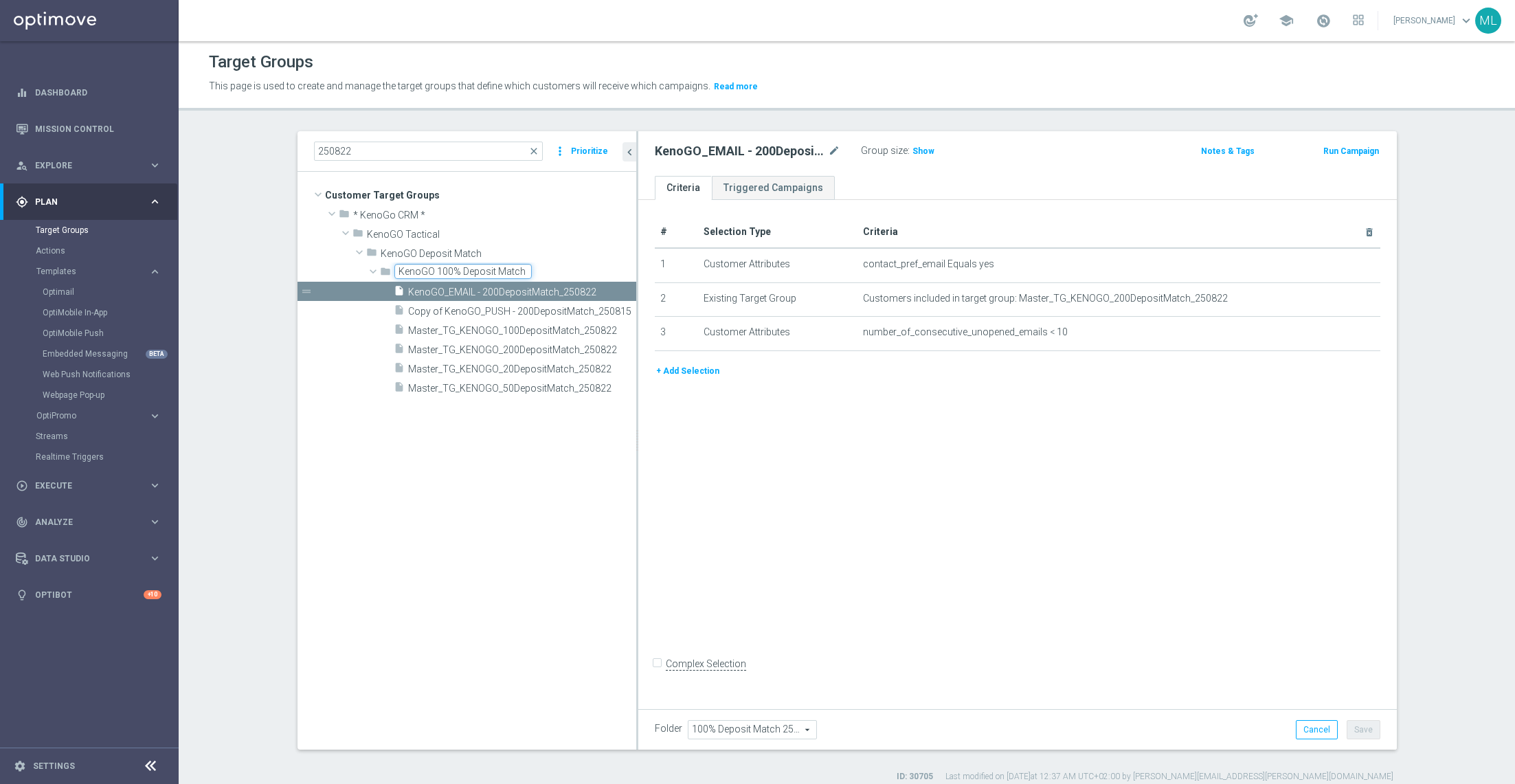
click at [719, 451] on div "# Selection Type Criteria delete_forever 1 Customer Attributes contact_pref_ema…" at bounding box center [1018, 452] width 758 height 504
click at [521, 307] on span "Copy of KenoGO_PUSH - 200DepositMatch_250815" at bounding box center [506, 312] width 197 height 11
type input "KenoGO 100% Deposit Match 250822"
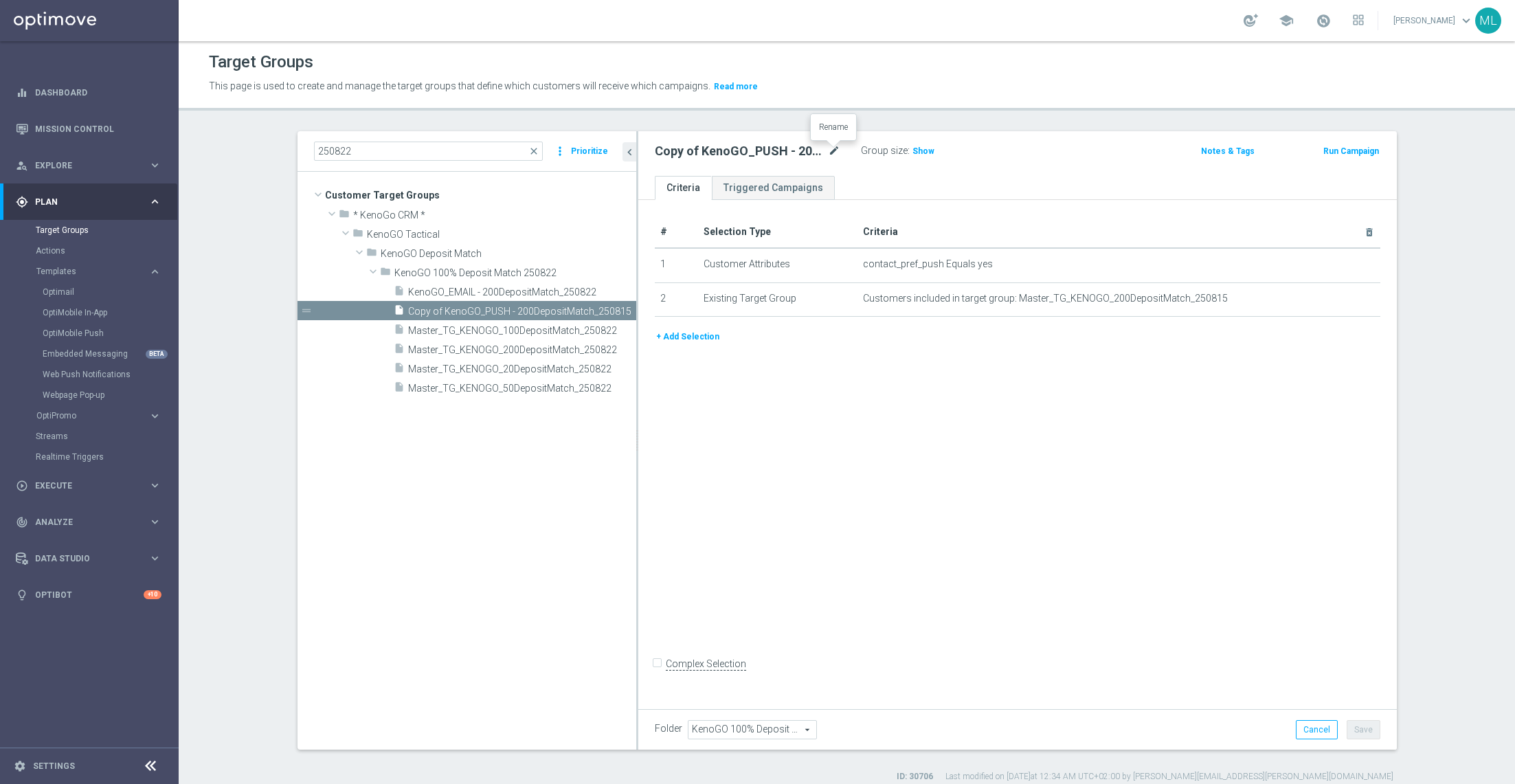
click at [834, 151] on icon "mode_edit" at bounding box center [834, 151] width 12 height 16
click at [812, 151] on input "Copy of KenoGO_PUSH - 200DepositMatch_250815" at bounding box center [747, 152] width 186 height 19
click at [835, 149] on input "Copy of KenoGO_PUSH - 200DepositMatch_250815" at bounding box center [747, 152] width 186 height 19
click at [679, 149] on input "Copy of KenoGO_PUSH - 200DepositMatch_250822" at bounding box center [747, 152] width 186 height 19
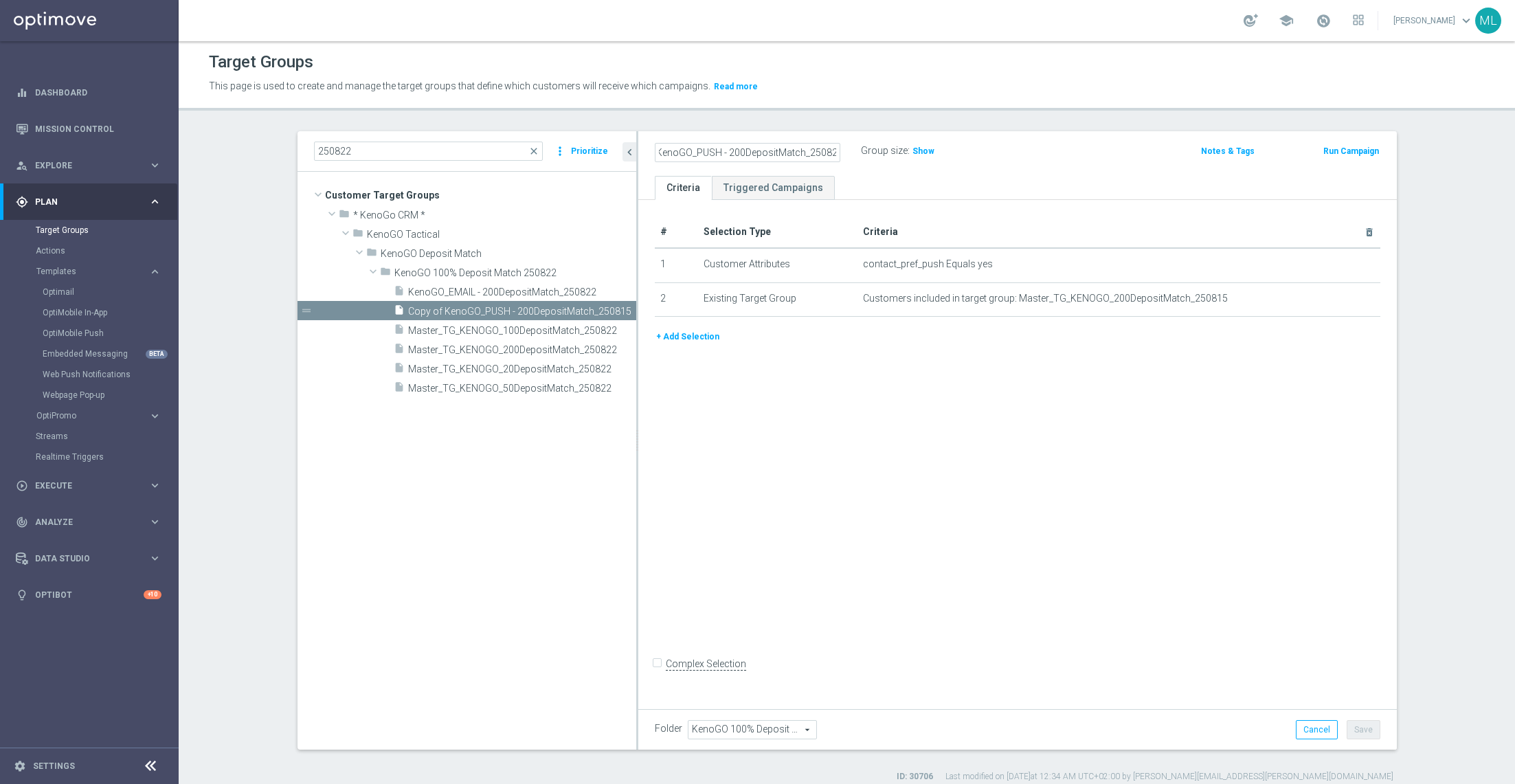
scroll to position [0, 0]
type input "KenoGO_PUSH - 200DepositMatch_250822"
click at [1334, 298] on icon "mode_edit" at bounding box center [1340, 298] width 11 height 11
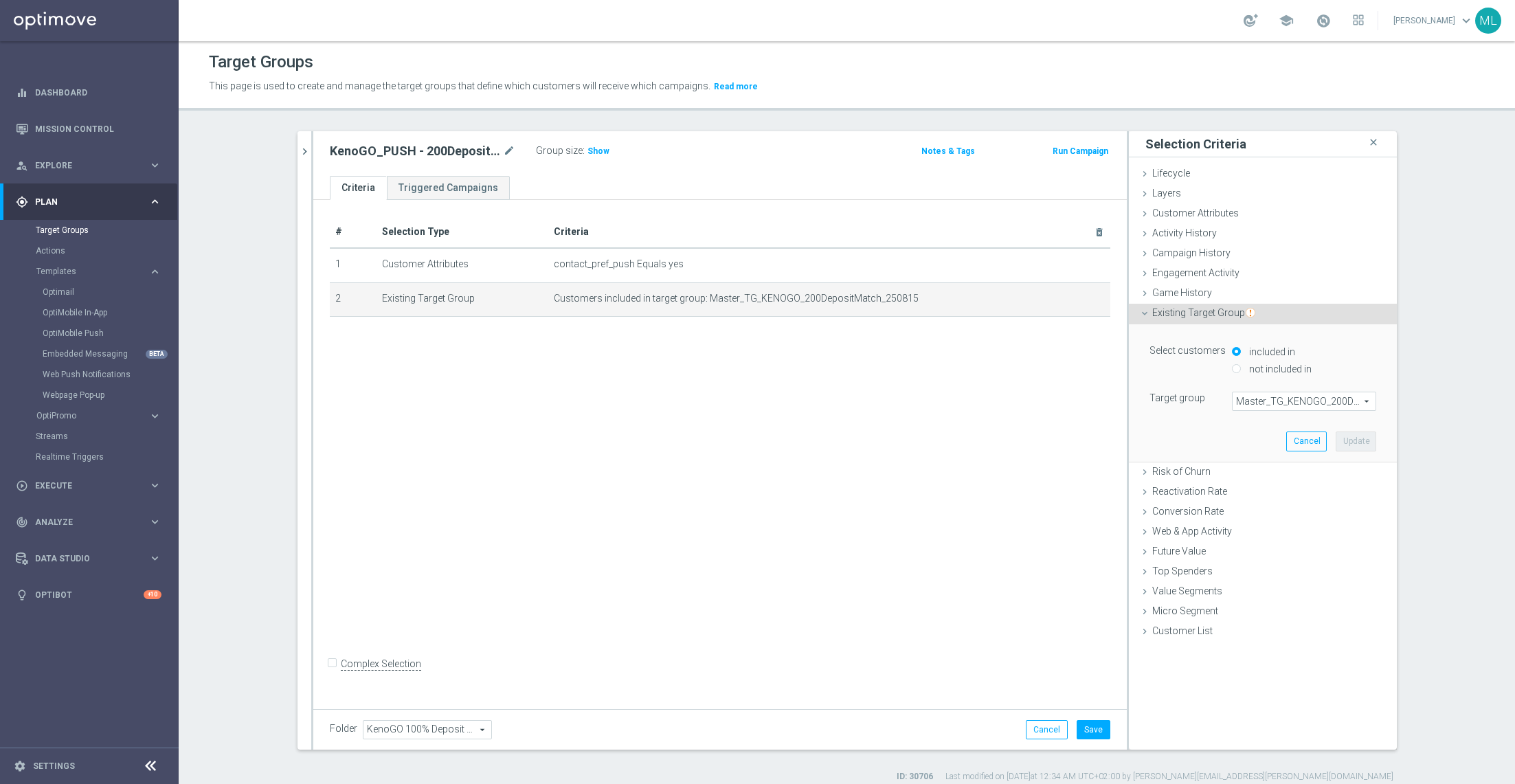
click at [1281, 402] on span "Master_TG_KENOGO_200DepositMatch_250815" at bounding box center [1304, 401] width 143 height 18
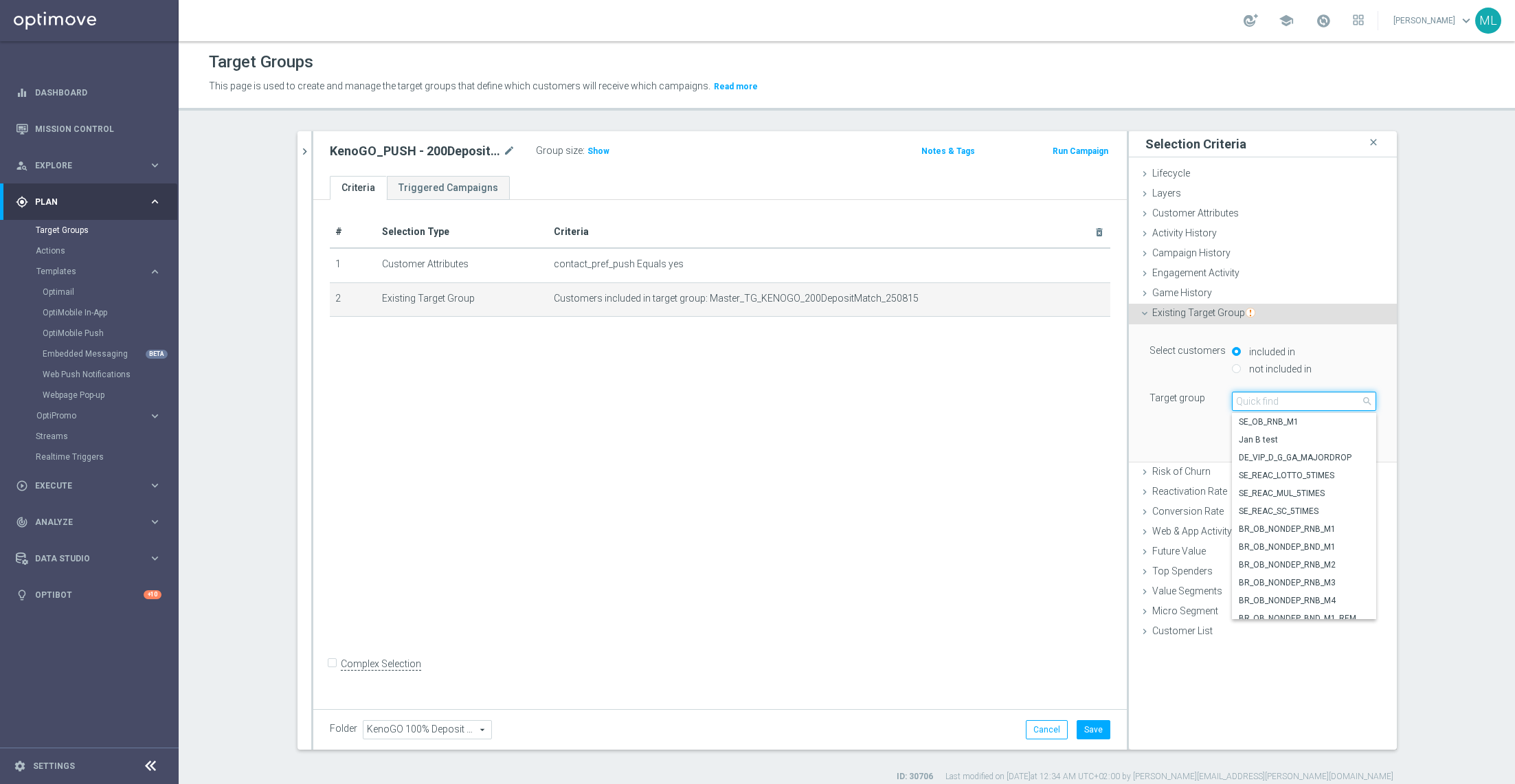
click at [1252, 403] on input "search" at bounding box center [1303, 401] width 144 height 19
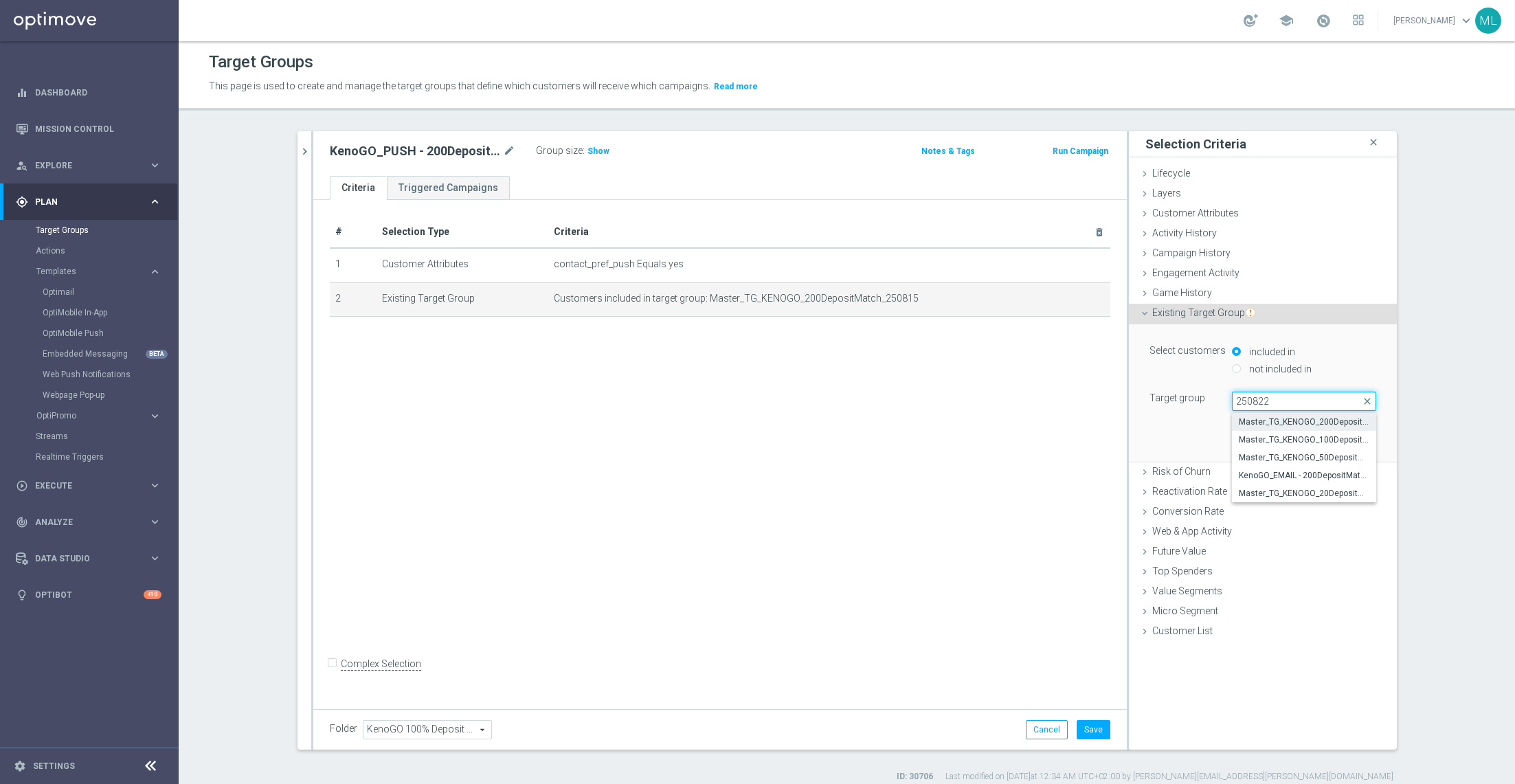
type input "250822"
click at [1275, 422] on span "Master_TG_KENOGO_200DepositMatch_250822" at bounding box center [1303, 422] width 131 height 11
type input "Master_TG_KENOGO_200DepositMatch_250822"
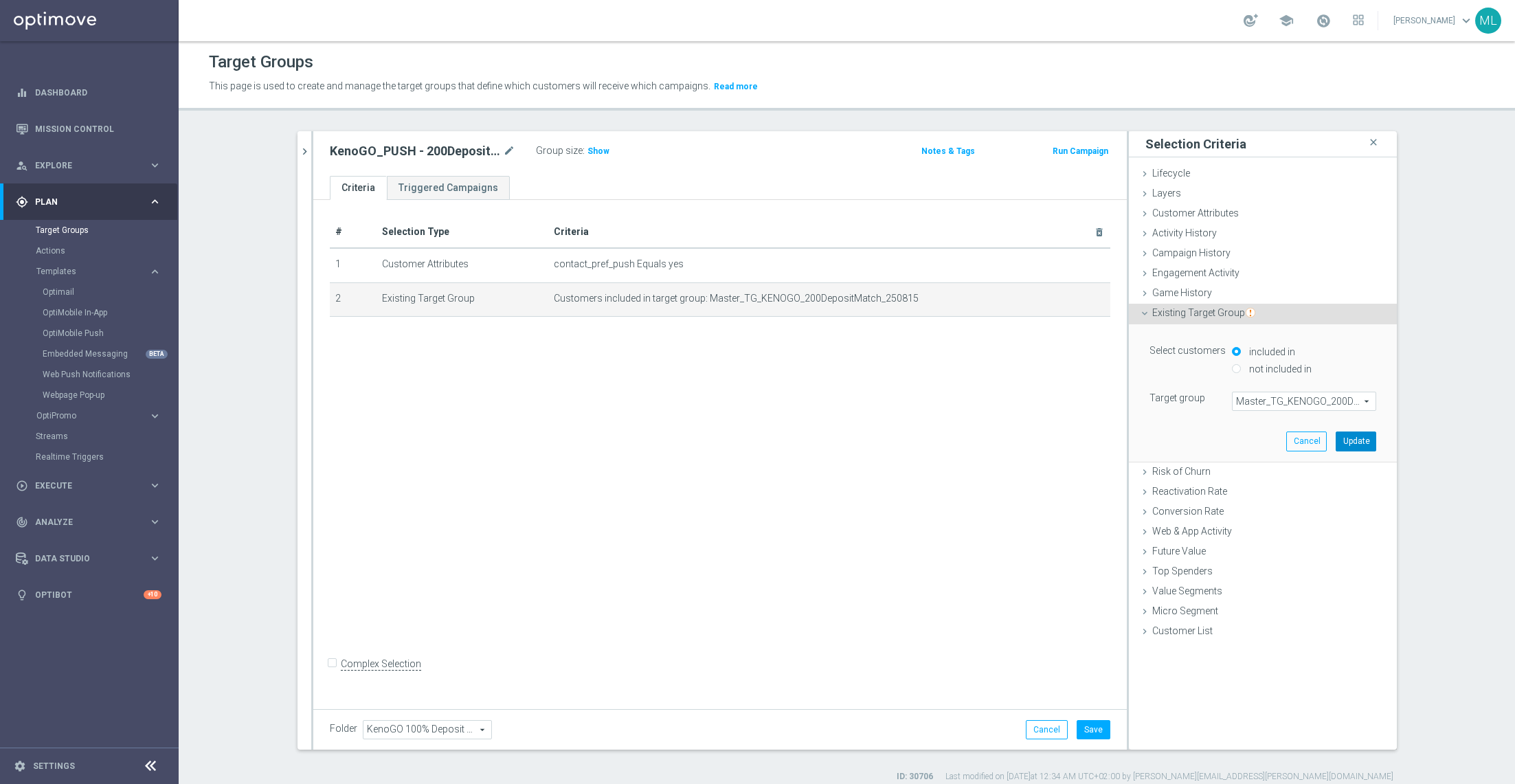
click at [1353, 441] on button "Update" at bounding box center [1356, 441] width 41 height 19
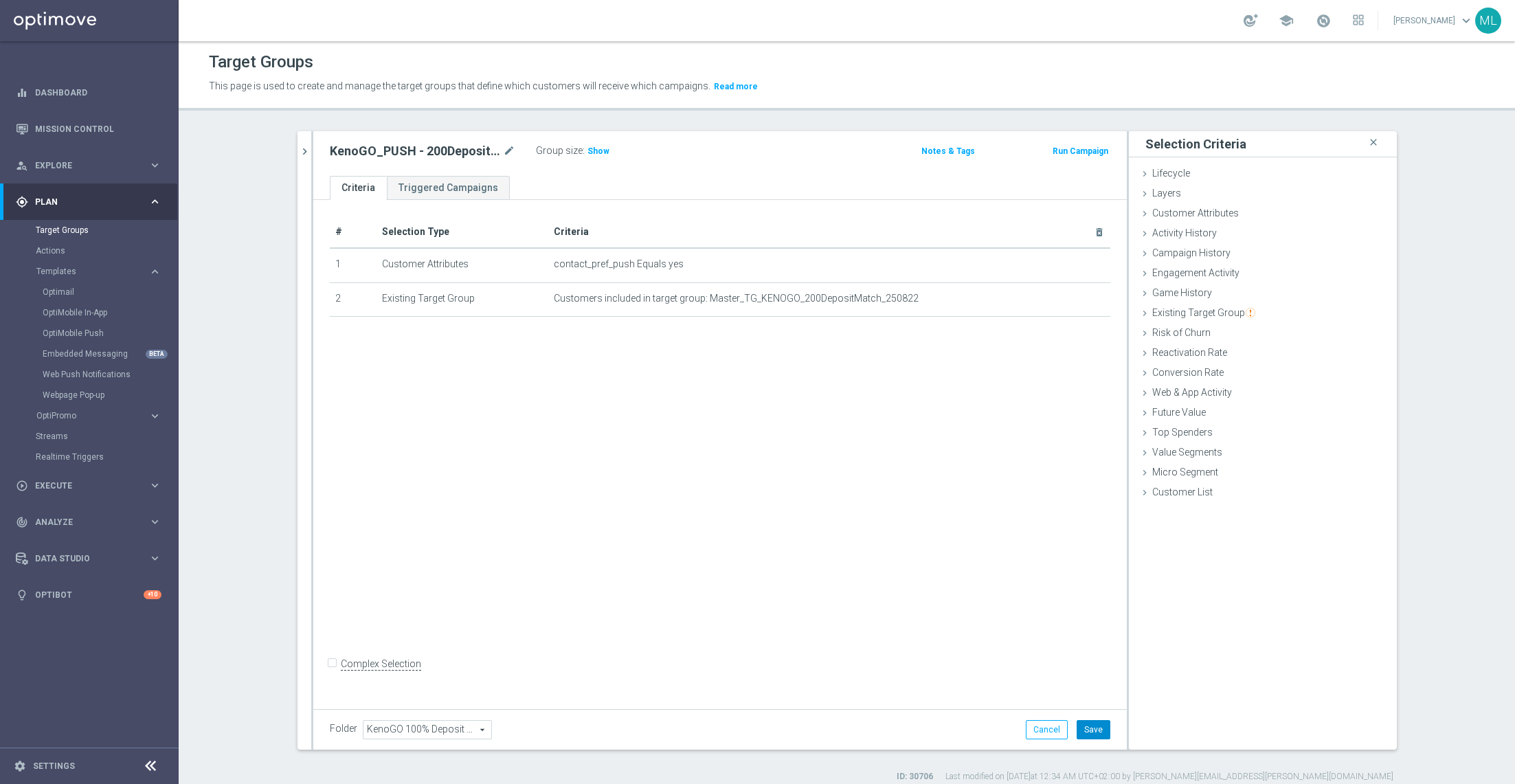
click at [1089, 724] on button "Save" at bounding box center [1093, 730] width 33 height 19
click at [308, 151] on icon "chevron_right" at bounding box center [305, 151] width 13 height 13
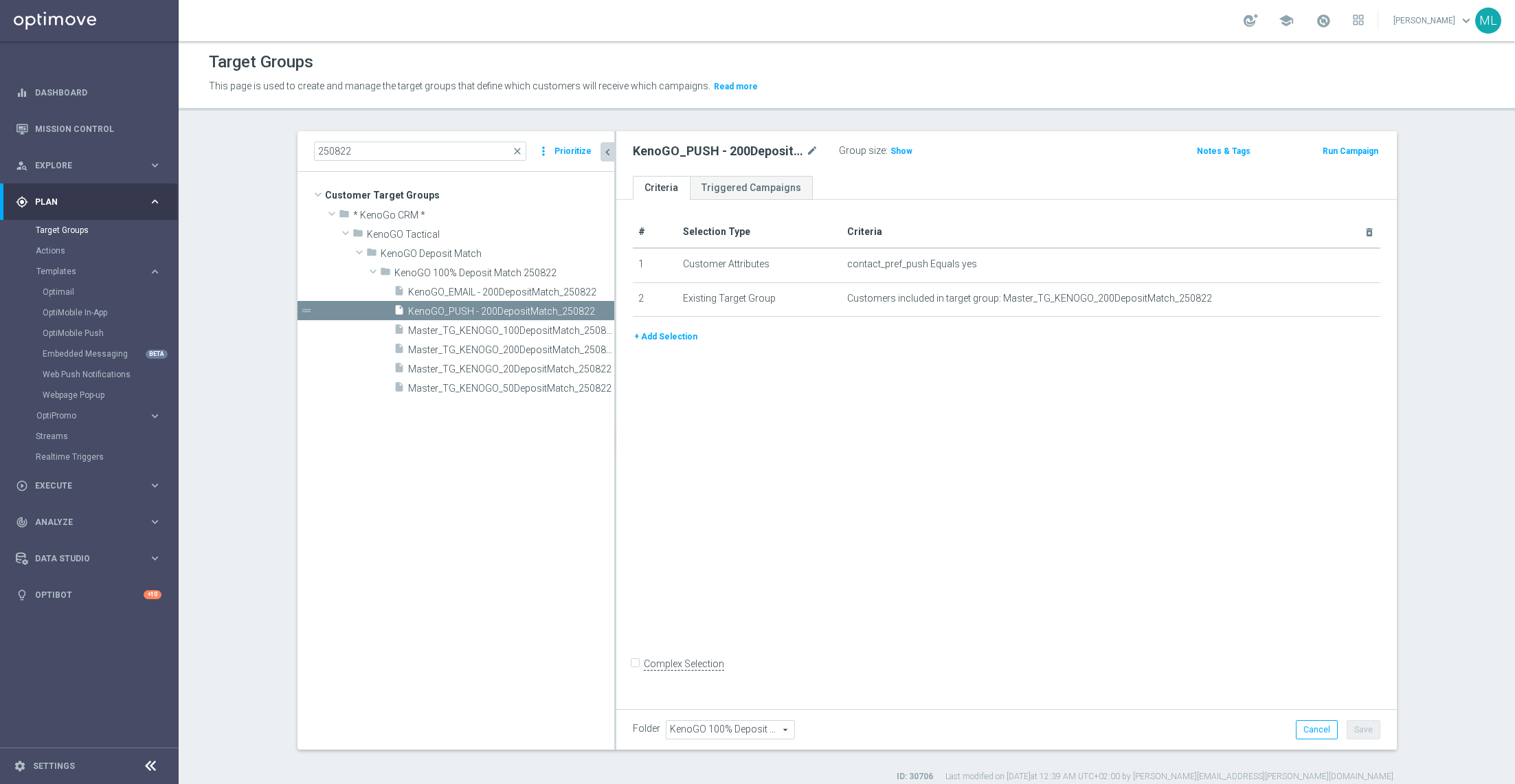
drag, startPoint x: 566, startPoint y: 361, endPoint x: 616, endPoint y: 376, distance: 52.2
click at [616, 376] on div at bounding box center [616, 440] width 2 height 618
click at [391, 150] on input "250822" at bounding box center [421, 151] width 213 height 19
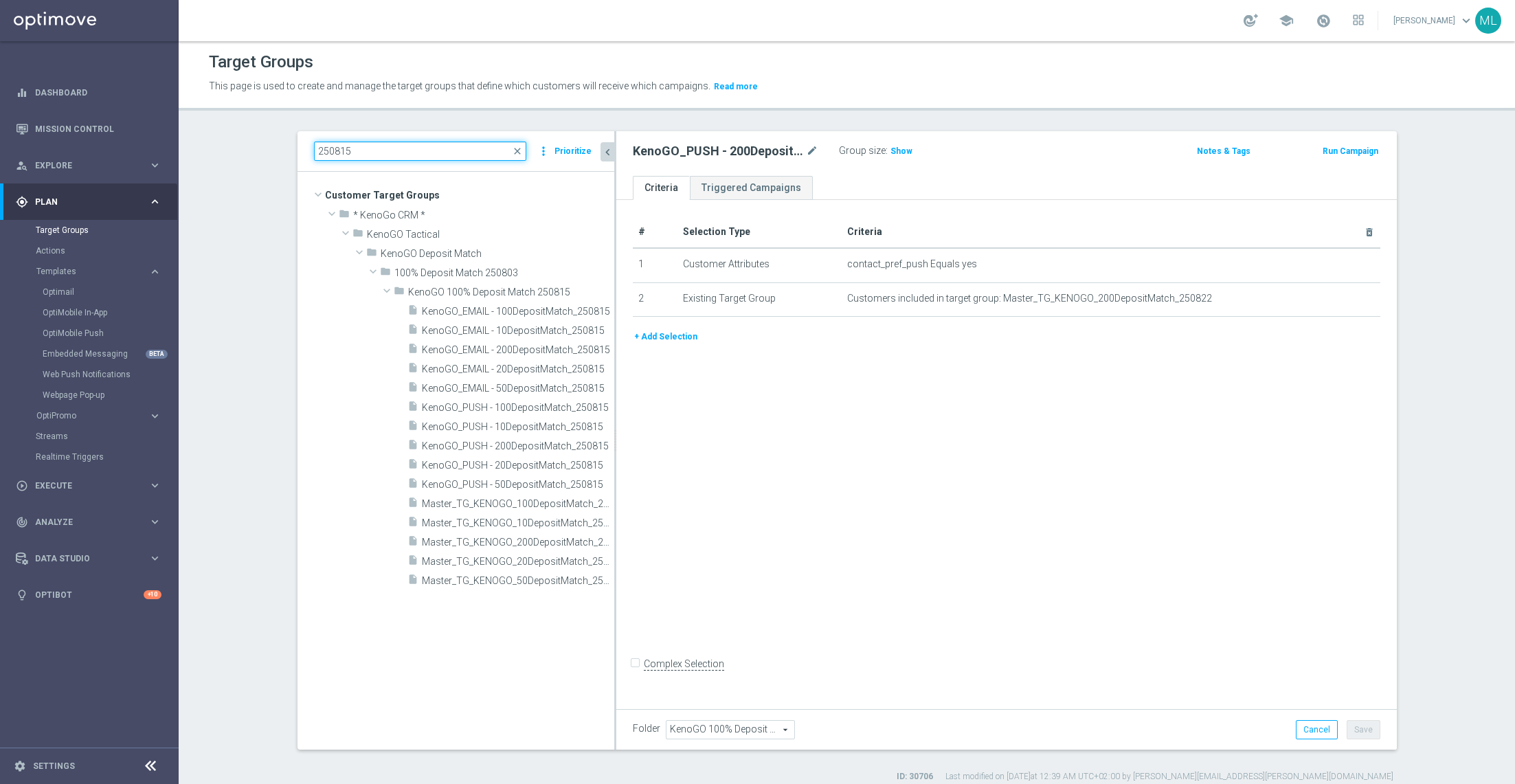
drag, startPoint x: 364, startPoint y: 150, endPoint x: 275, endPoint y: 138, distance: 89.8
click at [275, 138] on div "250815 close more_vert Prioritize Customer Target Groups library_add create_new…" at bounding box center [847, 457] width 1155 height 652
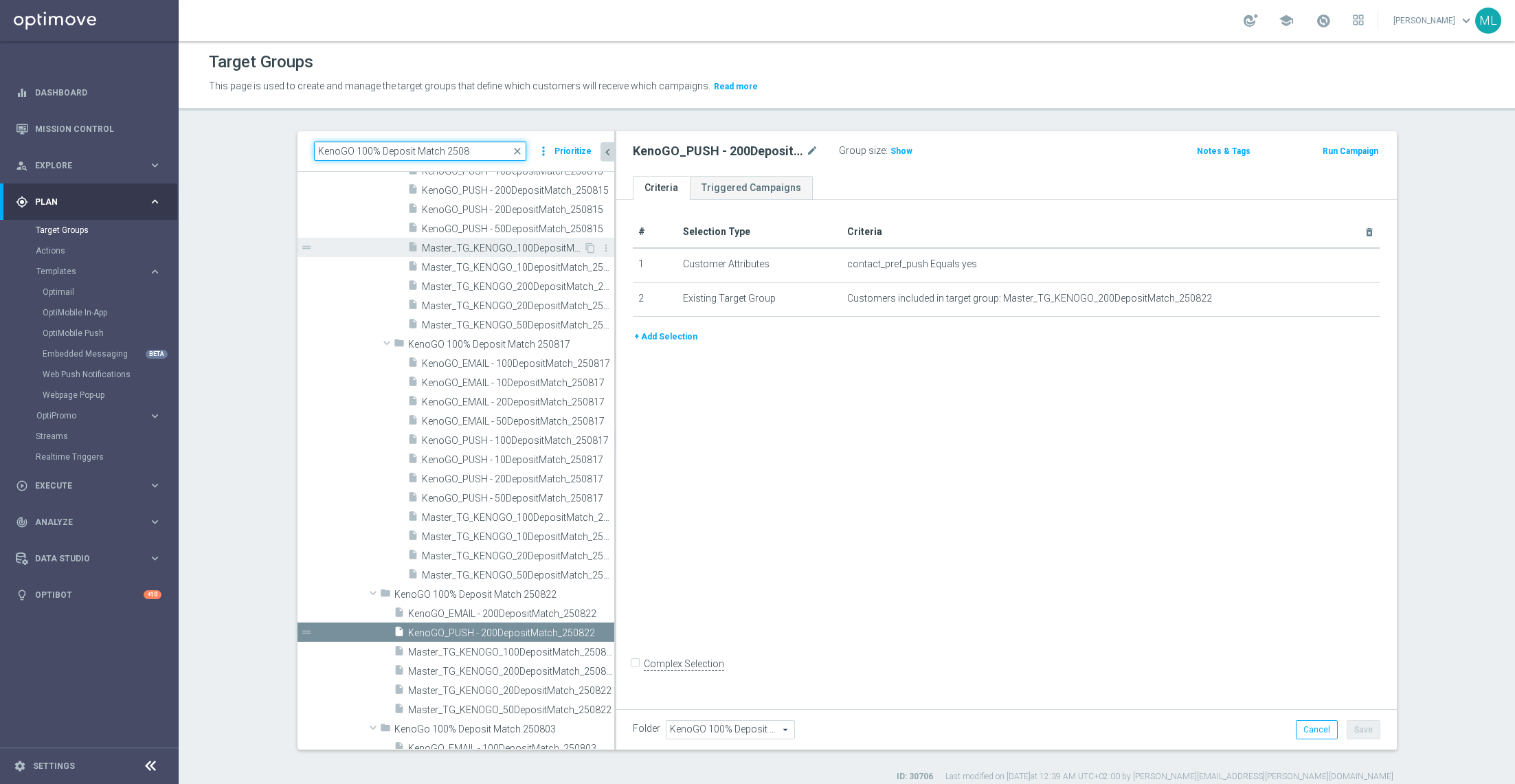
scroll to position [239, 0]
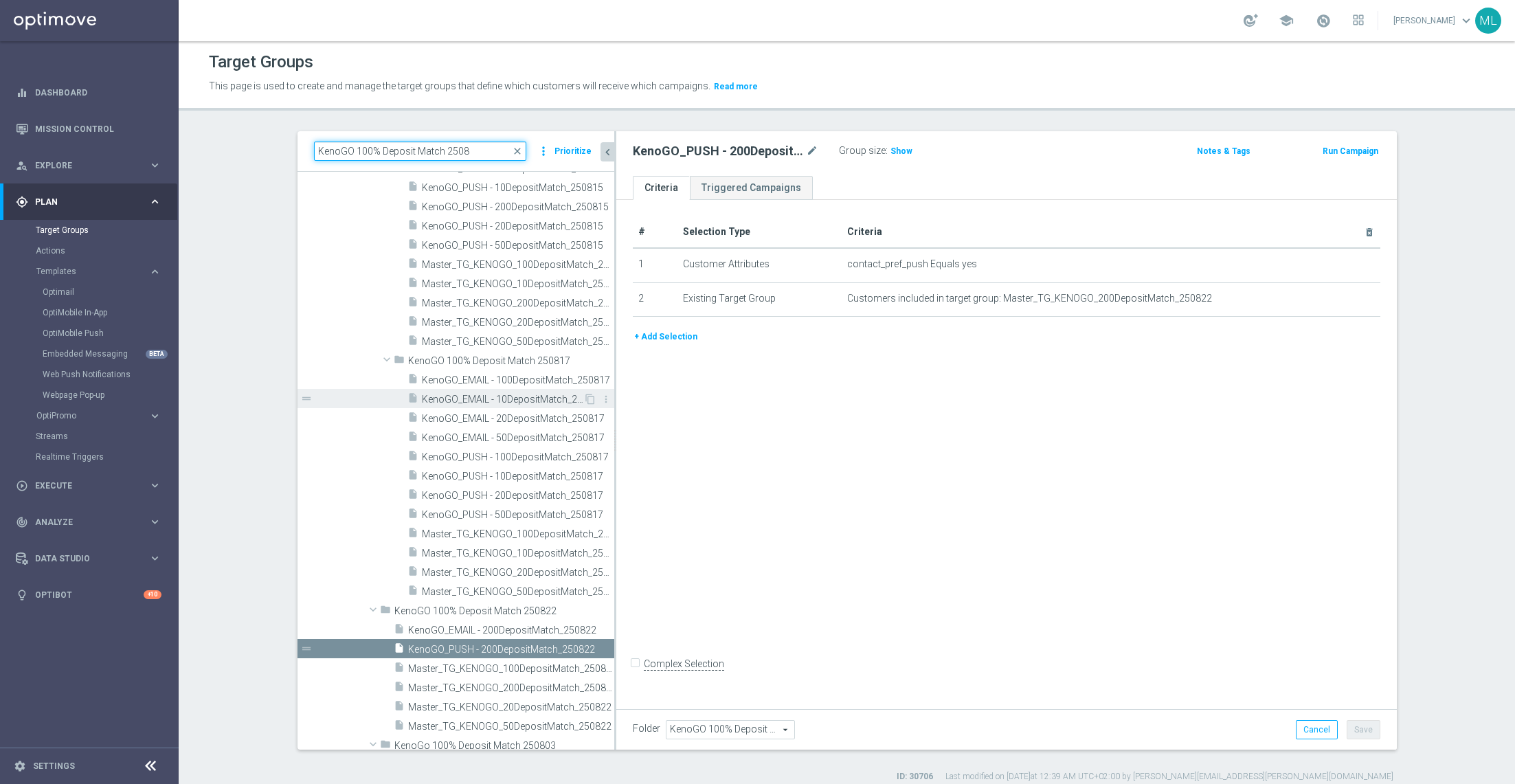
type input "KenoGO 100% Deposit Match 2508"
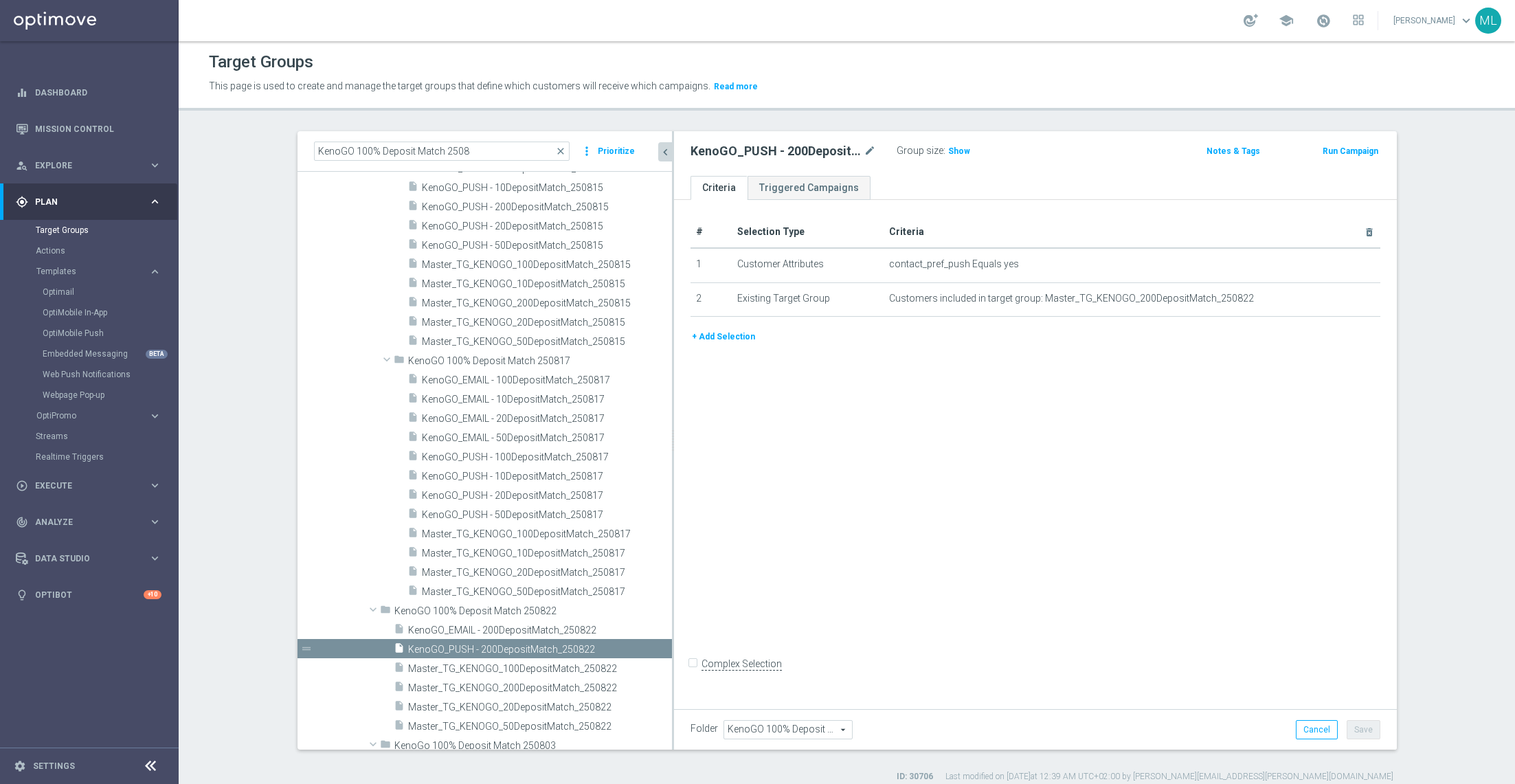
drag, startPoint x: 616, startPoint y: 403, endPoint x: 693, endPoint y: 414, distance: 77.8
click at [693, 414] on as-split "KenoGO 100% Deposit Match 2508 close more_vert Prioritize Customer Target Group…" at bounding box center [847, 440] width 1100 height 618
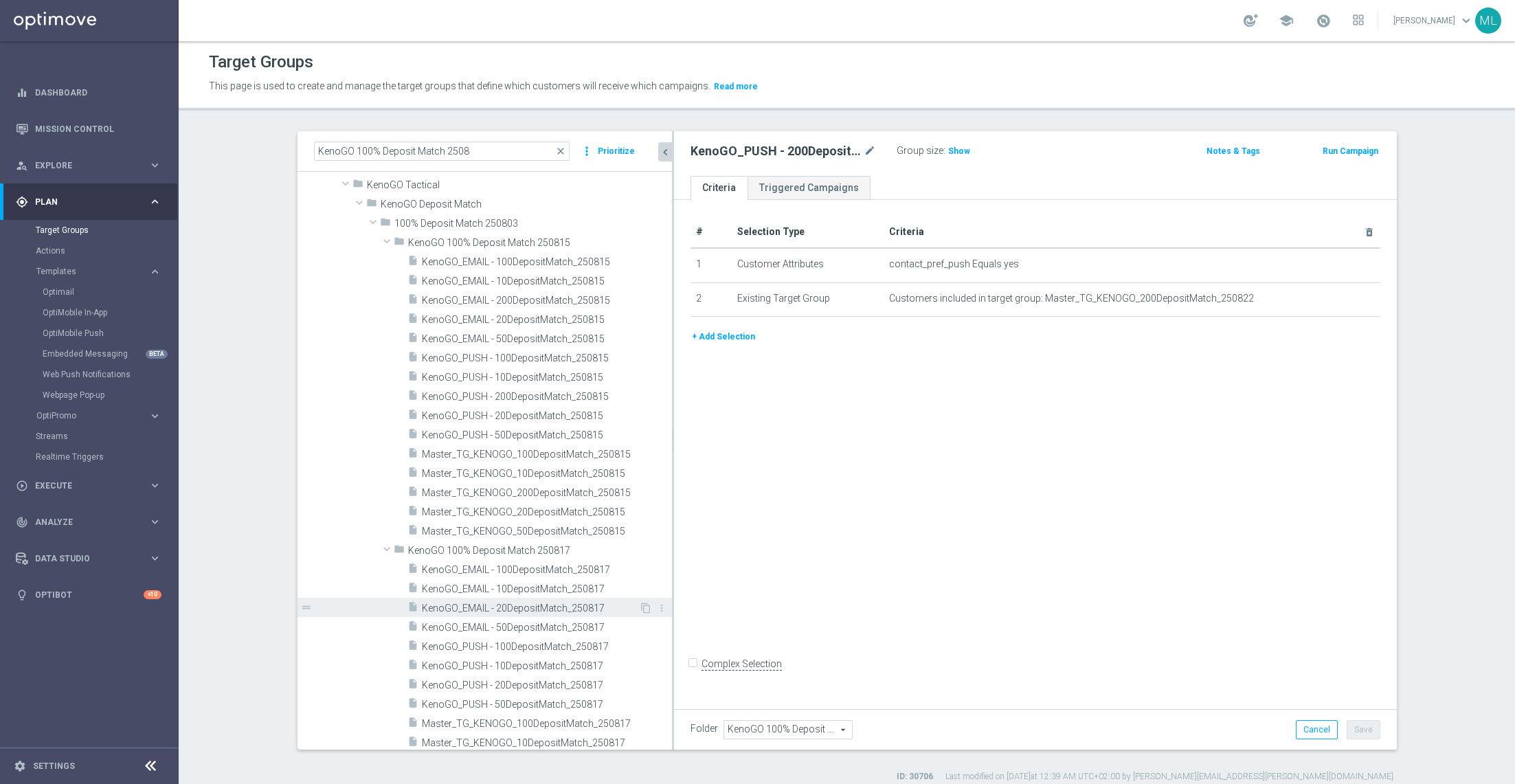
scroll to position [50, 0]
click at [552, 260] on span "KenoGO_EMAIL - 100DepositMatch_250815" at bounding box center [531, 261] width 217 height 11
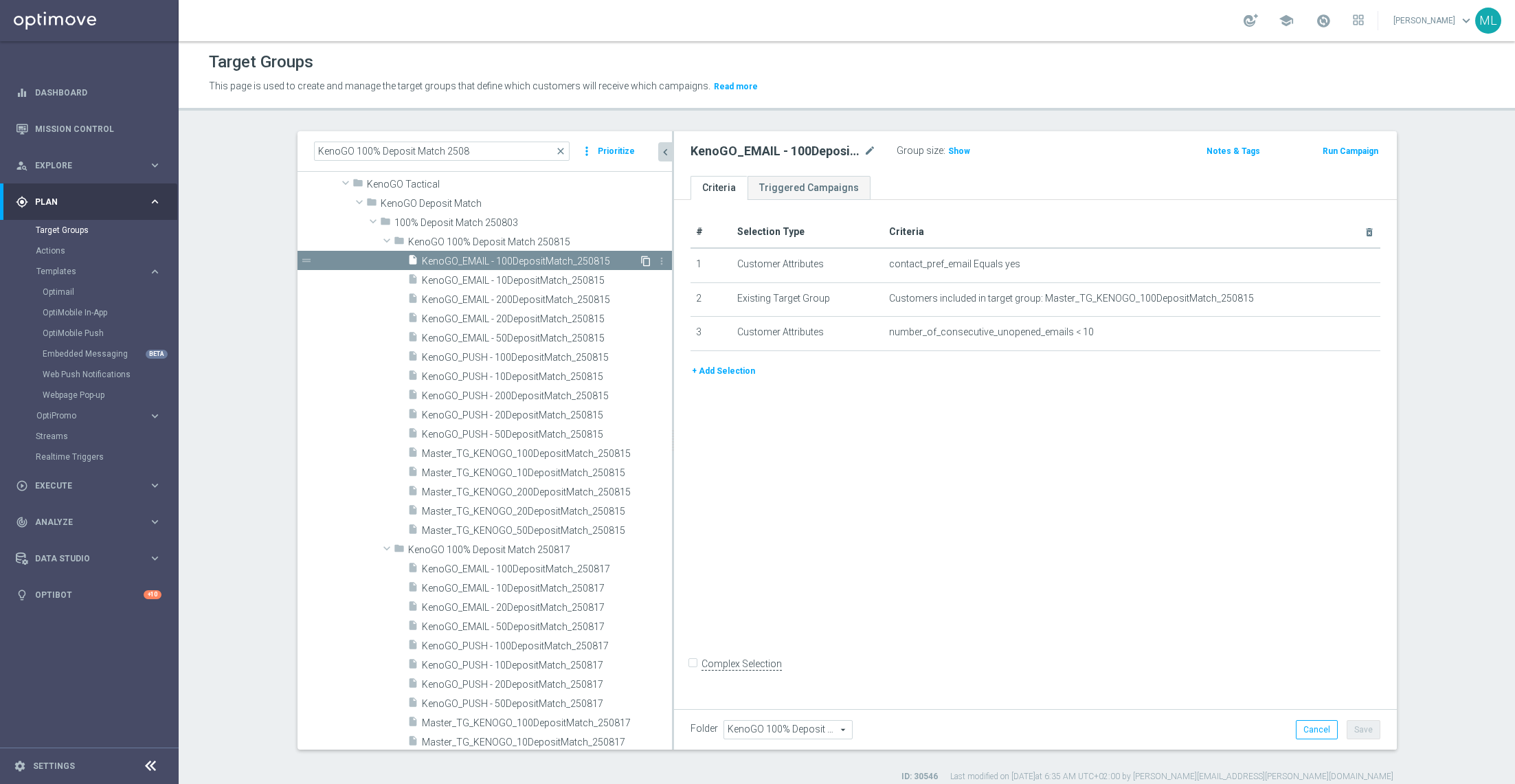
click at [645, 258] on icon "content_copy" at bounding box center [646, 261] width 11 height 11
click at [389, 565] on span at bounding box center [386, 568] width 16 height 13
click at [552, 352] on span "KenoGO_EMAIL - 50DepositMatch_250815" at bounding box center [531, 357] width 217 height 11
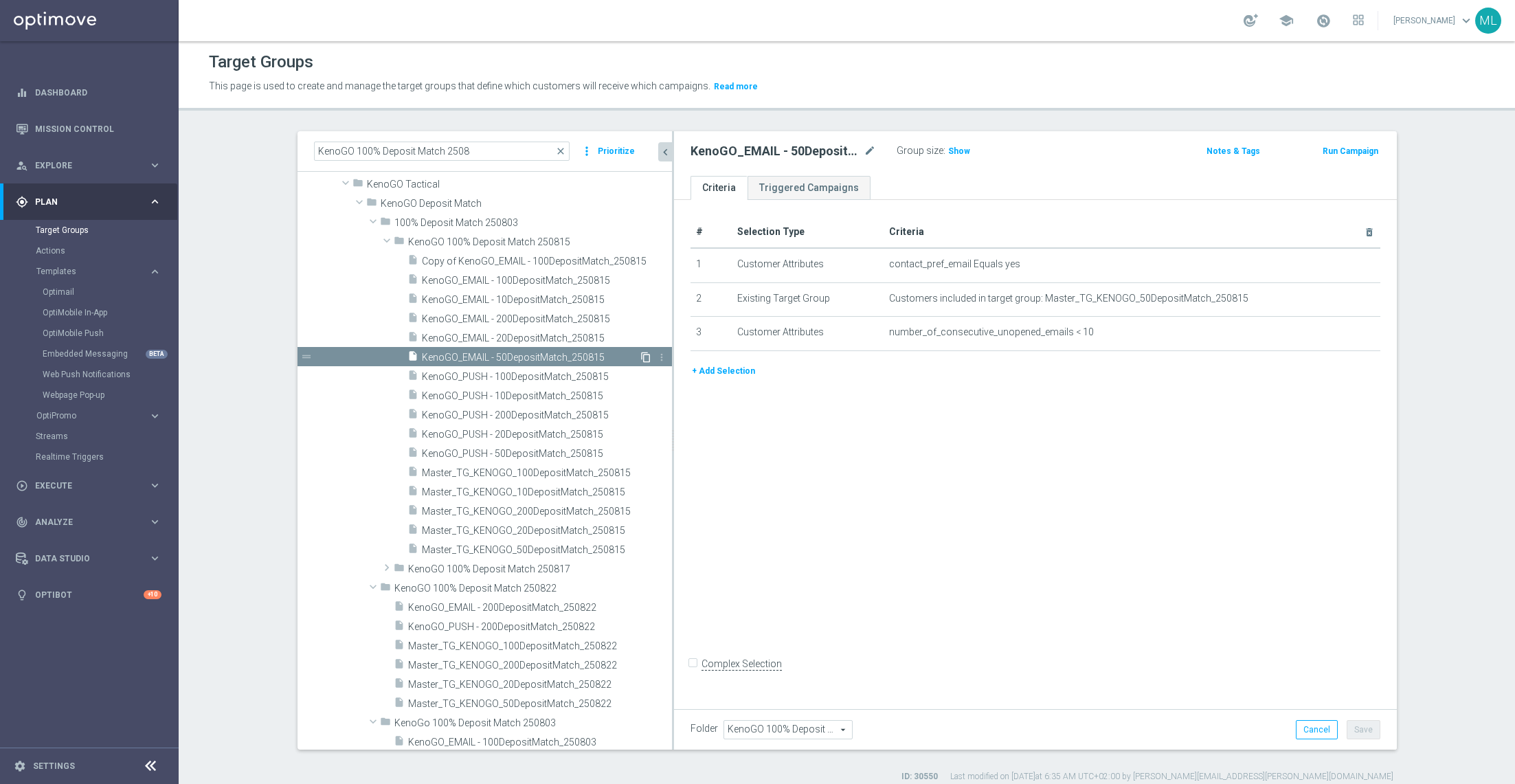
click at [642, 353] on icon "content_copy" at bounding box center [646, 357] width 11 height 11
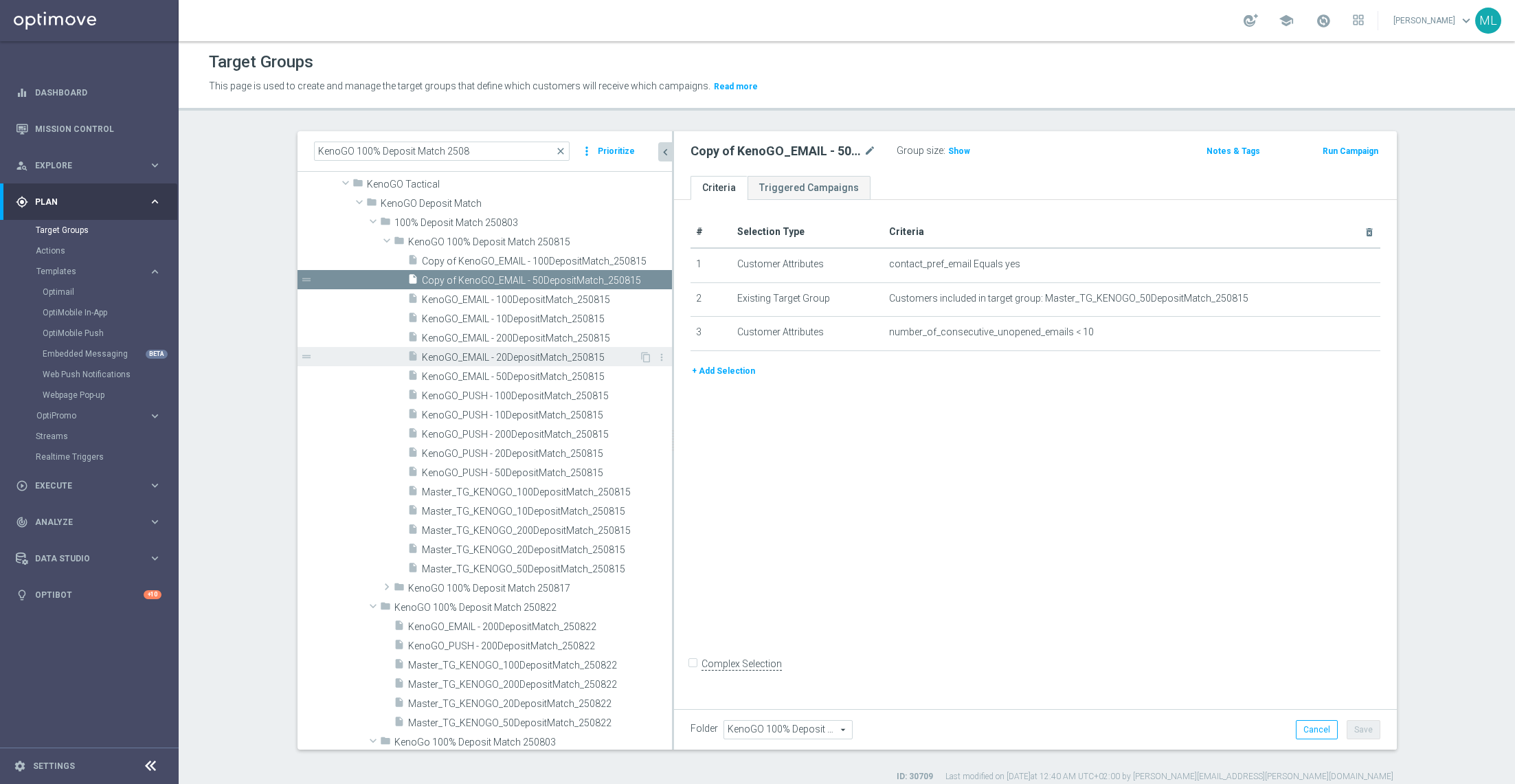
click at [573, 353] on span "KenoGO_EMAIL - 20DepositMatch_250815" at bounding box center [531, 357] width 217 height 11
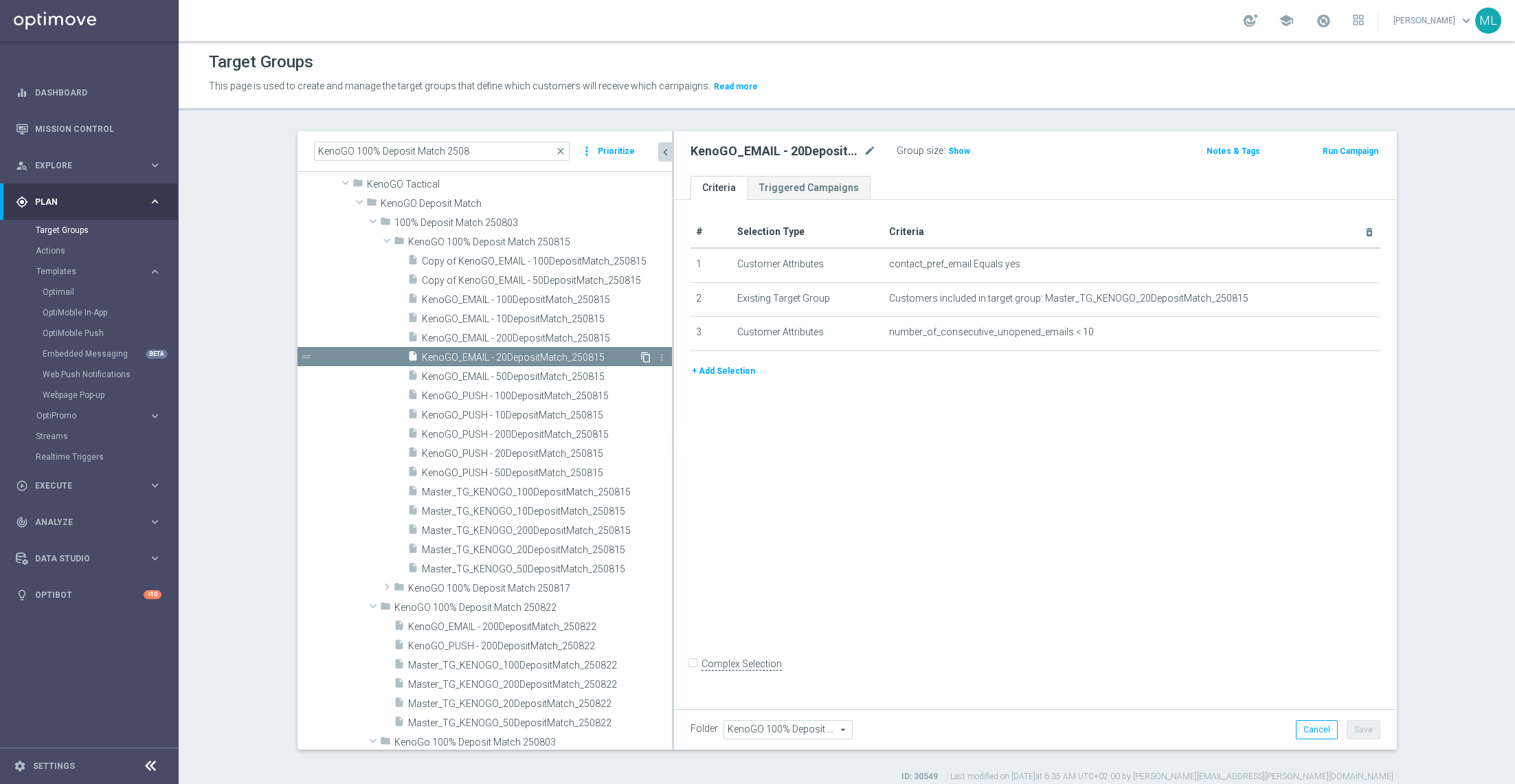
click at [645, 353] on icon "content_copy" at bounding box center [646, 357] width 11 height 11
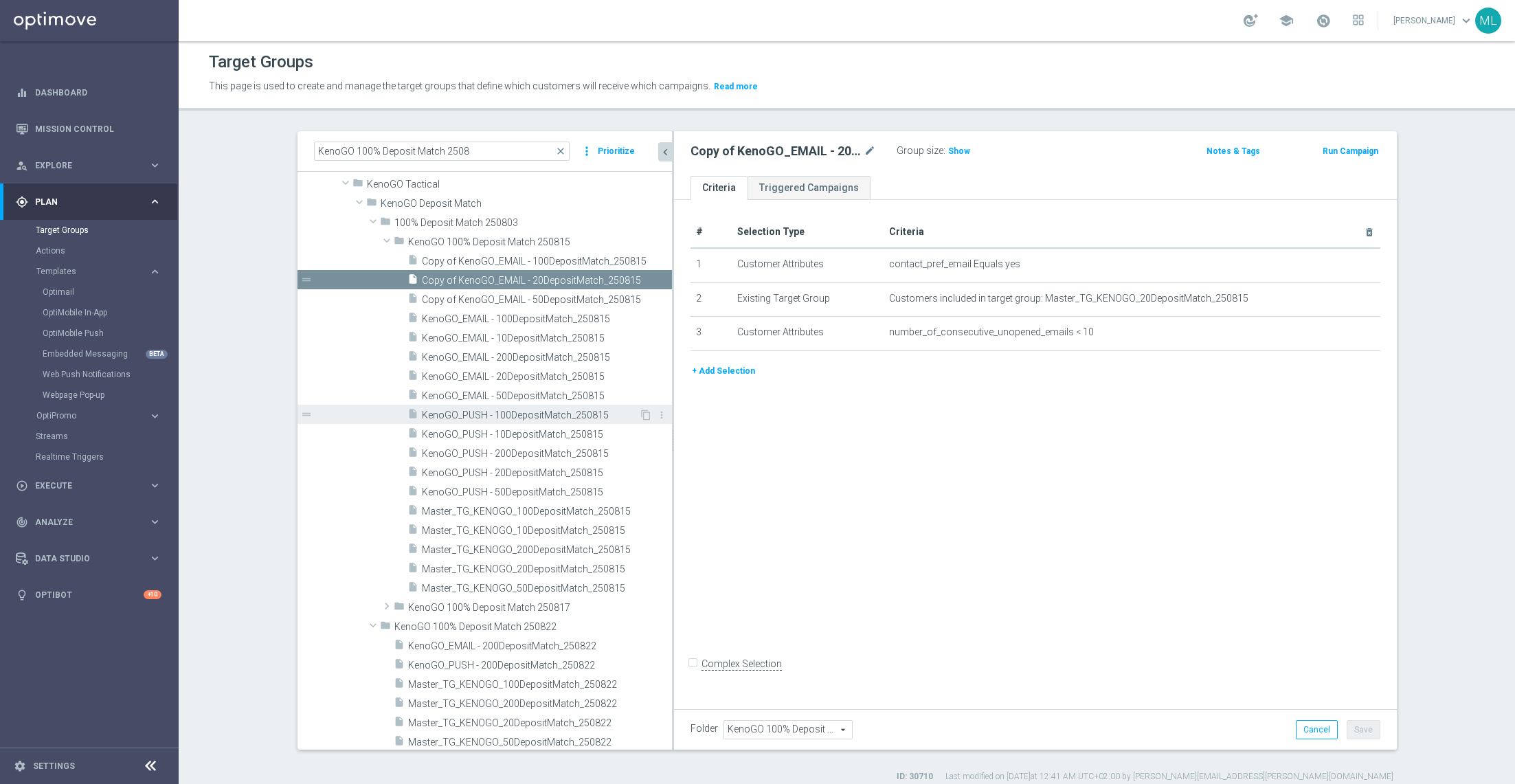
click at [580, 412] on span "KenoGO_PUSH - 100DepositMatch_250815" at bounding box center [531, 415] width 217 height 11
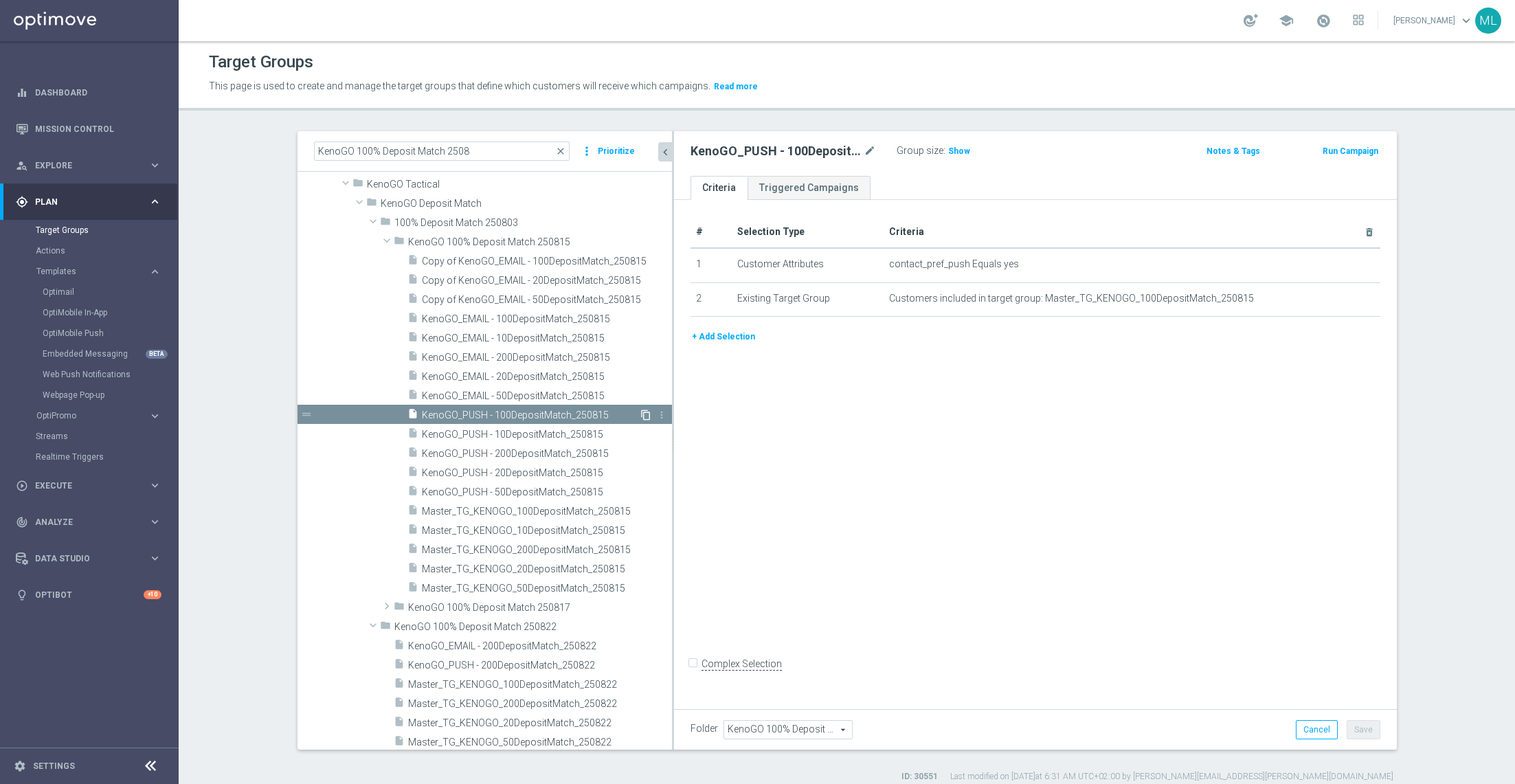
click at [644, 412] on icon "content_copy" at bounding box center [646, 415] width 11 height 11
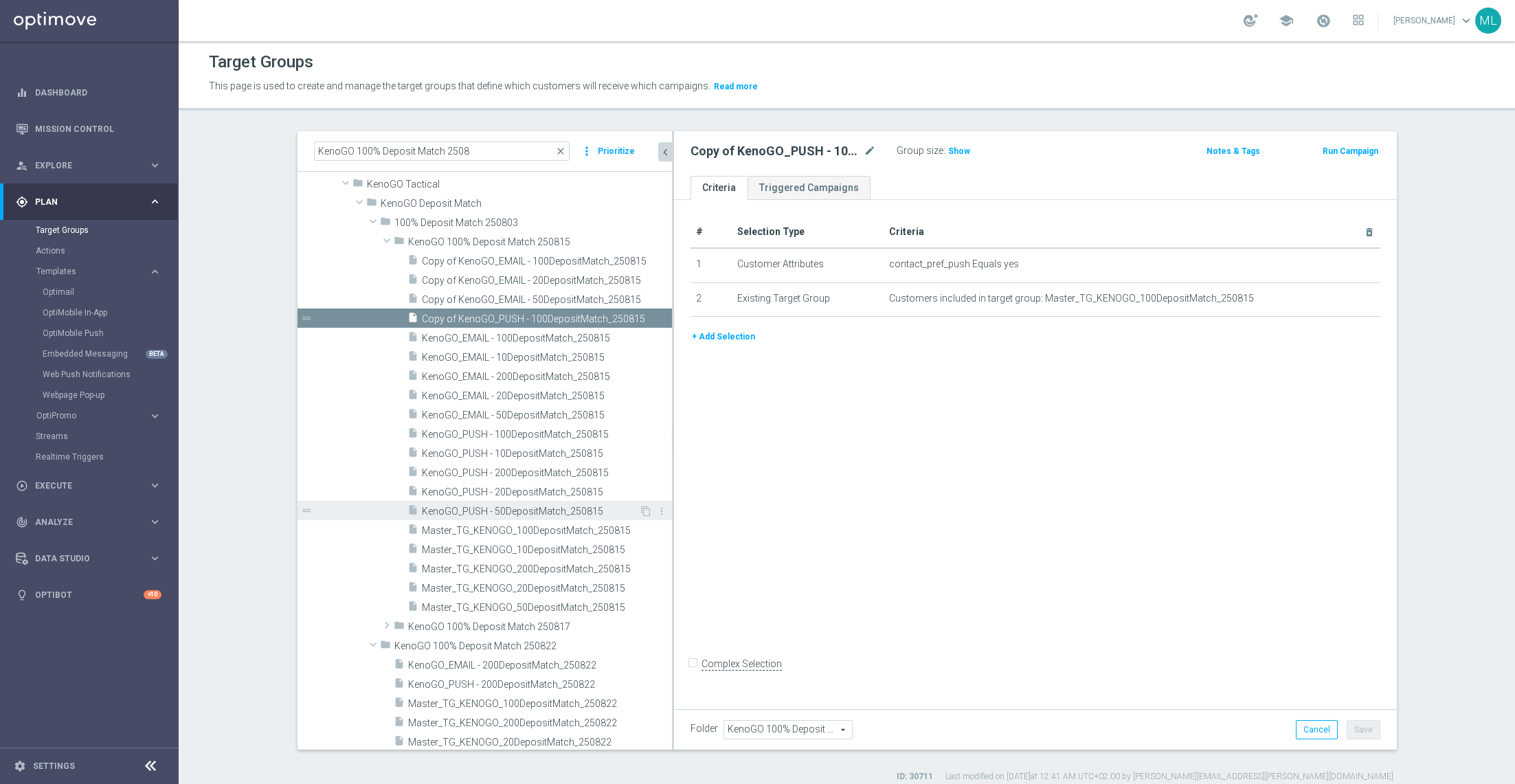
click at [563, 507] on span "KenoGO_PUSH - 50DepositMatch_250815" at bounding box center [531, 512] width 217 height 11
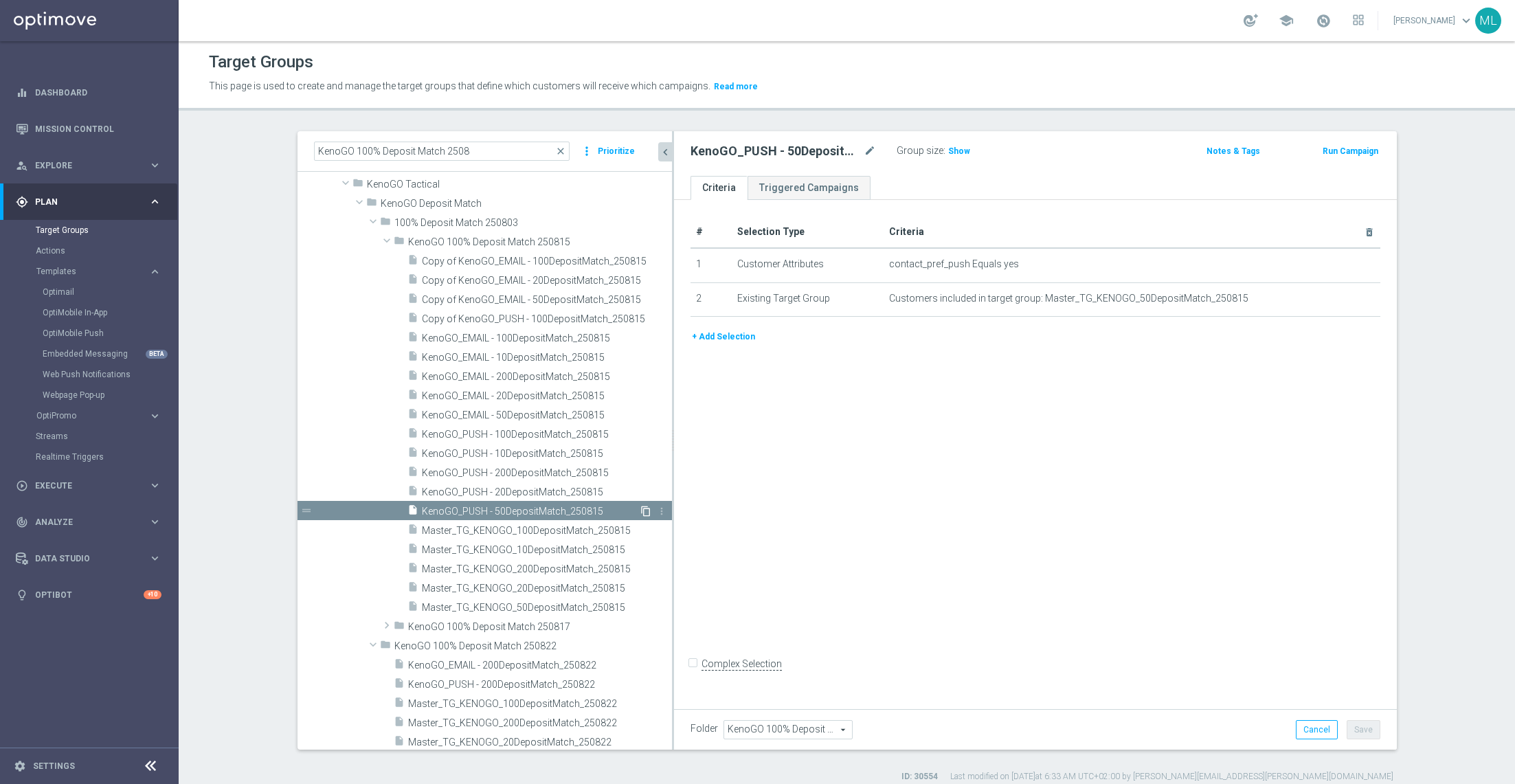
click at [643, 506] on icon "content_copy" at bounding box center [646, 512] width 11 height 11
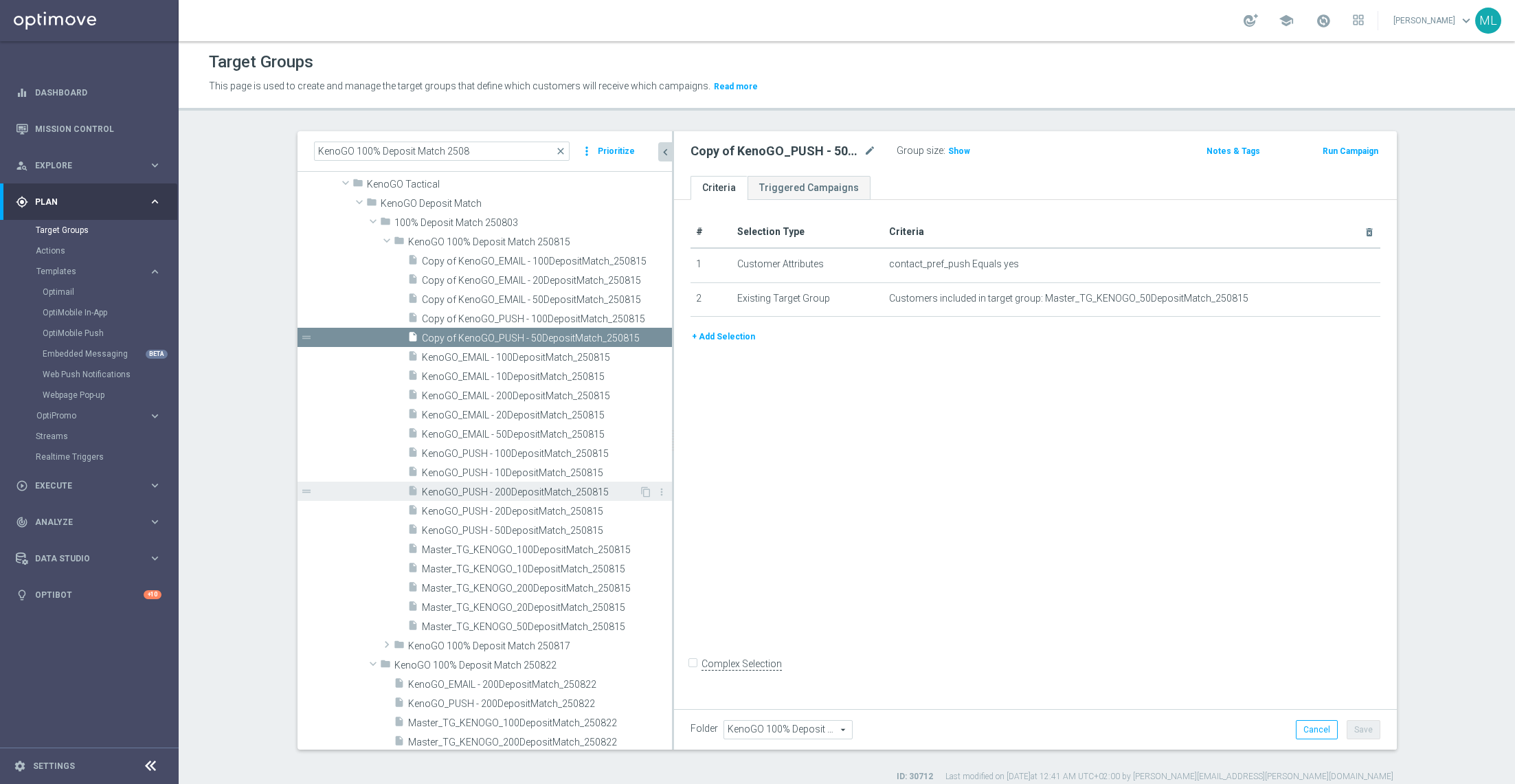
click at [557, 492] on span "KenoGO_PUSH - 200DepositMatch_250815" at bounding box center [531, 493] width 217 height 11
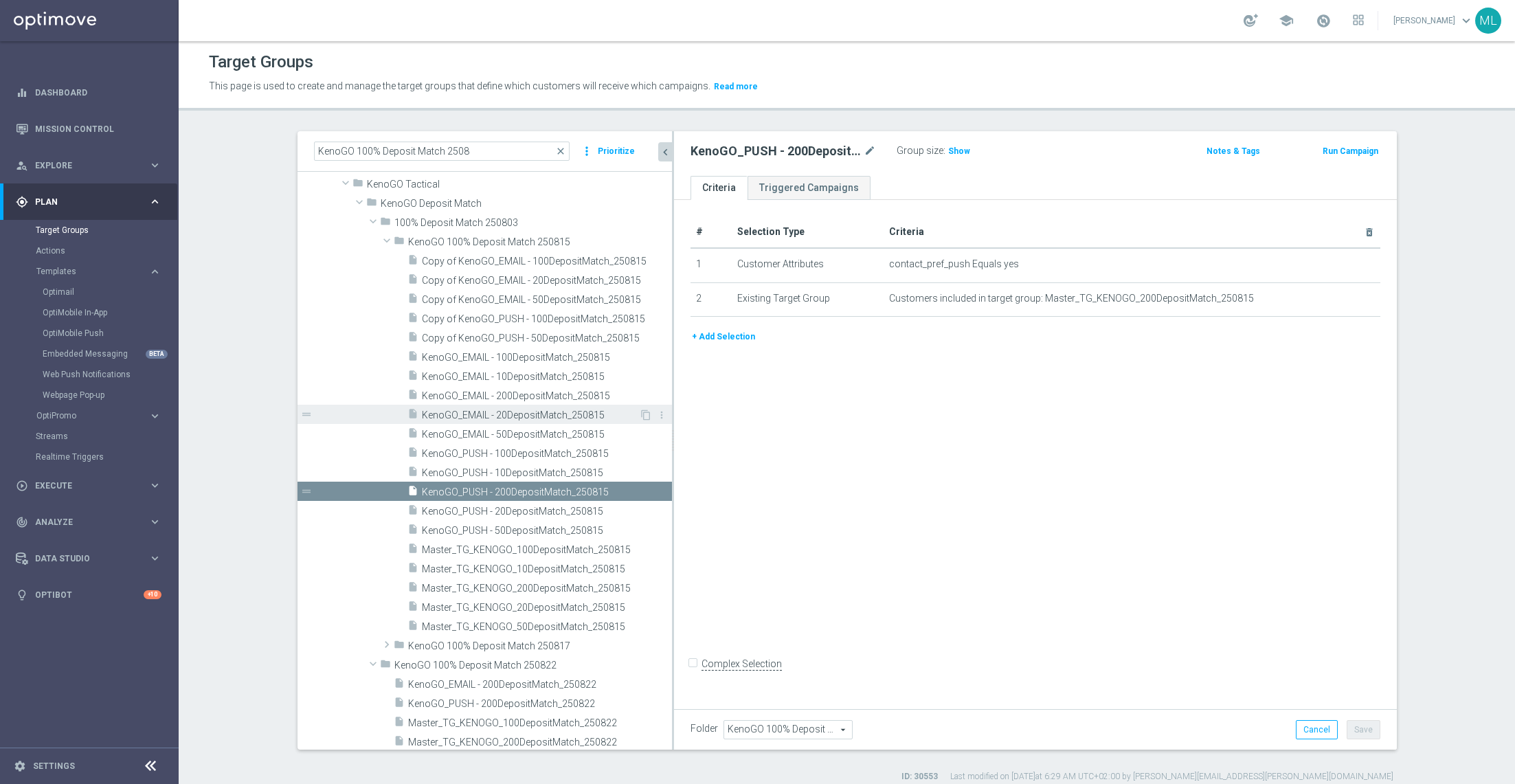
click at [539, 415] on span "KenoGO_EMAIL - 20DepositMatch_250815" at bounding box center [531, 415] width 217 height 11
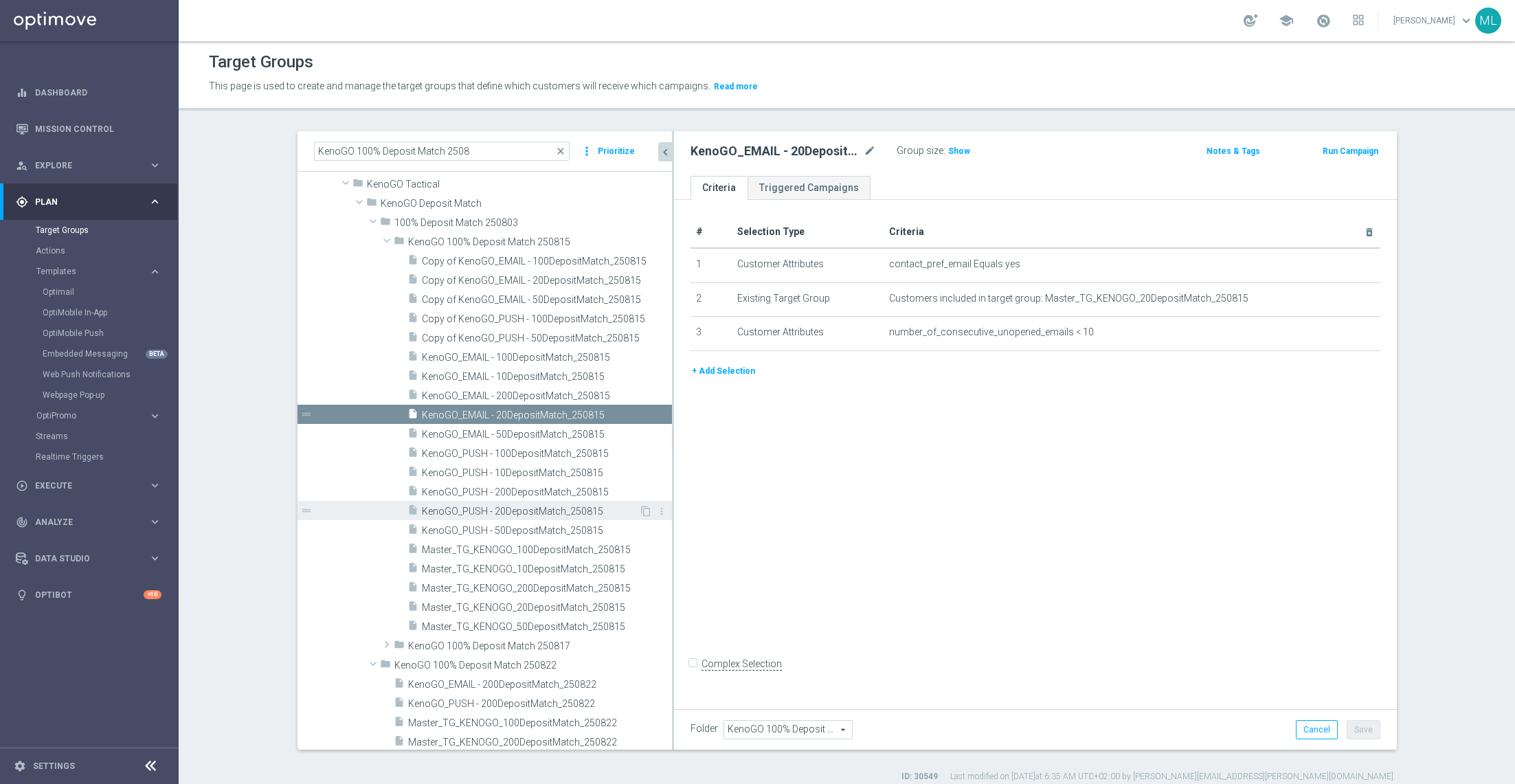
click at [575, 511] on span "KenoGO_PUSH - 20DepositMatch_250815" at bounding box center [531, 512] width 217 height 11
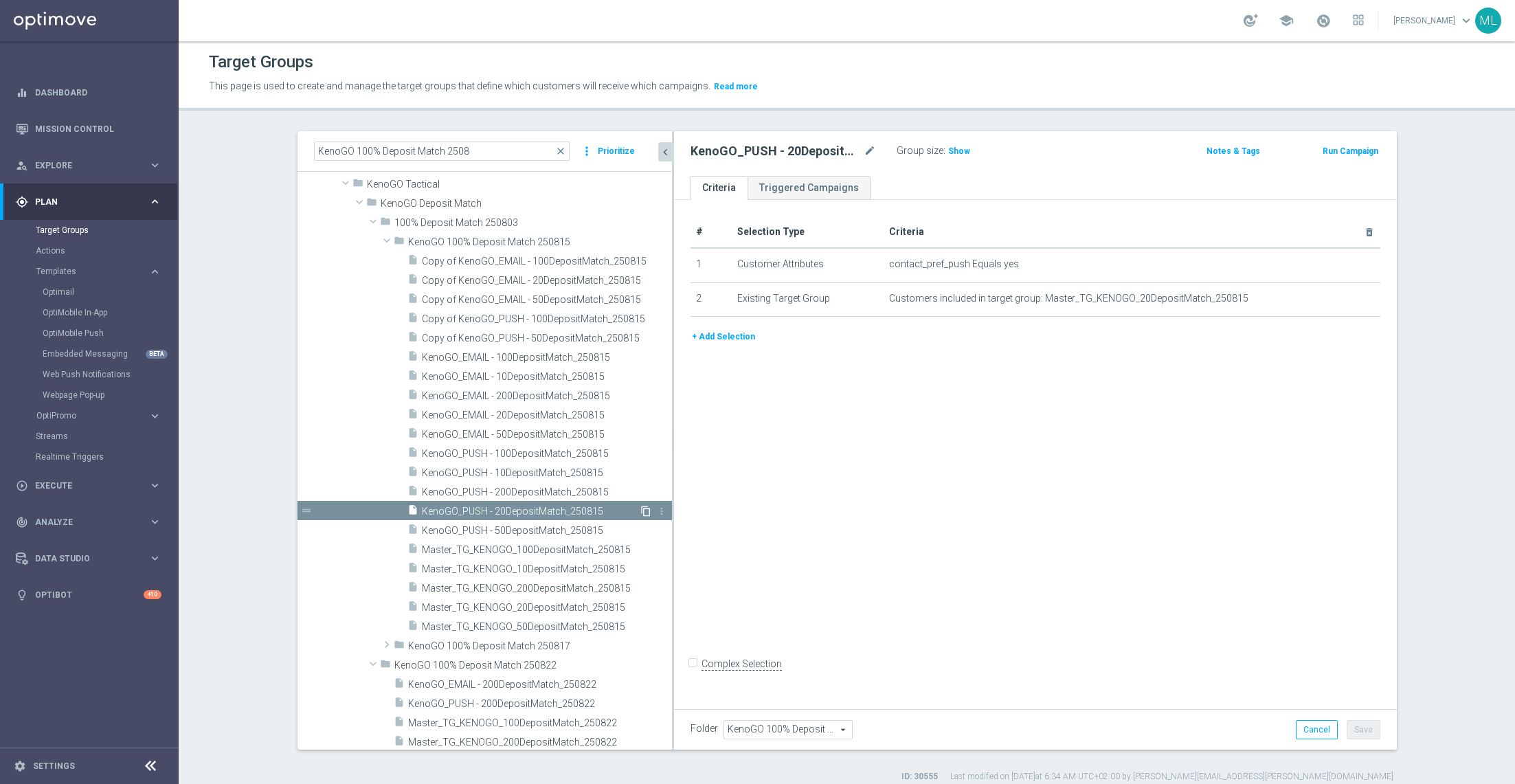
click at [646, 507] on icon "content_copy" at bounding box center [646, 512] width 11 height 11
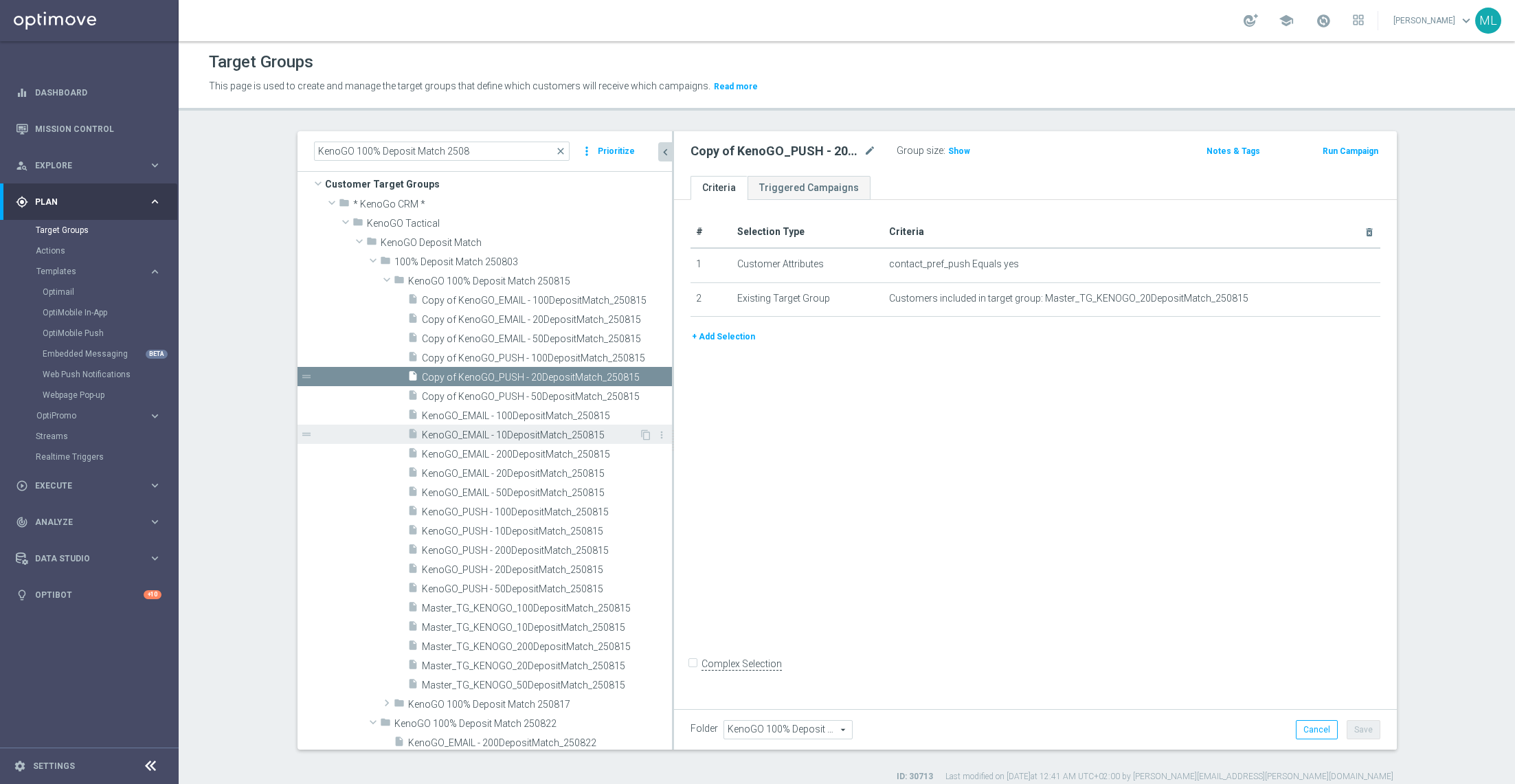
scroll to position [7, 0]
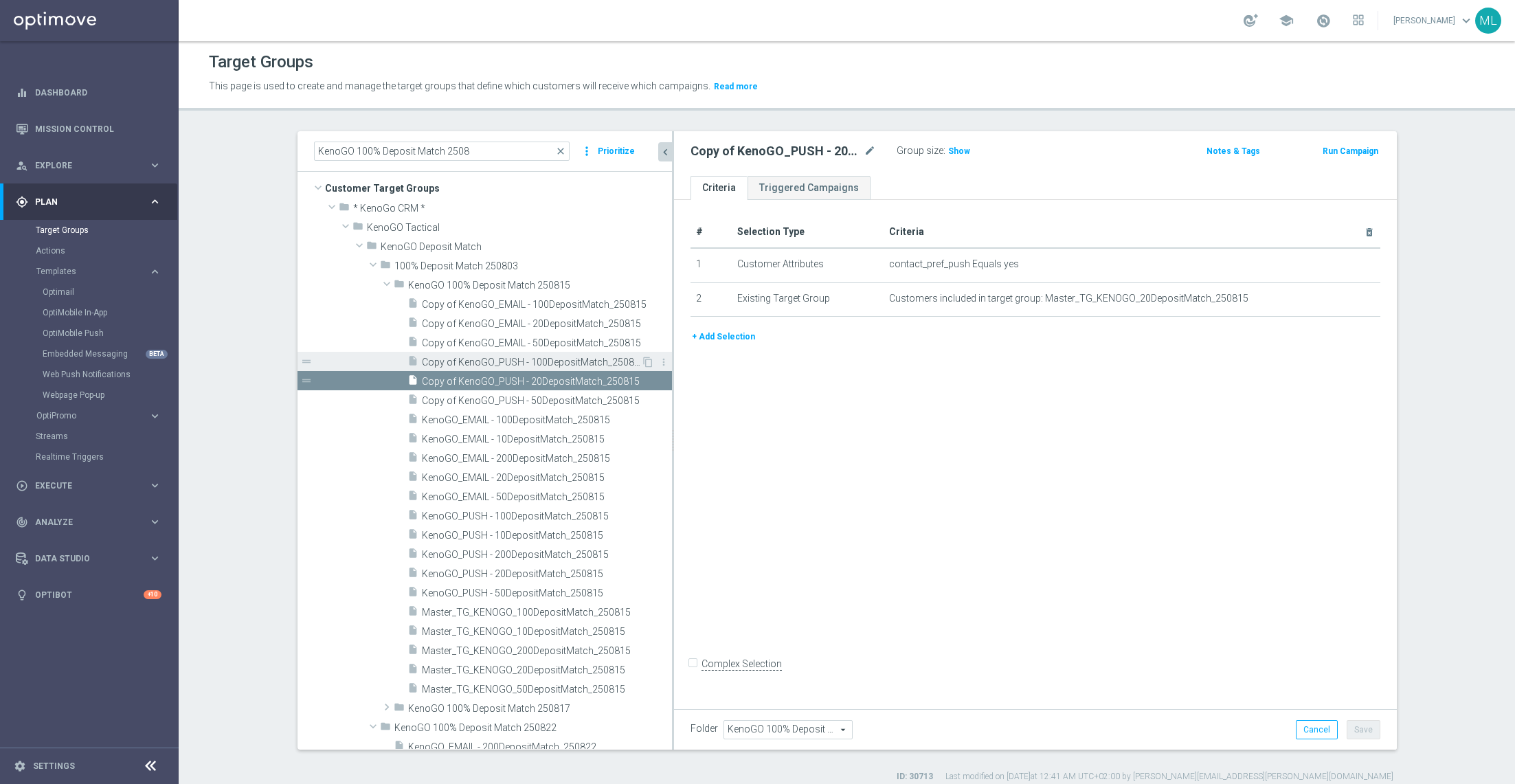
click at [543, 360] on span "Copy of KenoGO_PUSH - 100DepositMatch_250815" at bounding box center [532, 362] width 219 height 11
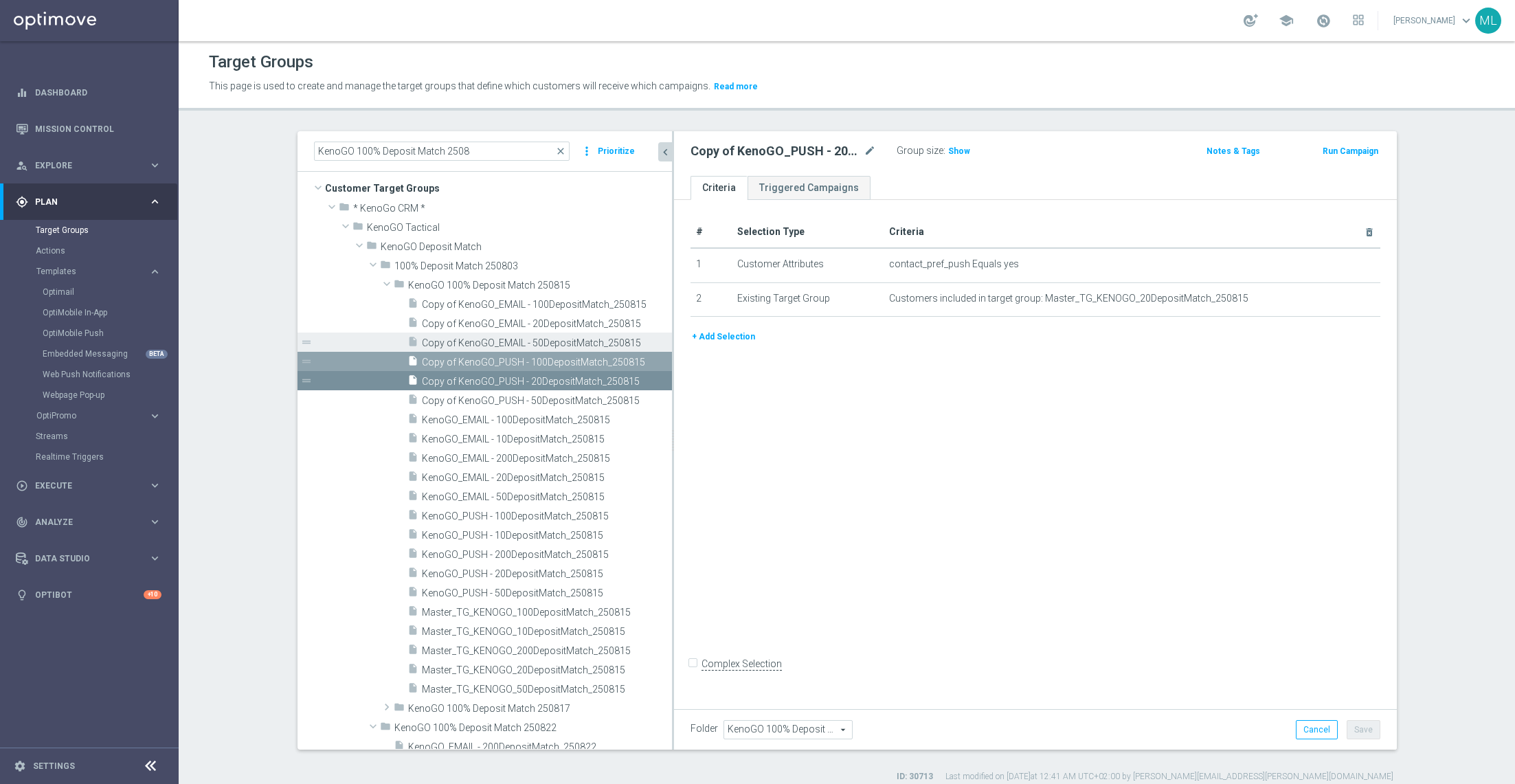
click at [544, 334] on div "insert_drive_file Copy of KenoGO_EMAIL - 50DepositMatch_250815" at bounding box center [524, 342] width 233 height 19
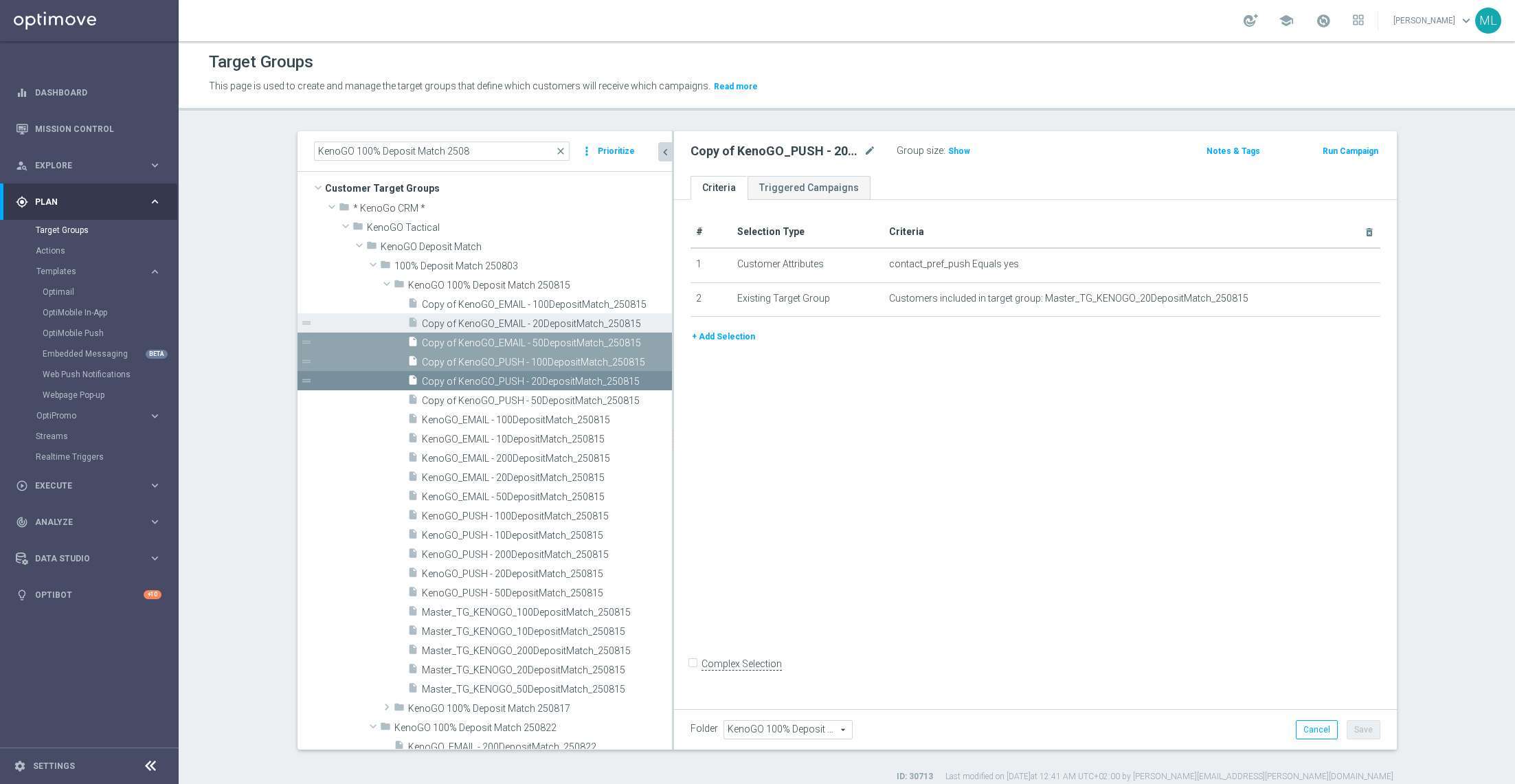
click at [536, 318] on span "Copy of KenoGO_EMAIL - 20DepositMatch_250815" at bounding box center [532, 324] width 219 height 11
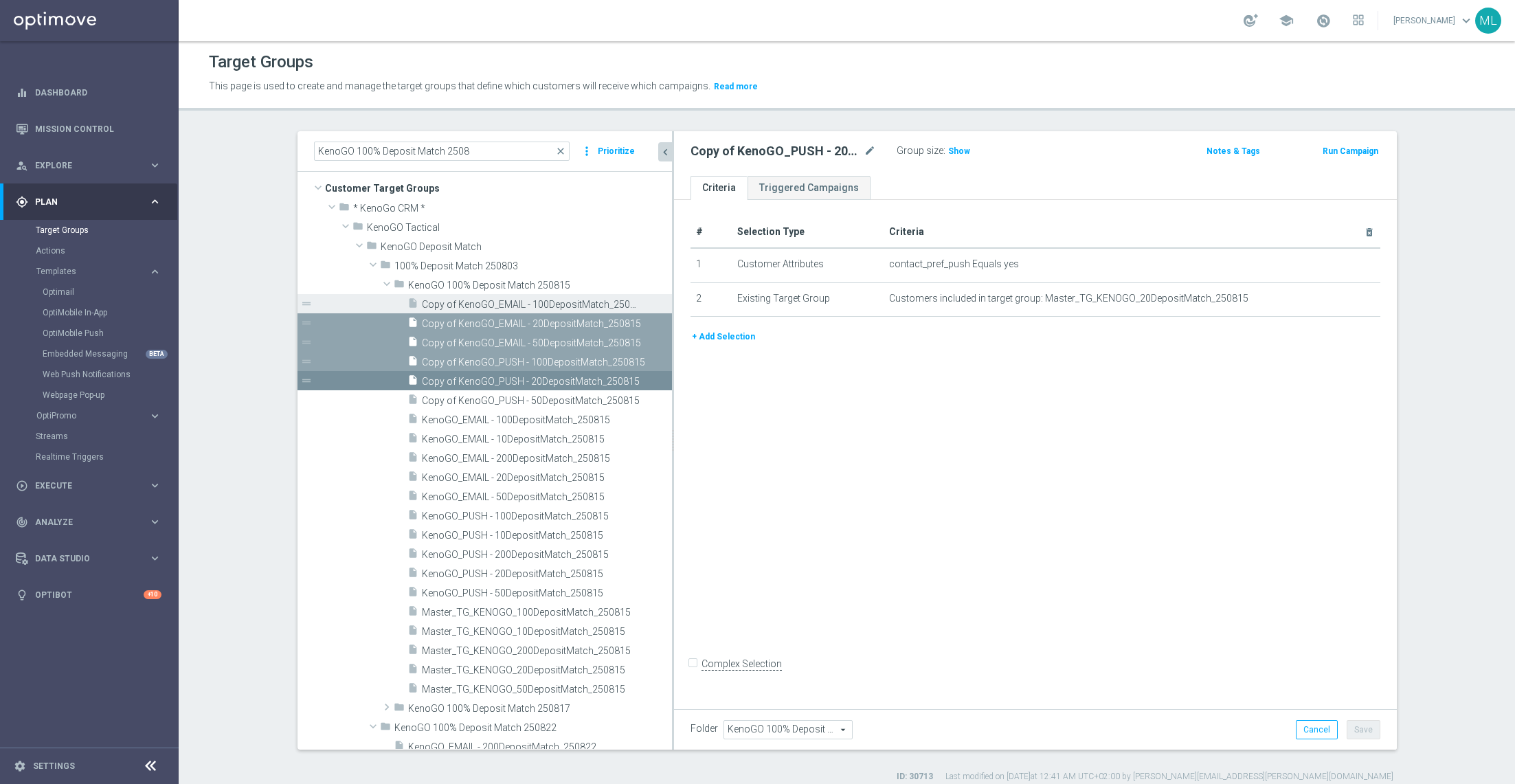
click at [534, 306] on span "Copy of KenoGO_EMAIL - 100DepositMatch_250815" at bounding box center [532, 305] width 219 height 11
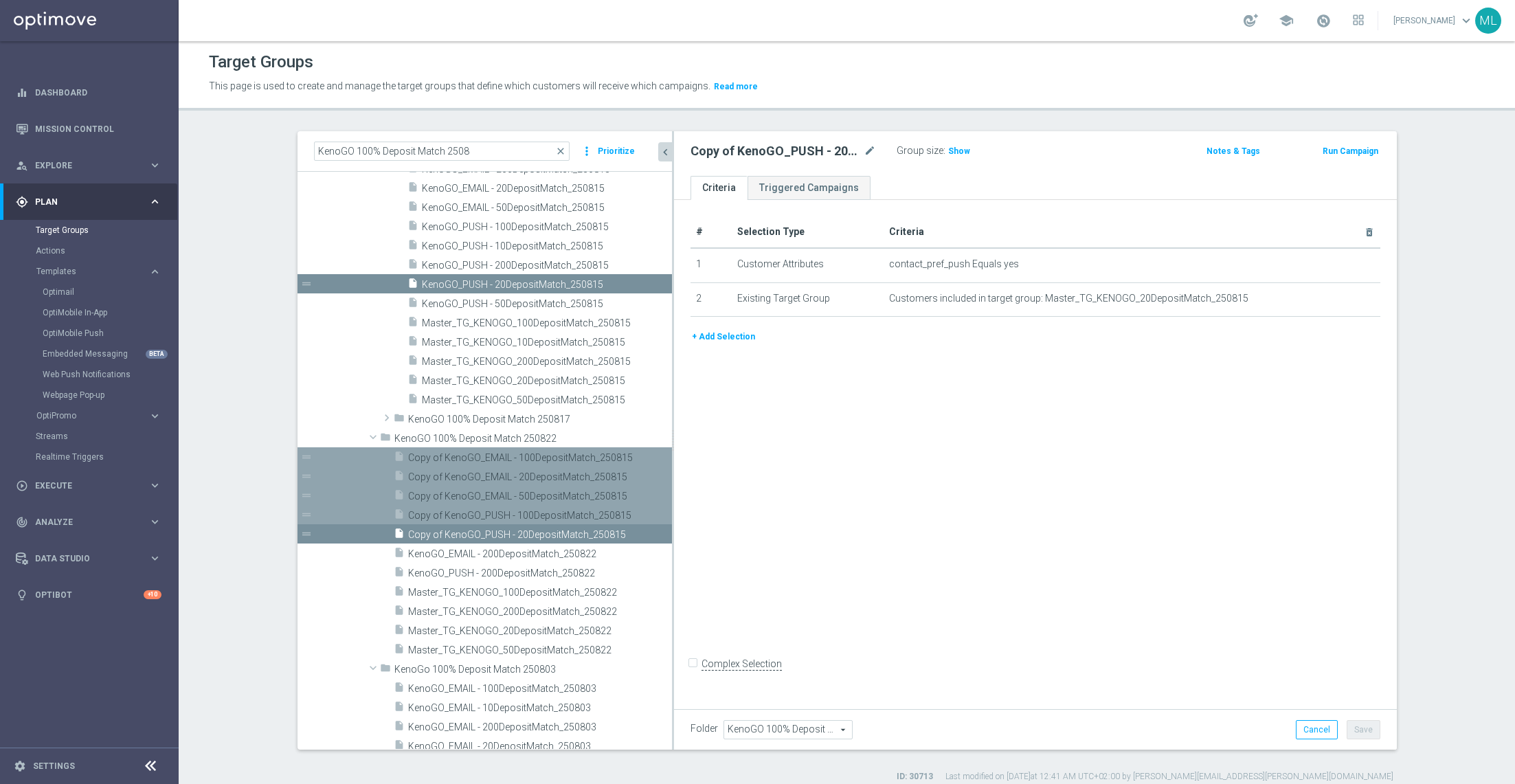
scroll to position [203, 0]
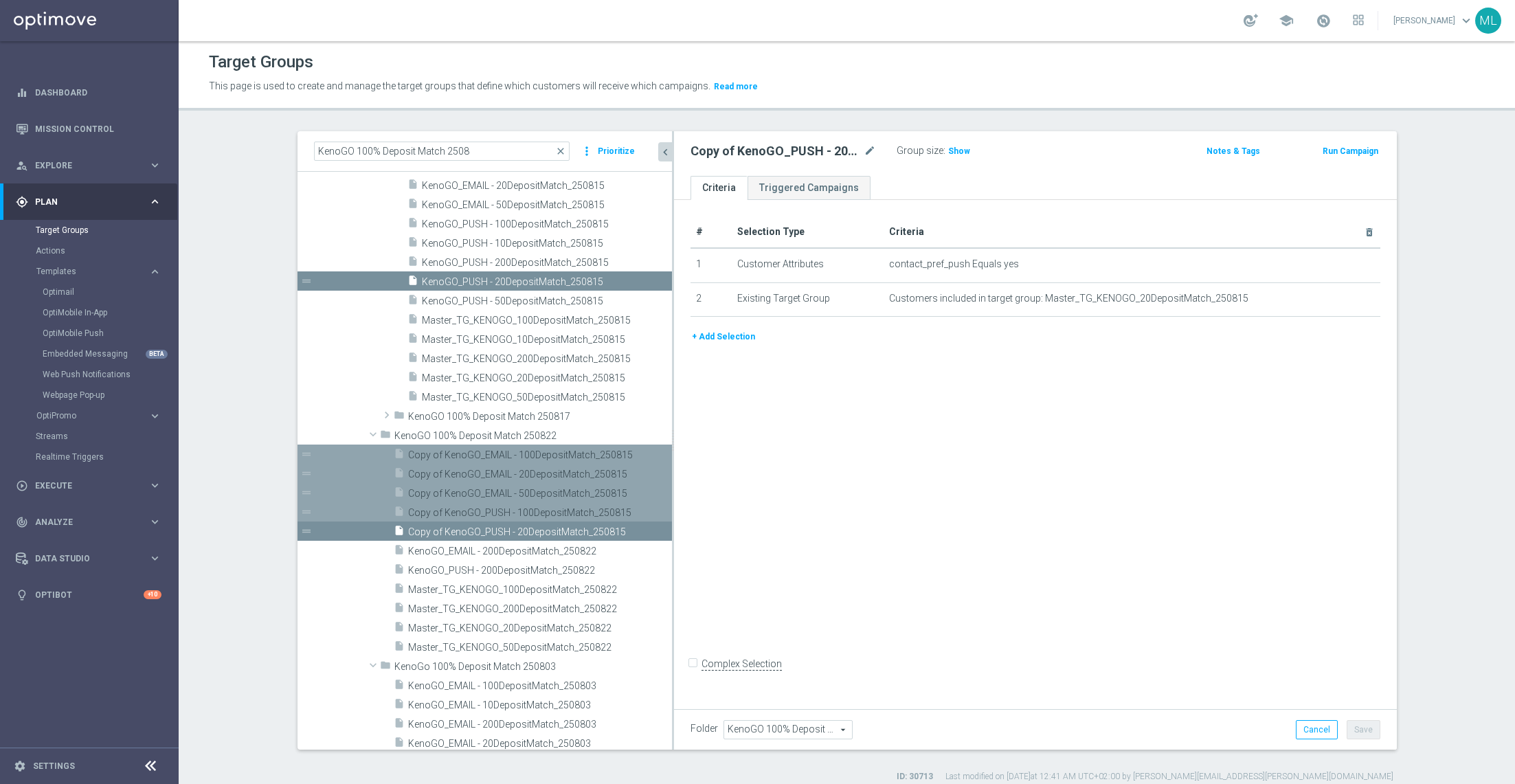
click at [551, 529] on span "Copy of KenoGO_PUSH - 20DepositMatch_250815" at bounding box center [524, 533] width 233 height 11
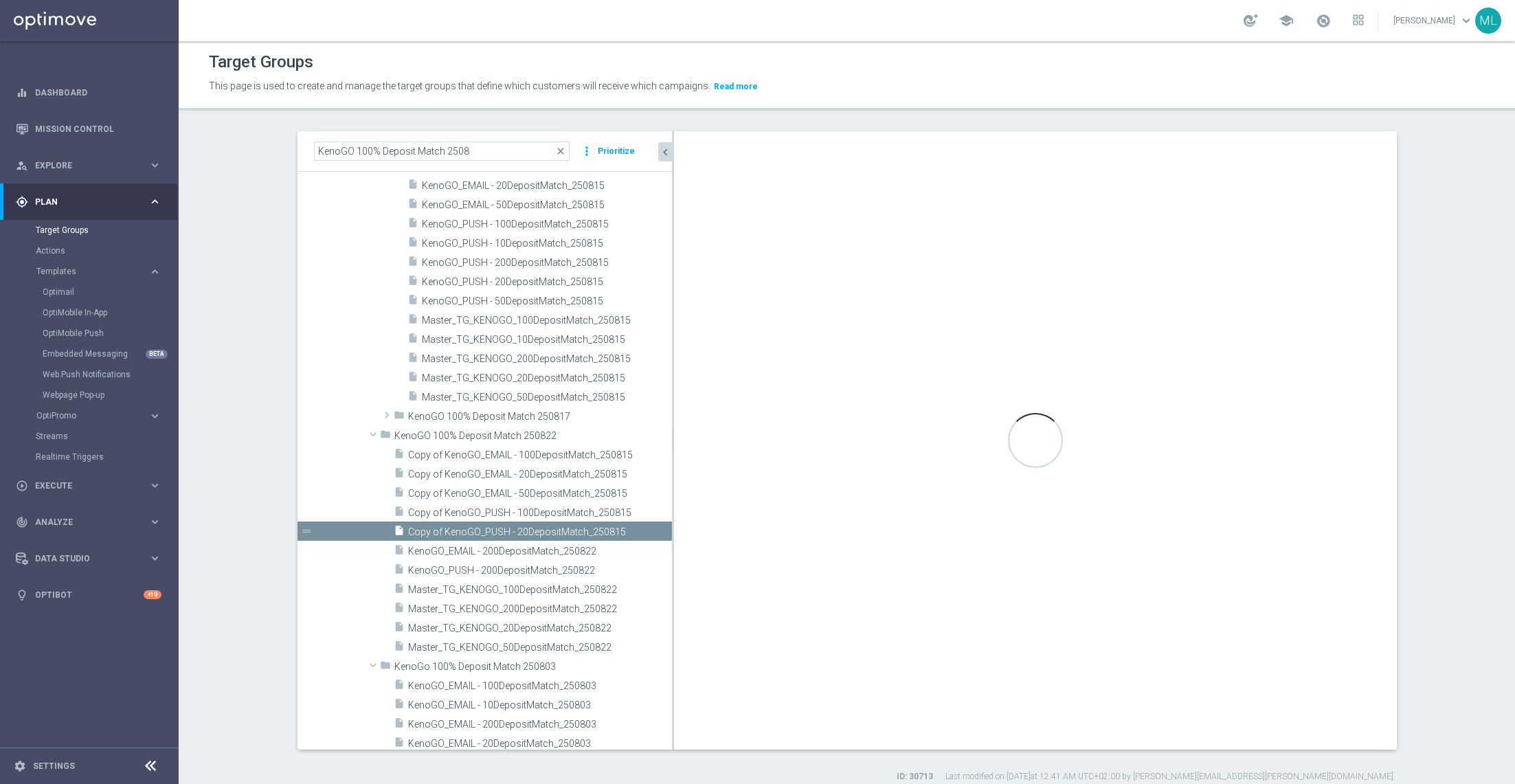
type input "KenoGO 100% Deposit Match 250822"
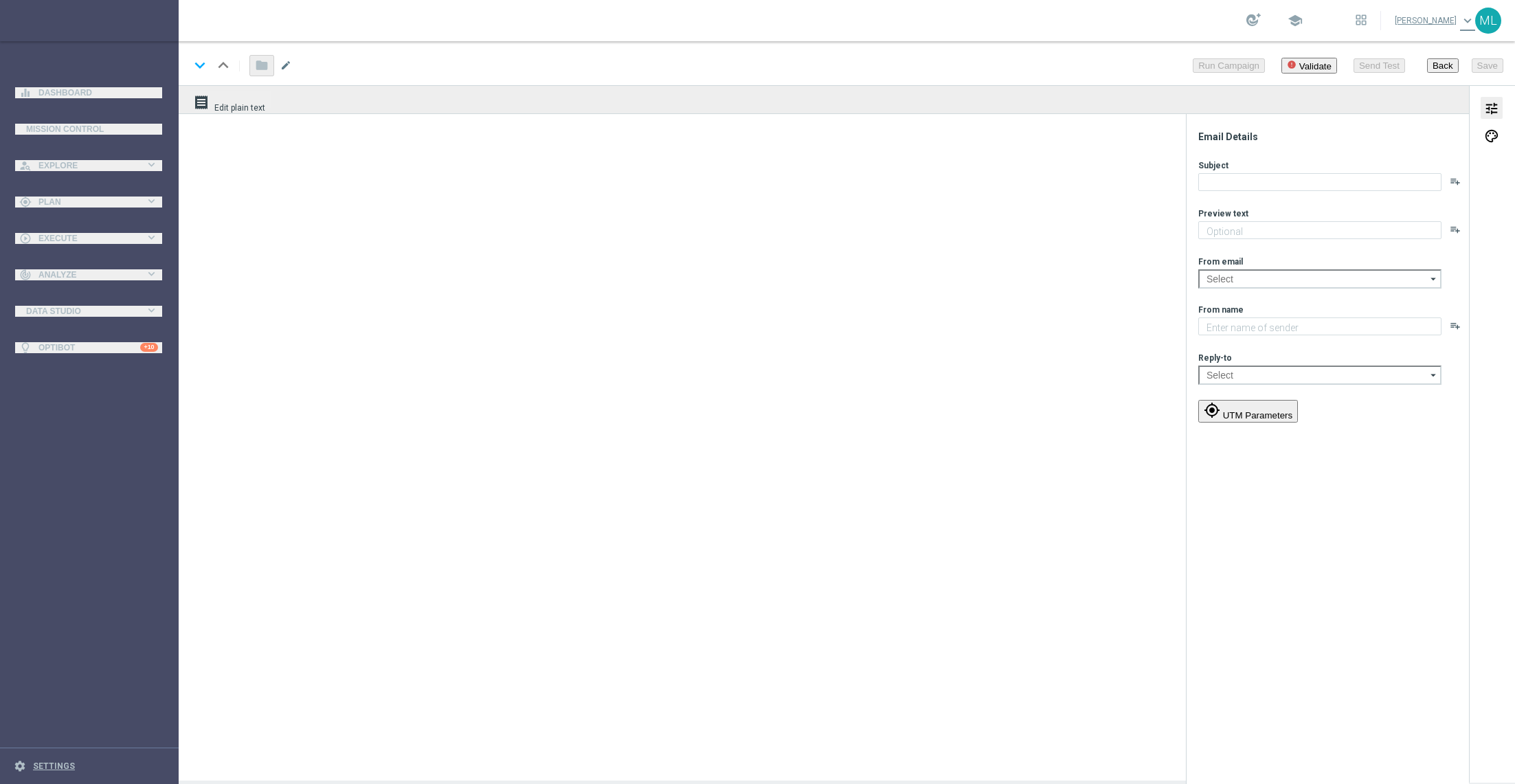
type textarea "Sneak a peek before it's gone!"
type textarea "KenoGO"
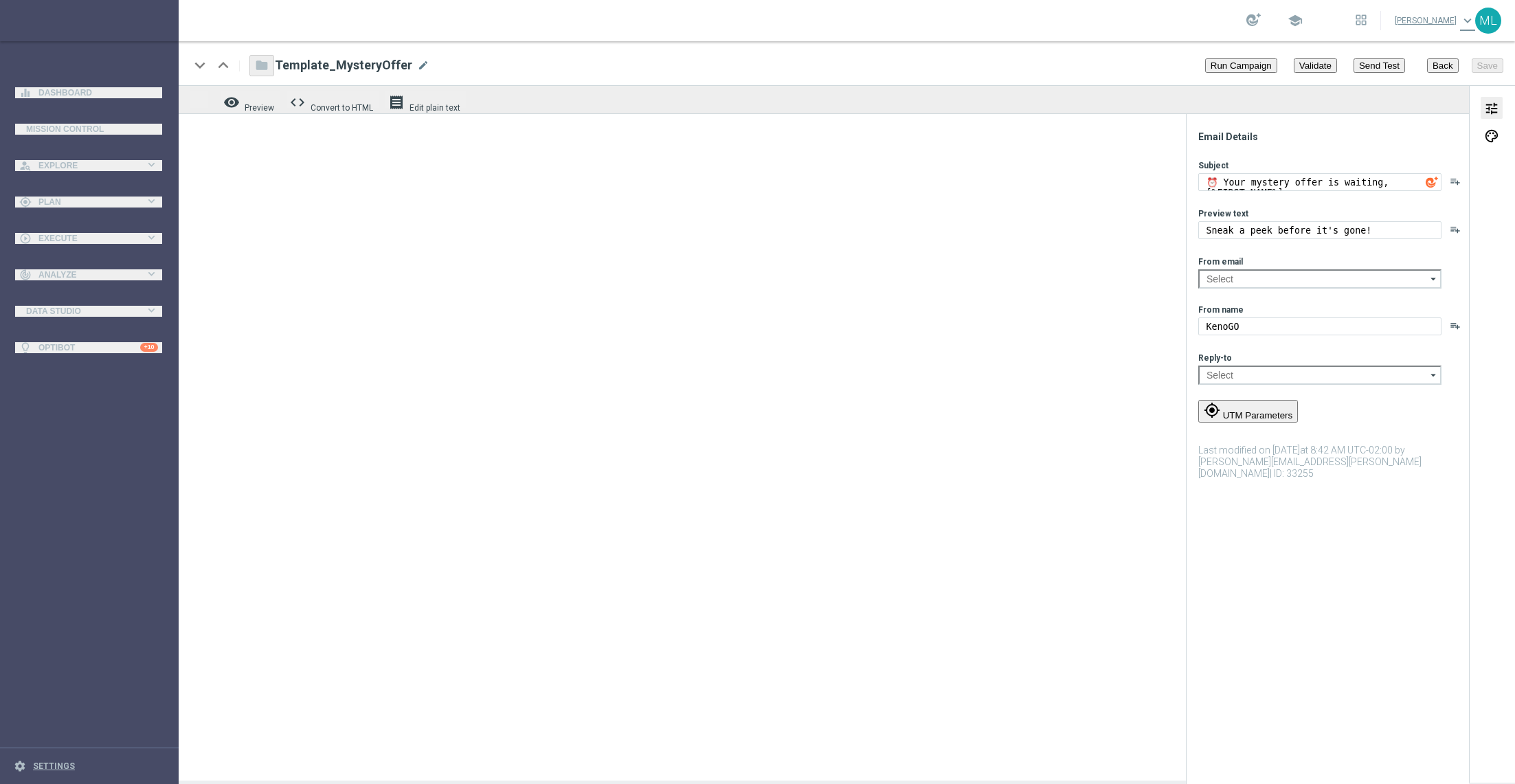
type input "[EMAIL_ADDRESS][DOMAIN_NAME]"
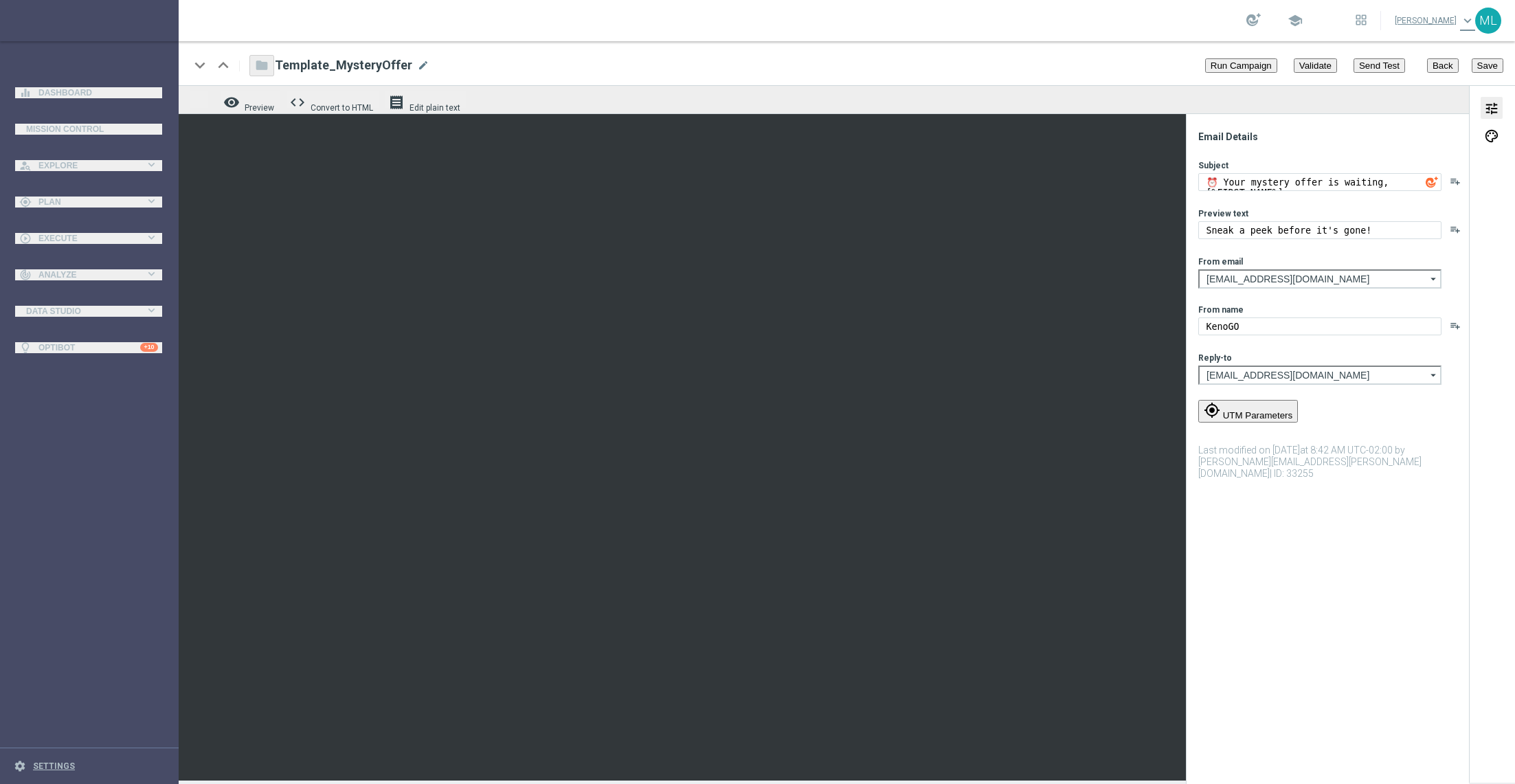
click at [1446, 60] on button "Back" at bounding box center [1440, 65] width 34 height 19
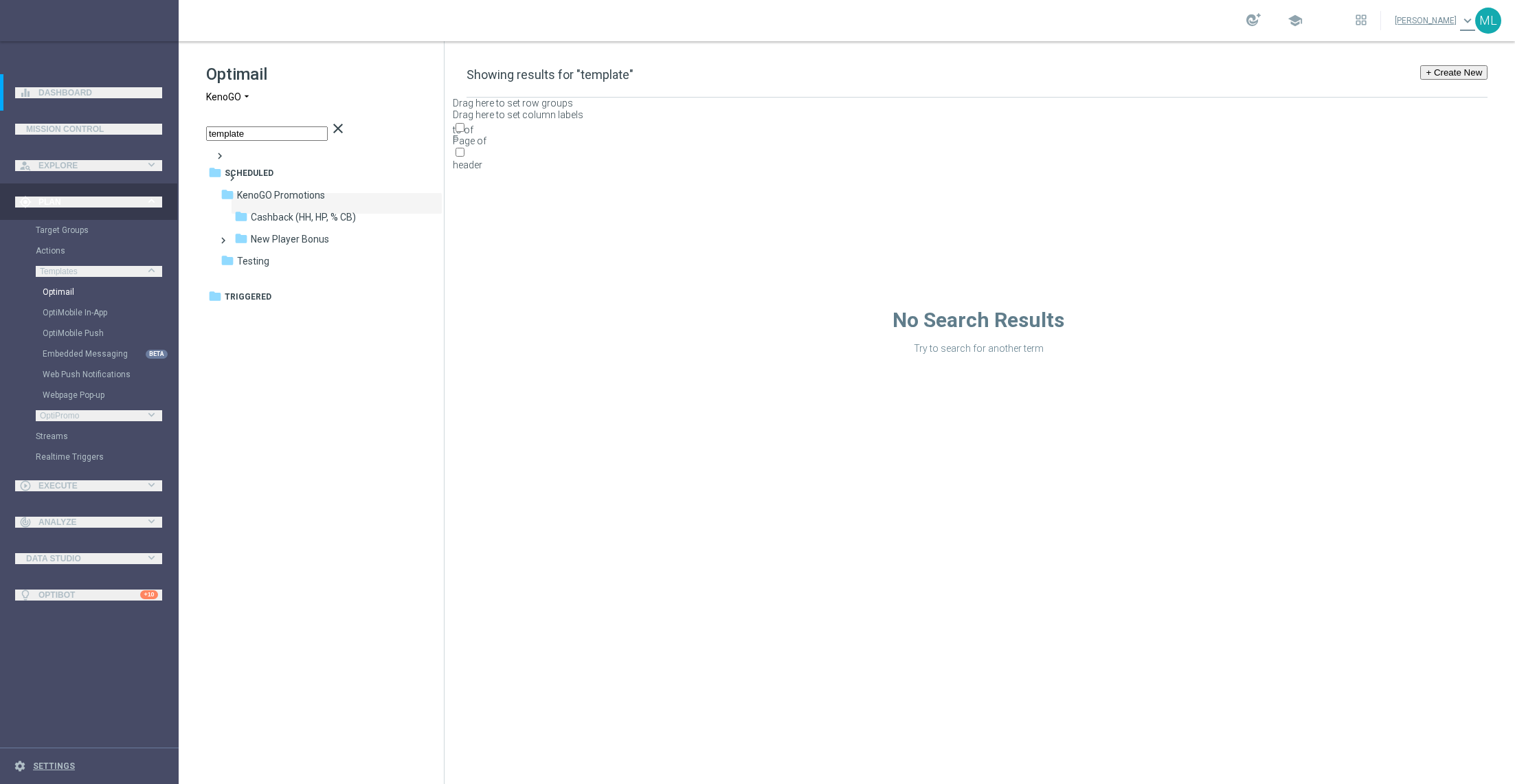
click at [256, 133] on input "template" at bounding box center [311, 130] width 211 height 19
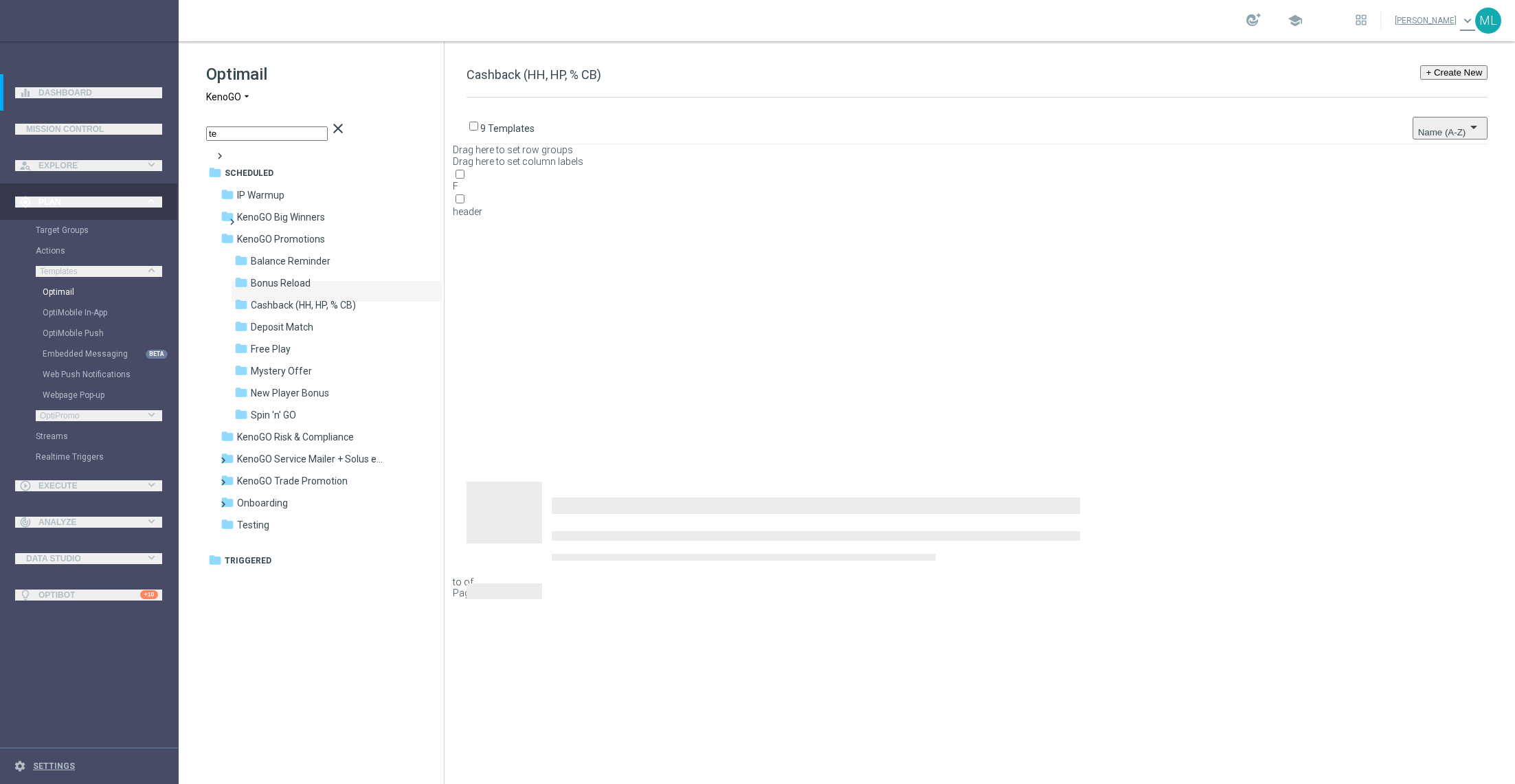
type input "t"
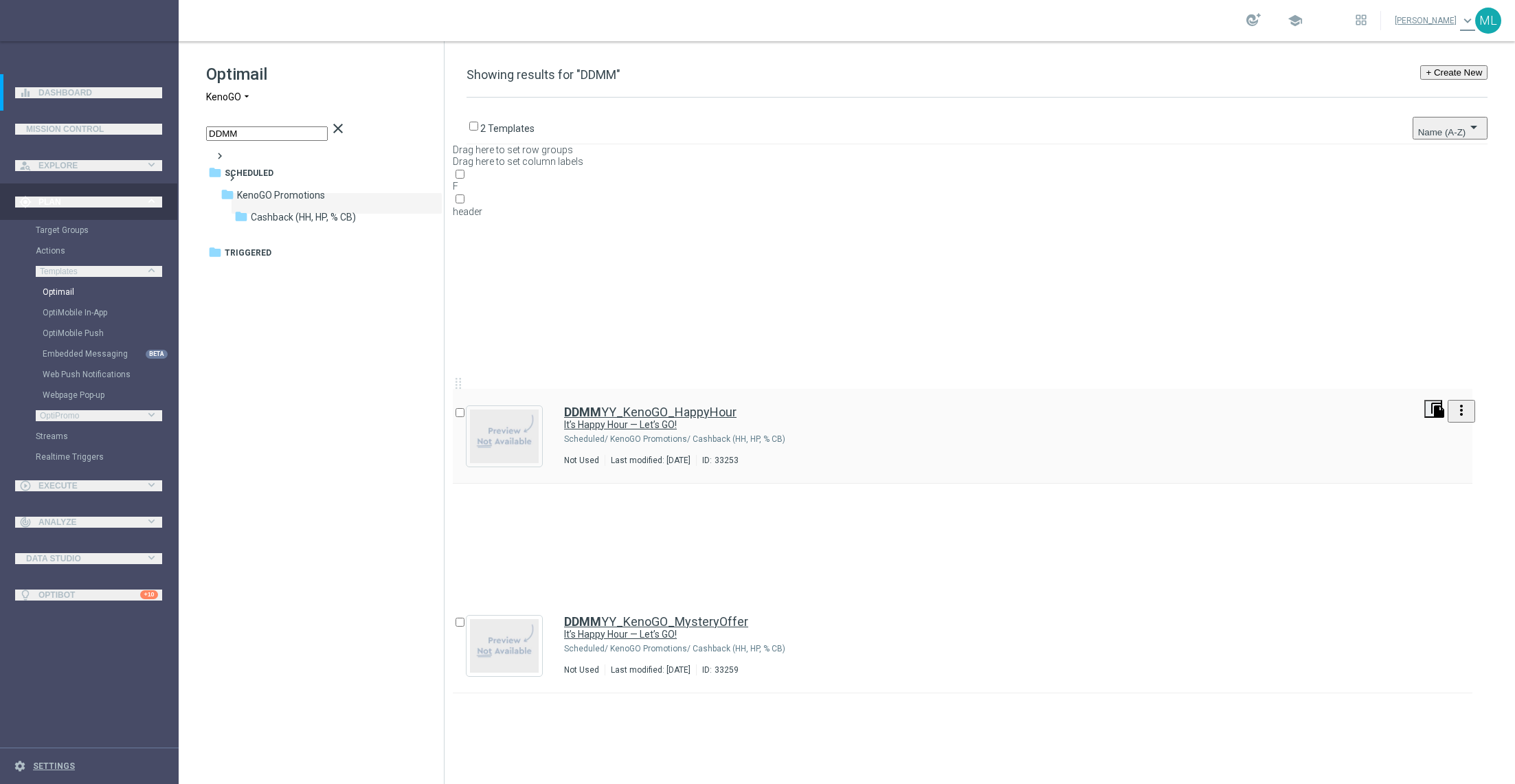
type input "DDMM"
click at [1446, 162] on icon "file_copy" at bounding box center [1449, 165] width 11 height 11
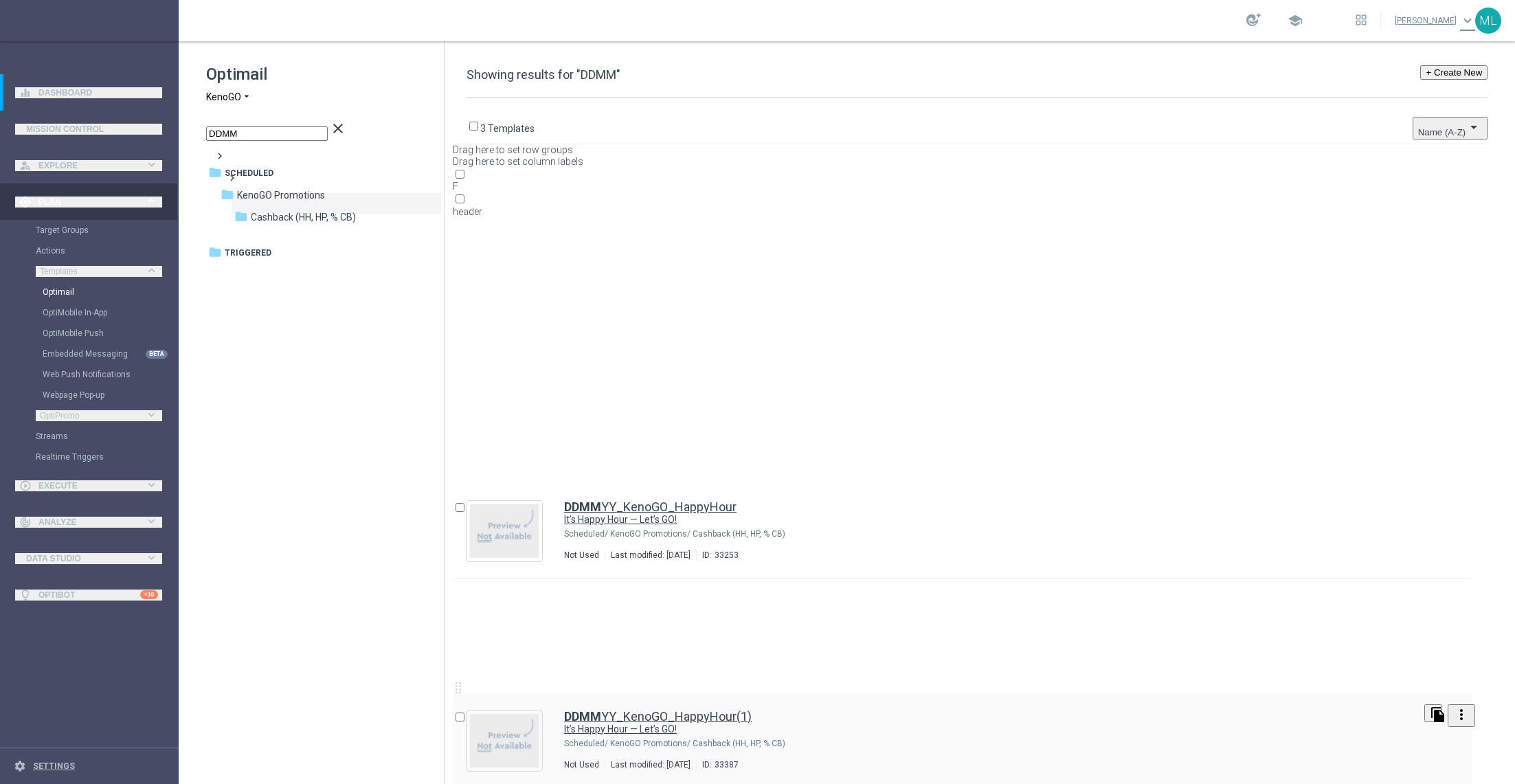
click at [867, 266] on div "DDMM YY_KenoGO_HappyHour(1)" at bounding box center [1006, 263] width 846 height 12
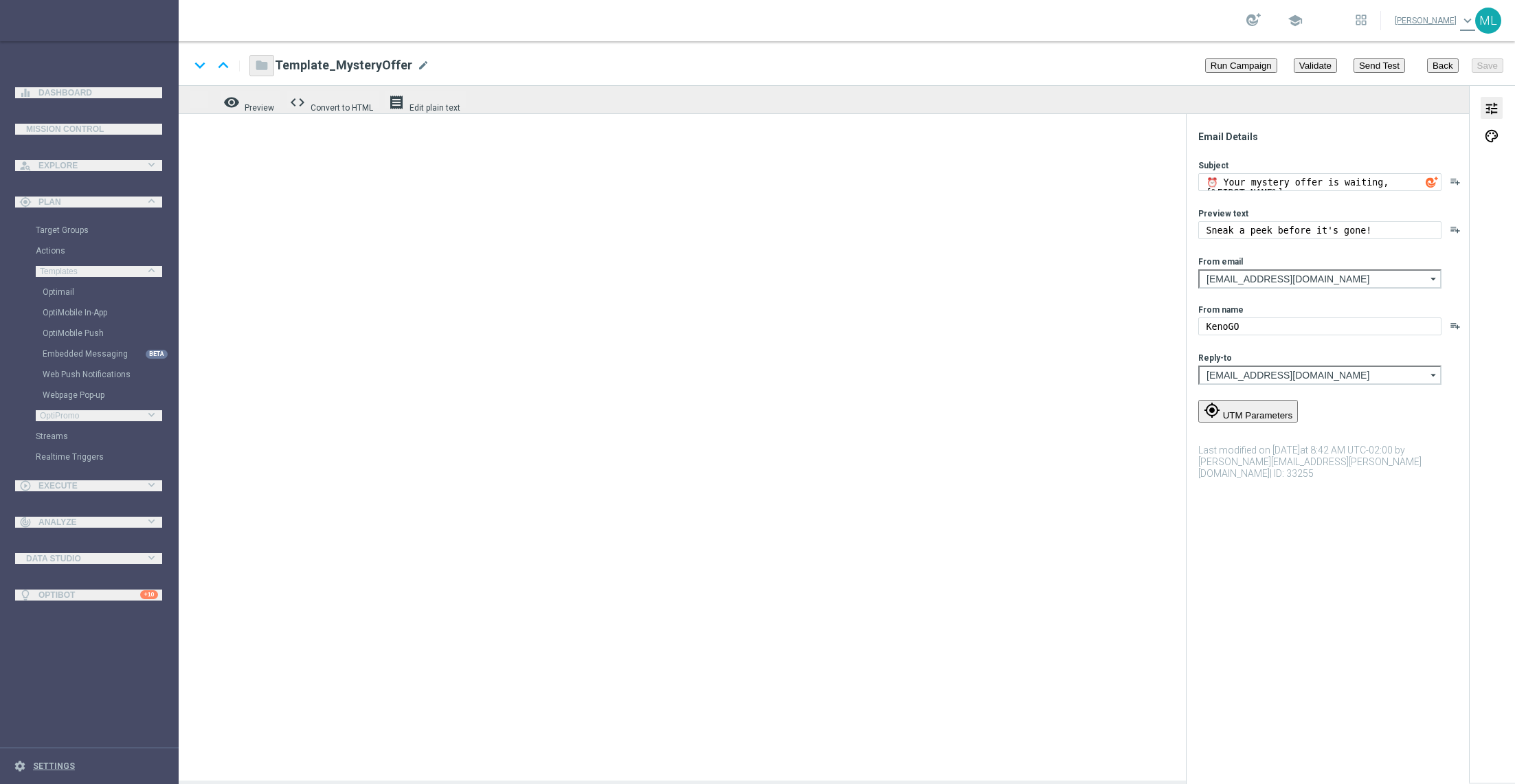
click at [418, 61] on span "mode_edit" at bounding box center [424, 65] width 12 height 12
type input "DDMMYY_KenoGO_HappyHour(1)"
type textarea "It’s Happy Hour — Let’s GO!"
type textarea "Get 50% back in BONUS CASH!"
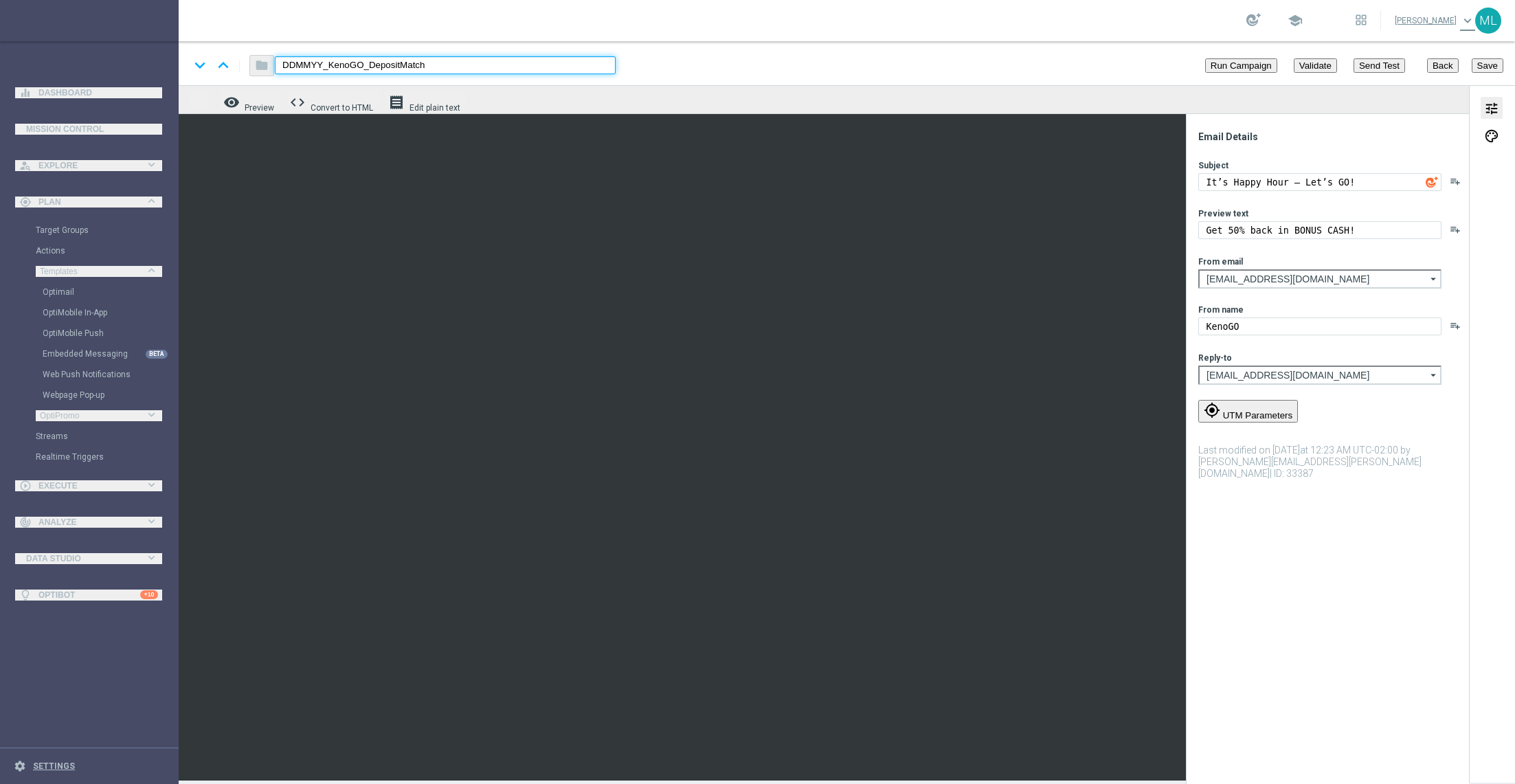
type input "DDMMYY_KenoGO_DepositMatch"
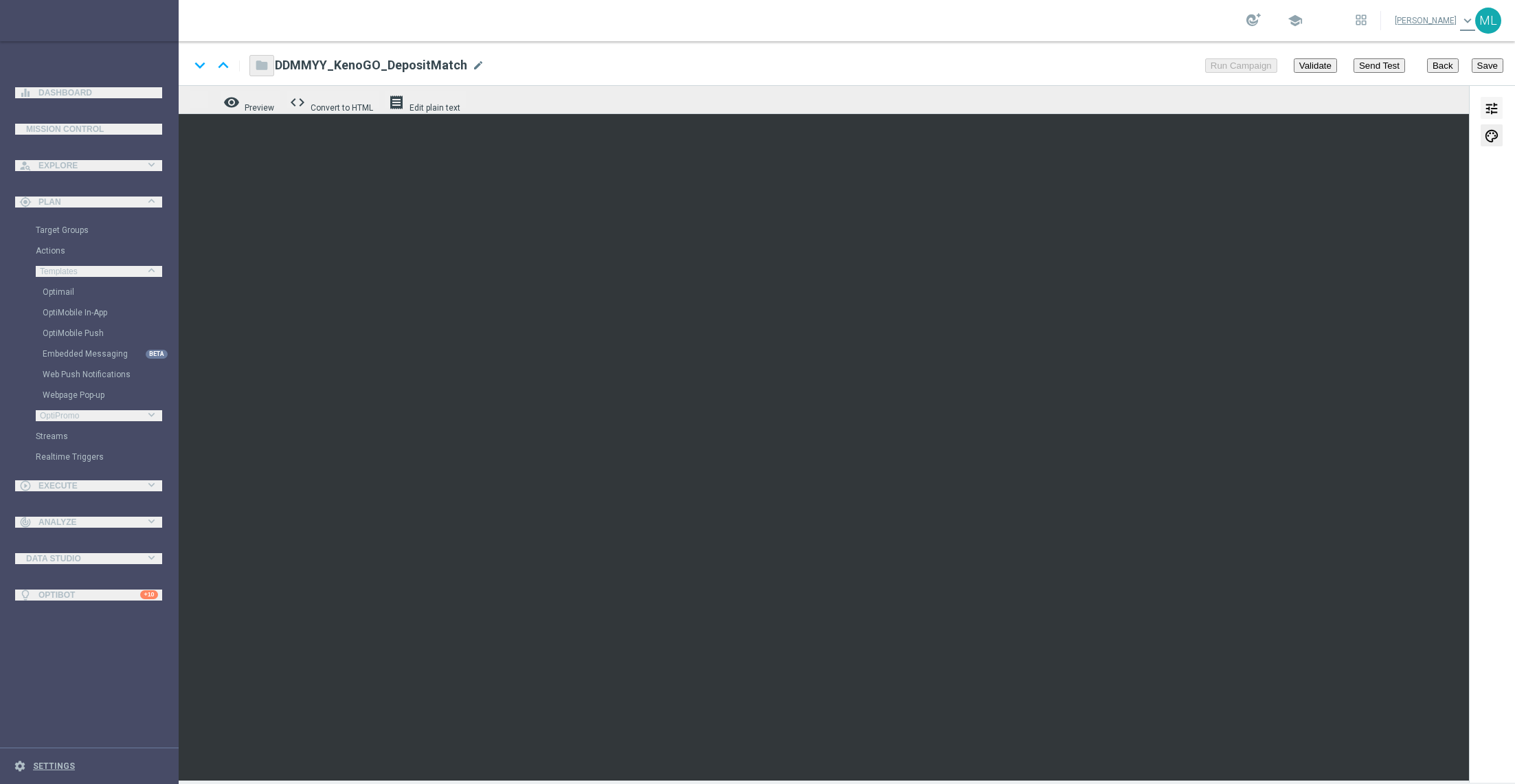
click at [1489, 104] on span "tune" at bounding box center [1492, 109] width 15 height 18
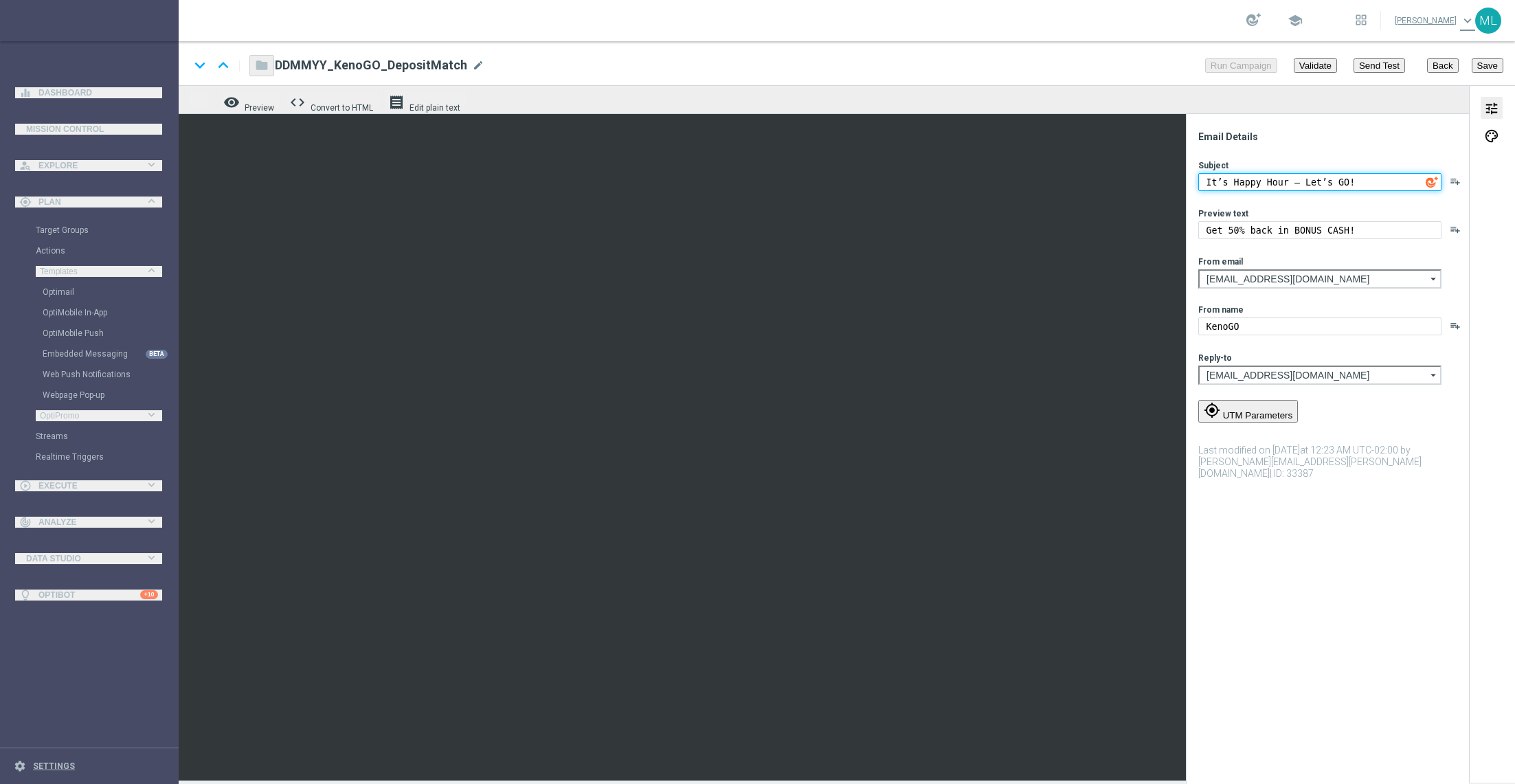
click at [1254, 181] on textarea "It’s Happy Hour — Let’s GO!" at bounding box center [1320, 182] width 243 height 18
paste textarea "📣 [%FIRST_NAME%], deposit match alert"
type textarea "📣 [%FIRST_NAME%], deposit match alert!"
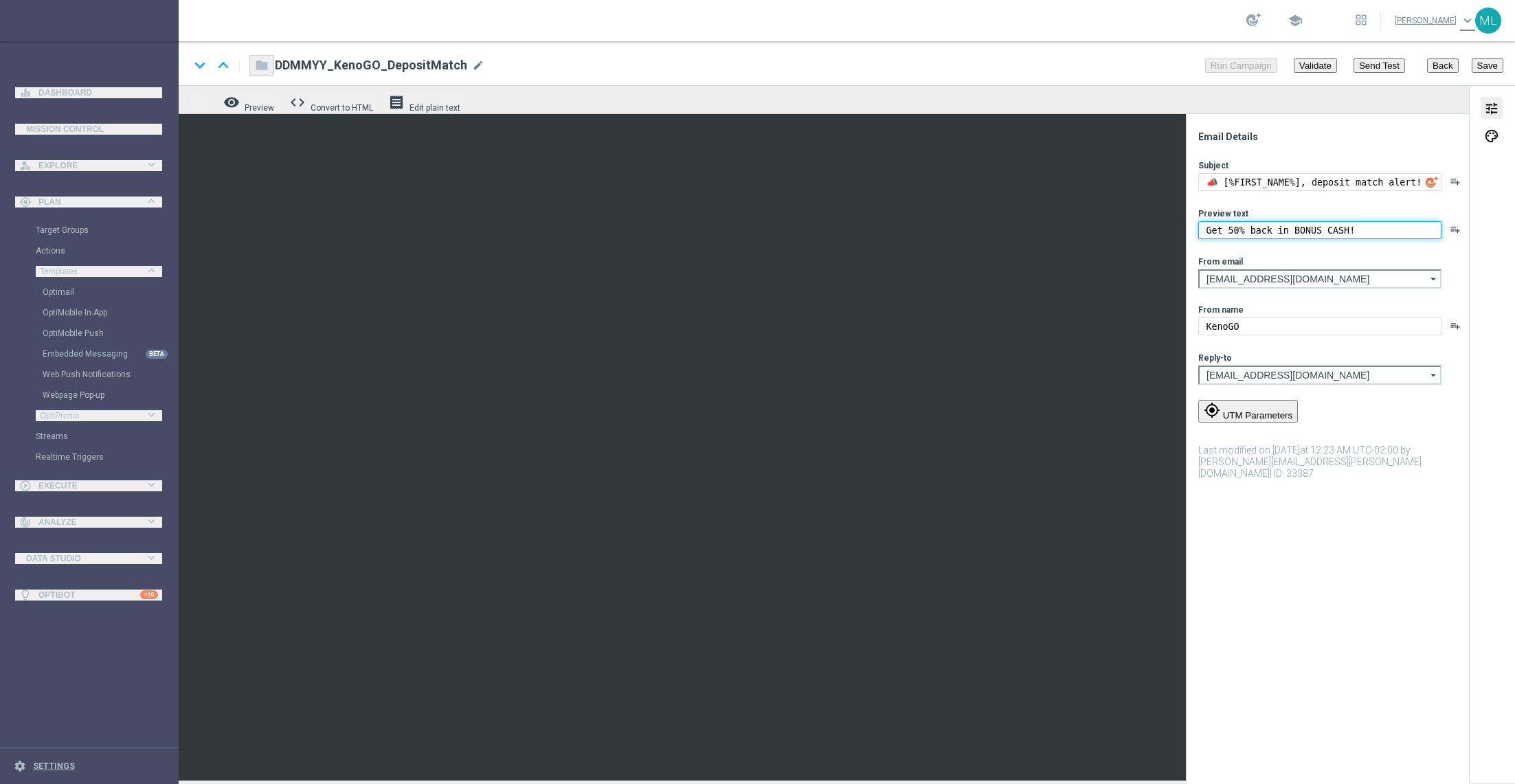
click at [1232, 231] on textarea "Get 50% back in BONUS CASH!" at bounding box center [1320, 230] width 243 height 18
paste textarea "Your turn to get matched"
type textarea "Your turn to get matched!"
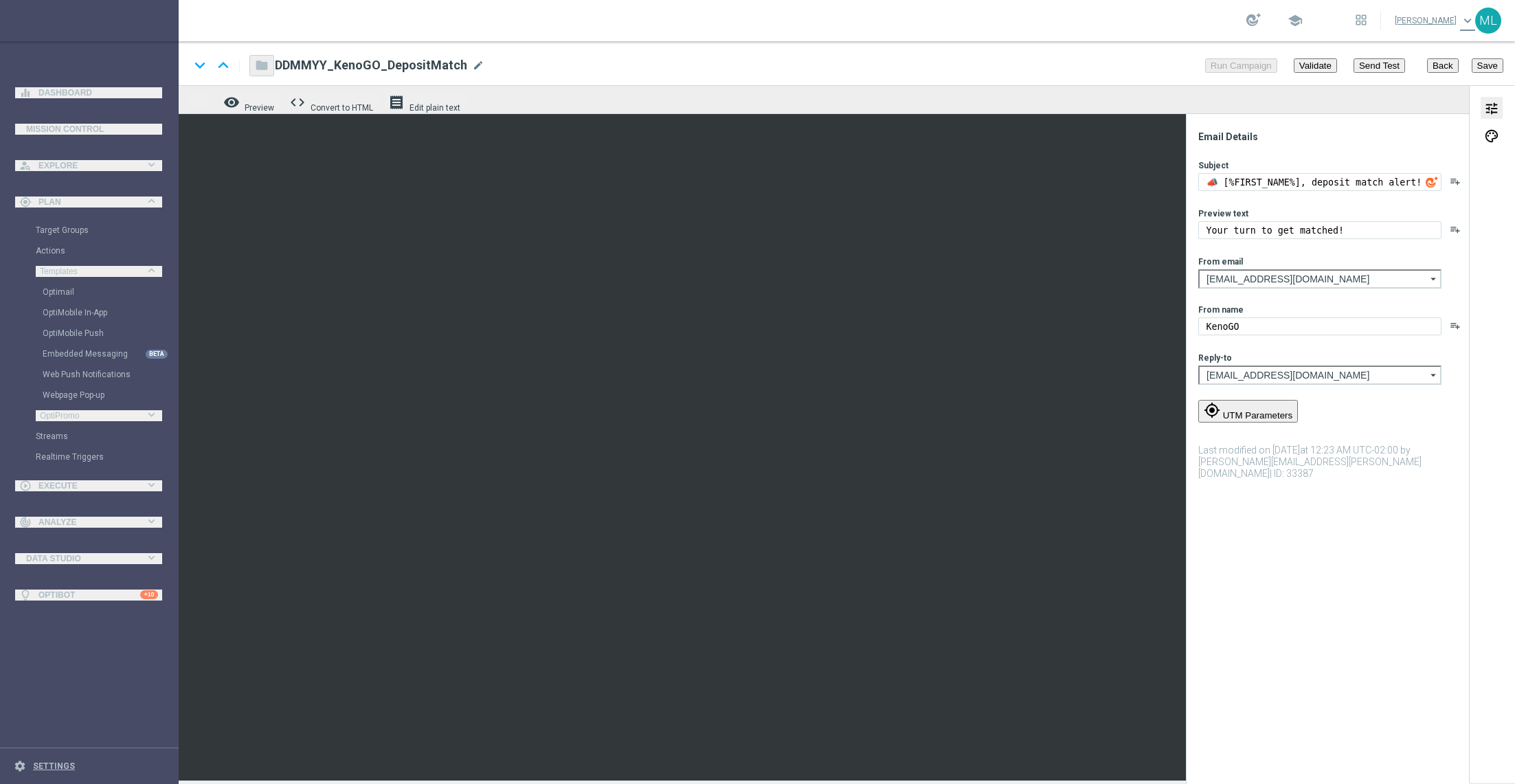
click at [1487, 69] on button "Save" at bounding box center [1486, 65] width 33 height 19
click at [1447, 65] on button "Back" at bounding box center [1440, 65] width 34 height 19
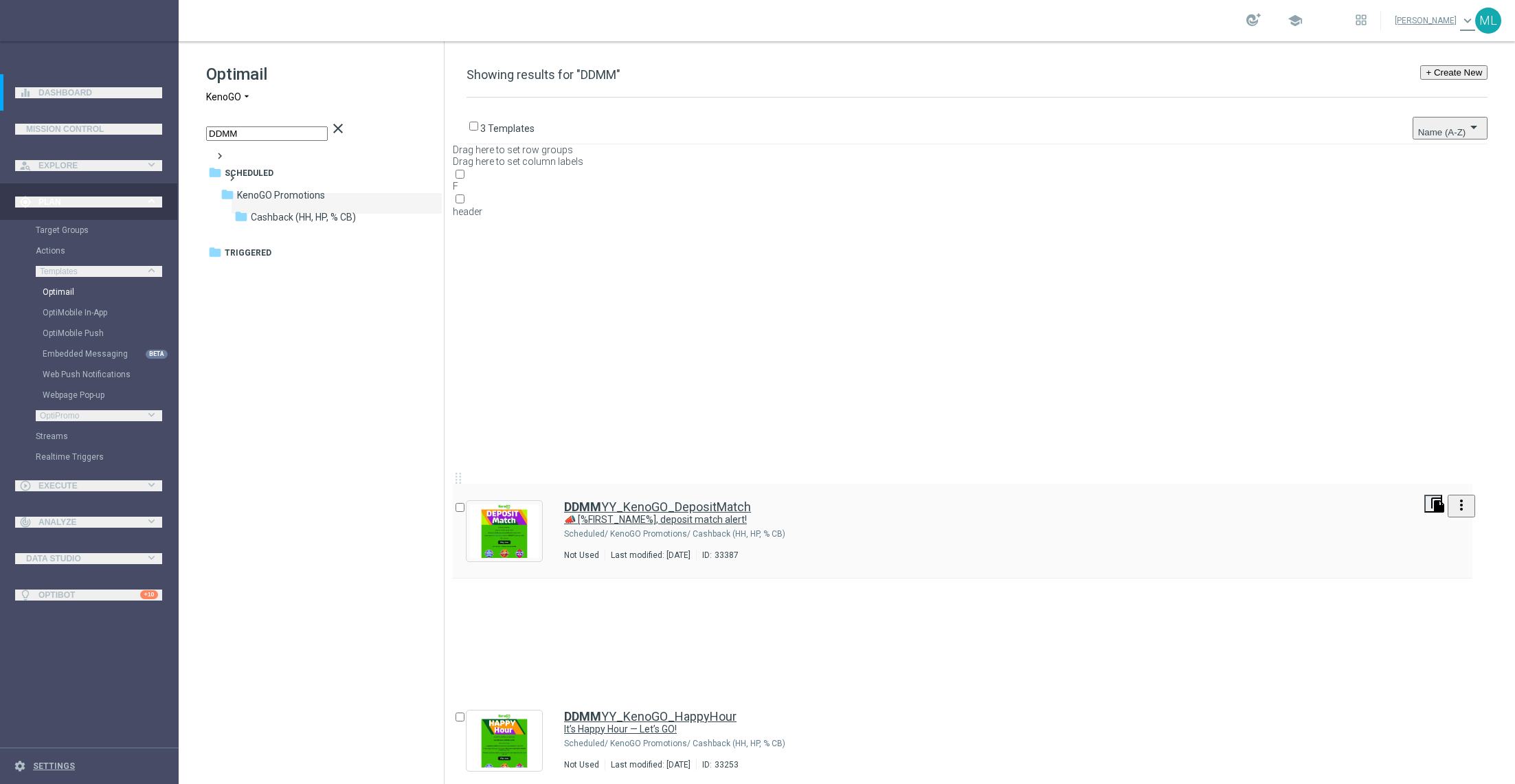
click at [1450, 162] on icon "file_copy" at bounding box center [1449, 165] width 11 height 11
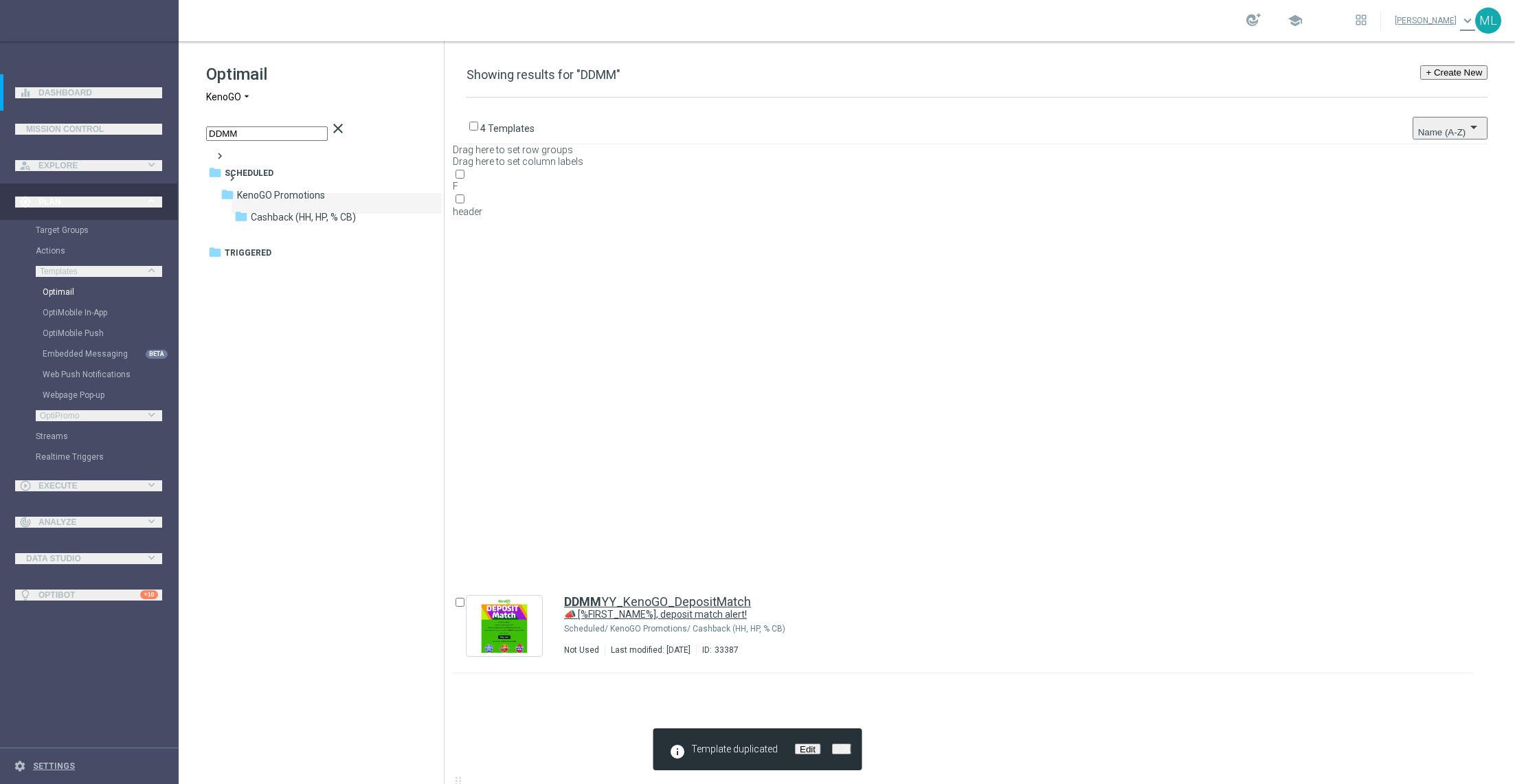
click at [940, 270] on link "📣 [%FIRST_NAME%], deposit match alert!" at bounding box center [990, 276] width 815 height 13
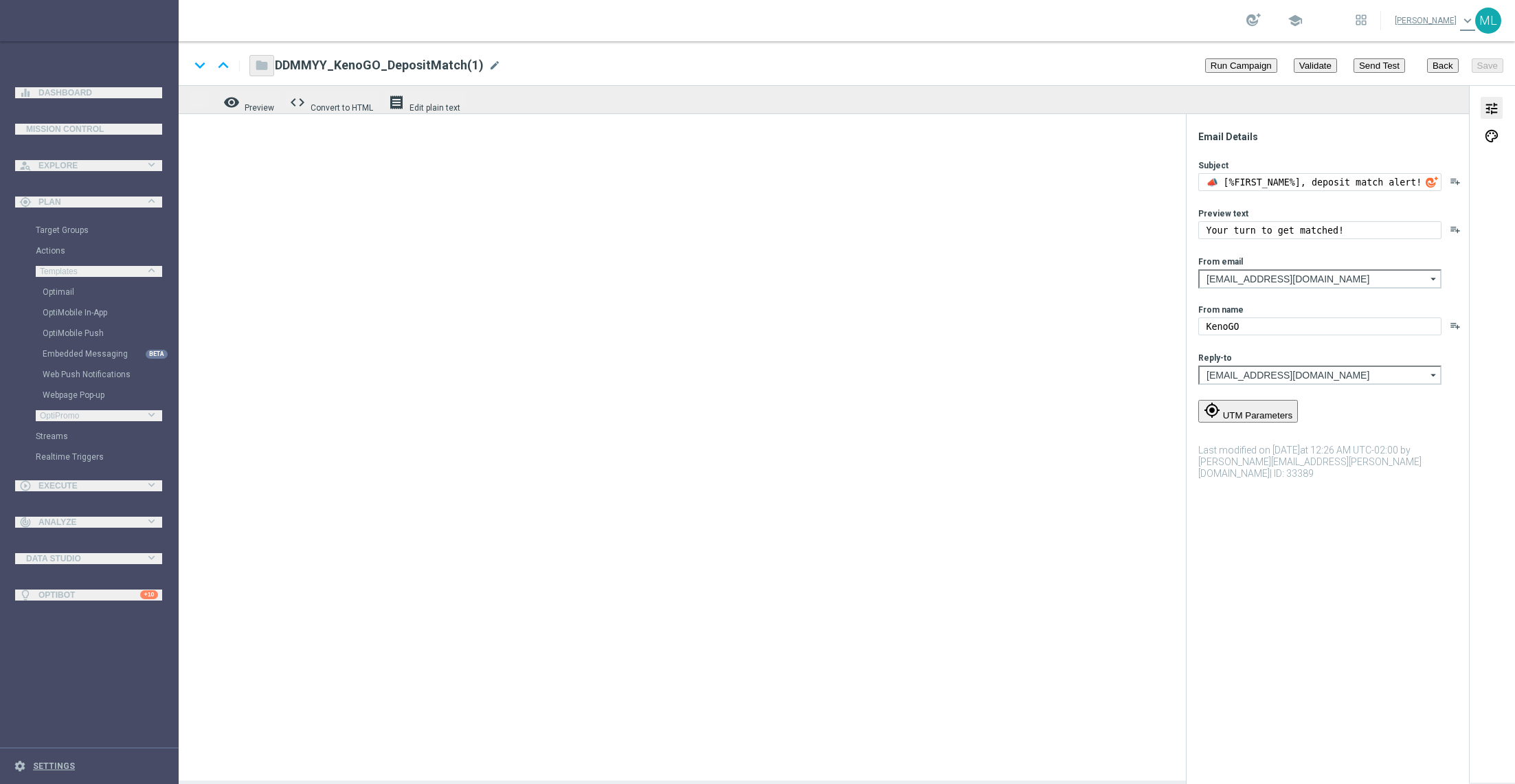
click at [490, 67] on span "mode_edit" at bounding box center [495, 65] width 12 height 12
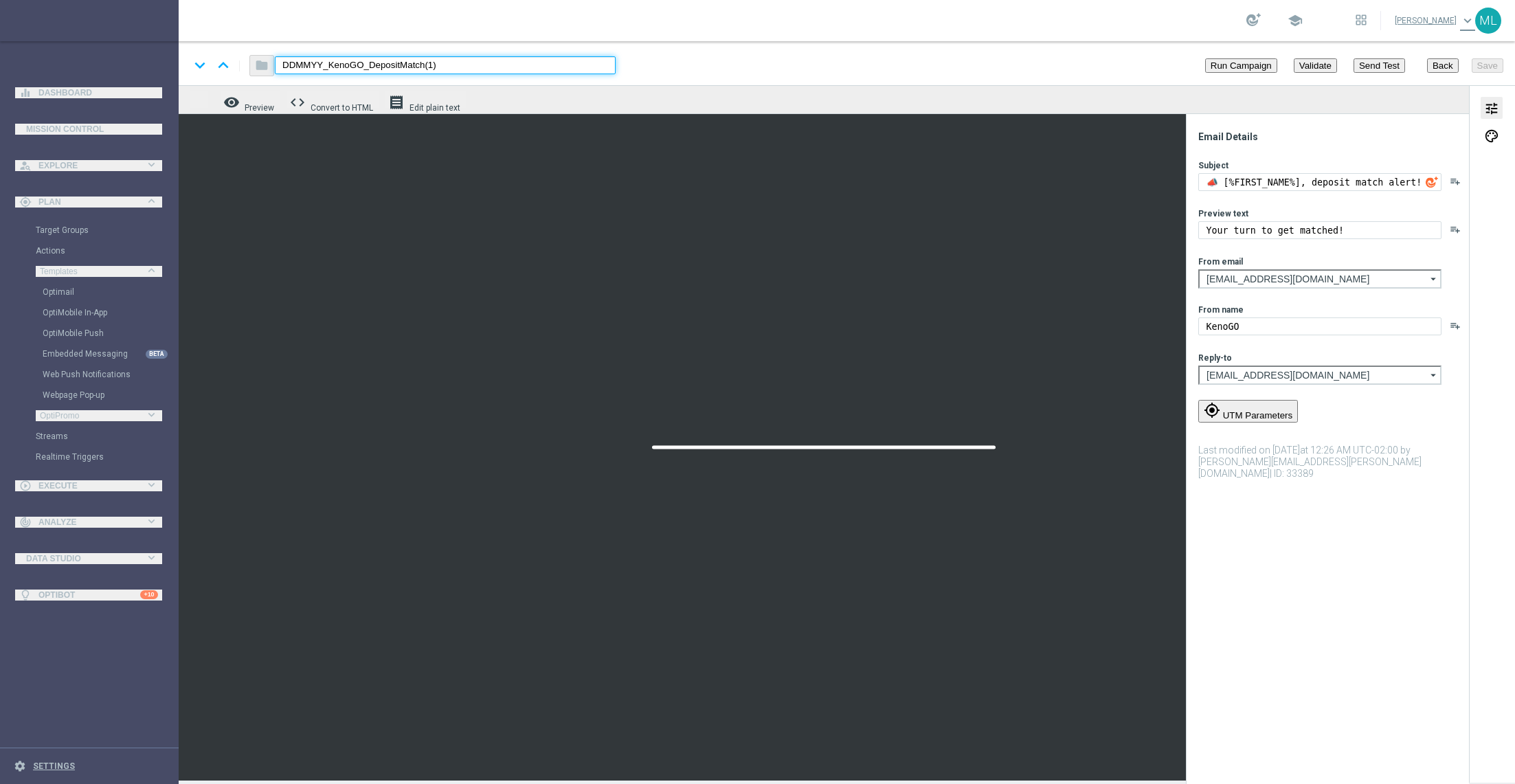
drag, startPoint x: 450, startPoint y: 68, endPoint x: 369, endPoint y: 67, distance: 81.0
click at [369, 67] on input "DDMMYY_KenoGO_DepositMatch(1)" at bounding box center [446, 65] width 341 height 18
type input "DDMMYY_KenoGO_FridayFreePlay"
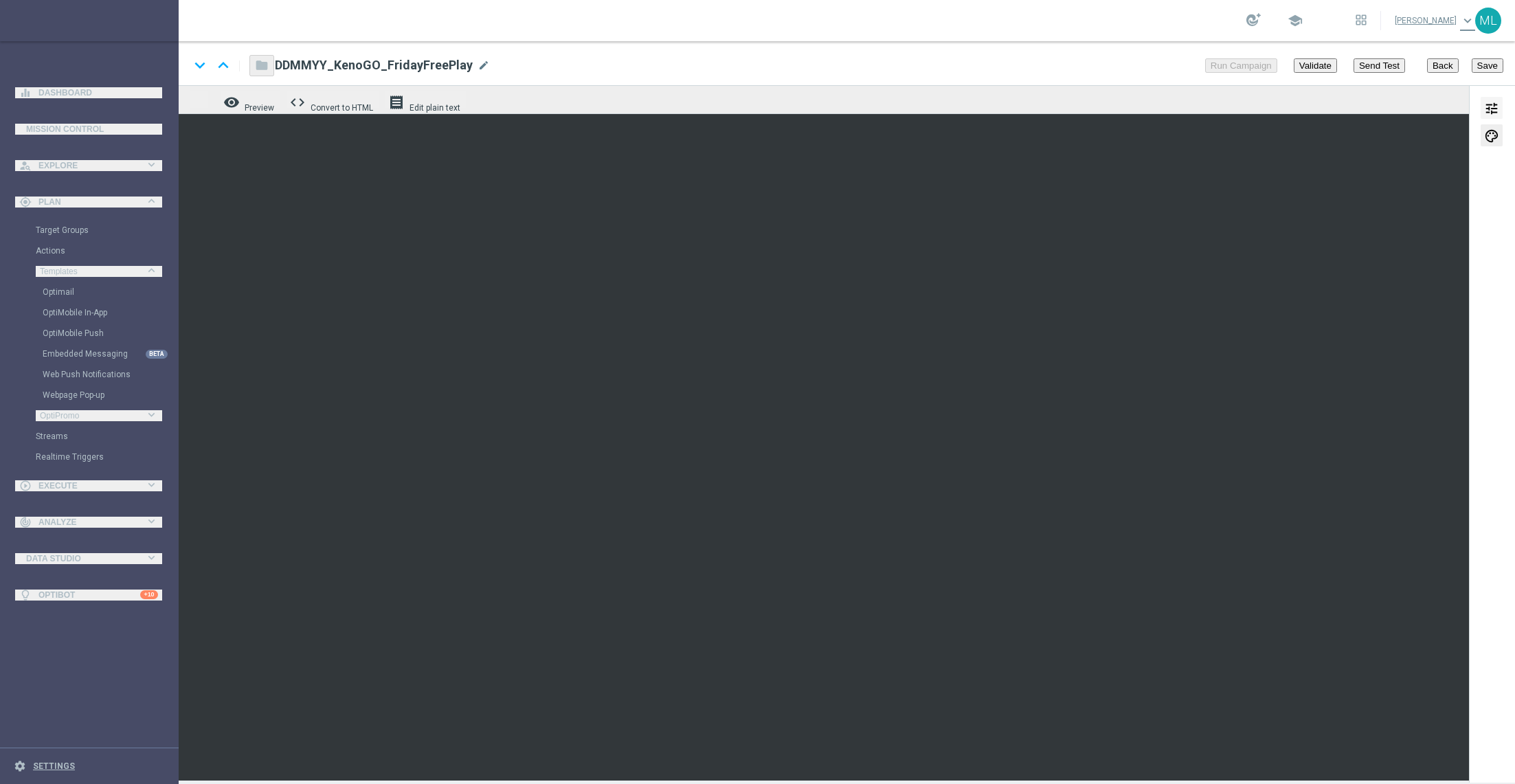
click at [1490, 104] on span "tune" at bounding box center [1492, 109] width 15 height 18
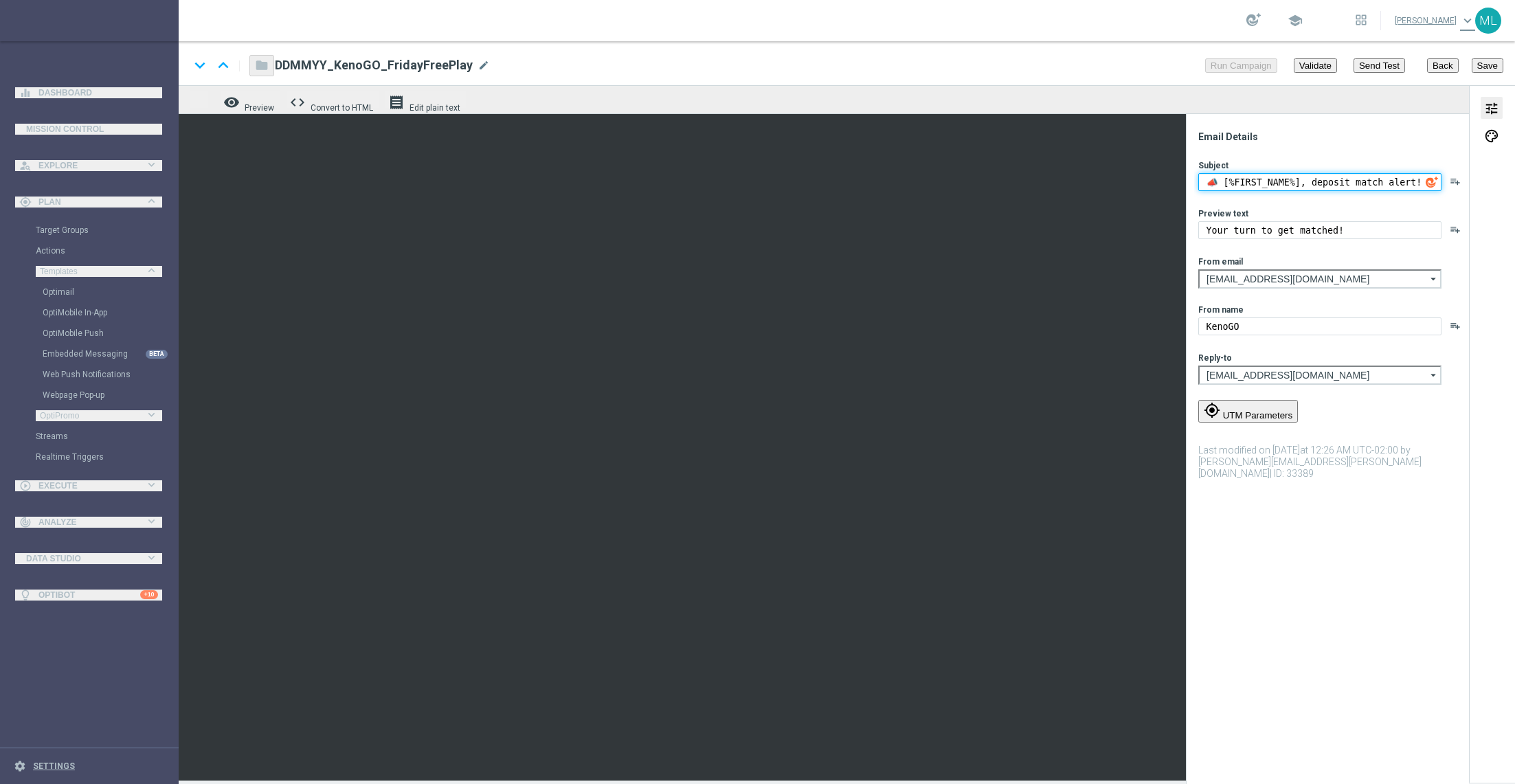
click at [1259, 175] on textarea "📣 [%FIRST_NAME%], deposit match alert!" at bounding box center [1320, 182] width 243 height 18
paste textarea "it's Friday FREE Play"
type textarea "📣 [%FIRST_NAME%], it's Friday FREE Play!"
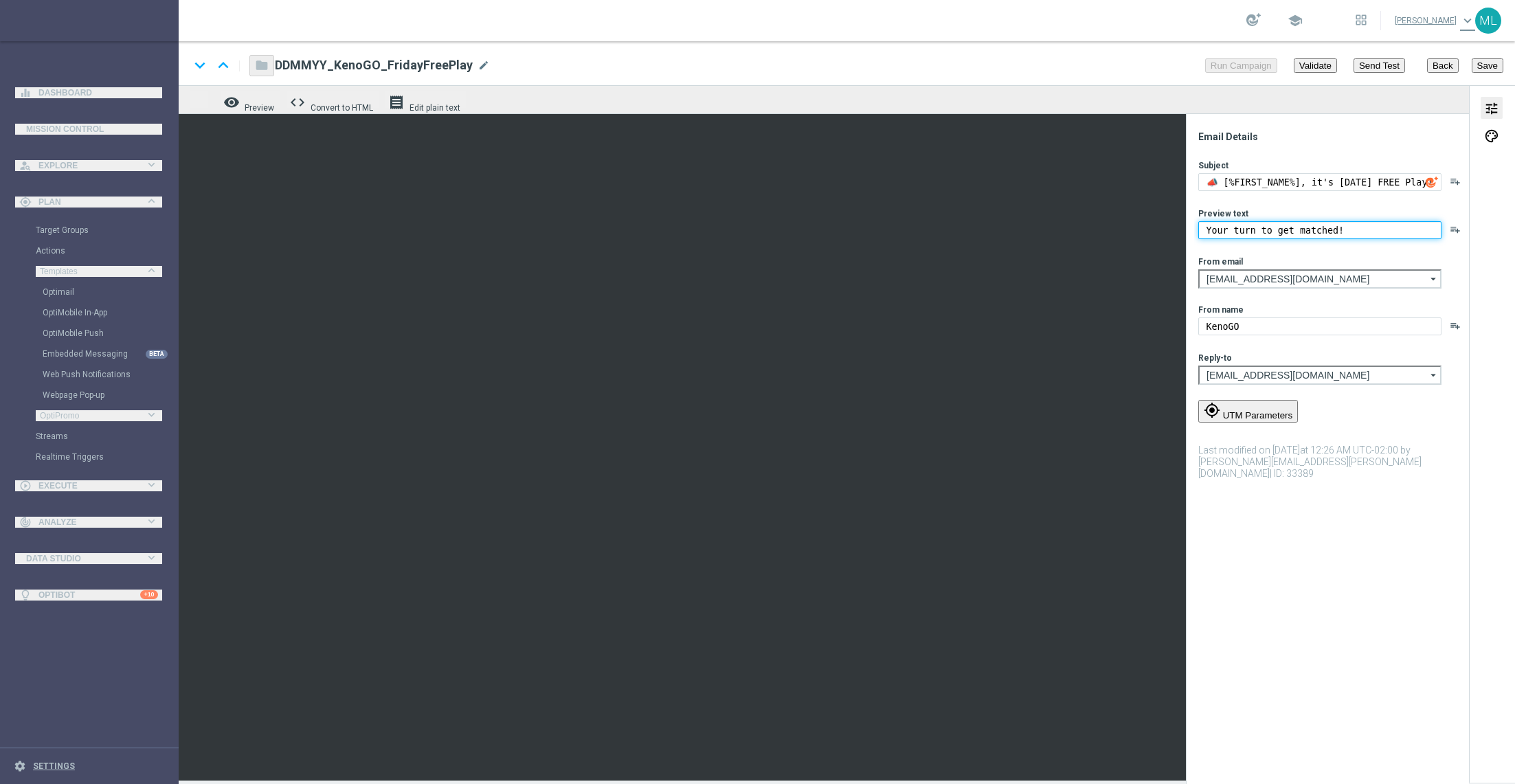
click at [1226, 231] on textarea "Your turn to get matched!" at bounding box center [1320, 230] width 243 height 18
paste textarea "A little Friday fun, on us"
type textarea "A little Friday fun, on us!"
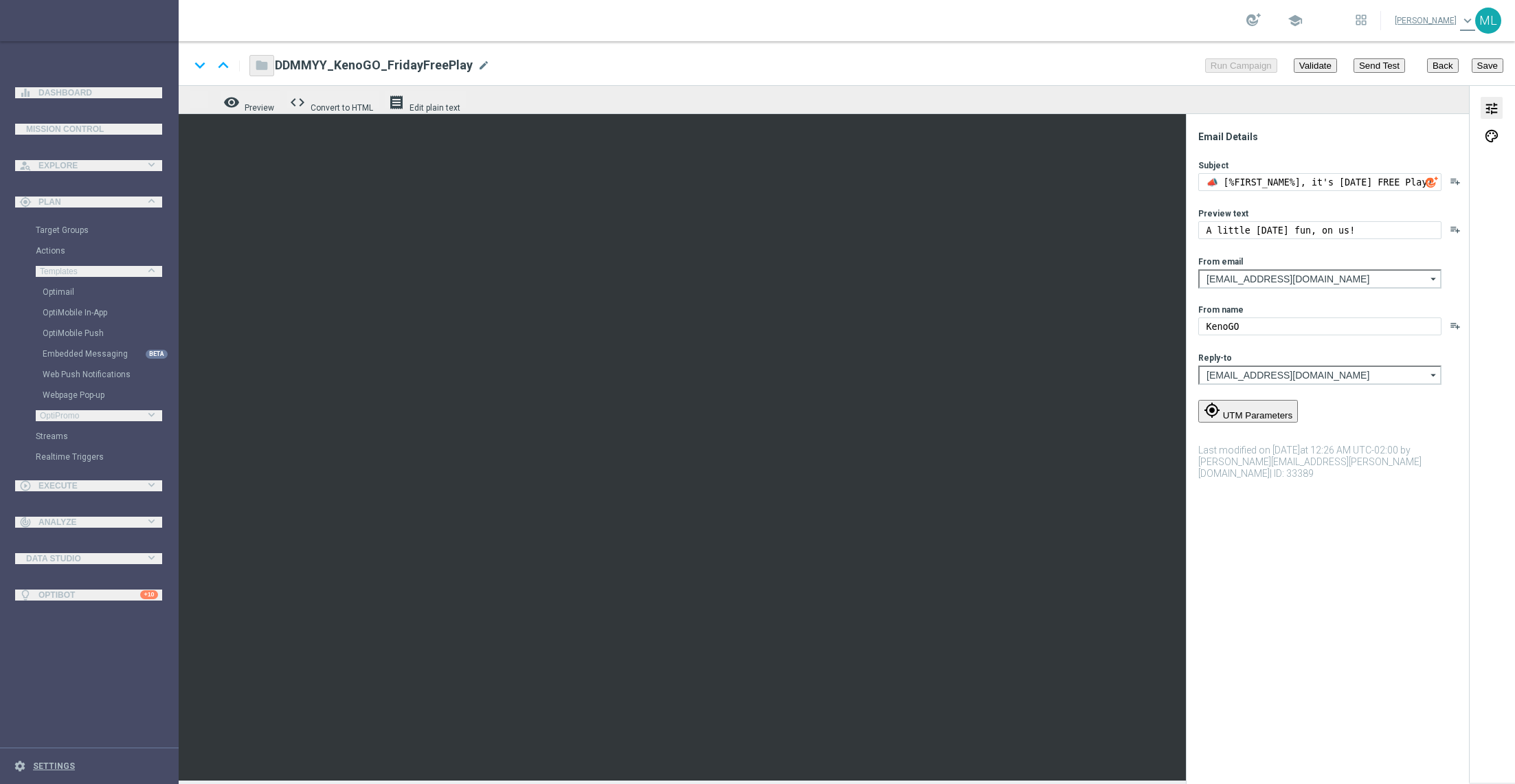
click at [1487, 65] on button "Save" at bounding box center [1486, 65] width 33 height 19
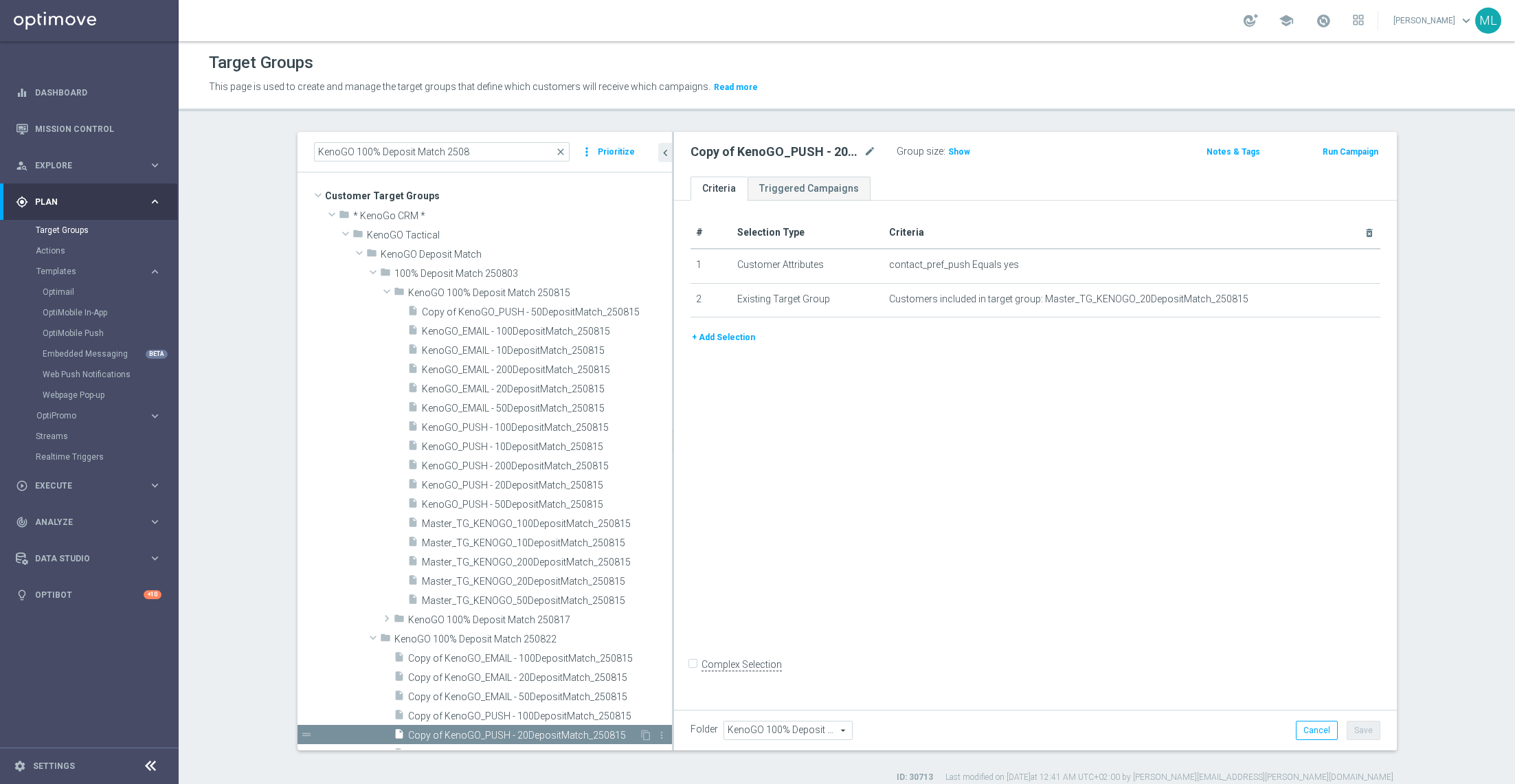
scroll to position [203, 0]
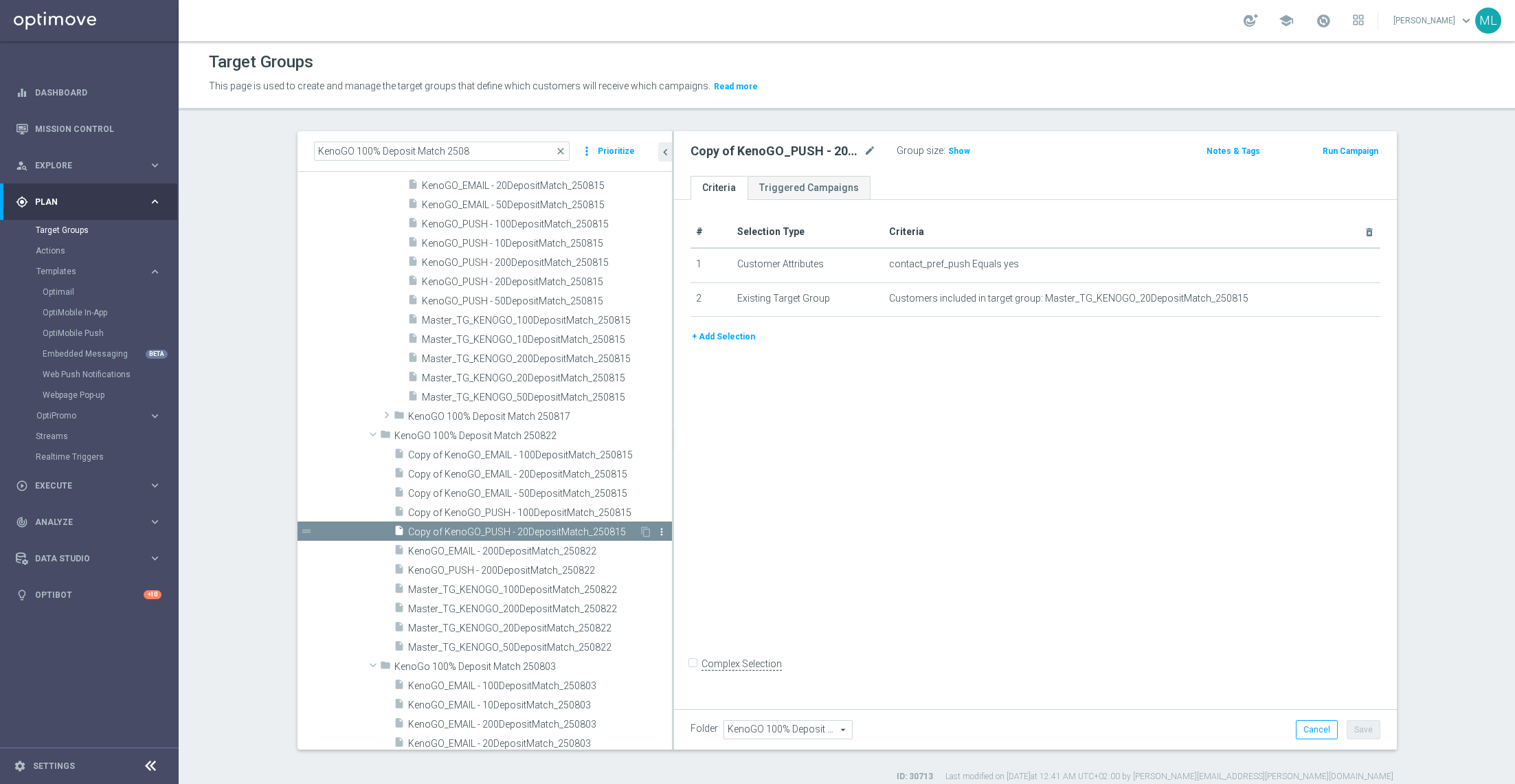
click at [663, 533] on icon "more_vert" at bounding box center [662, 533] width 11 height 11
click at [689, 571] on span "Delete" at bounding box center [698, 573] width 30 height 10
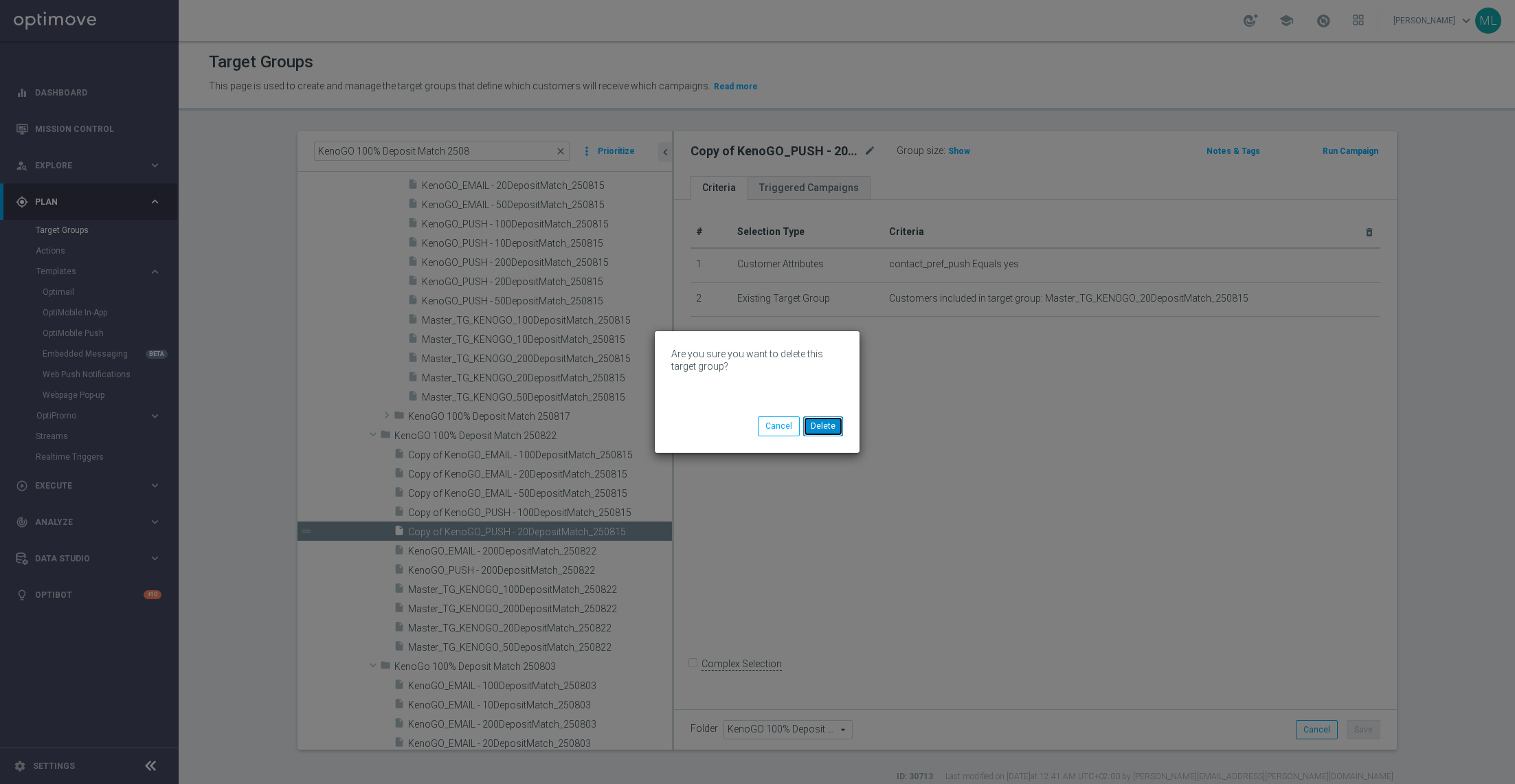
click at [821, 425] on button "Delete" at bounding box center [823, 426] width 40 height 19
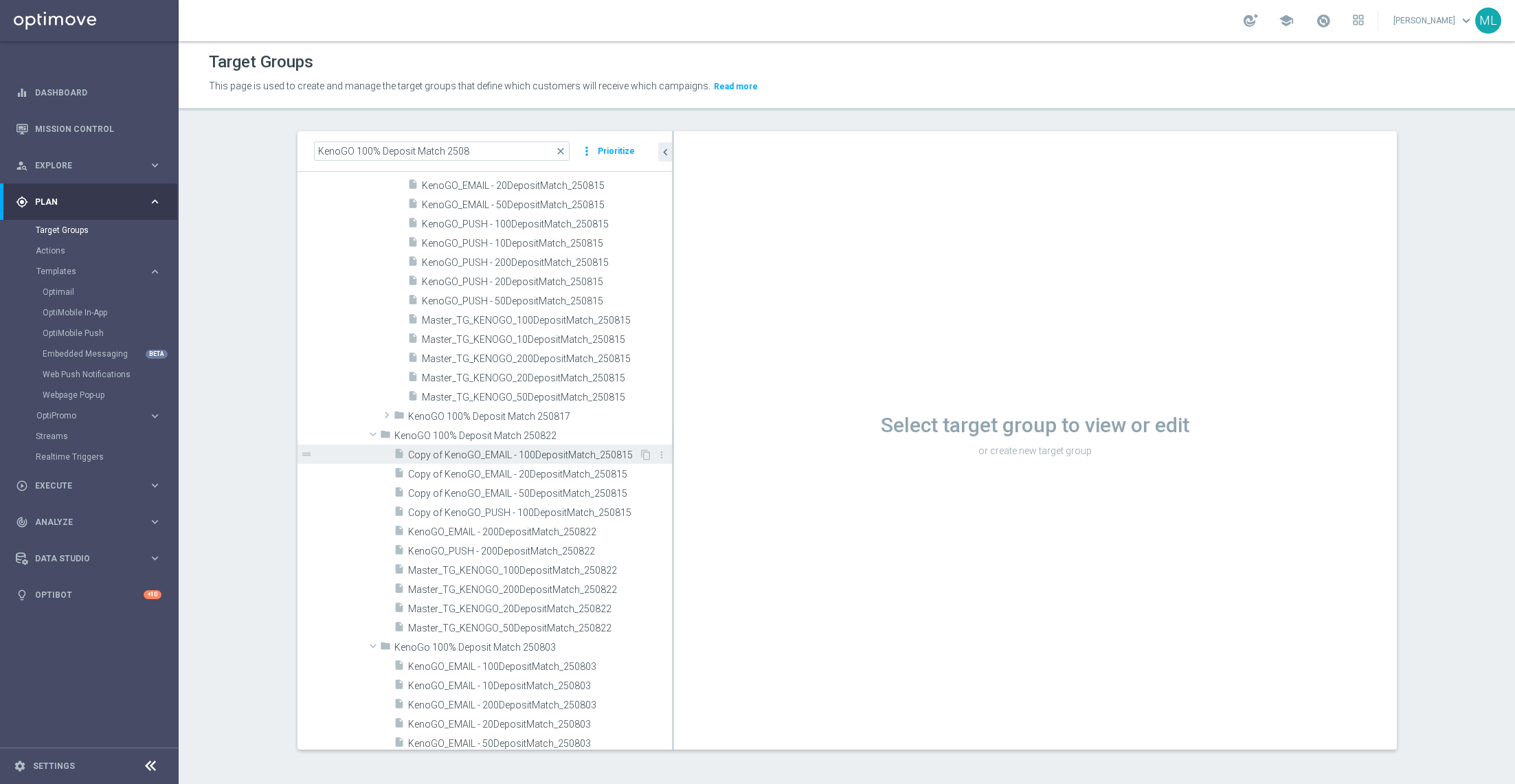
click at [576, 452] on span "Copy of KenoGO_EMAIL - 100DepositMatch_250815" at bounding box center [523, 455] width 231 height 11
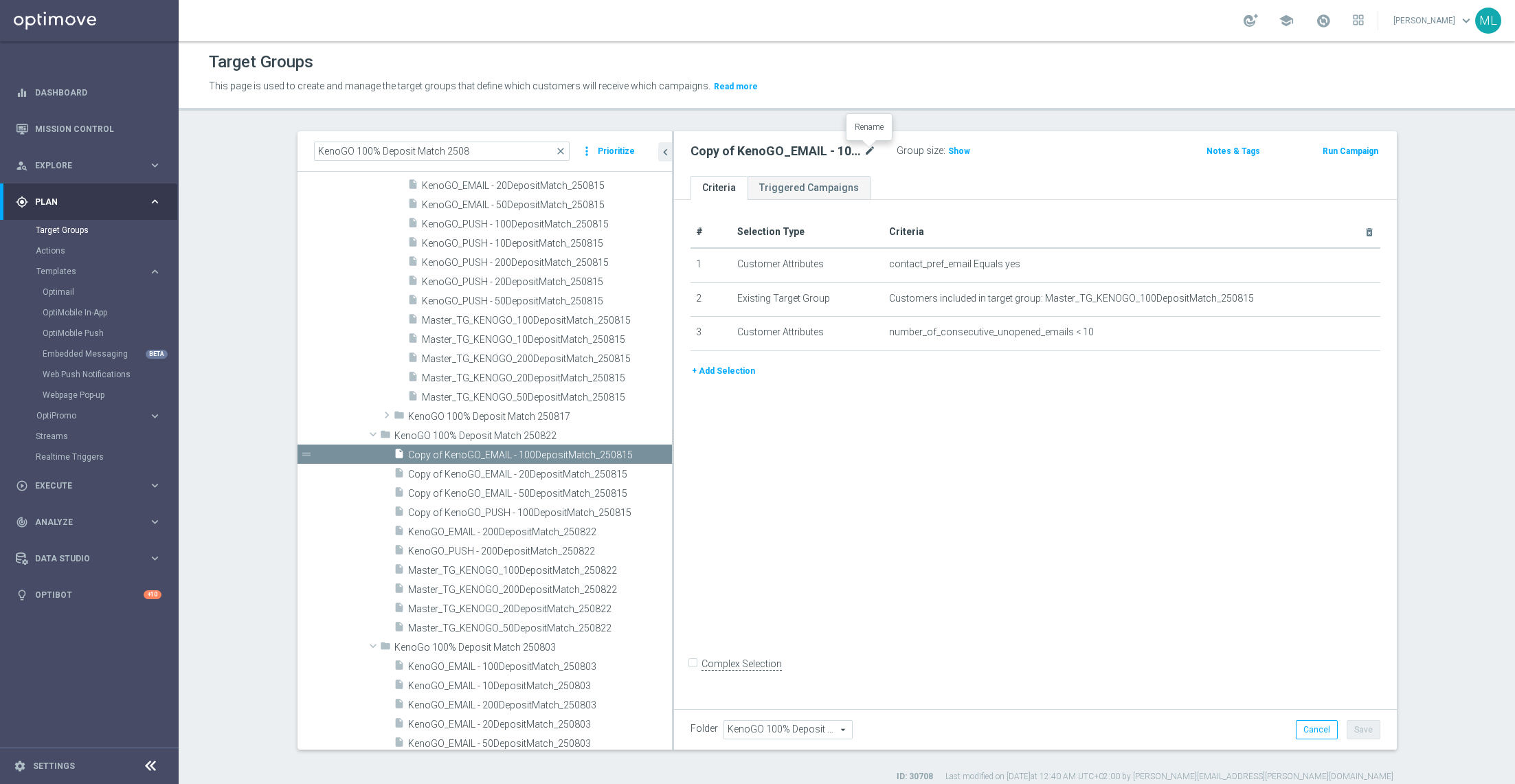
click at [867, 152] on icon "mode_edit" at bounding box center [870, 151] width 12 height 16
click at [874, 151] on input "Copy of KenoGO_EMAIL - 100DepositMatch_250815" at bounding box center [783, 152] width 186 height 19
click at [714, 154] on input "Copy of KenoGO_EMAIL - 100DepositMatch_250822" at bounding box center [783, 152] width 186 height 19
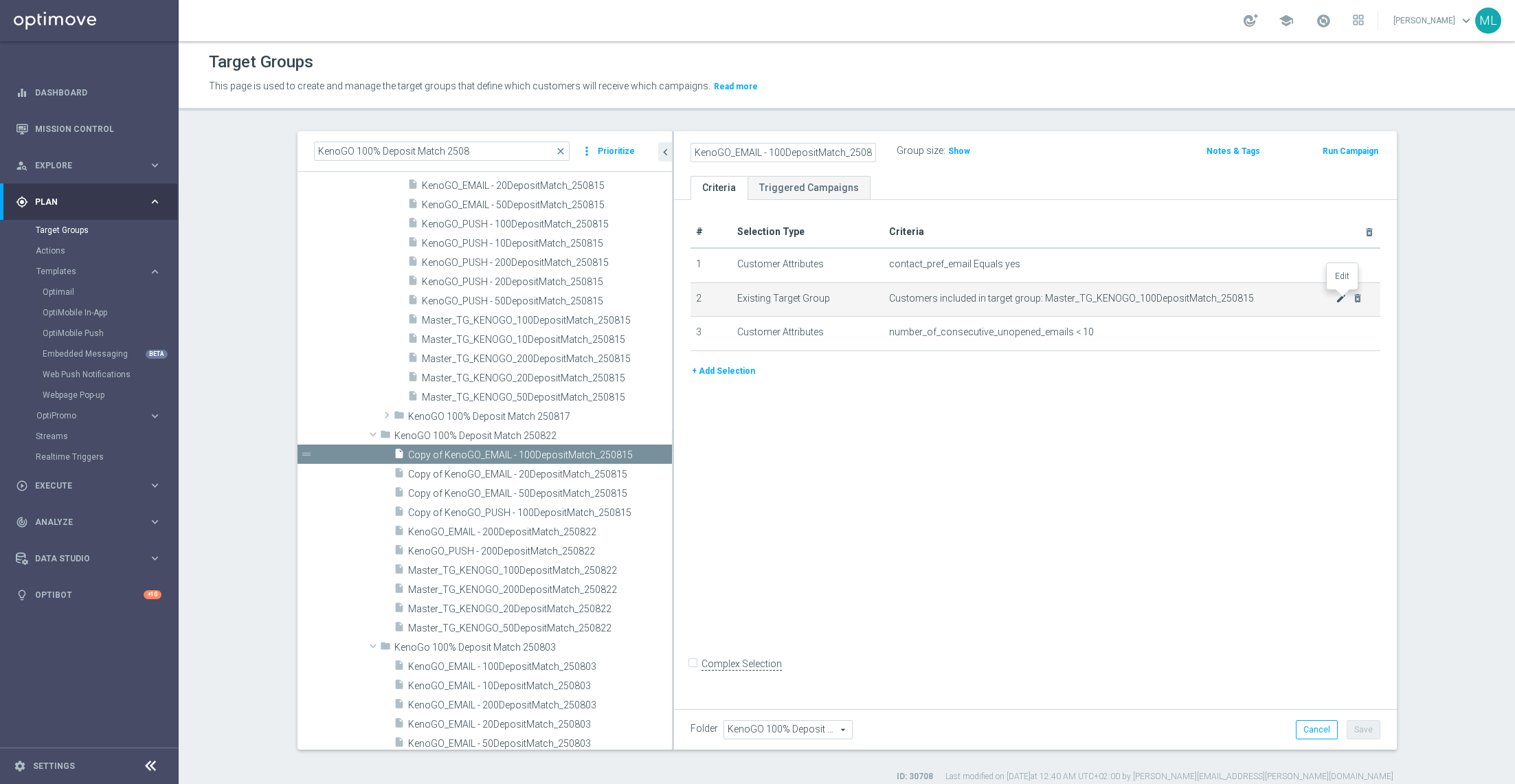
type input "KenoGO_EMAIL - 100DepositMatch_250822"
click at [1339, 299] on icon "mode_edit" at bounding box center [1342, 298] width 11 height 11
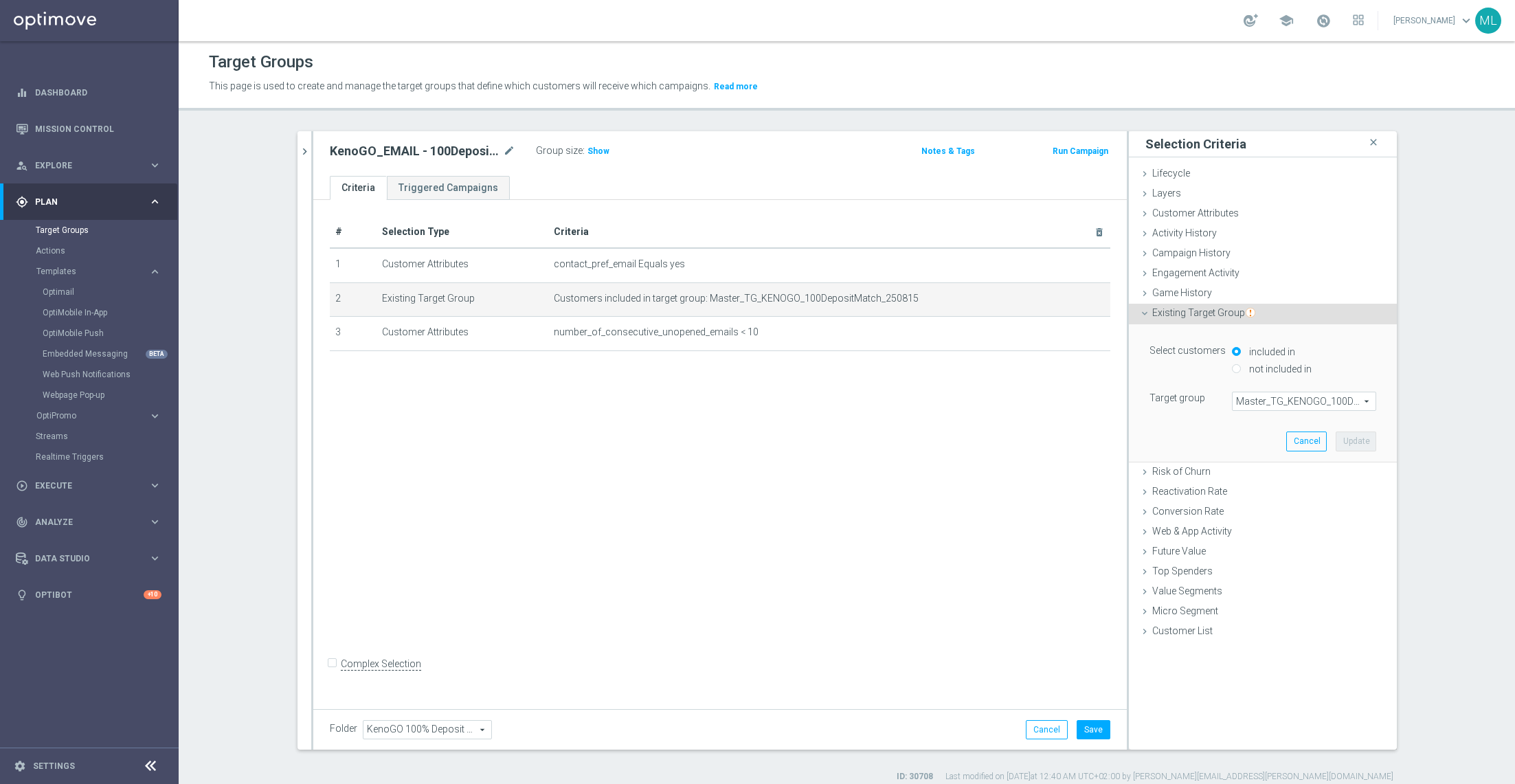
click at [1259, 400] on span "Master_TG_KENOGO_100DepositMatch_250815" at bounding box center [1304, 401] width 143 height 18
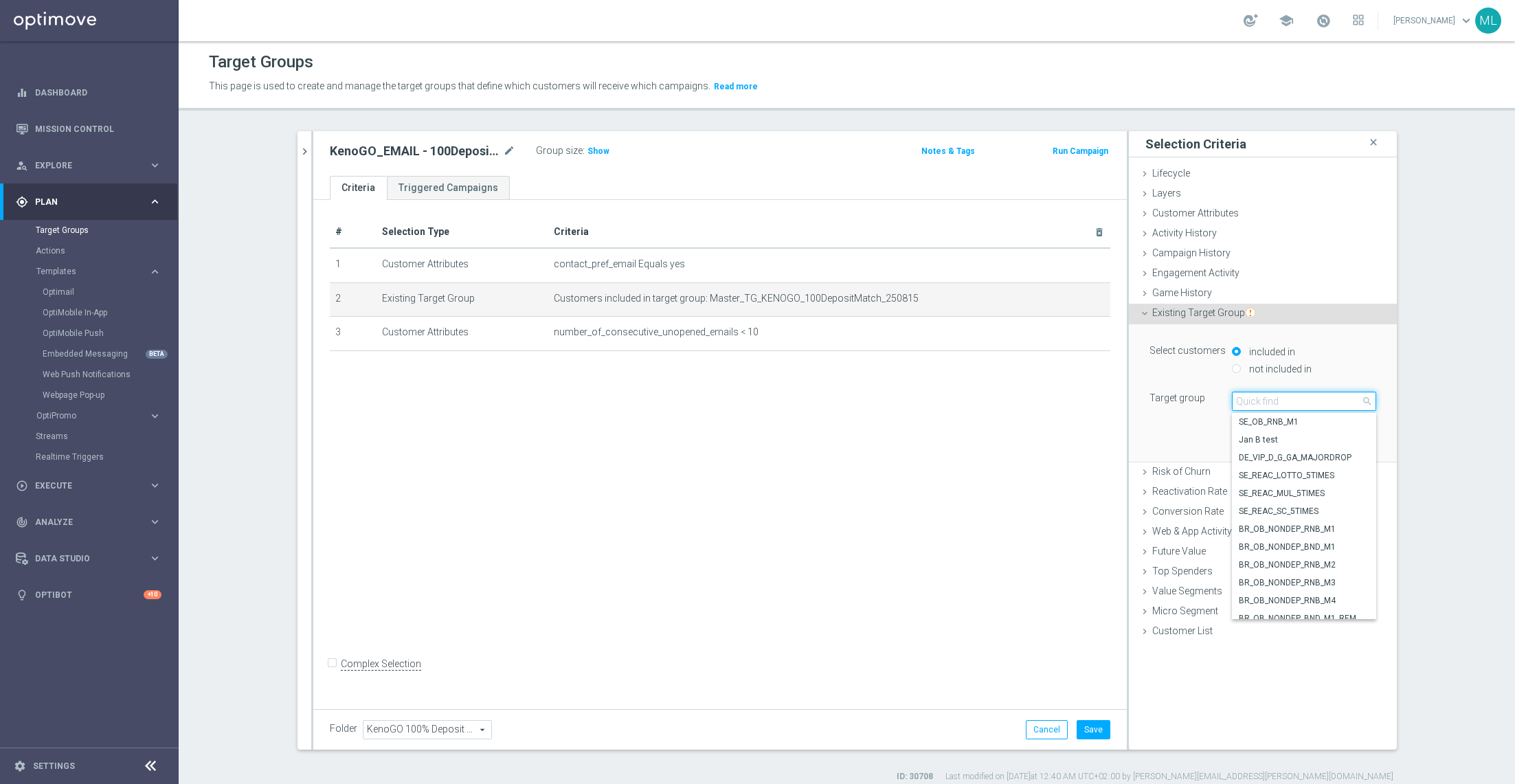
click at [1259, 400] on input "search" at bounding box center [1303, 401] width 144 height 19
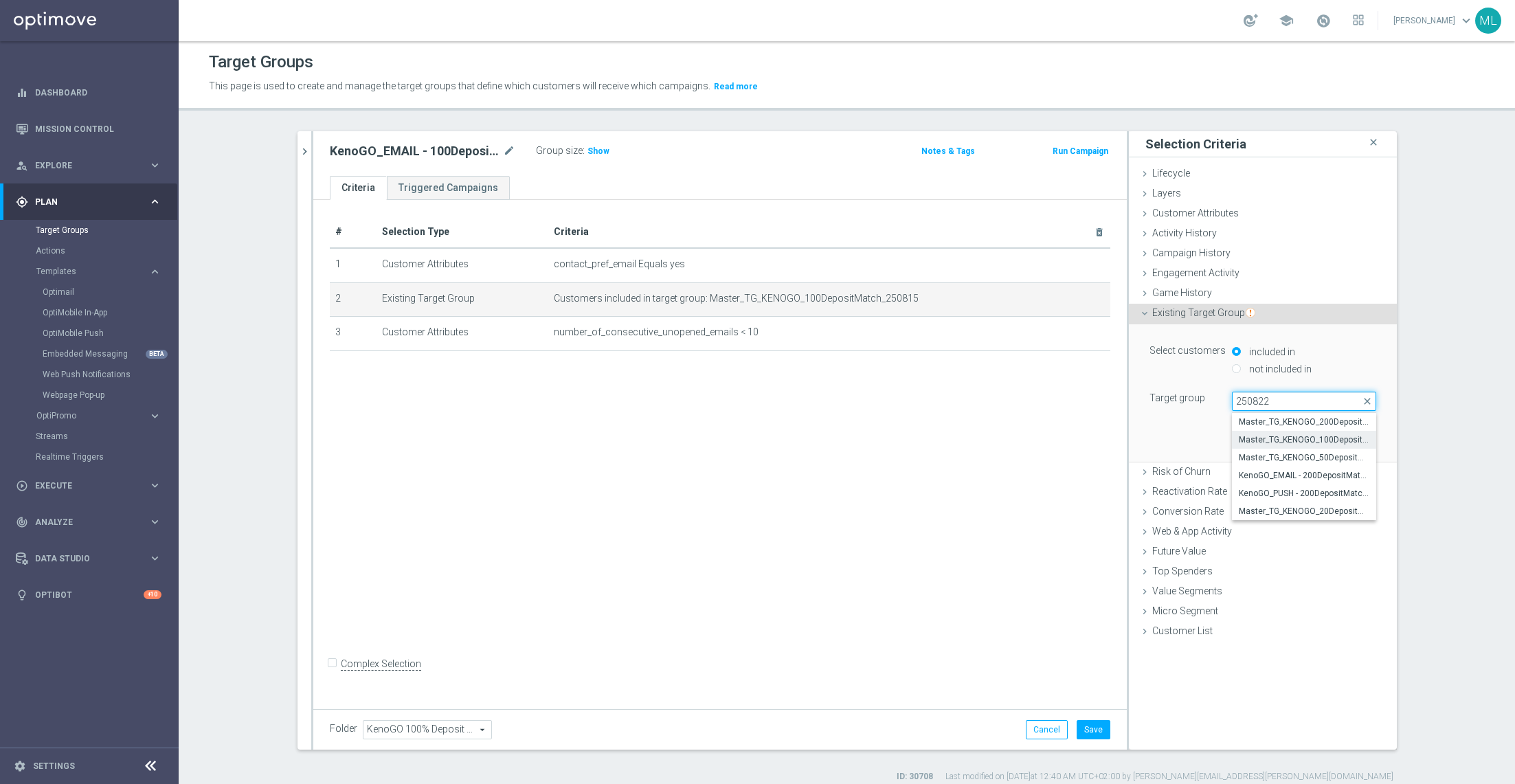
type input "250822"
click at [1291, 434] on span "Master_TG_KENOGO_100DepositMatch_250822" at bounding box center [1303, 440] width 131 height 11
type input "Master_TG_KENOGO_100DepositMatch_250822"
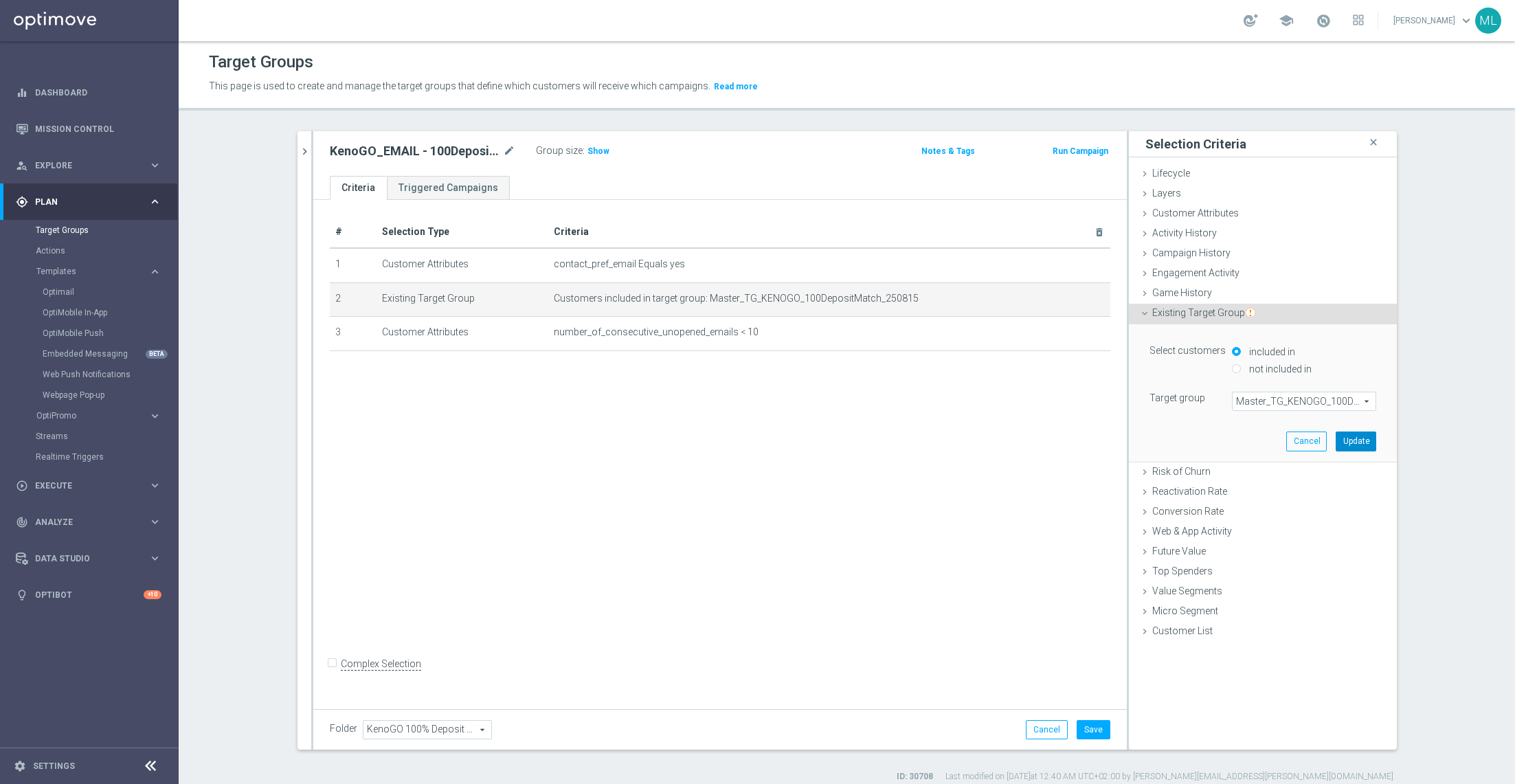
click at [1347, 435] on button "Update" at bounding box center [1356, 441] width 41 height 19
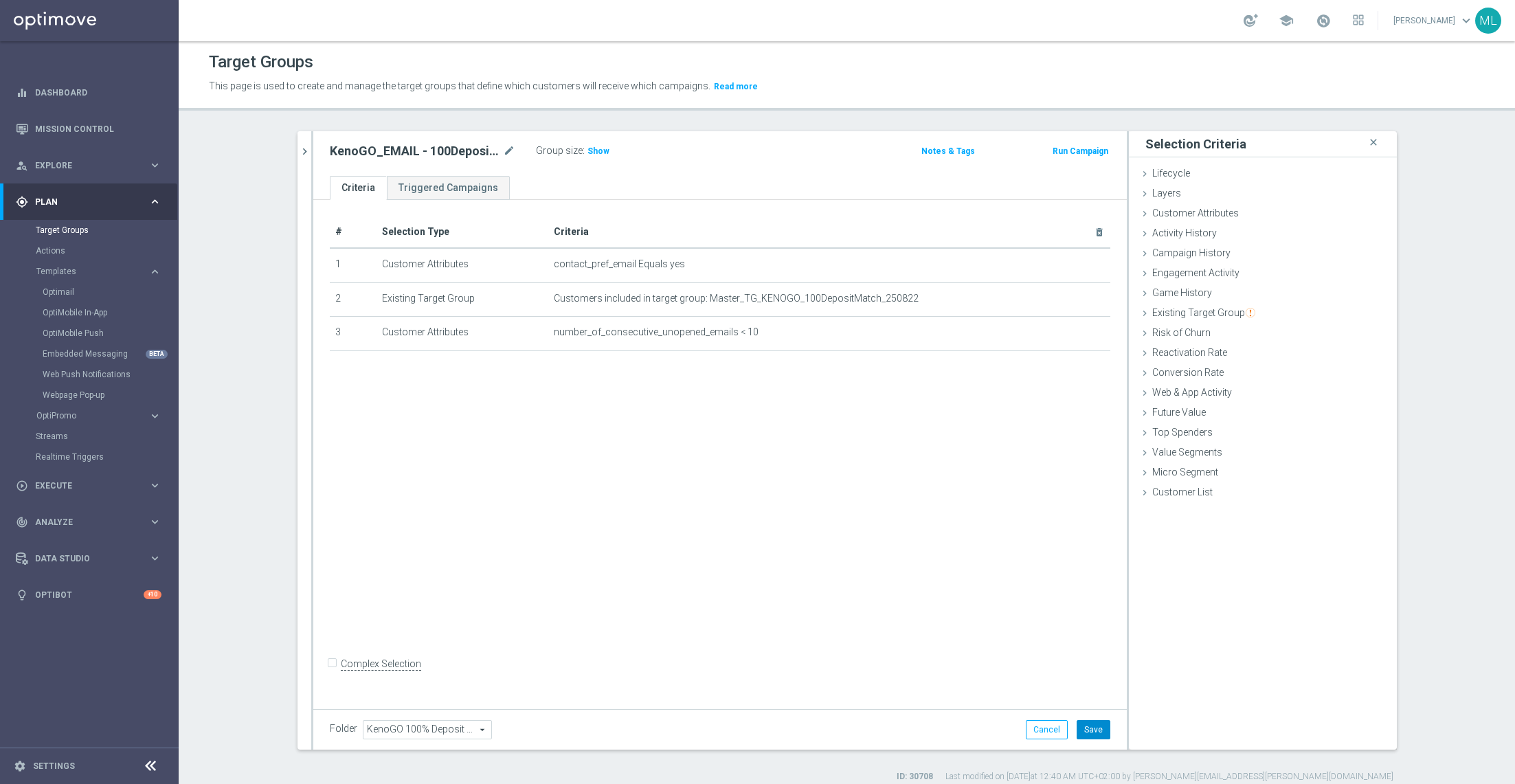
click at [1086, 735] on button "Save" at bounding box center [1093, 730] width 33 height 19
click at [305, 151] on icon "chevron_right" at bounding box center [305, 151] width 13 height 13
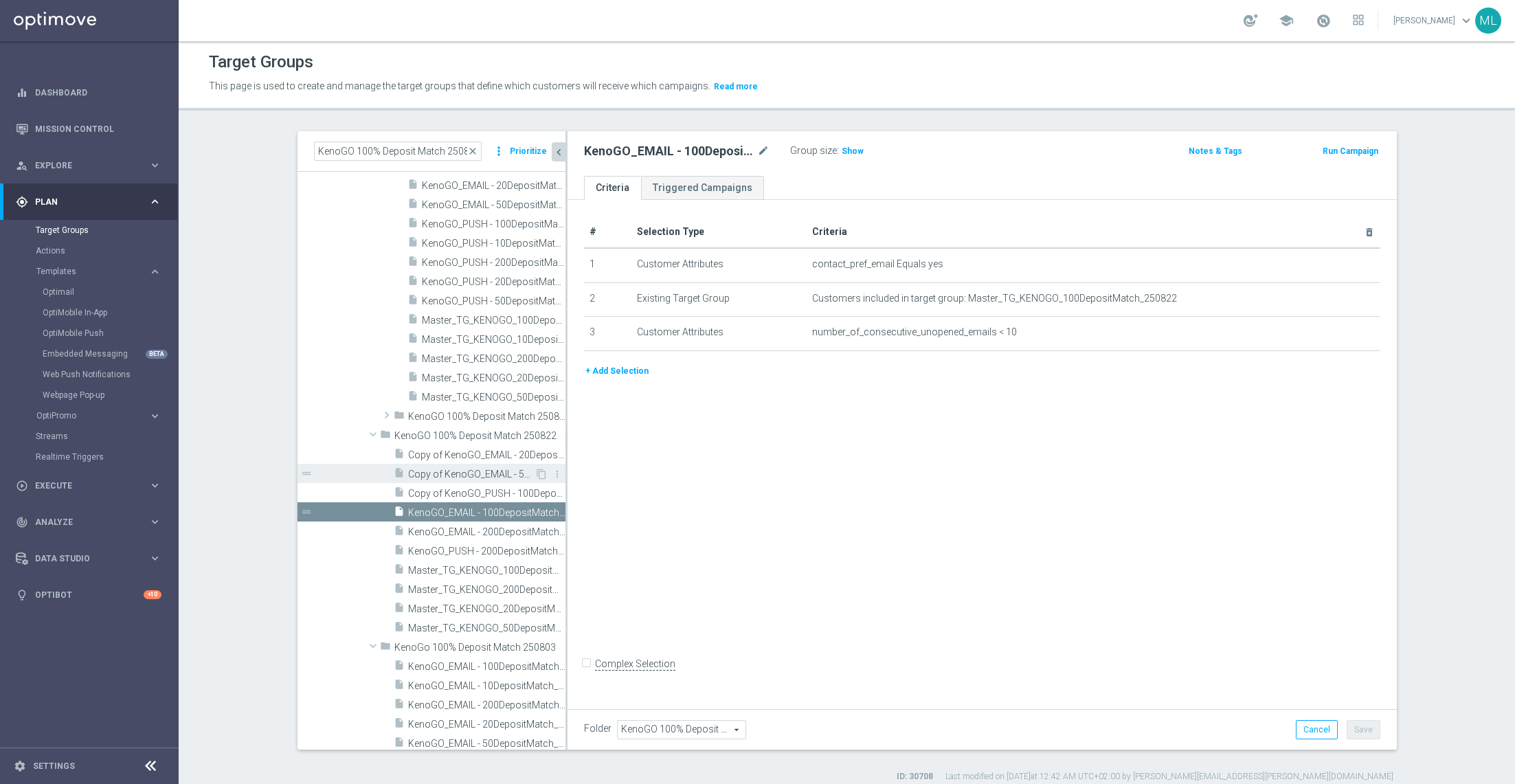
click at [490, 472] on span "Copy of KenoGO_EMAIL - 50DepositMatch_250815" at bounding box center [471, 474] width 127 height 11
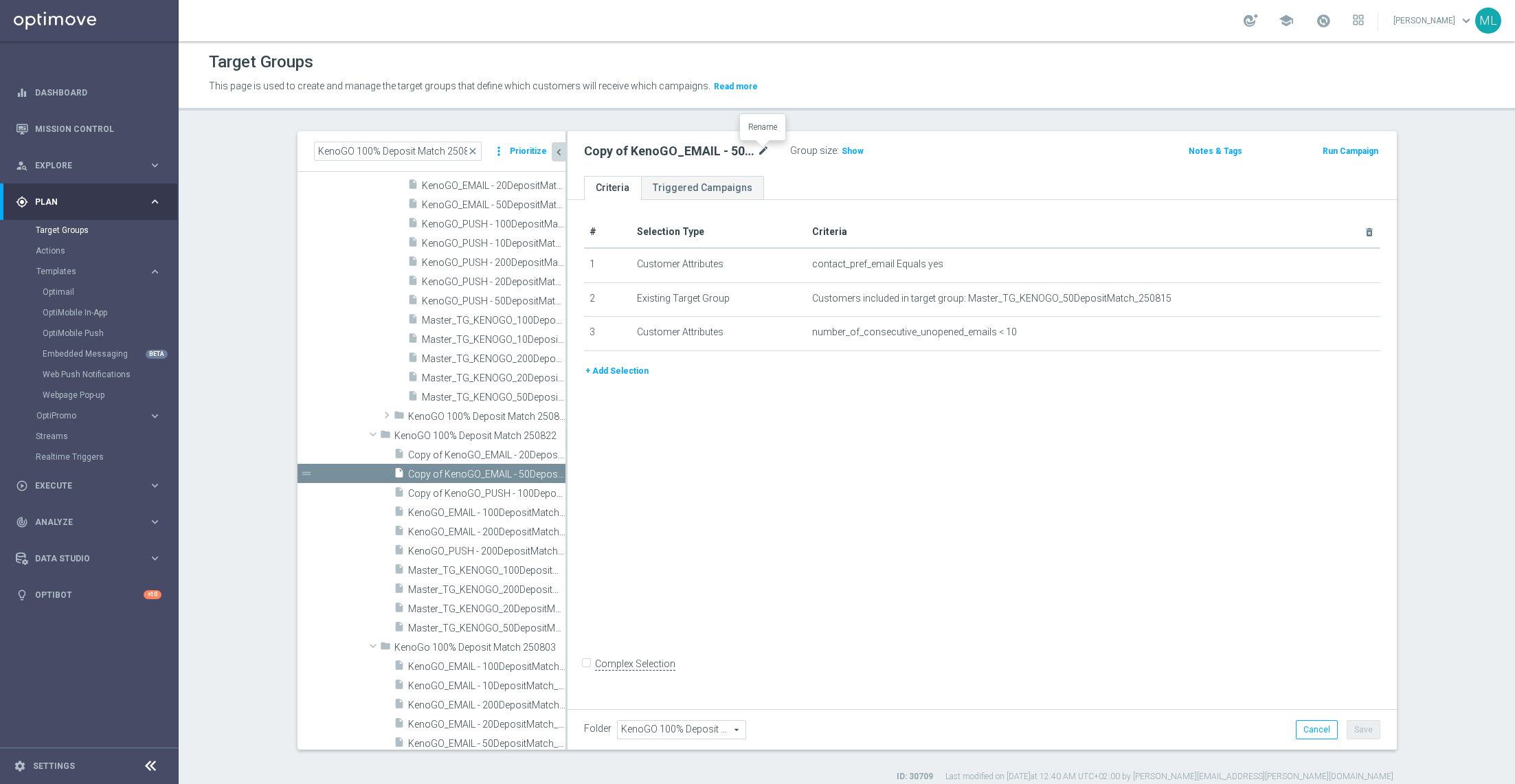
click at [760, 145] on icon "mode_edit" at bounding box center [763, 151] width 12 height 16
click at [764, 152] on input "Copy of KenoGO_EMAIL - 50DepositMatch_250815" at bounding box center [677, 152] width 186 height 19
click at [605, 153] on input "Copy of KenoGO_EMAIL - 50DepositMatch_250822" at bounding box center [677, 152] width 186 height 19
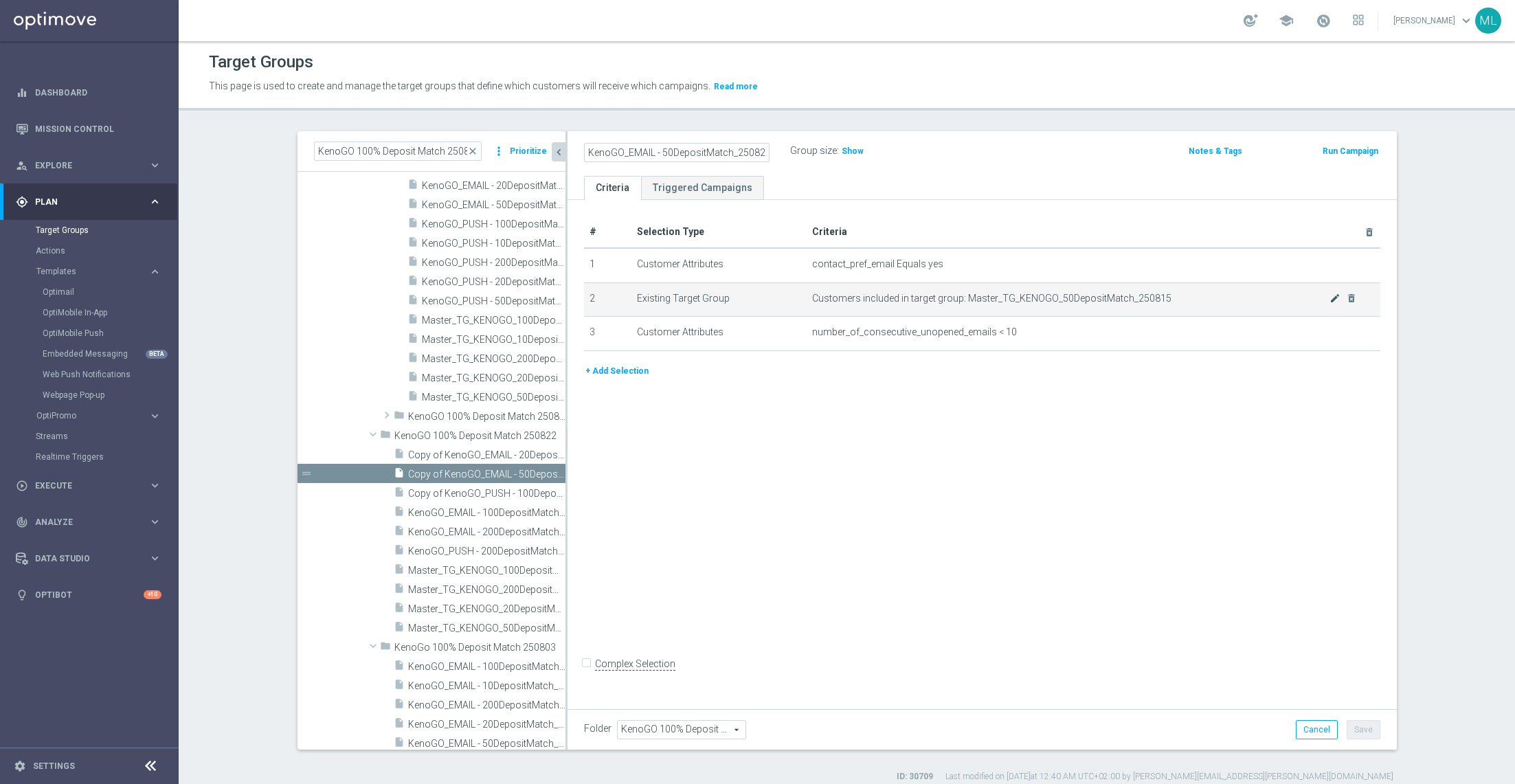
type input "KenoGO_EMAIL - 50DepositMatch_250822"
click at [1333, 295] on icon "mode_edit" at bounding box center [1336, 298] width 11 height 11
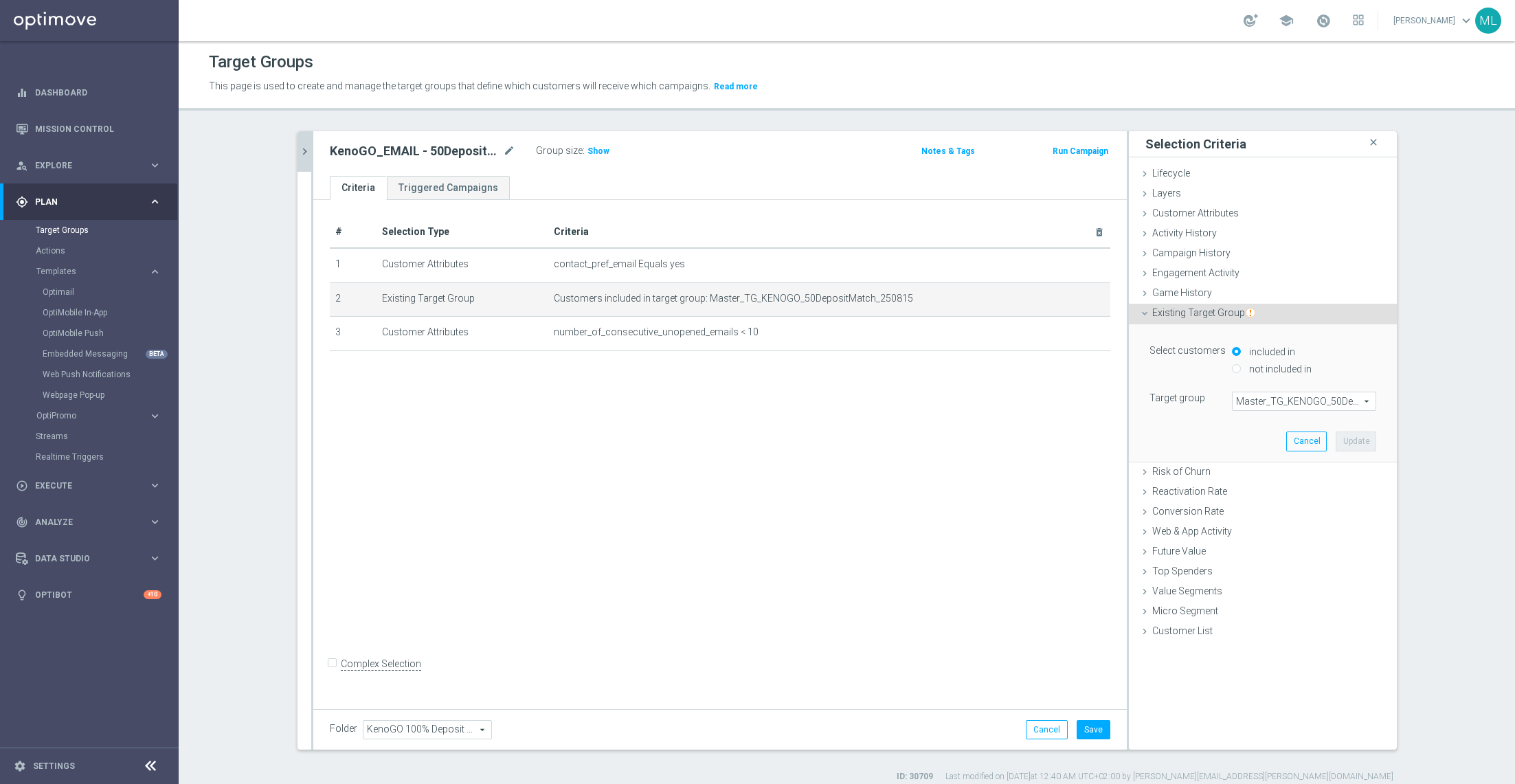
click at [1276, 393] on span "Master_TG_KENOGO_50DepositMatch_250815" at bounding box center [1304, 401] width 143 height 18
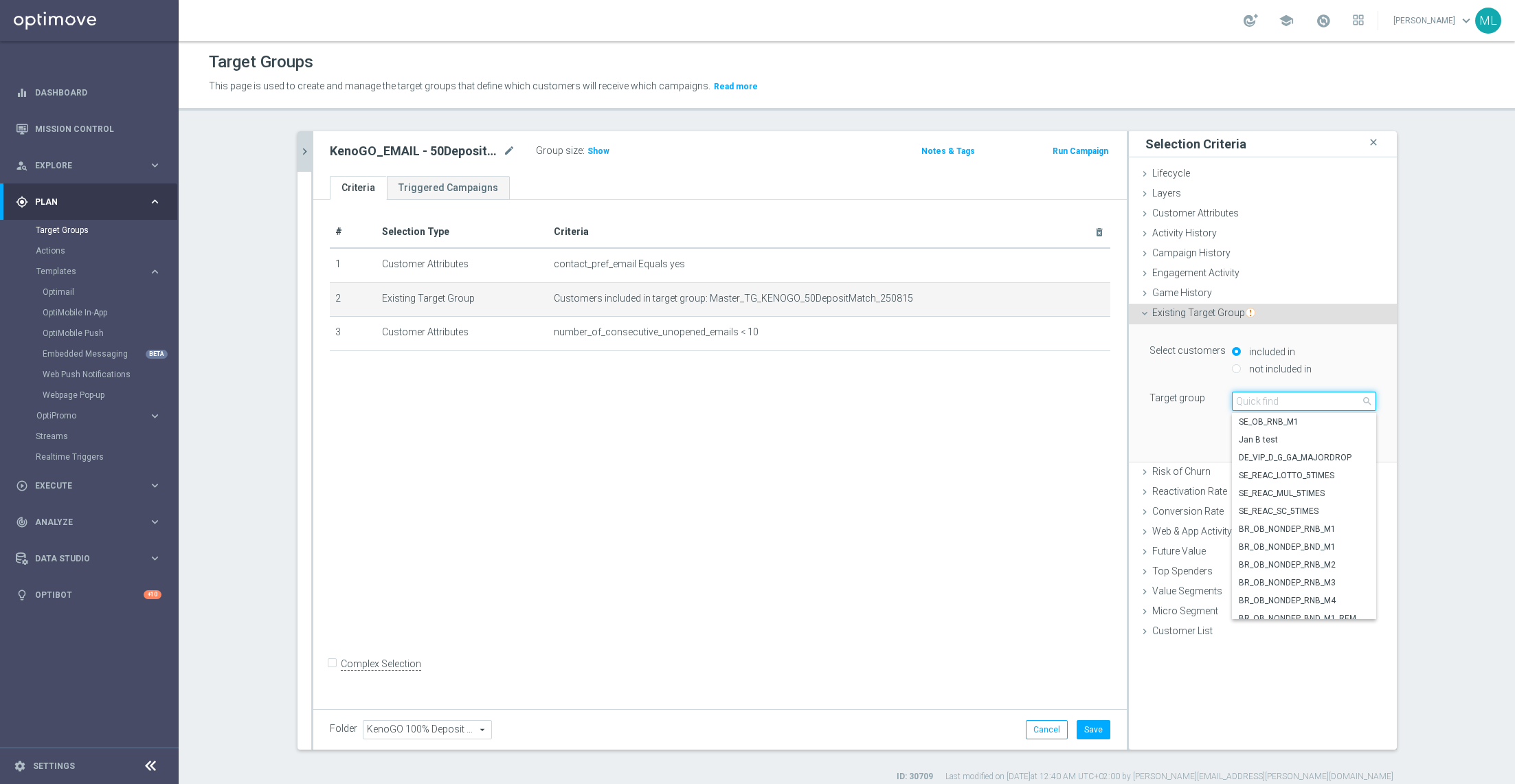
click at [1258, 397] on input "search" at bounding box center [1303, 401] width 144 height 19
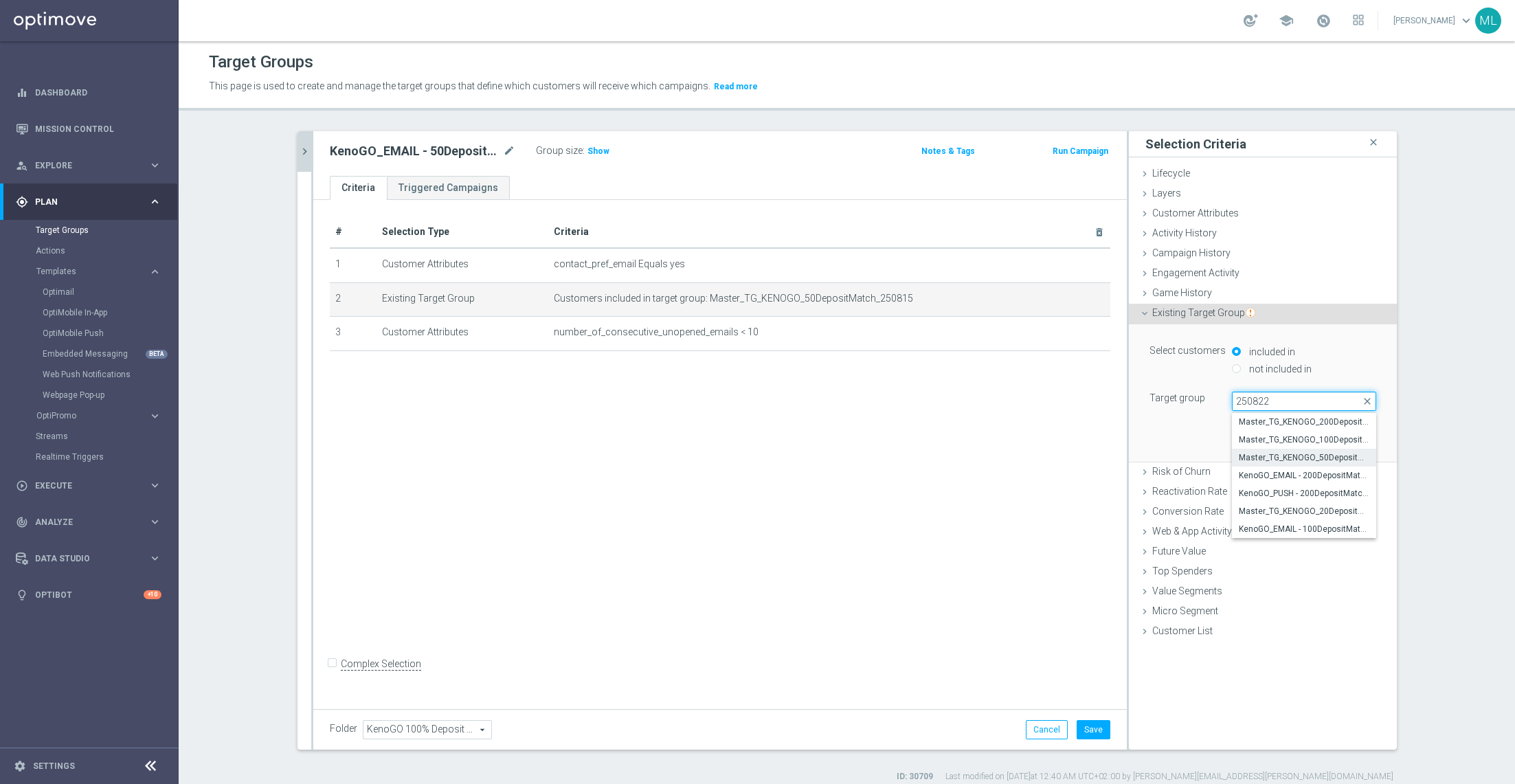
type input "250822"
click at [1336, 452] on span "Master_TG_KENOGO_50DepositMatch_250822" at bounding box center [1303, 458] width 131 height 11
type input "Master_TG_KENOGO_50DepositMatch_250822"
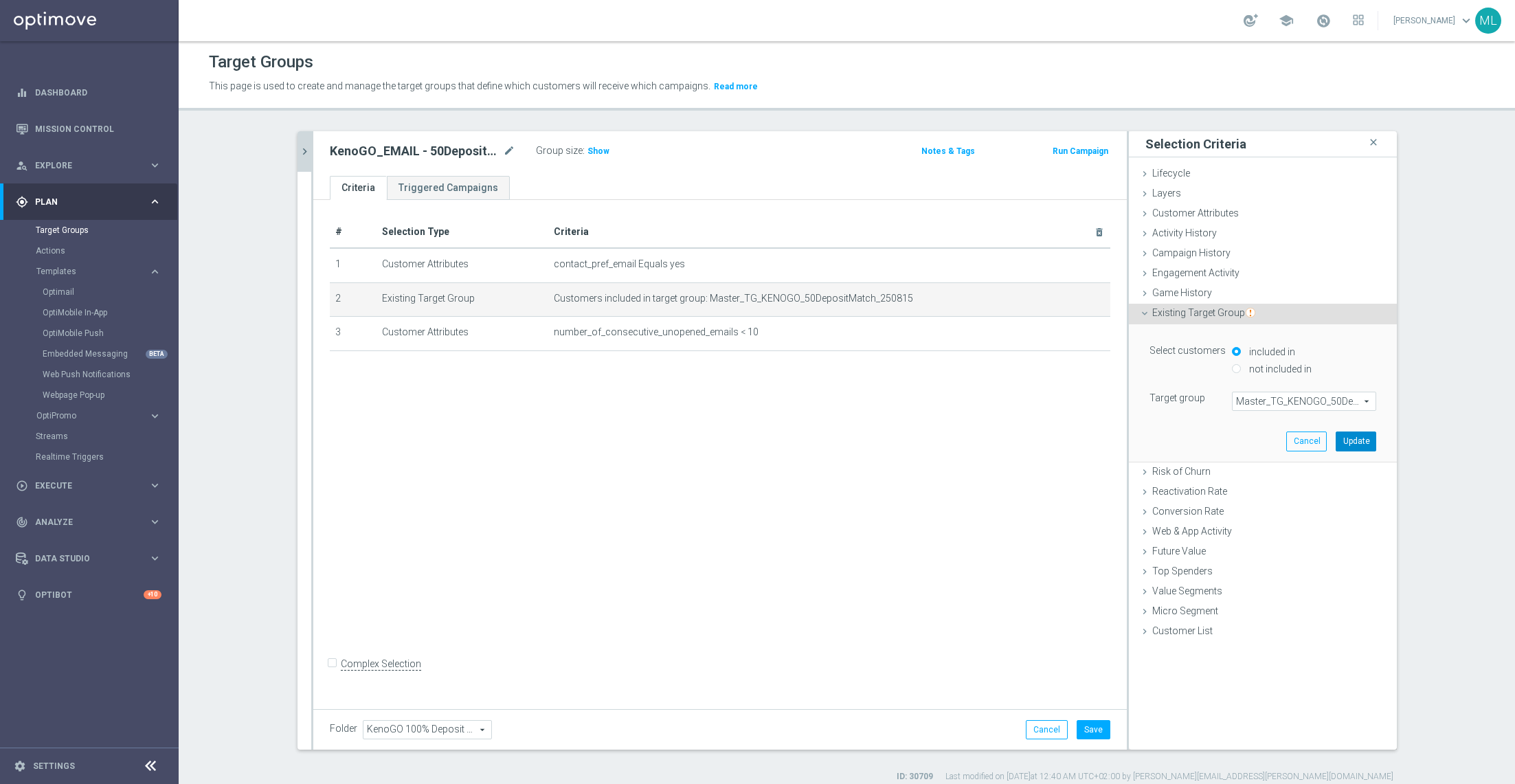
click at [1363, 445] on button "Update" at bounding box center [1356, 441] width 41 height 19
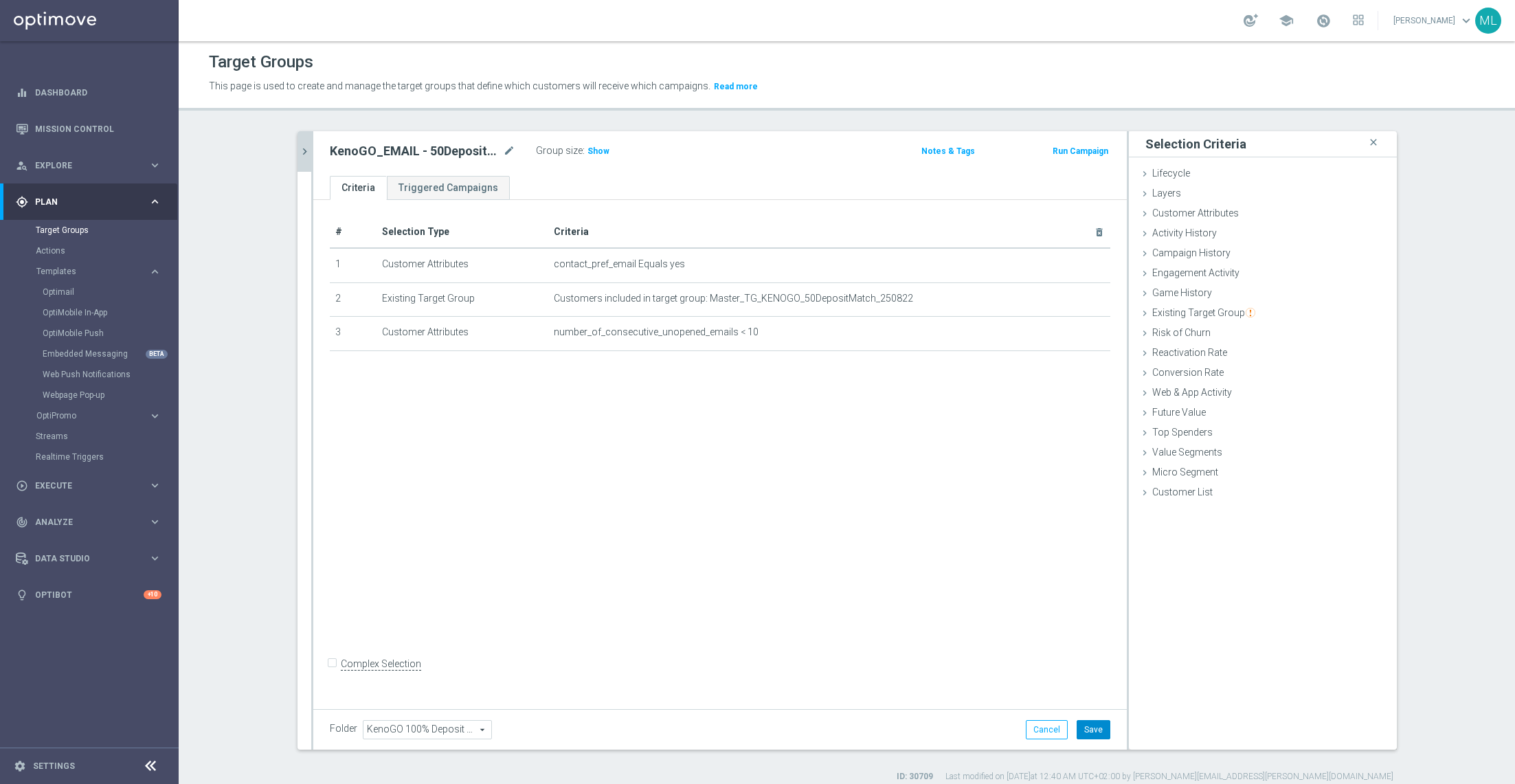
click at [1094, 724] on button "Save" at bounding box center [1093, 730] width 33 height 19
click at [307, 160] on button "chevron_right" at bounding box center [304, 151] width 13 height 41
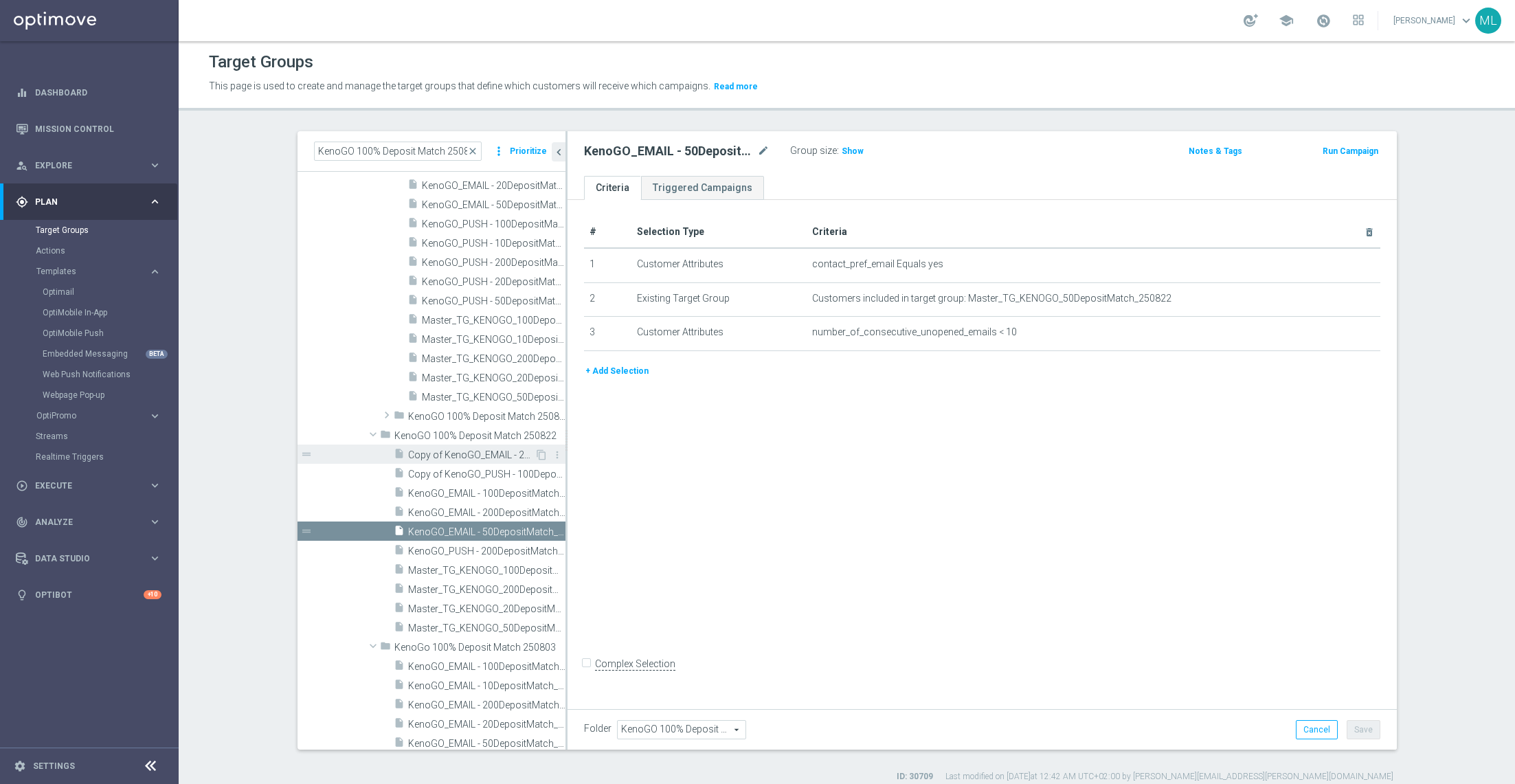
click at [505, 447] on div "insert_drive_file Copy of KenoGO_EMAIL - 20DepositMatch_250815" at bounding box center [464, 454] width 141 height 19
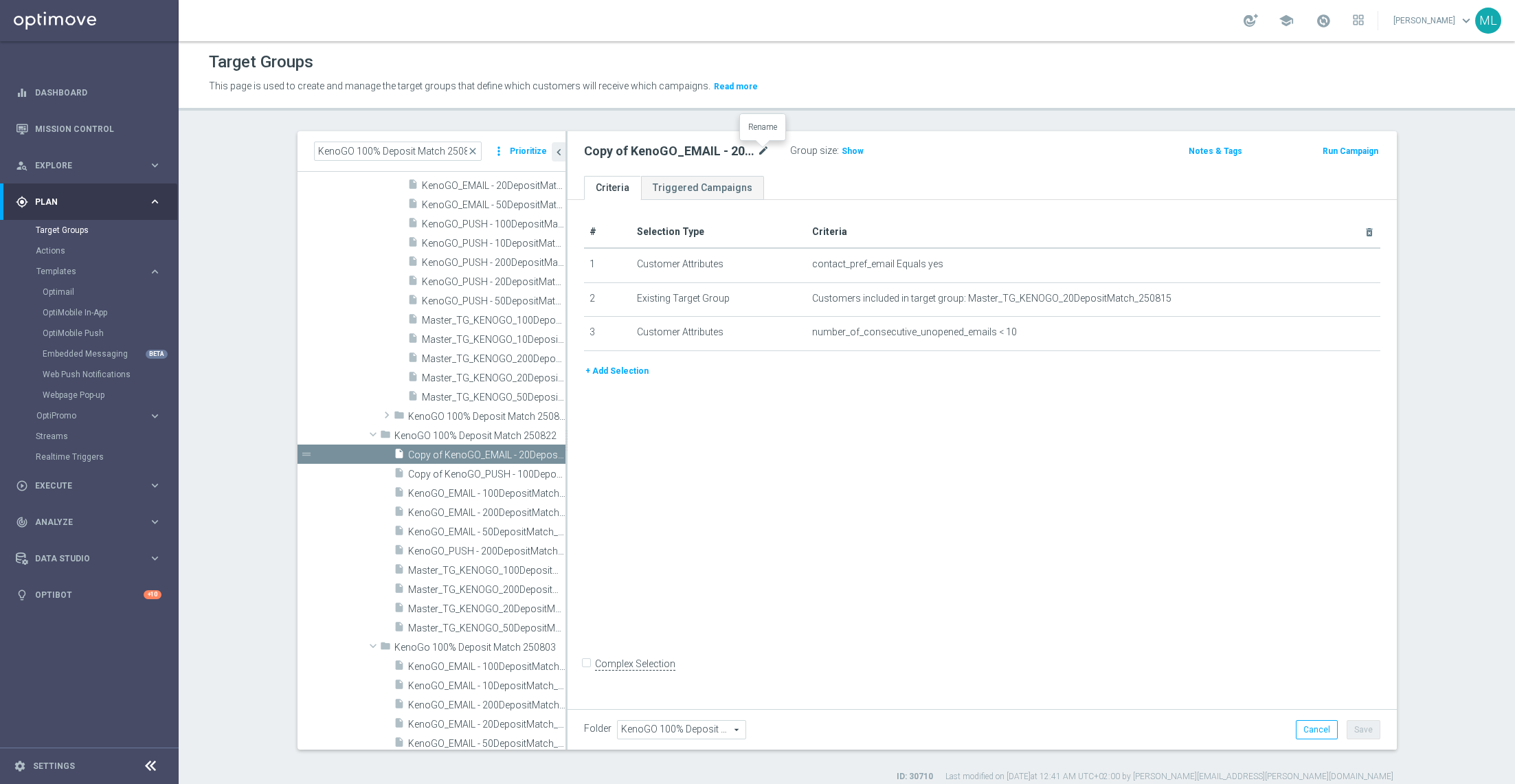
click at [763, 147] on icon "mode_edit" at bounding box center [763, 151] width 12 height 16
click at [766, 151] on input "Copy of KenoGO_EMAIL - 20DepositMatch_250815" at bounding box center [677, 152] width 186 height 19
click at [605, 149] on input "Copy of KenoGO_EMAIL - 20DepositMatch_250822" at bounding box center [677, 152] width 186 height 19
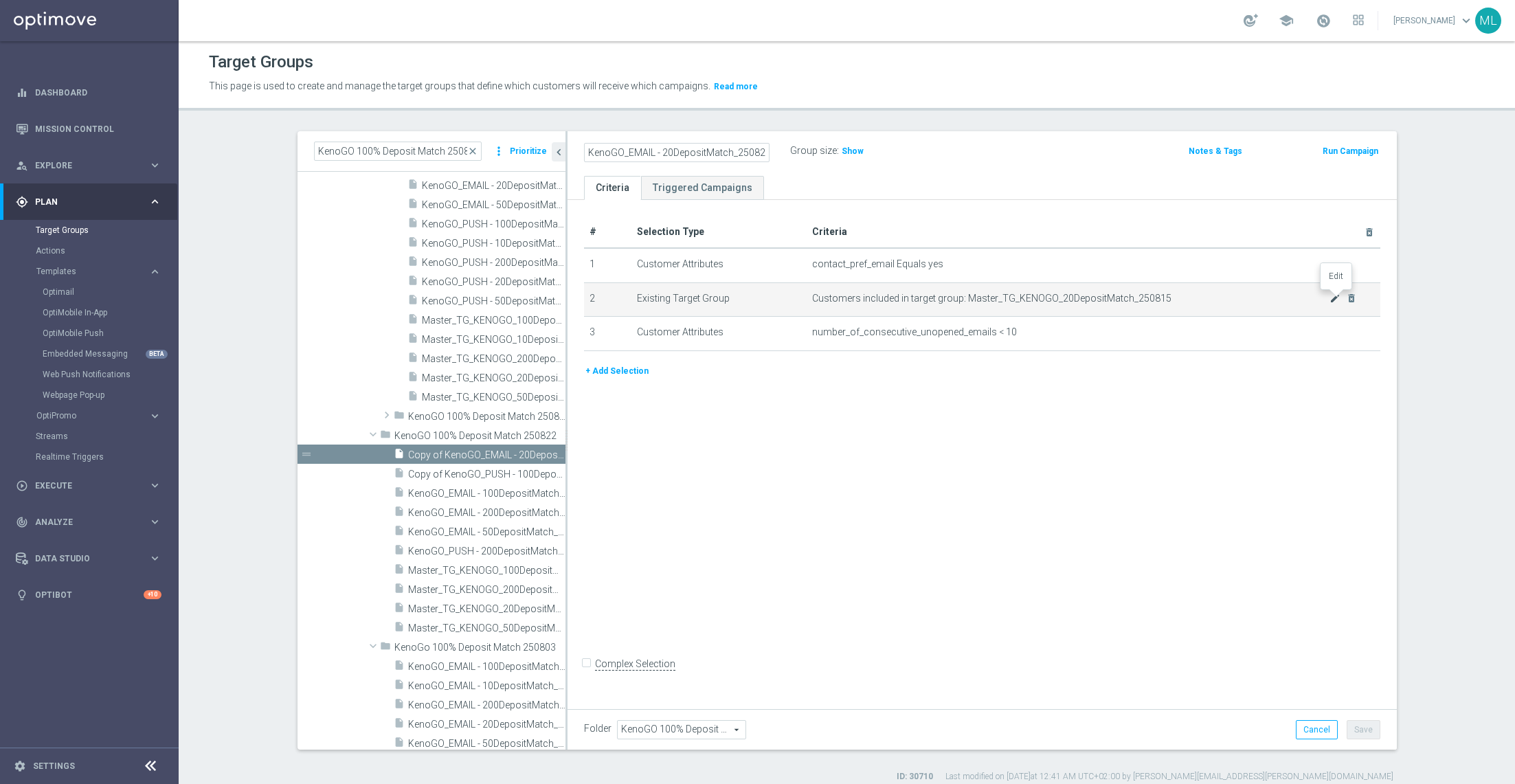
type input "KenoGO_EMAIL - 20DepositMatch_250822"
click at [1333, 296] on icon "mode_edit" at bounding box center [1336, 298] width 11 height 11
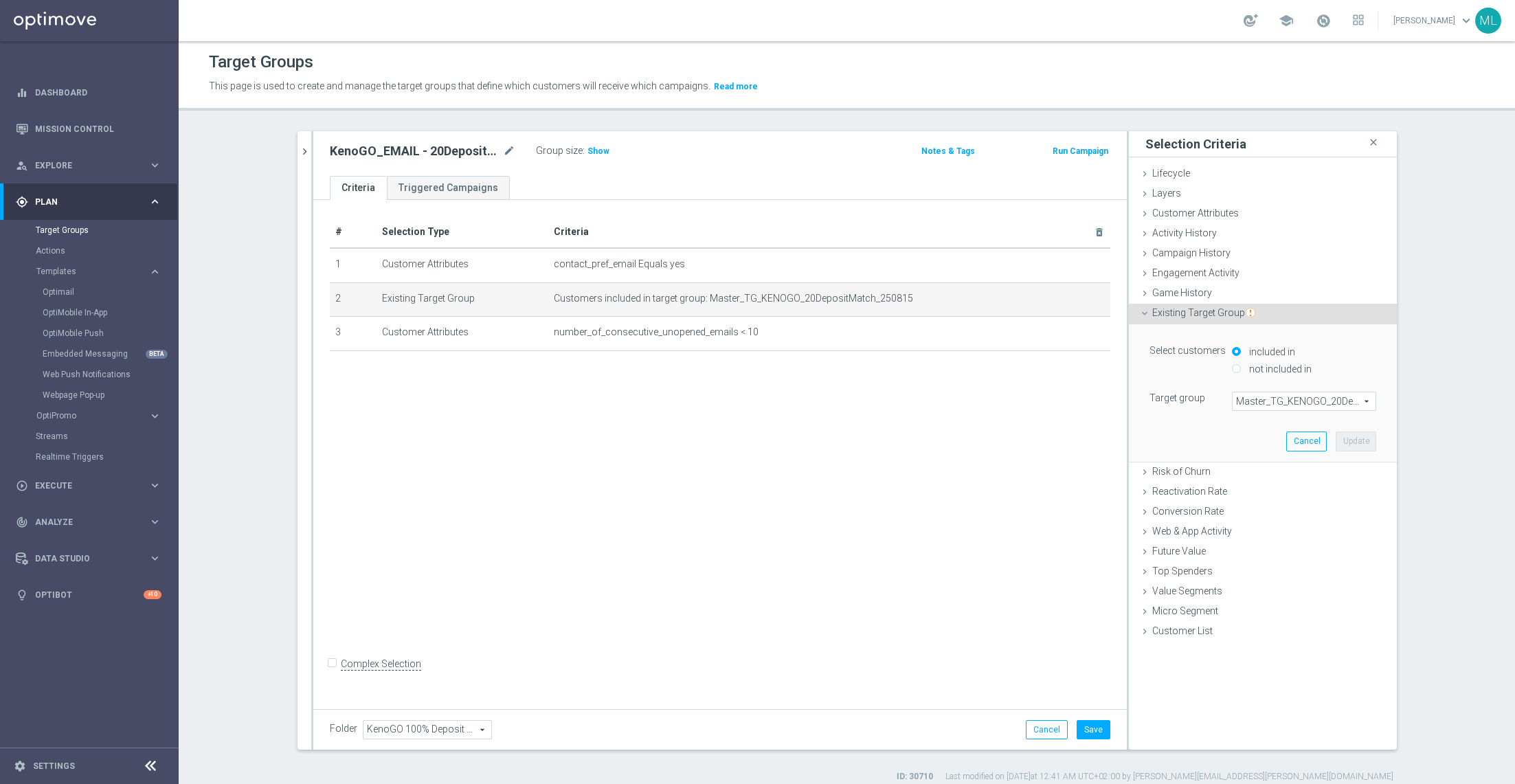
click at [1303, 408] on span "Master_TG_KENOGO_20DepositMatch_250815" at bounding box center [1304, 401] width 143 height 18
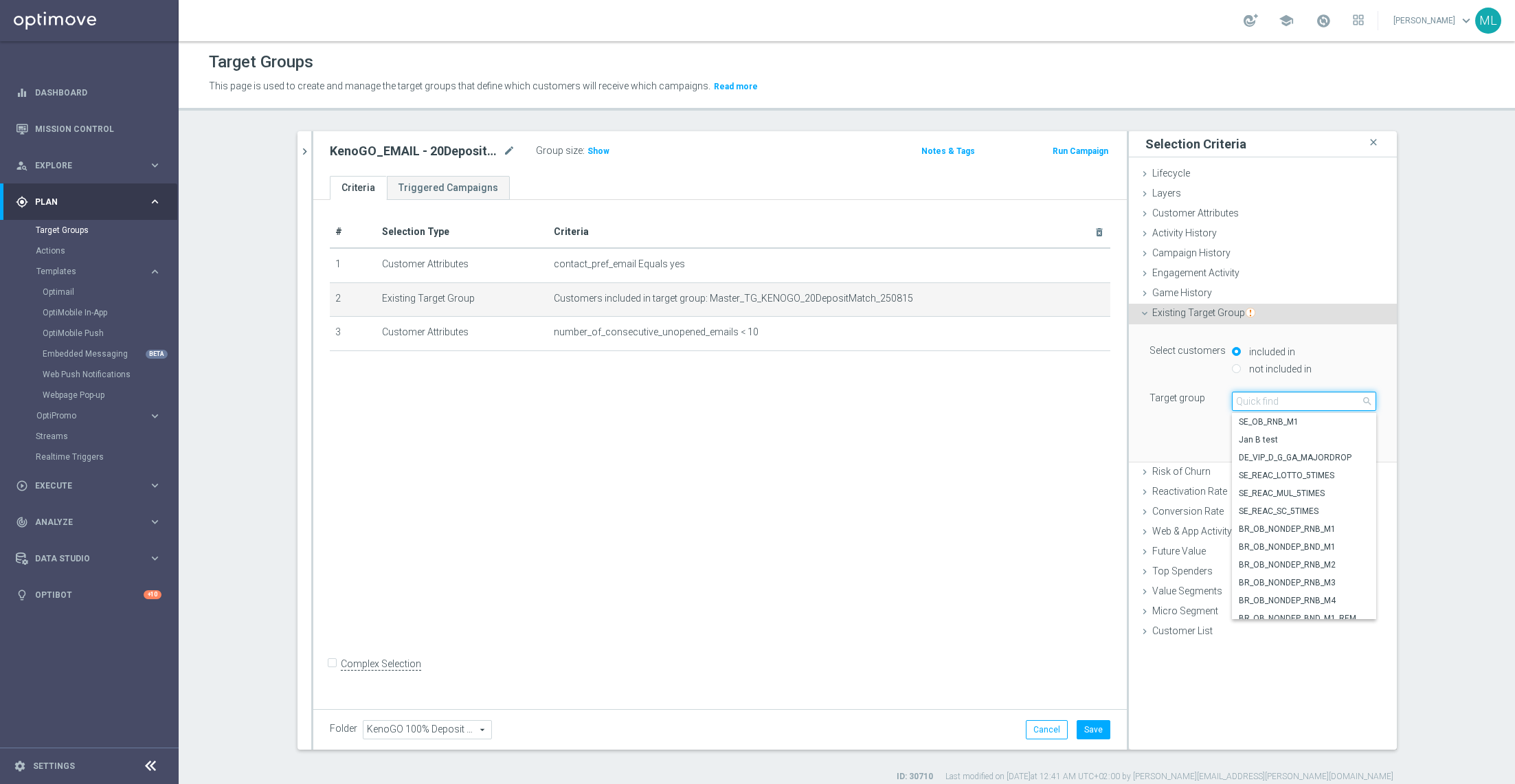
click at [1255, 403] on input "search" at bounding box center [1303, 401] width 144 height 19
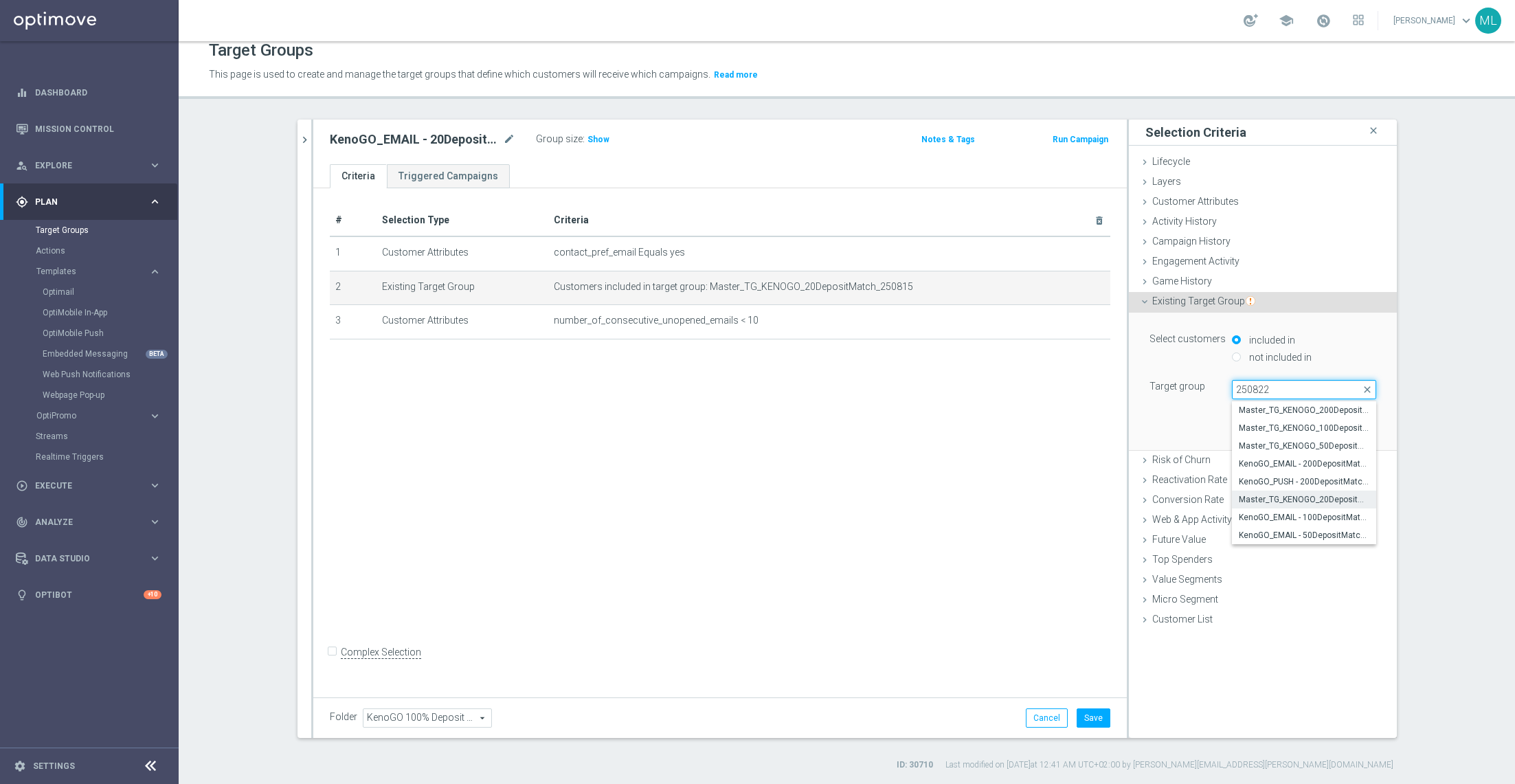
type input "250822"
click at [1331, 491] on label "Master_TG_KENOGO_20DepositMatch_250822" at bounding box center [1303, 499] width 144 height 18
type input "Master_TG_KENOGO_20DepositMatch_250822"
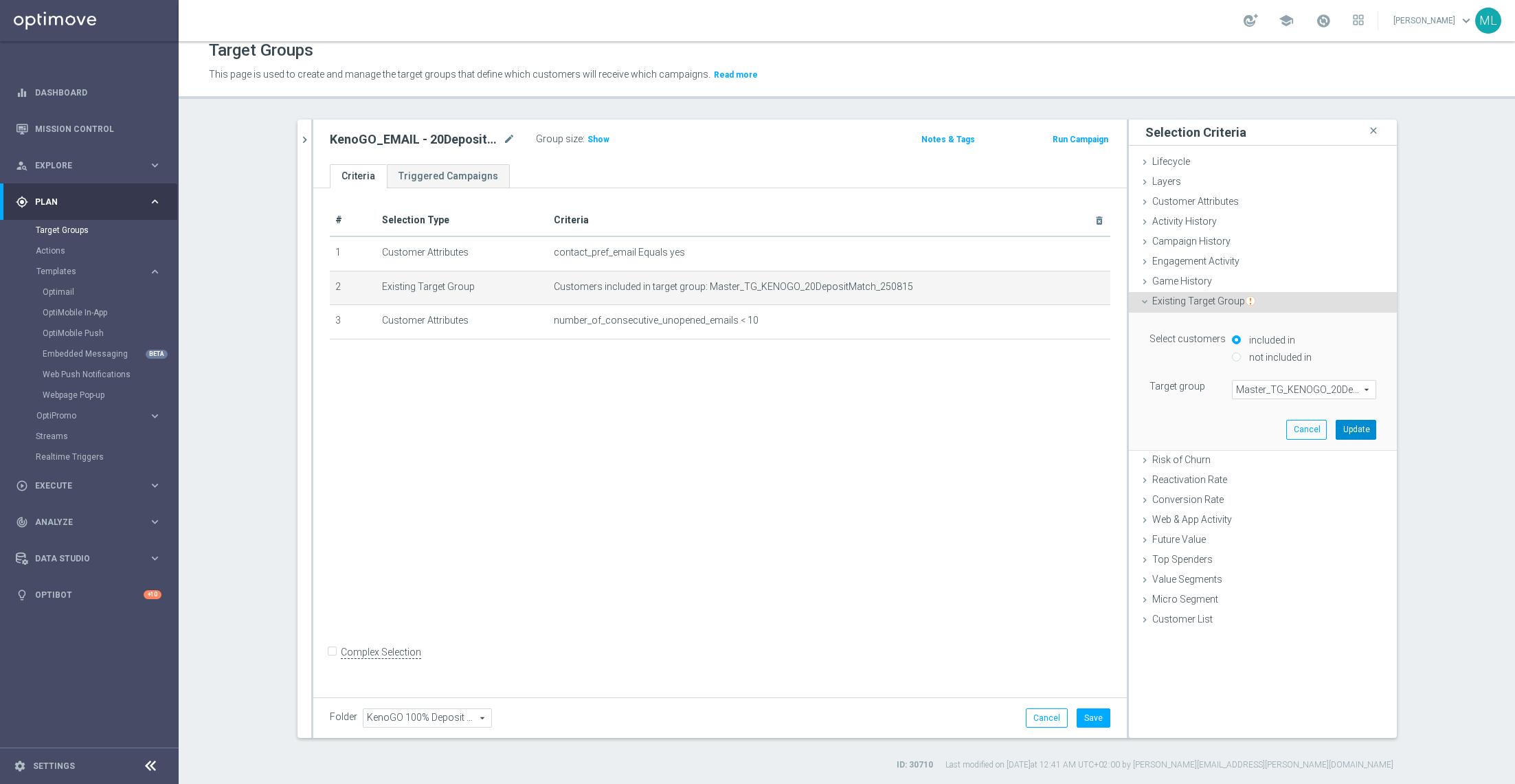
click at [1350, 431] on button "Update" at bounding box center [1356, 430] width 41 height 19
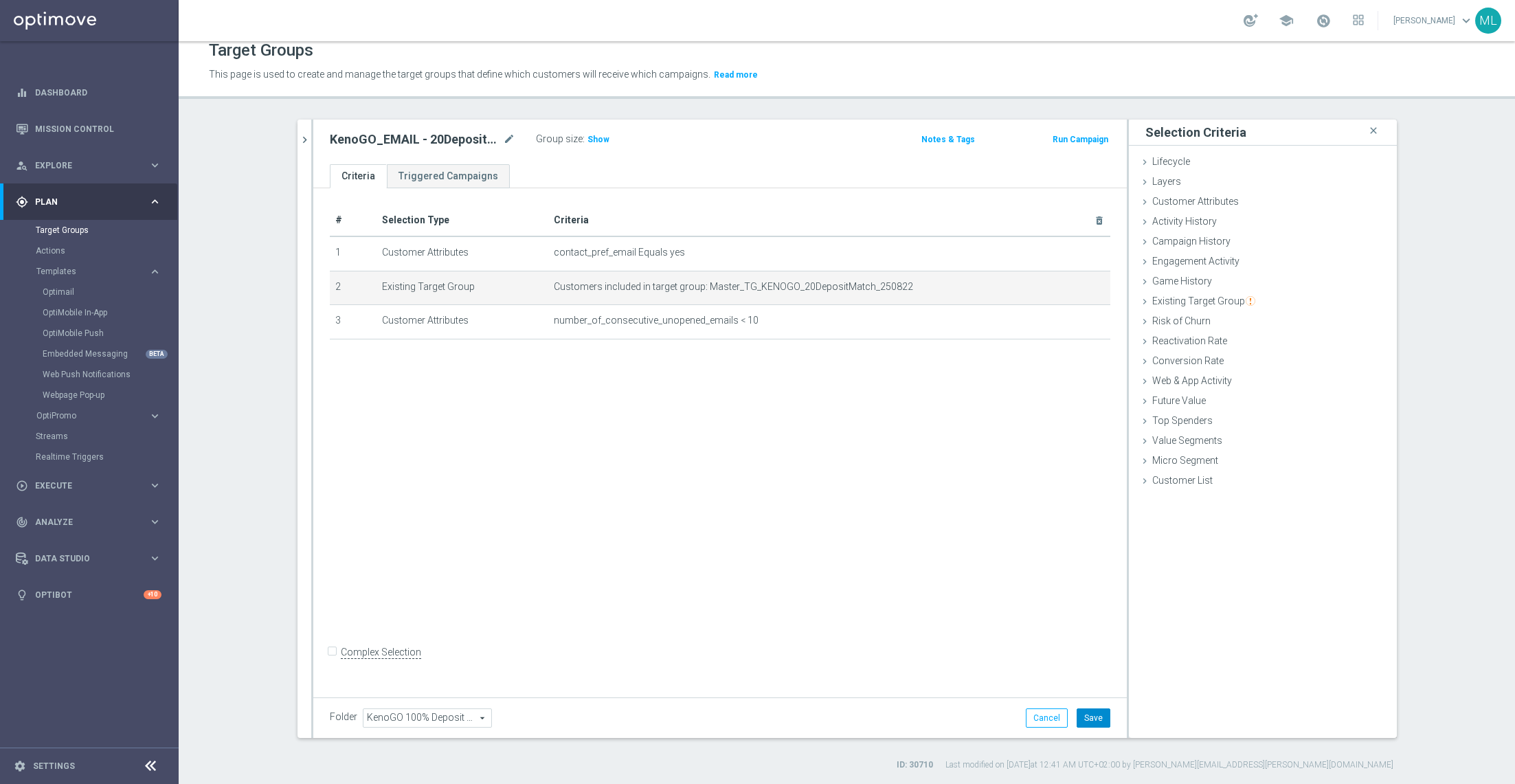
click at [1096, 712] on button "Save" at bounding box center [1093, 718] width 33 height 19
click at [302, 142] on icon "chevron_right" at bounding box center [305, 140] width 13 height 13
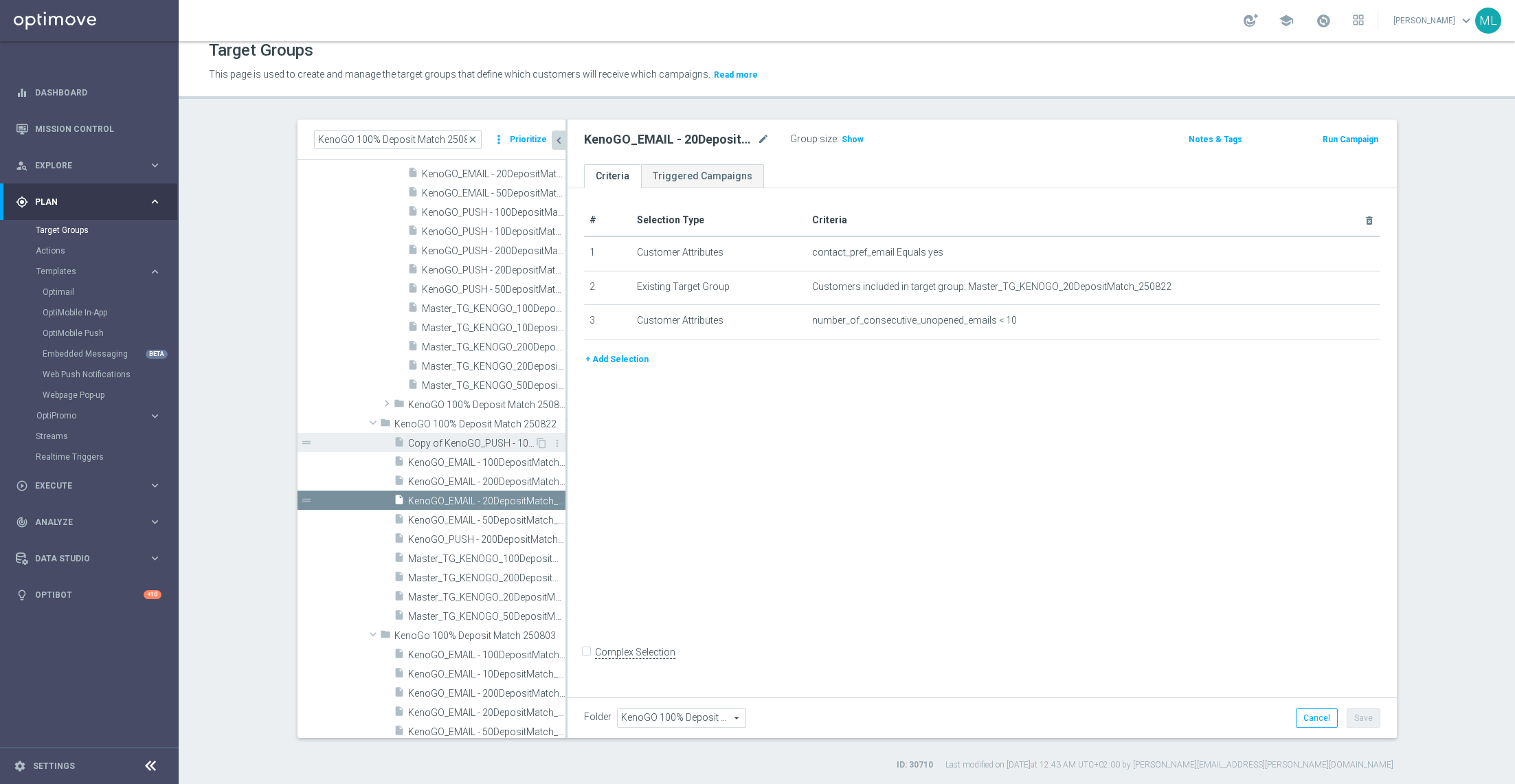
click at [474, 443] on span "Copy of KenoGO_PUSH - 100DepositMatch_250815" at bounding box center [471, 443] width 127 height 11
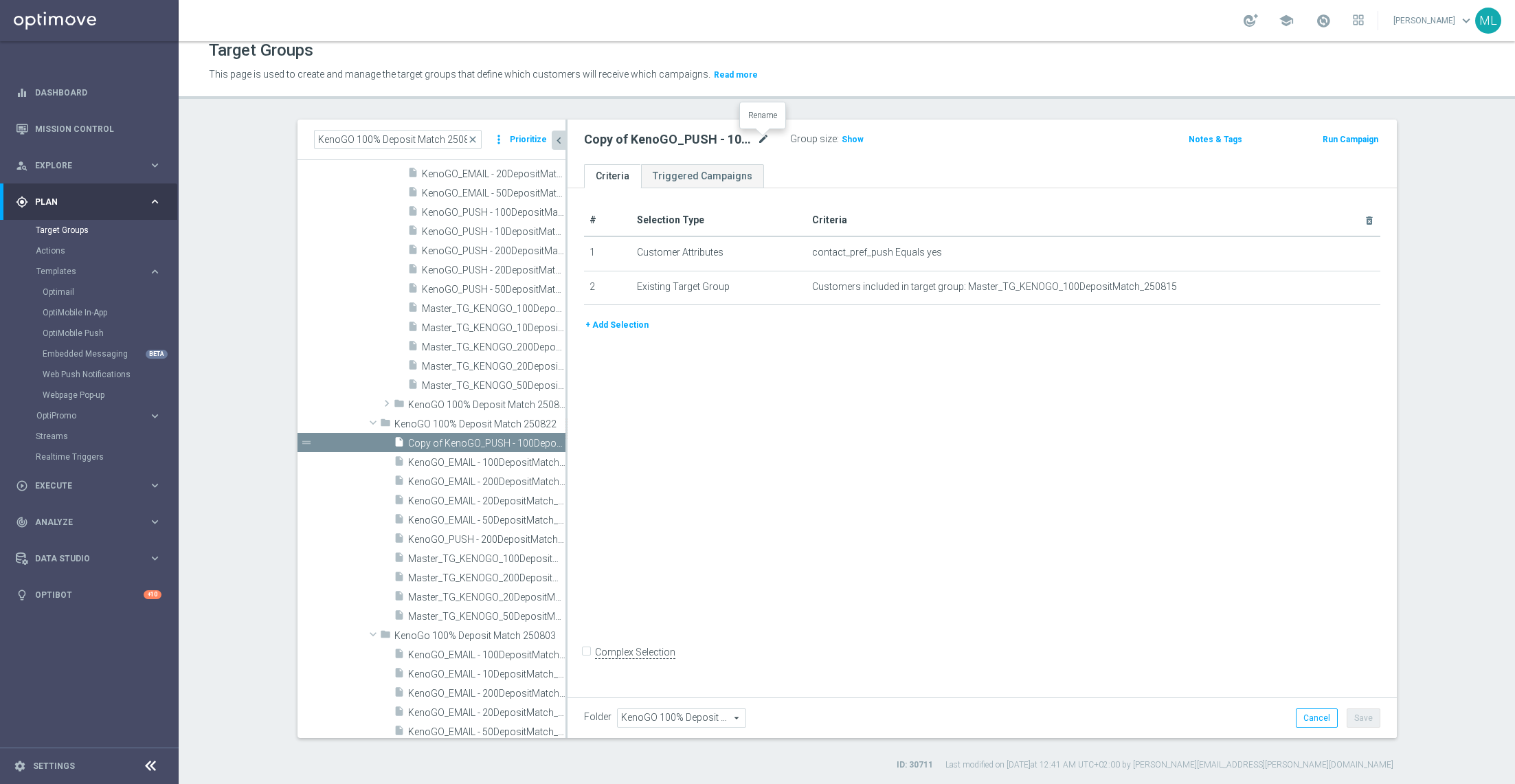
click at [761, 139] on icon "mode_edit" at bounding box center [763, 139] width 12 height 16
click at [761, 139] on input "Copy of KenoGO_PUSH - 100DepositMatch_250815" at bounding box center [677, 141] width 186 height 19
click at [766, 140] on input "Copy of KenoGO_PUSH - 100DepositMatch_250815" at bounding box center [677, 141] width 186 height 19
click at [597, 137] on input "Copy of KenoGO_PUSH - 100DepositMatch_250822" at bounding box center [677, 141] width 186 height 19
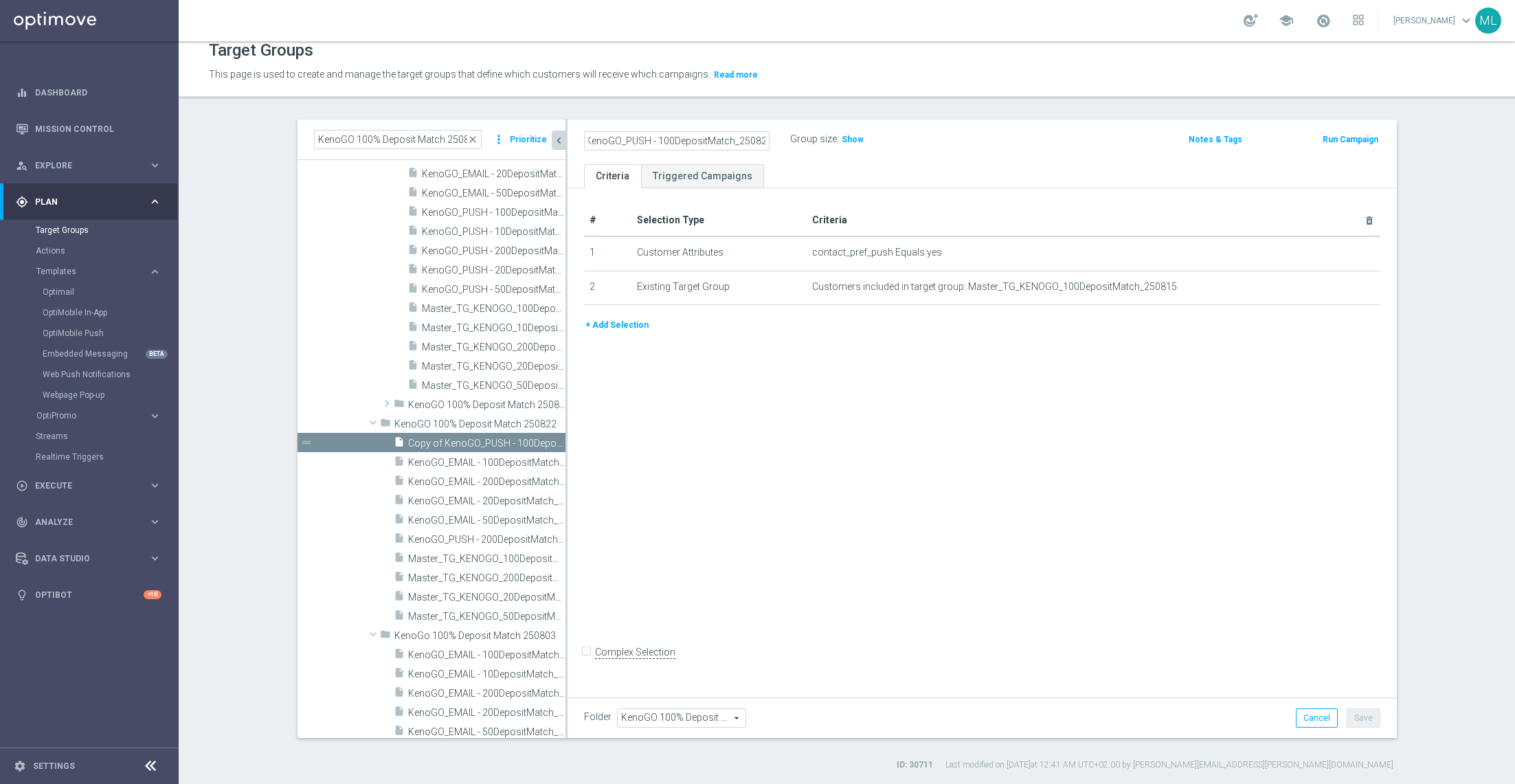
scroll to position [0, 0]
type input "KenoGO_PUSH - 100DepositMatch_250822"
click at [1340, 287] on icon "mode_edit" at bounding box center [1336, 287] width 11 height 11
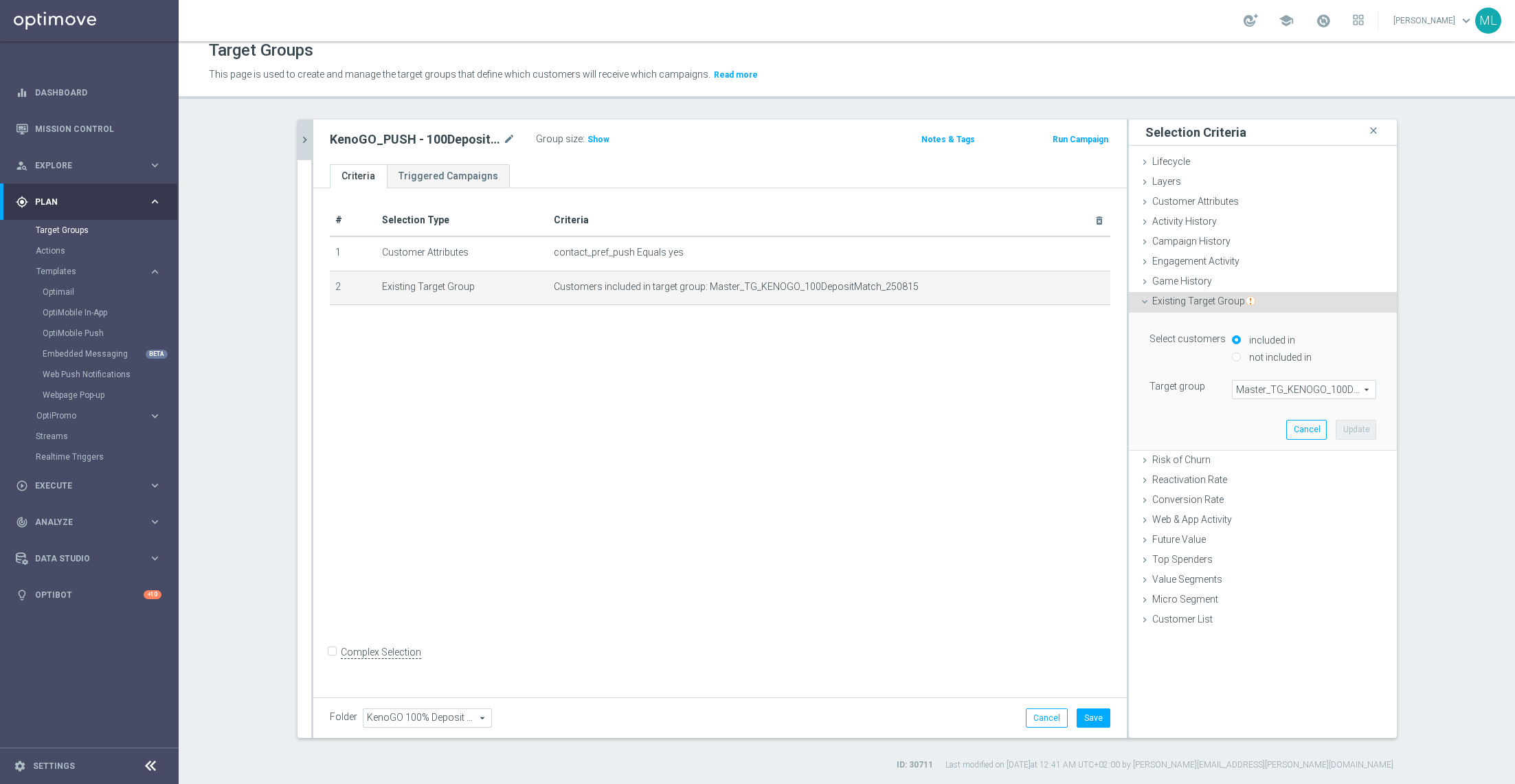
click at [1250, 388] on span "Master_TG_KENOGO_100DepositMatch_250815" at bounding box center [1304, 390] width 143 height 18
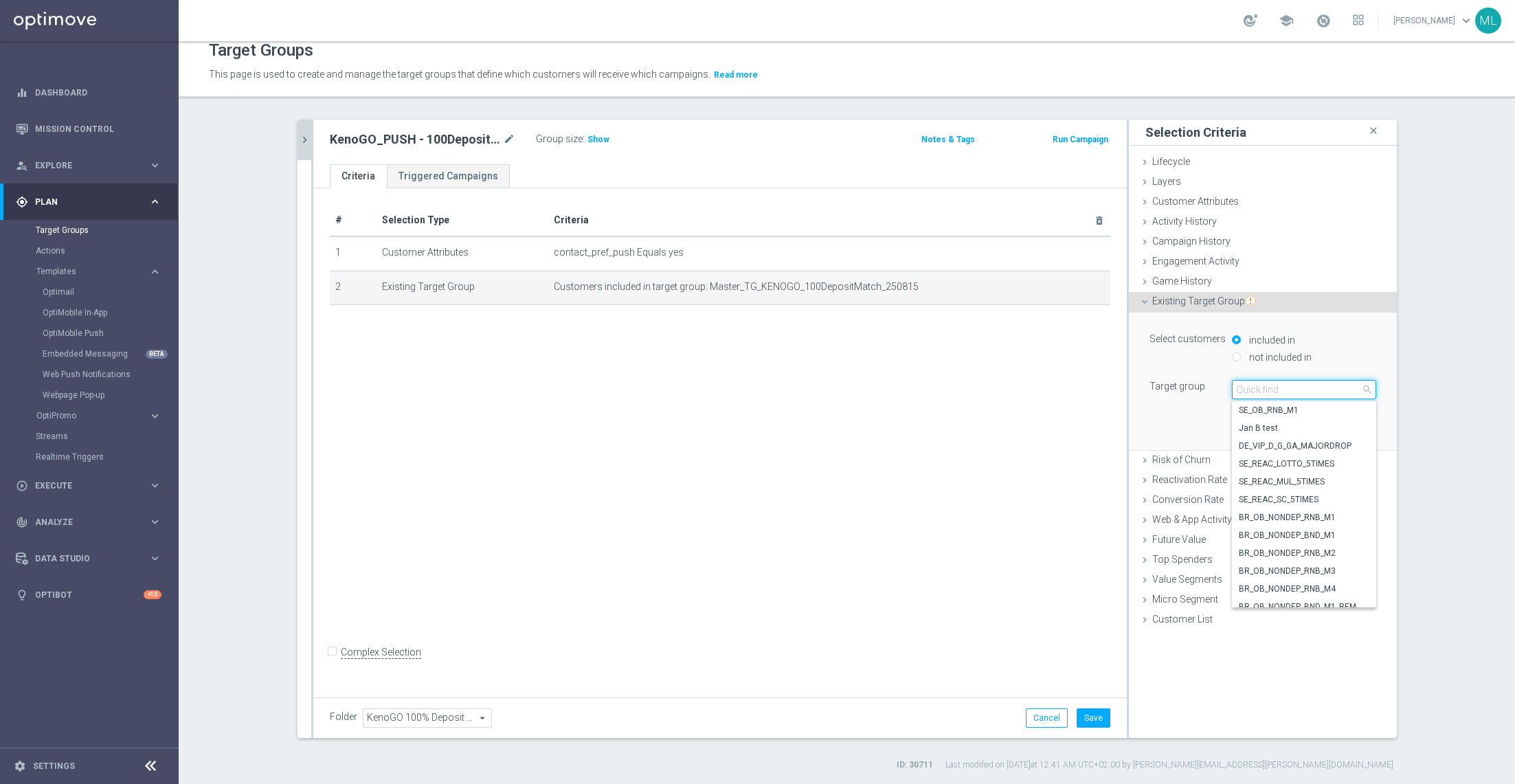
click at [1274, 389] on input "search" at bounding box center [1303, 390] width 144 height 19
type input "250822"
click at [1321, 424] on span "Master_TG_KENOGO_100DepositMatch_250822" at bounding box center [1303, 429] width 131 height 11
type input "Master_TG_KENOGO_100DepositMatch_250822"
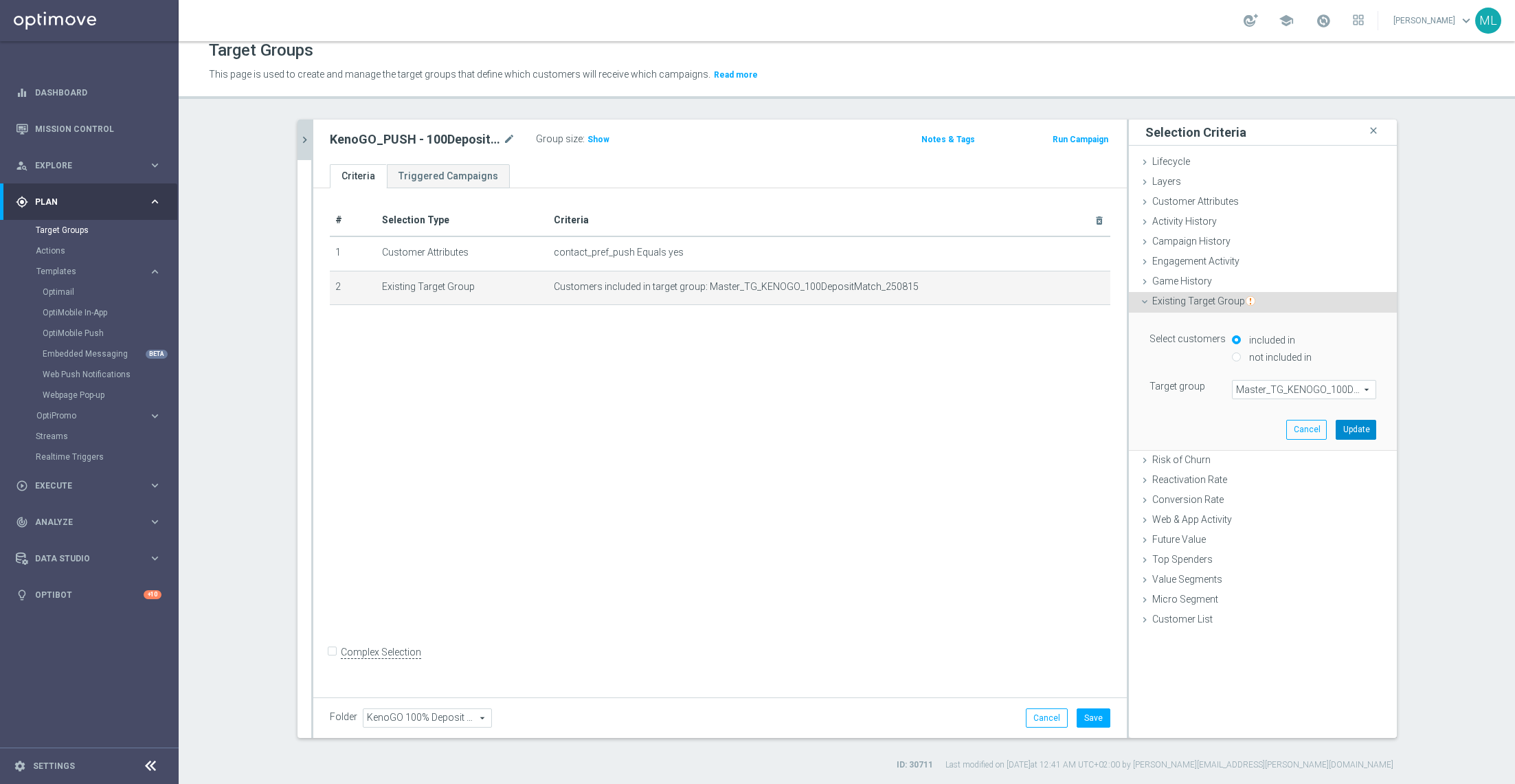
click at [1363, 428] on button "Update" at bounding box center [1356, 430] width 41 height 19
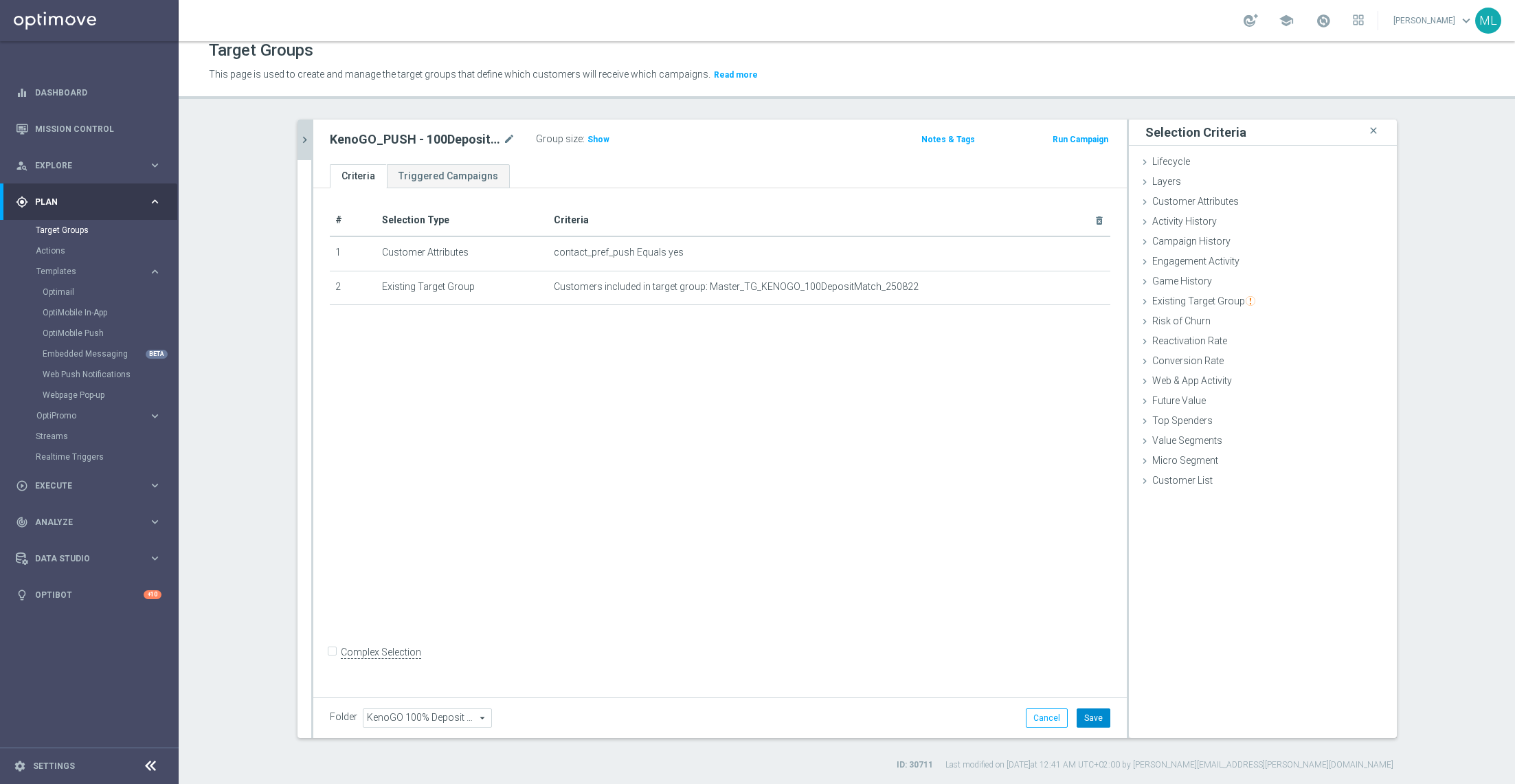
click at [1098, 714] on button "Save" at bounding box center [1093, 718] width 33 height 19
click at [305, 151] on button "chevron_right" at bounding box center [304, 140] width 13 height 41
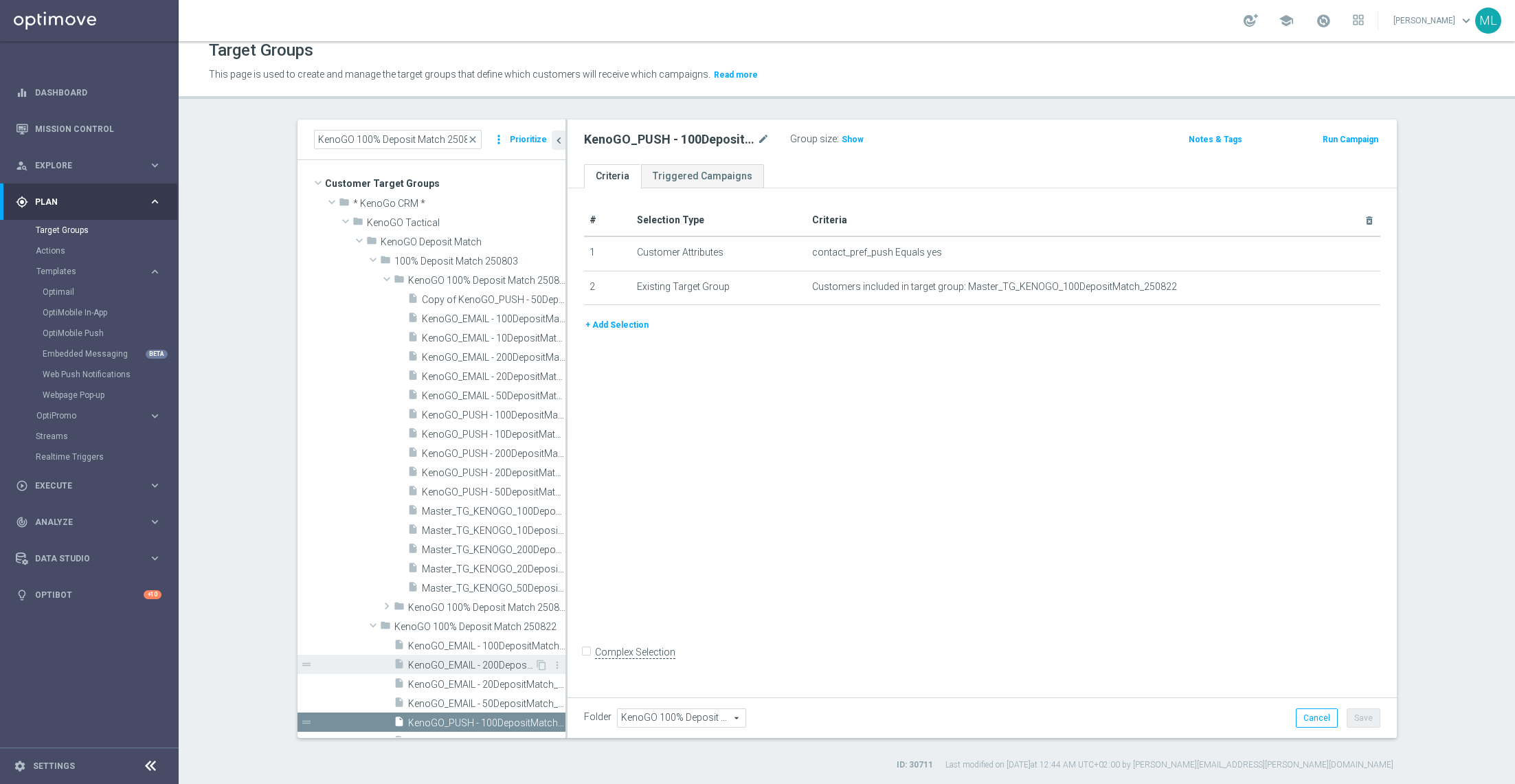
scroll to position [1, 0]
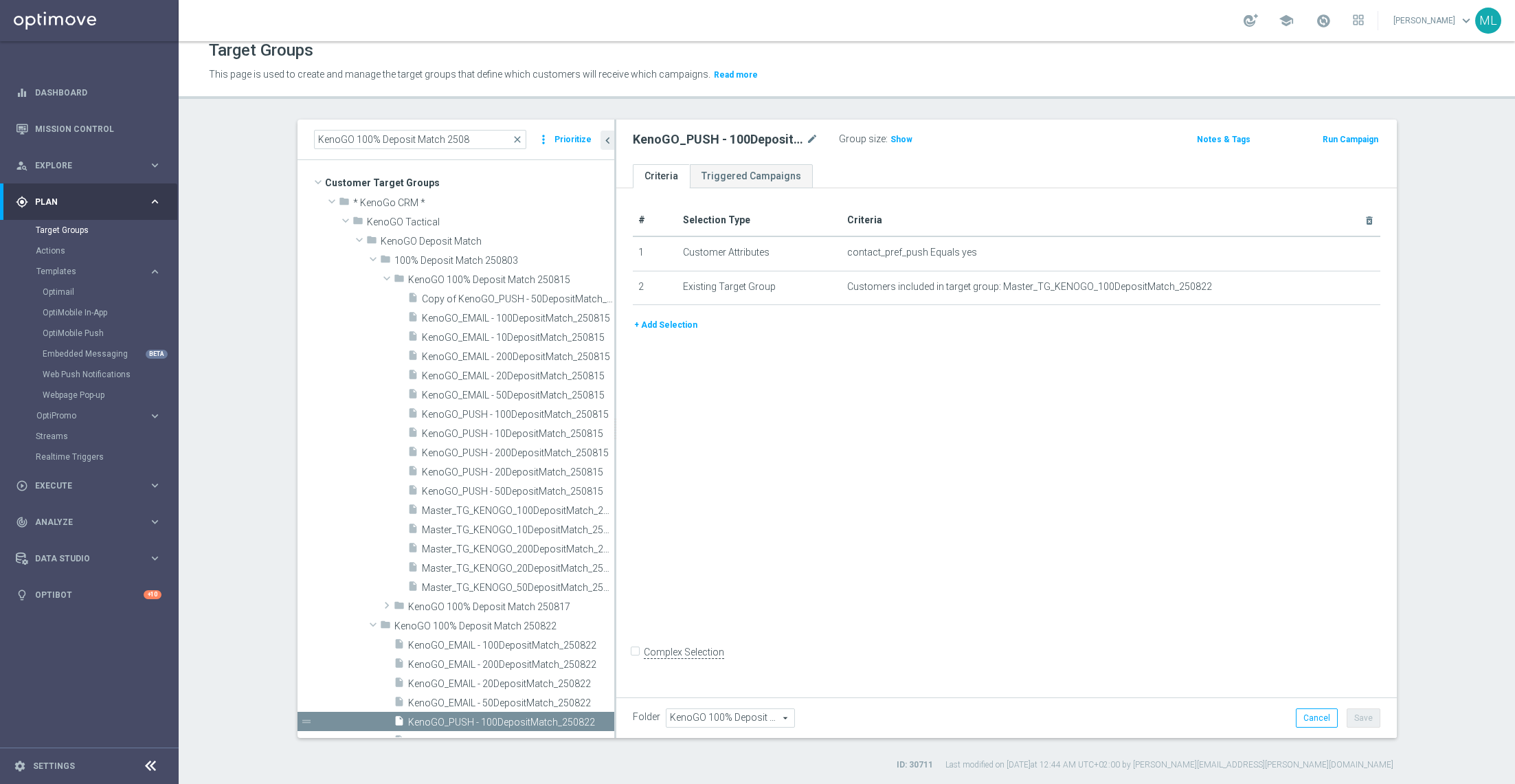
drag, startPoint x: 566, startPoint y: 341, endPoint x: 619, endPoint y: 360, distance: 56.3
click at [616, 360] on div at bounding box center [616, 429] width 2 height 618
click at [560, 472] on span "KenoGO_PUSH - 20DepositMatch_250815" at bounding box center [505, 472] width 166 height 11
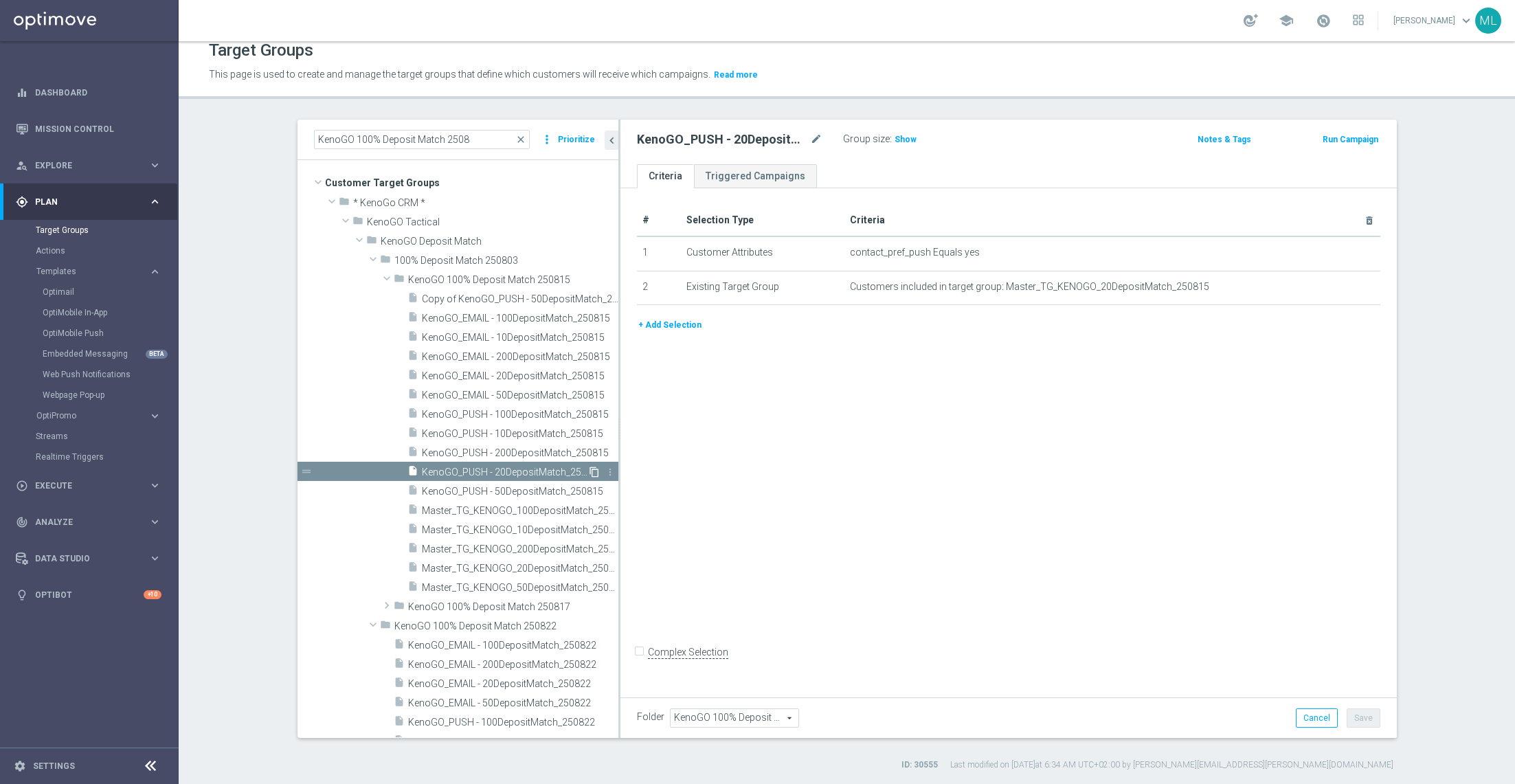
click at [593, 470] on icon "content_copy" at bounding box center [595, 472] width 11 height 11
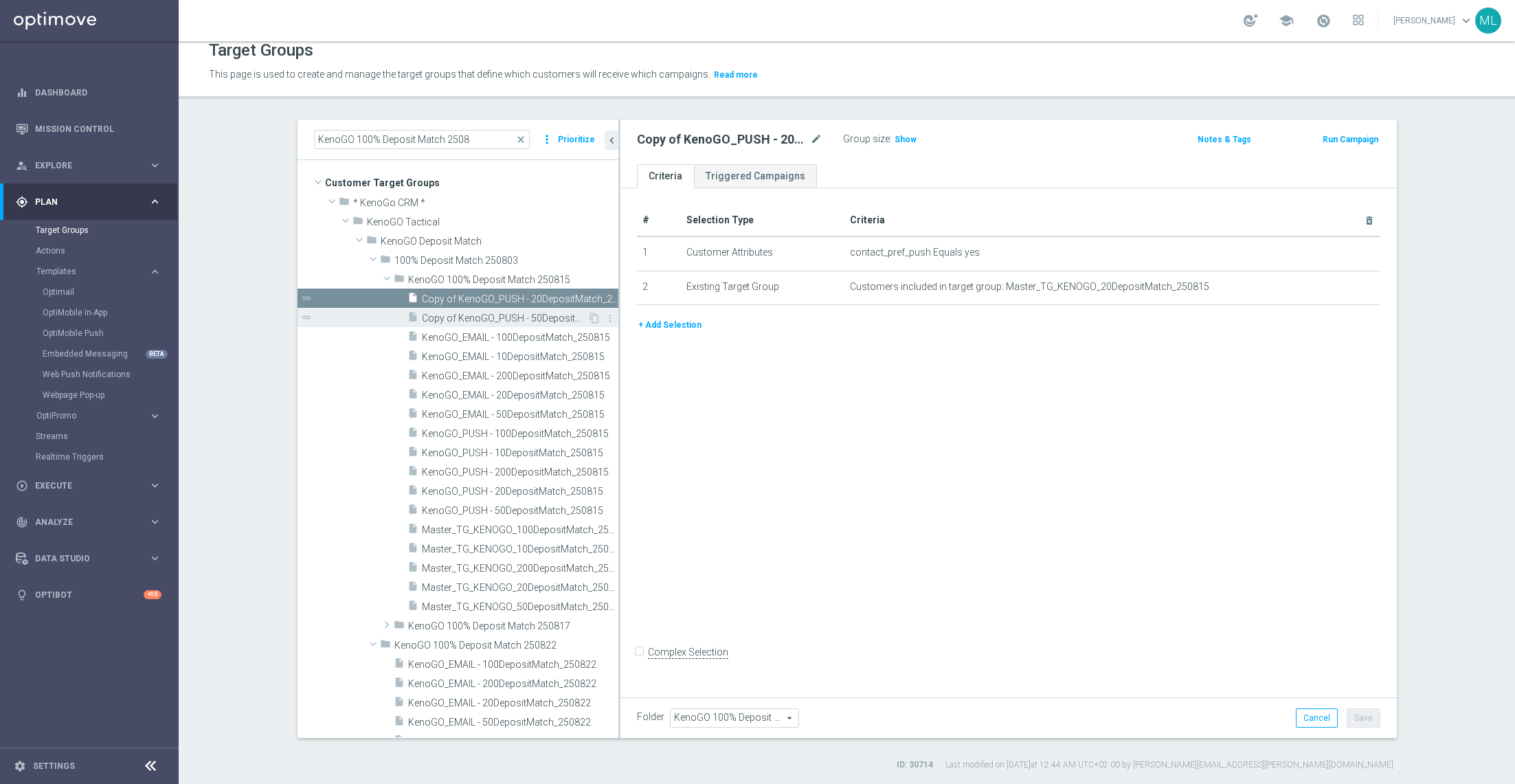
click at [469, 315] on span "Copy of KenoGO_PUSH - 50DepositMatch_250815" at bounding box center [505, 318] width 166 height 11
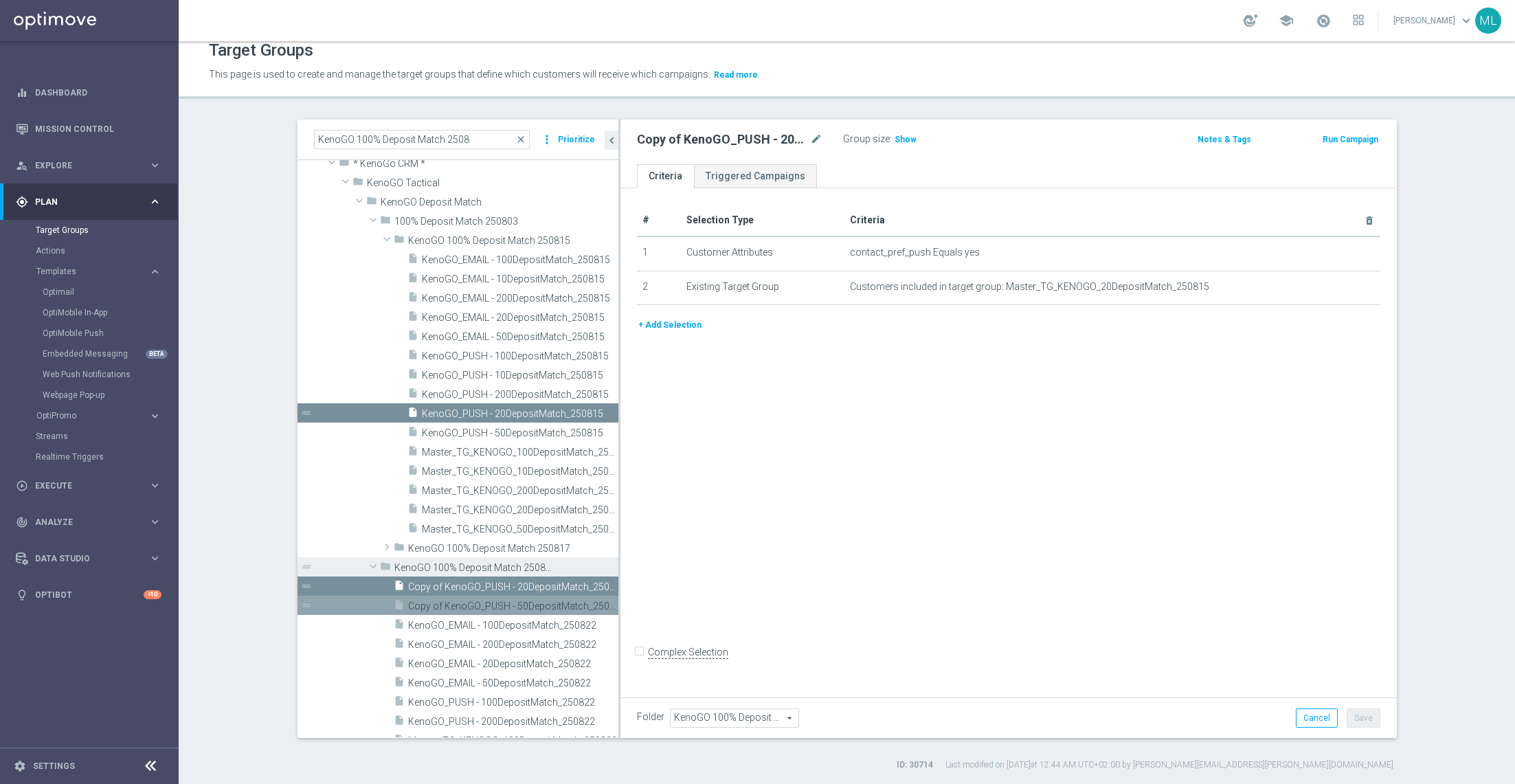
scroll to position [80, 0]
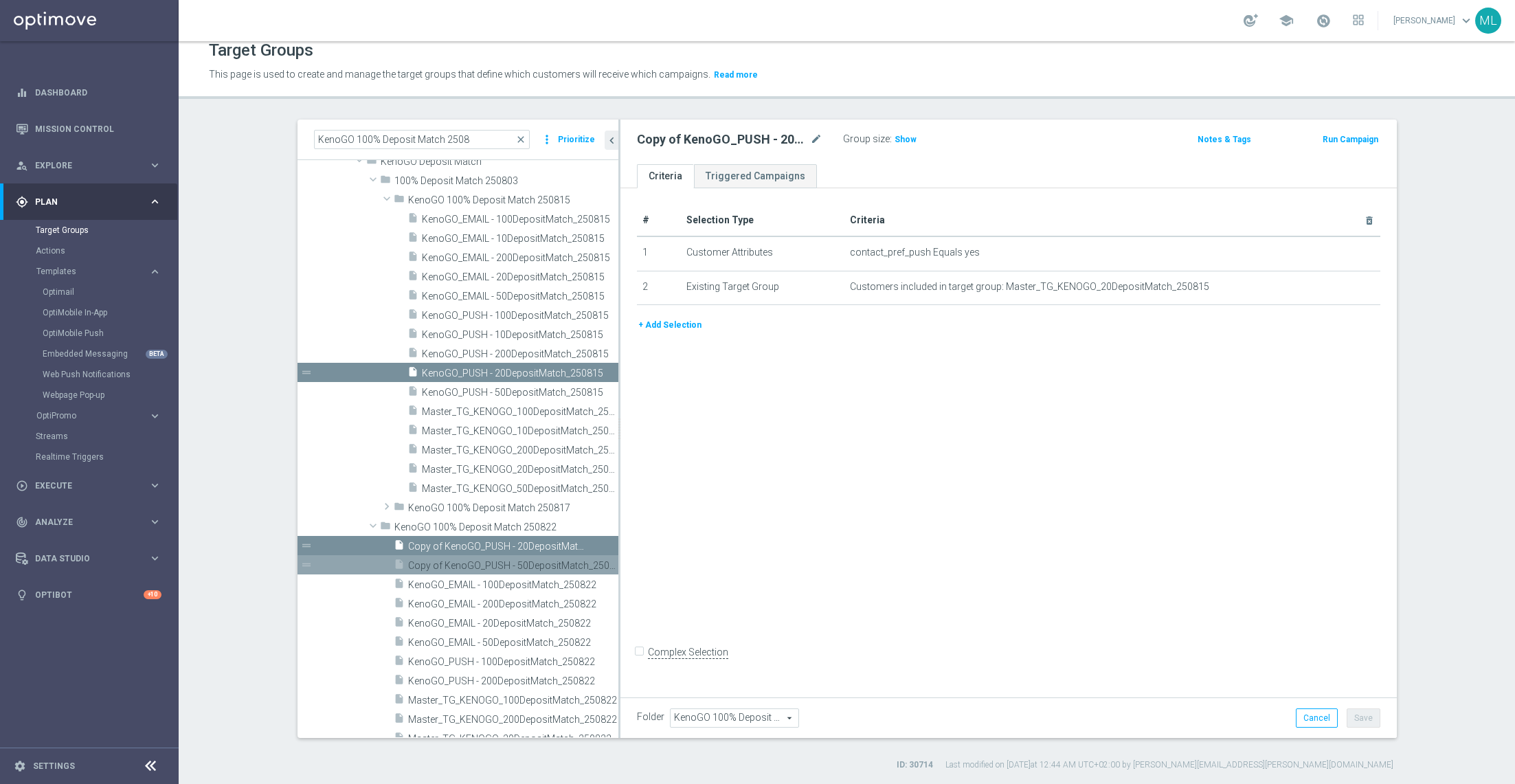
click at [533, 549] on span "Copy of KenoGO_PUSH - 20DepositMatch_250815" at bounding box center [497, 547] width 179 height 11
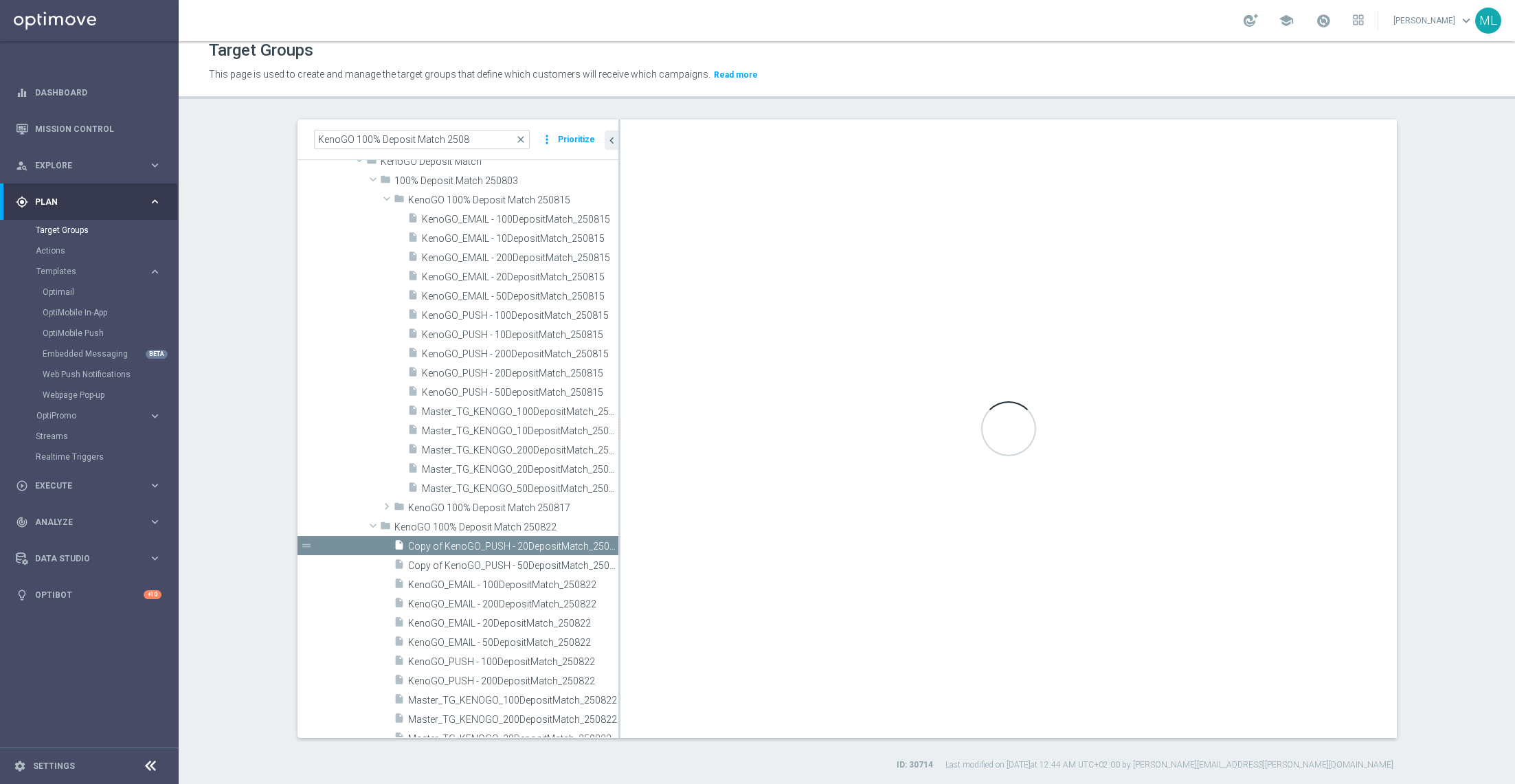
type input "KenoGO 100% Deposit Match 250822"
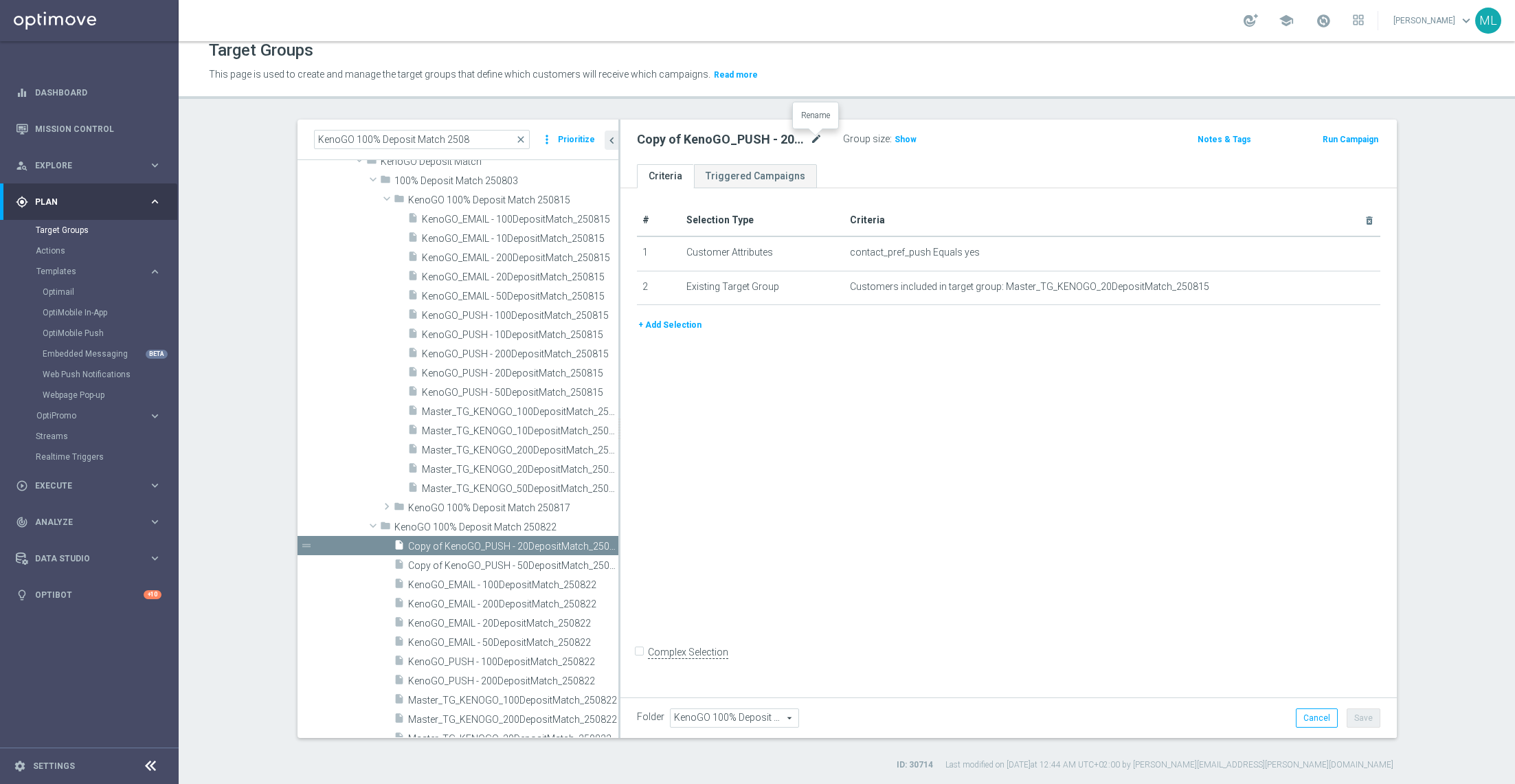
click at [818, 136] on icon "mode_edit" at bounding box center [816, 139] width 12 height 16
click at [818, 140] on input "Copy of KenoGO_PUSH - 20DepositMatch_250815" at bounding box center [730, 141] width 186 height 19
click at [665, 141] on input "Copy of KenoGO_PUSH - 20DepositMatch_250822" at bounding box center [730, 141] width 186 height 19
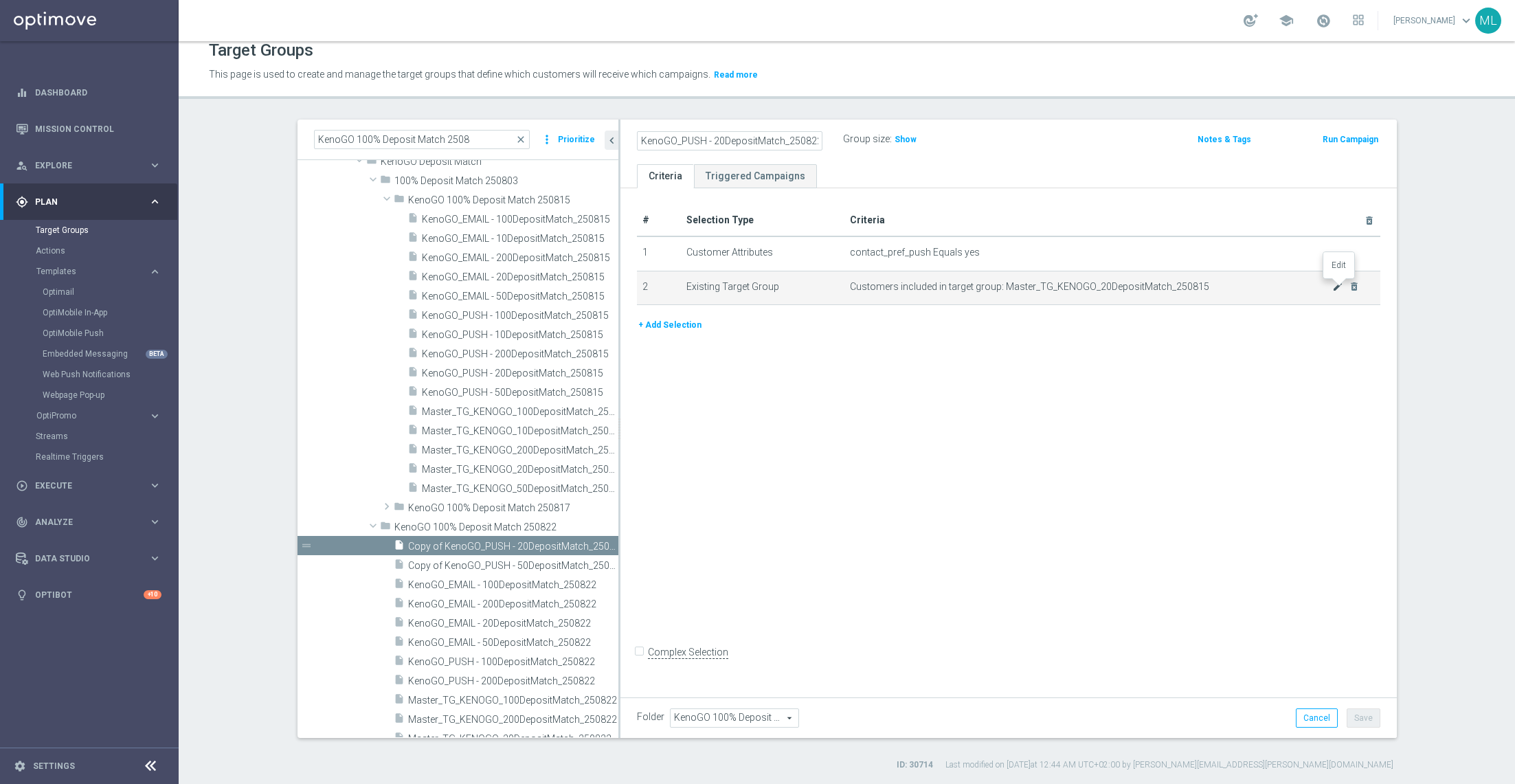
type input "KenoGO_PUSH - 20DepositMatch_250822"
click at [1337, 286] on icon "mode_edit" at bounding box center [1339, 287] width 11 height 11
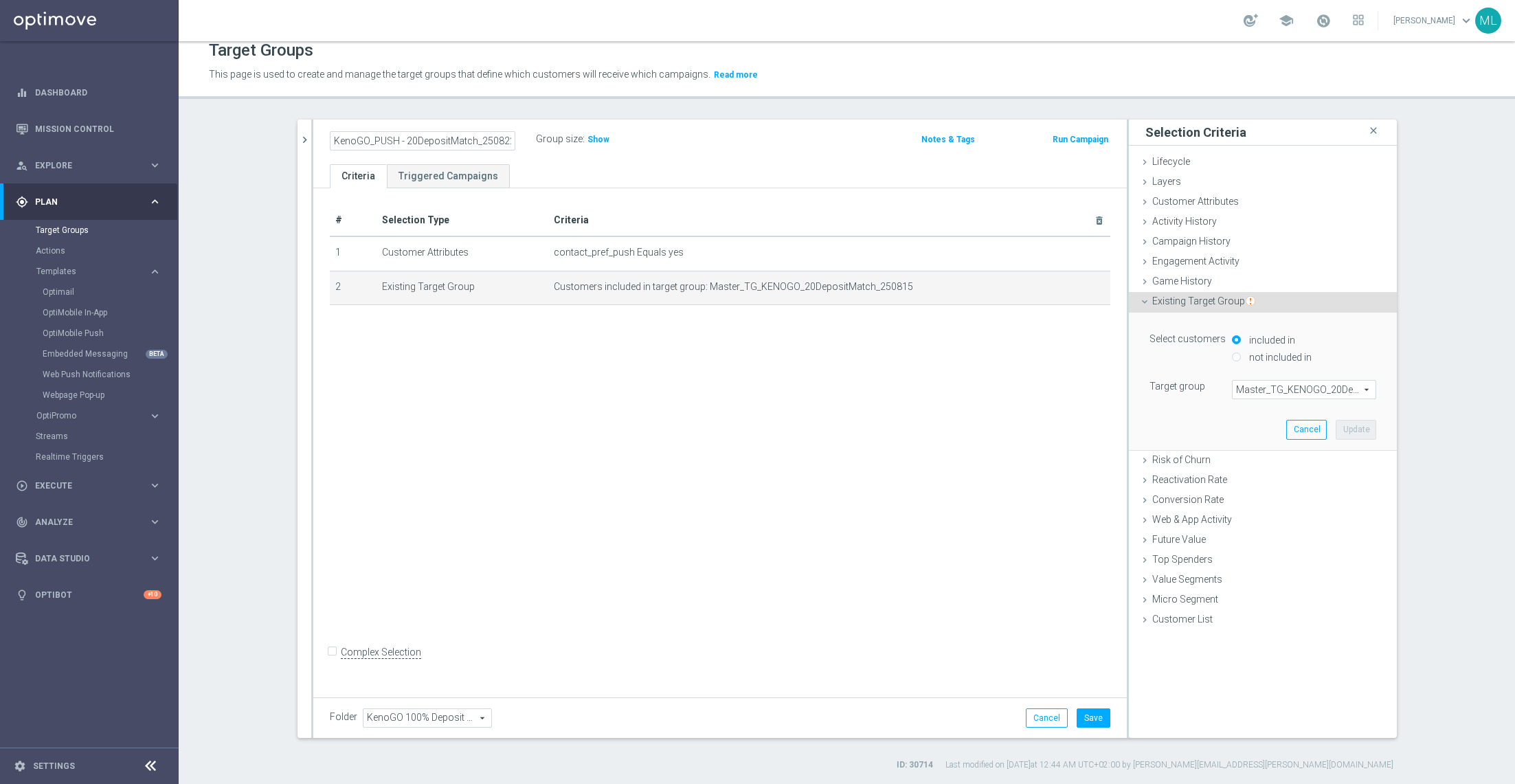
click at [1296, 392] on span "Master_TG_KENOGO_20DepositMatch_250815" at bounding box center [1304, 390] width 143 height 18
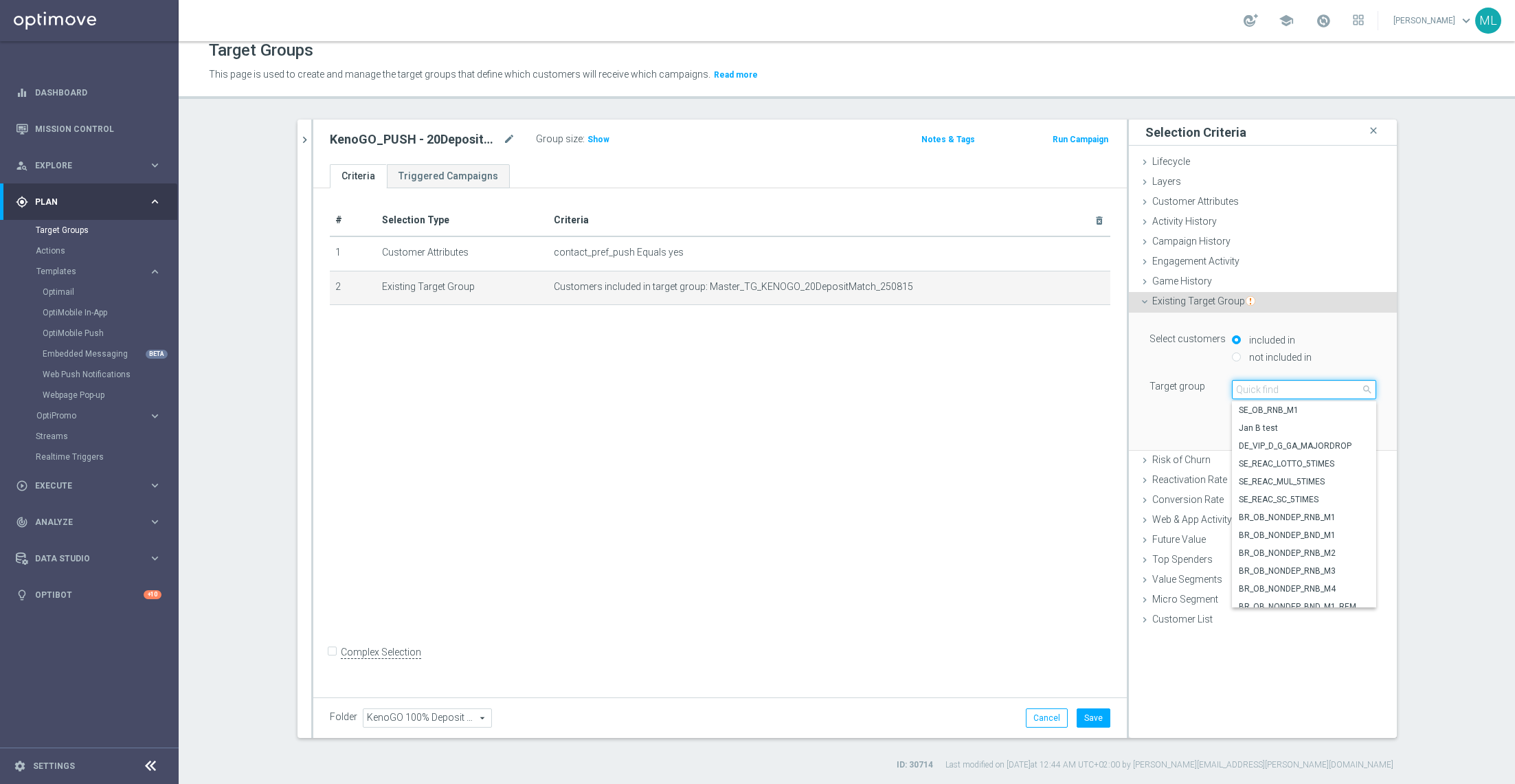
click at [1276, 392] on input "search" at bounding box center [1303, 390] width 144 height 19
type input "250822"
click at [1343, 496] on span "Master_TG_KENOGO_20DepositMatch_250822" at bounding box center [1303, 500] width 131 height 11
type input "Master_TG_KENOGO_20DepositMatch_250822"
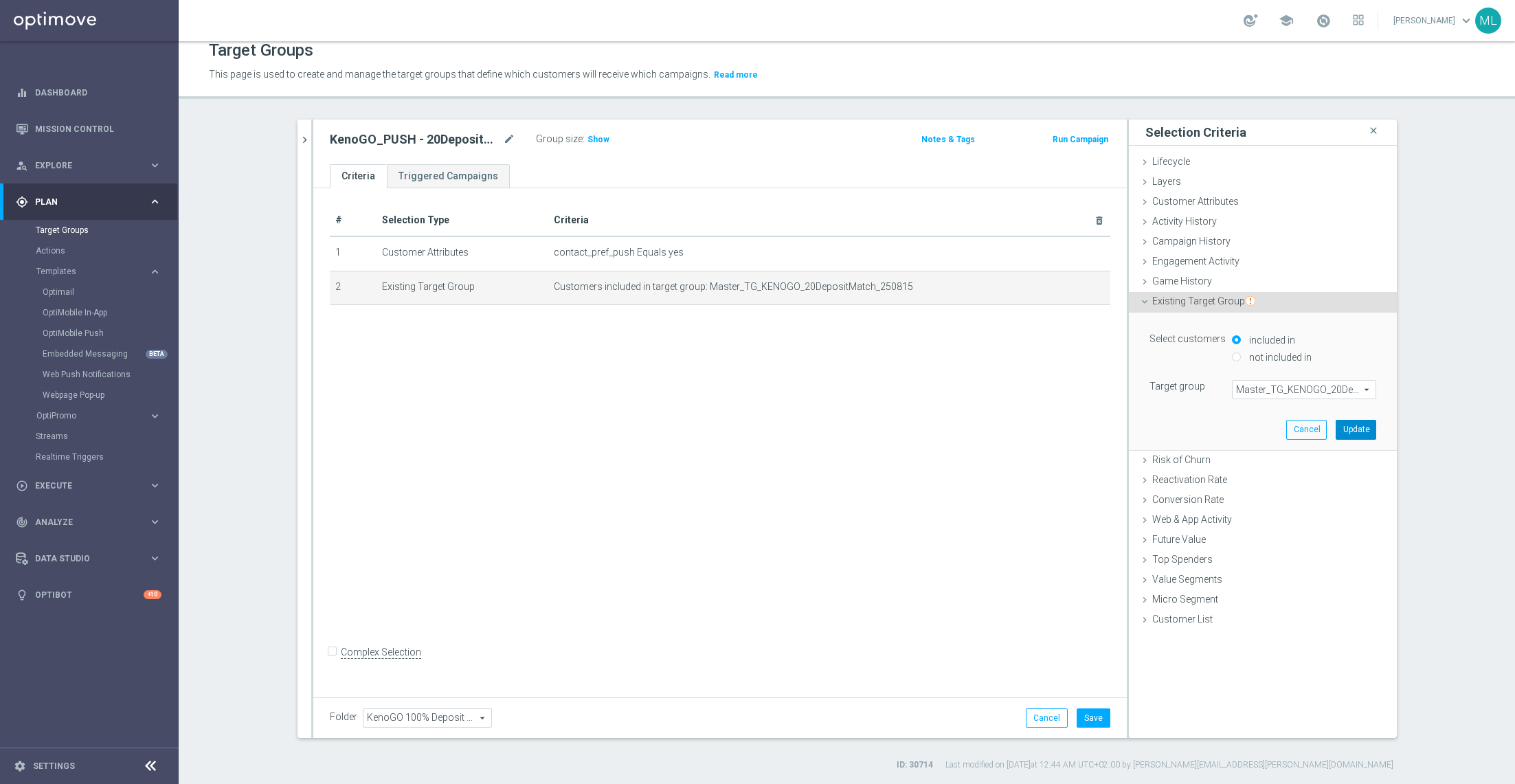
click at [1353, 432] on button "Update" at bounding box center [1356, 430] width 41 height 19
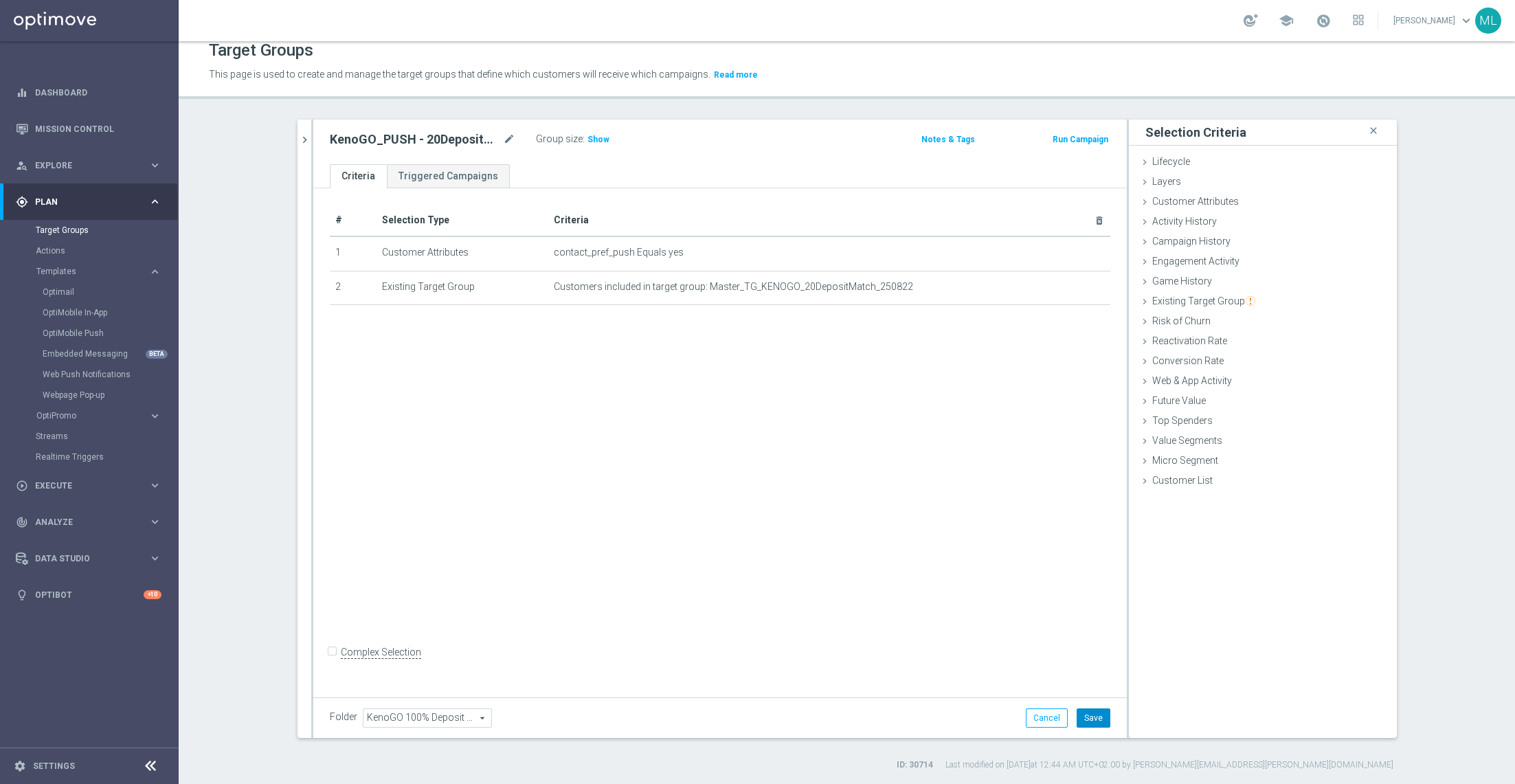
click at [1094, 714] on button "Save" at bounding box center [1093, 718] width 33 height 19
click at [303, 150] on button "chevron_right" at bounding box center [304, 140] width 13 height 41
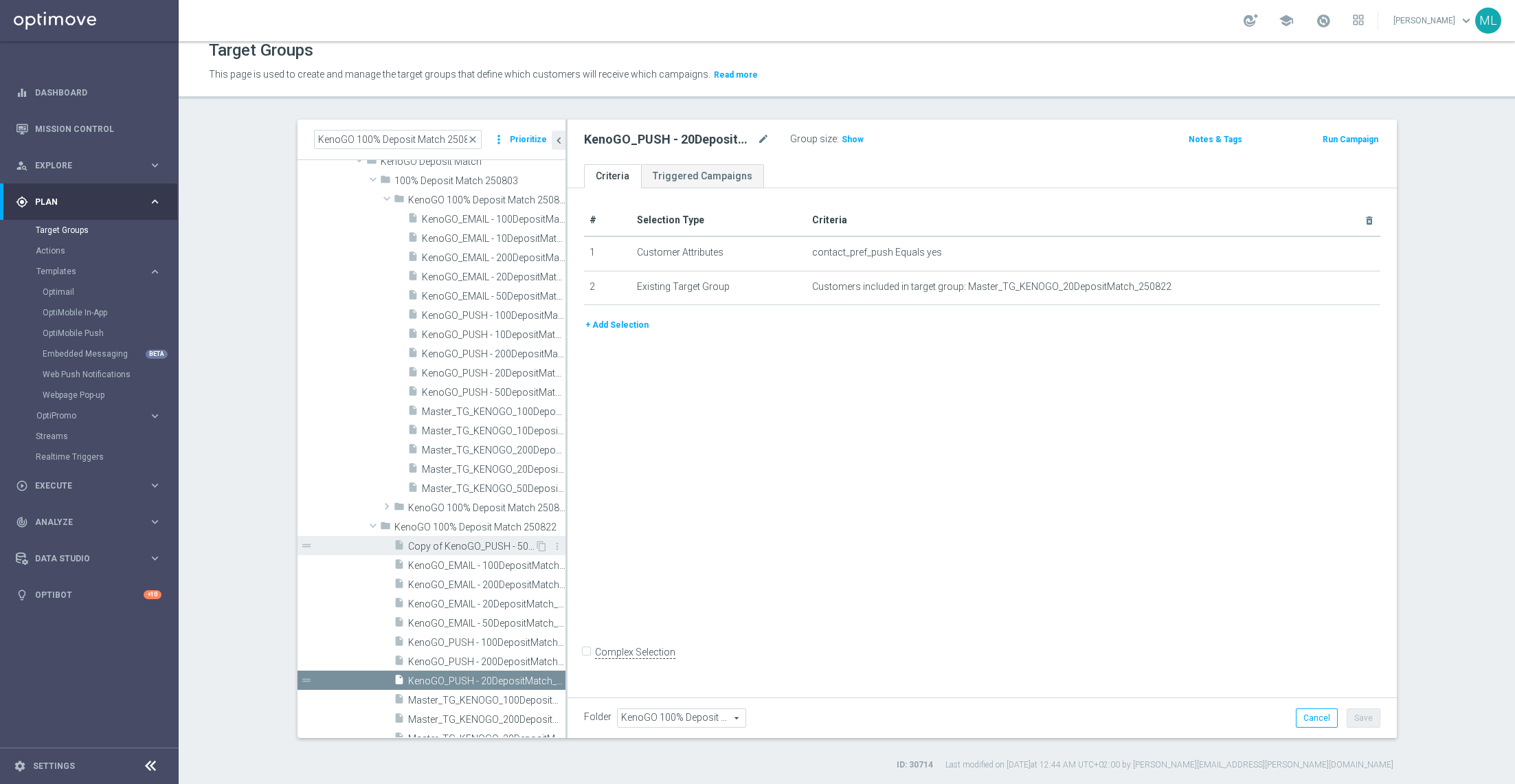
click at [462, 549] on span "Copy of KenoGO_PUSH - 50DepositMatch_250815" at bounding box center [471, 547] width 127 height 11
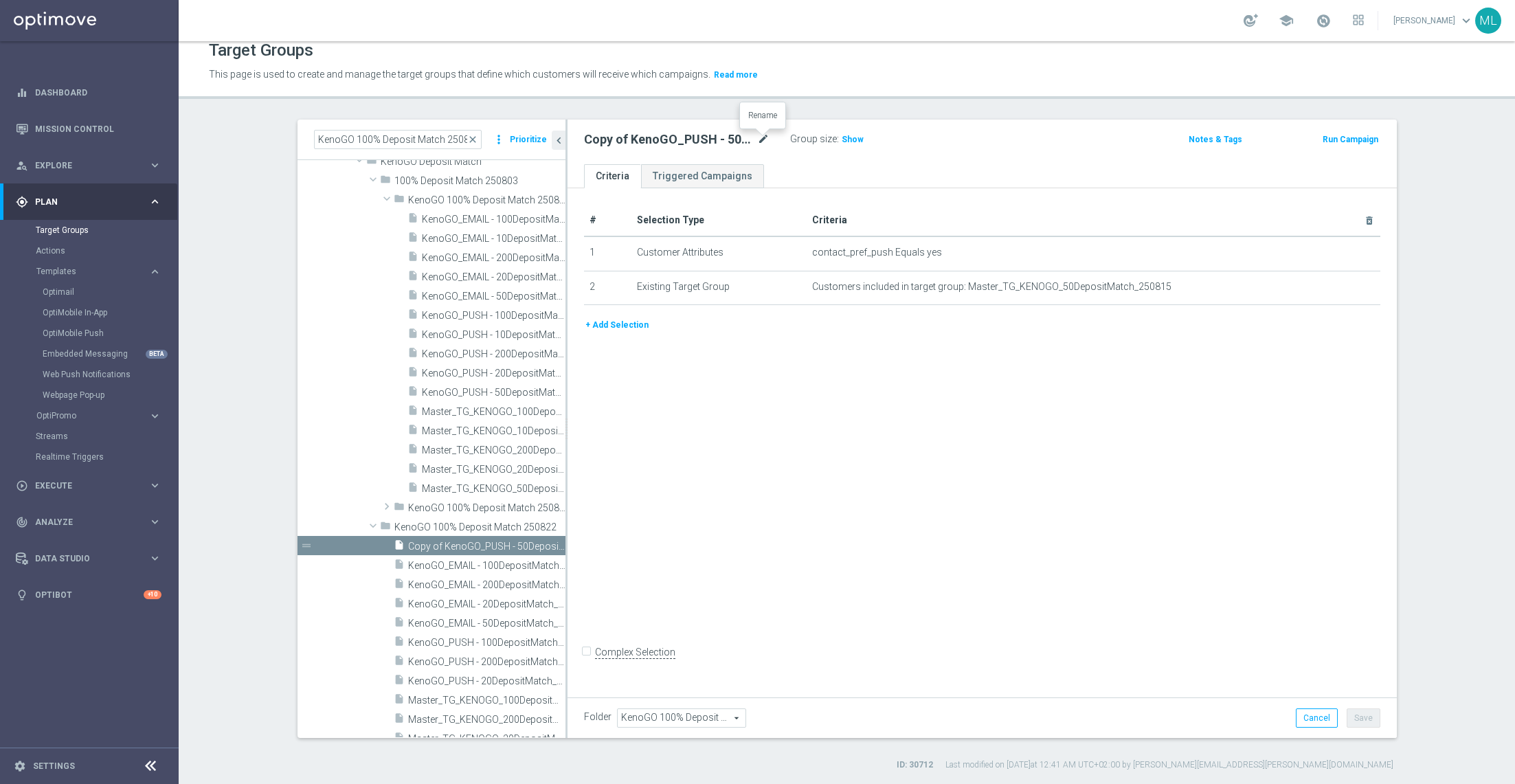
click at [760, 136] on icon "mode_edit" at bounding box center [763, 139] width 12 height 16
click at [766, 138] on input "Copy of KenoGO_PUSH - 50DepositMatch_250815" at bounding box center [677, 141] width 186 height 19
click at [618, 142] on input "Copy of KenoGO_PUSH - 50DepositMatch_250822" at bounding box center [677, 141] width 186 height 19
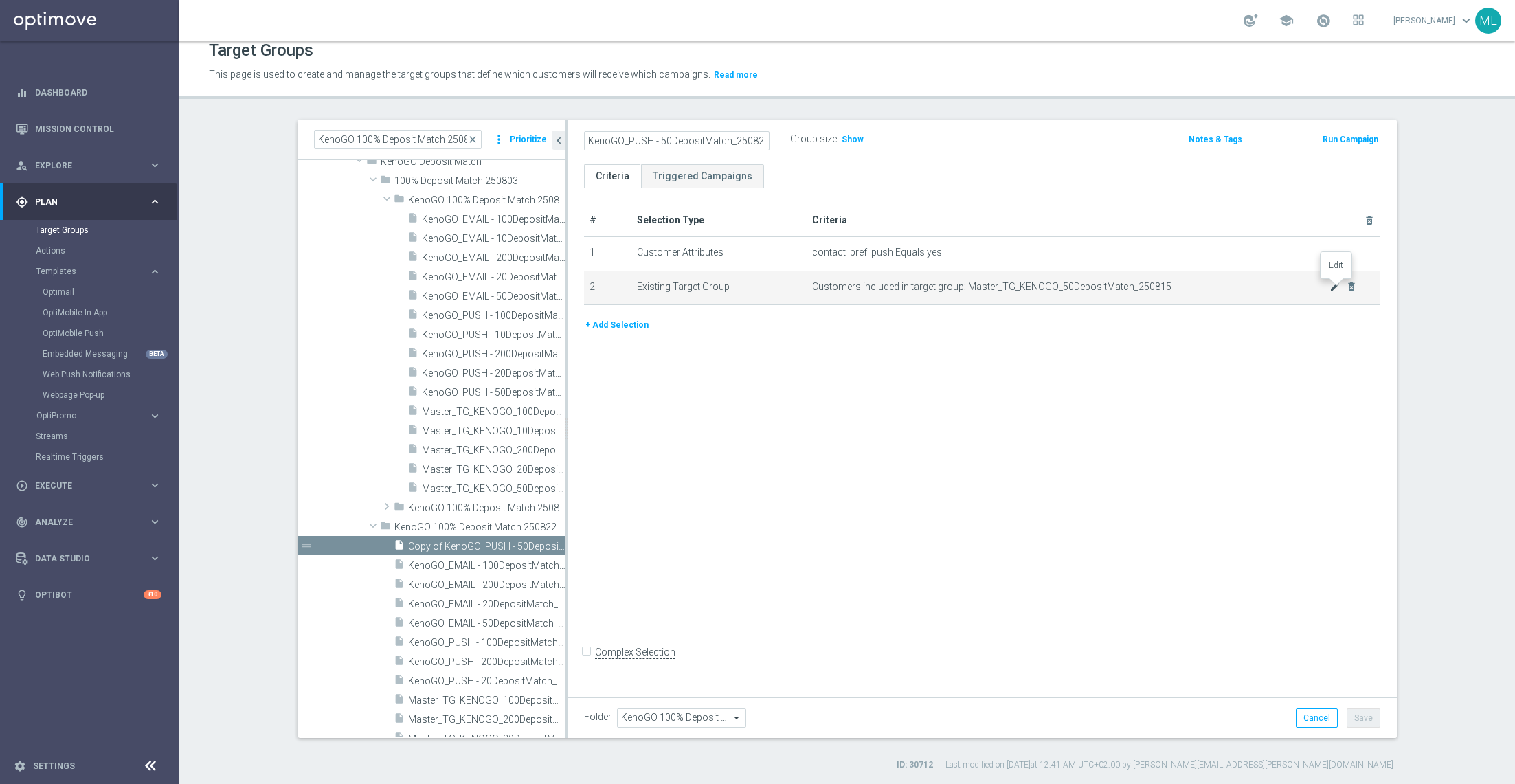
type input "KenoGO_PUSH - 50DepositMatch_250822"
click at [1335, 283] on icon "mode_edit" at bounding box center [1336, 287] width 11 height 11
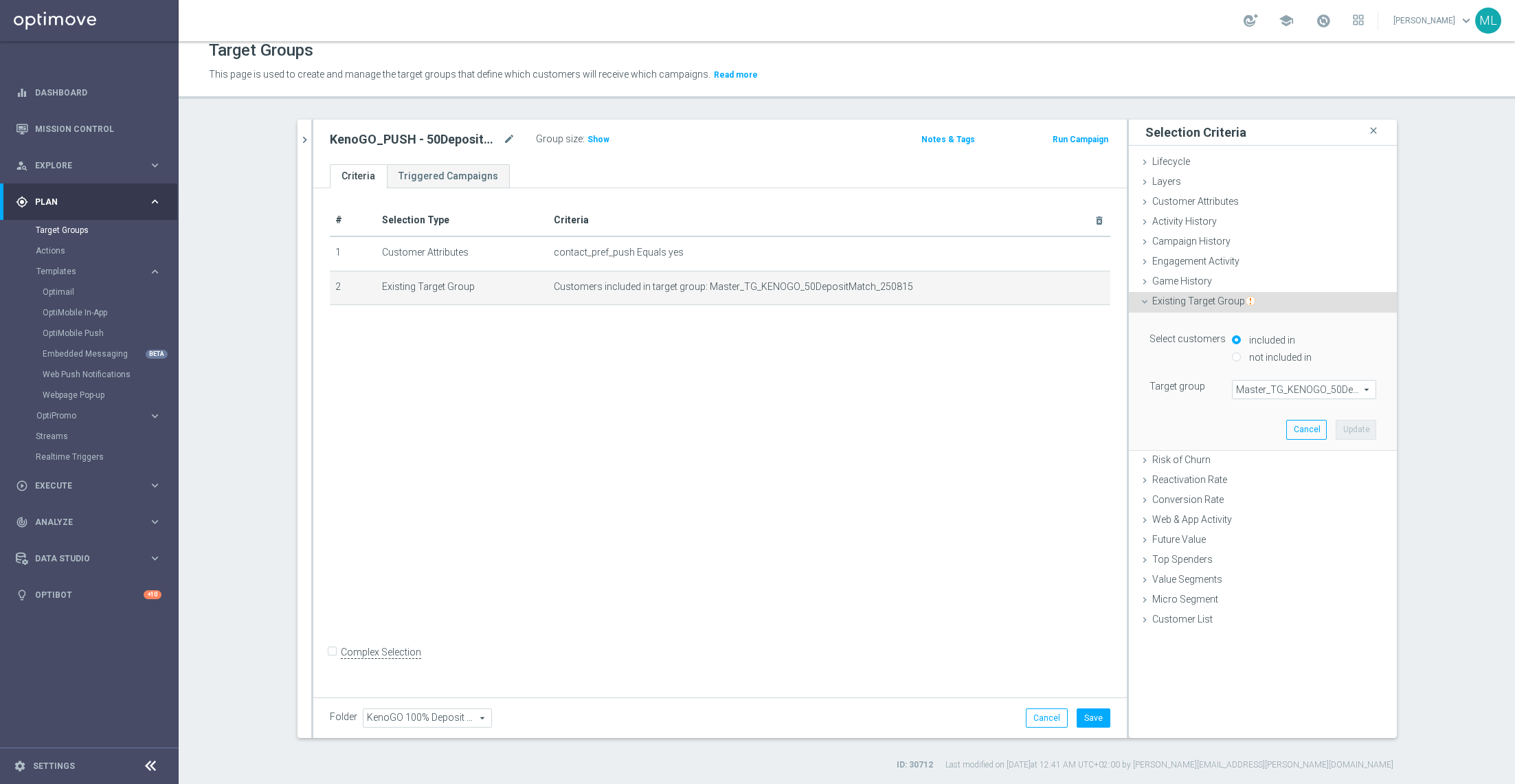
click at [1283, 378] on div "Select customers included in not included in Target group Master_TG_KENOGO_50De…" at bounding box center [1263, 364] width 227 height 70
click at [1269, 390] on span "Master_TG_KENOGO_50DepositMatch_250815" at bounding box center [1304, 390] width 143 height 18
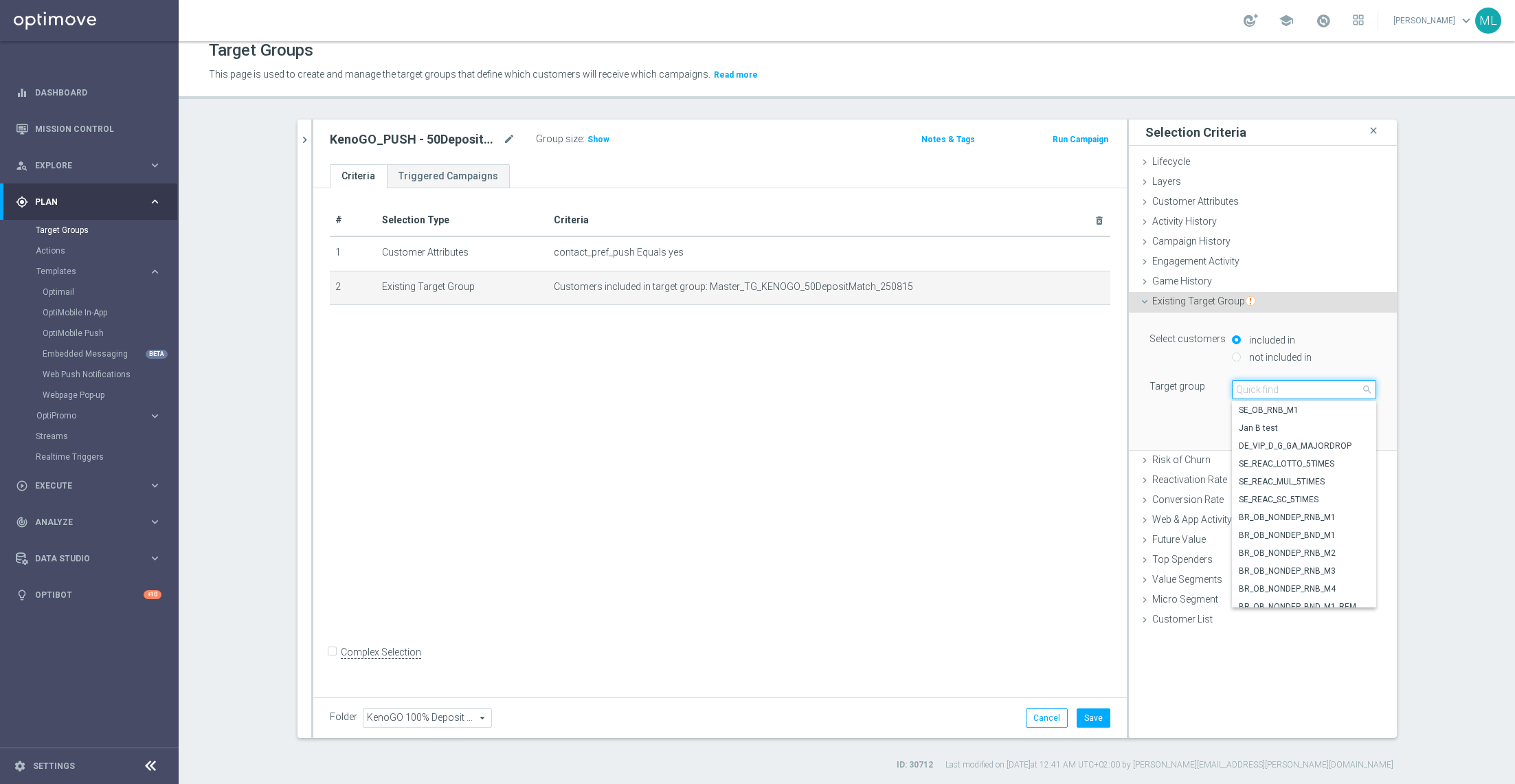
click at [1237, 392] on input "search" at bounding box center [1303, 390] width 144 height 19
type input "250822"
click at [1283, 440] on span "Master_TG_KENOGO_50DepositMatch_250822" at bounding box center [1303, 446] width 131 height 11
type input "Master_TG_KENOGO_50DepositMatch_250822"
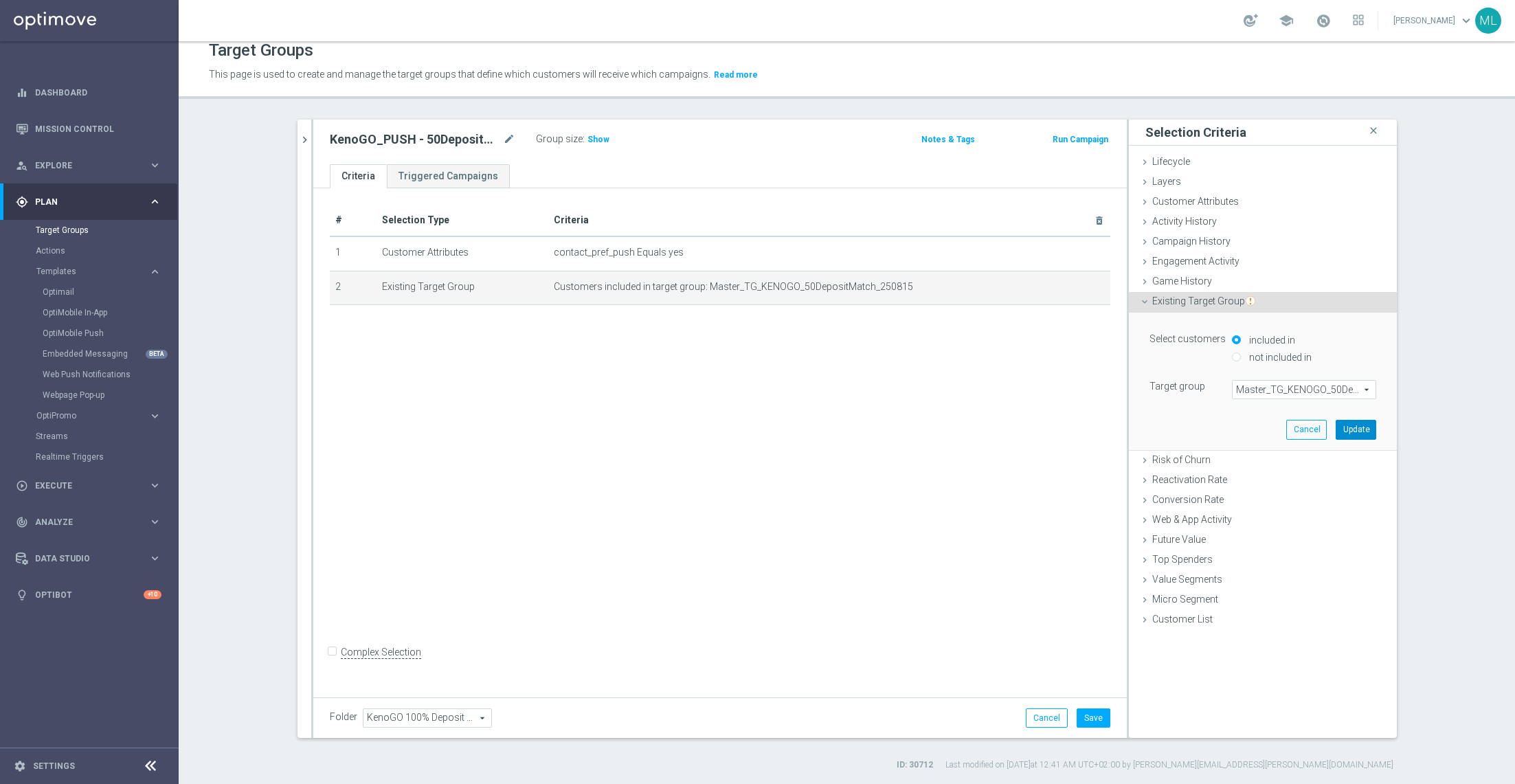
click at [1362, 428] on button "Update" at bounding box center [1356, 430] width 41 height 19
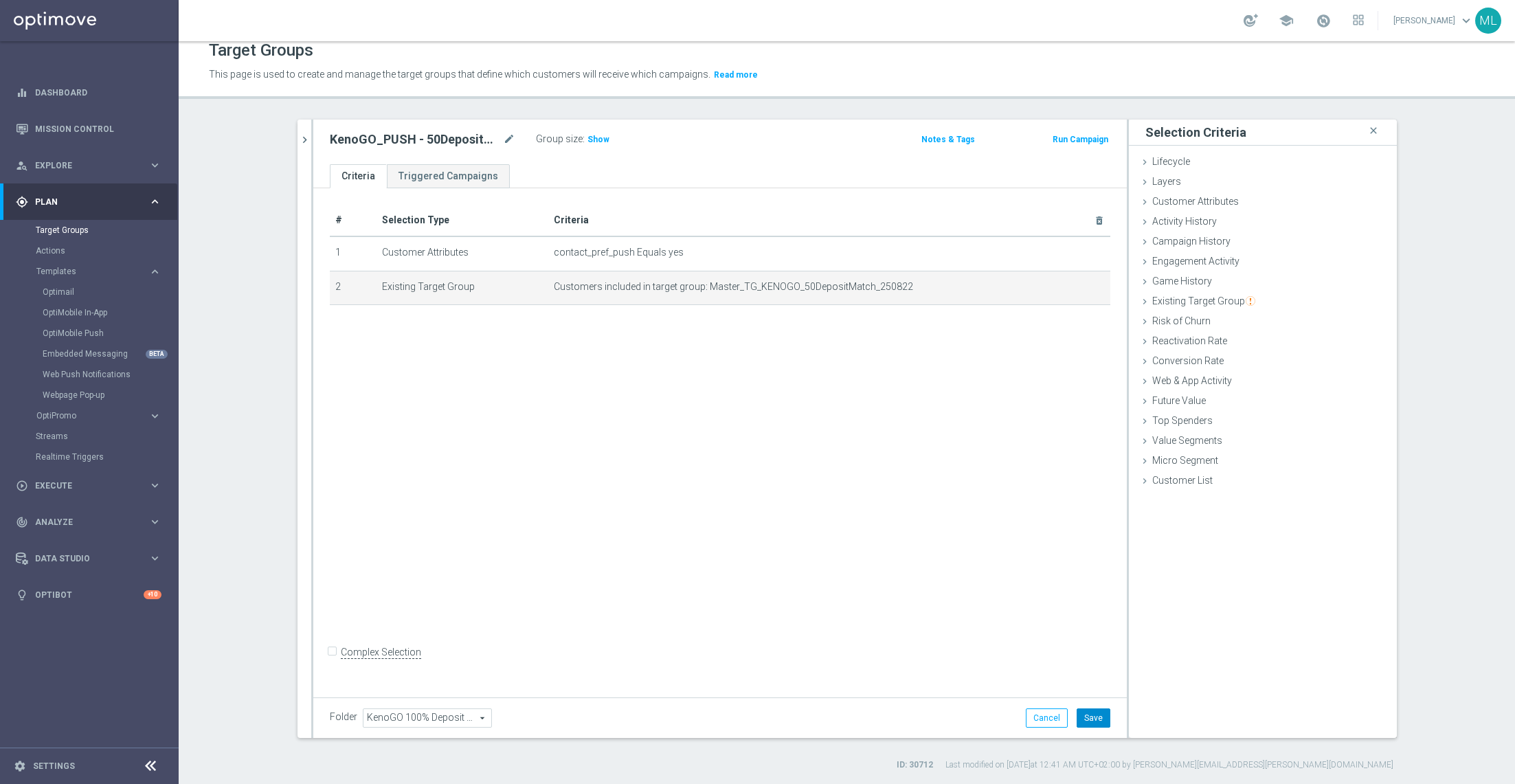
click at [1101, 718] on button "Save" at bounding box center [1093, 718] width 33 height 19
